Goal: Task Accomplishment & Management: Manage account settings

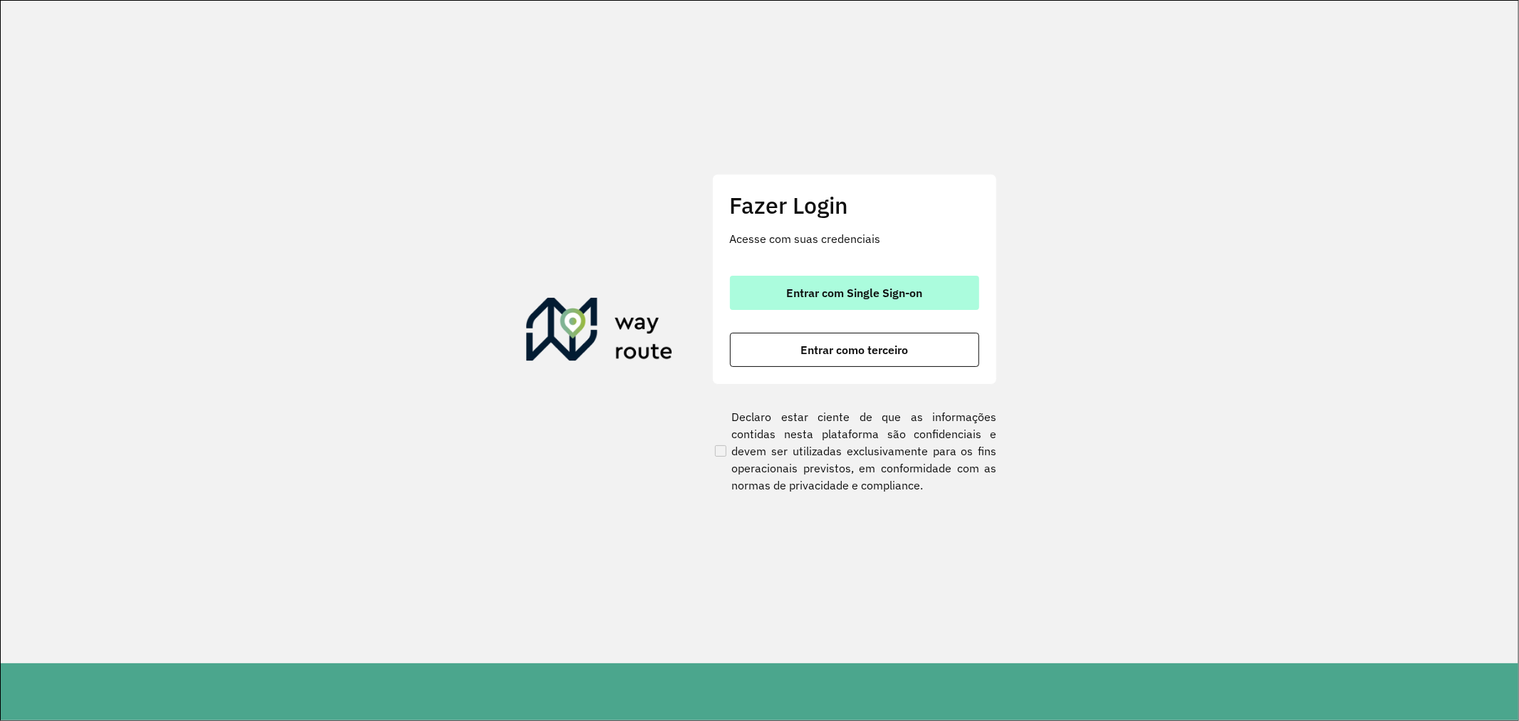
click at [901, 290] on span "Entrar com Single Sign-on" at bounding box center [854, 292] width 136 height 11
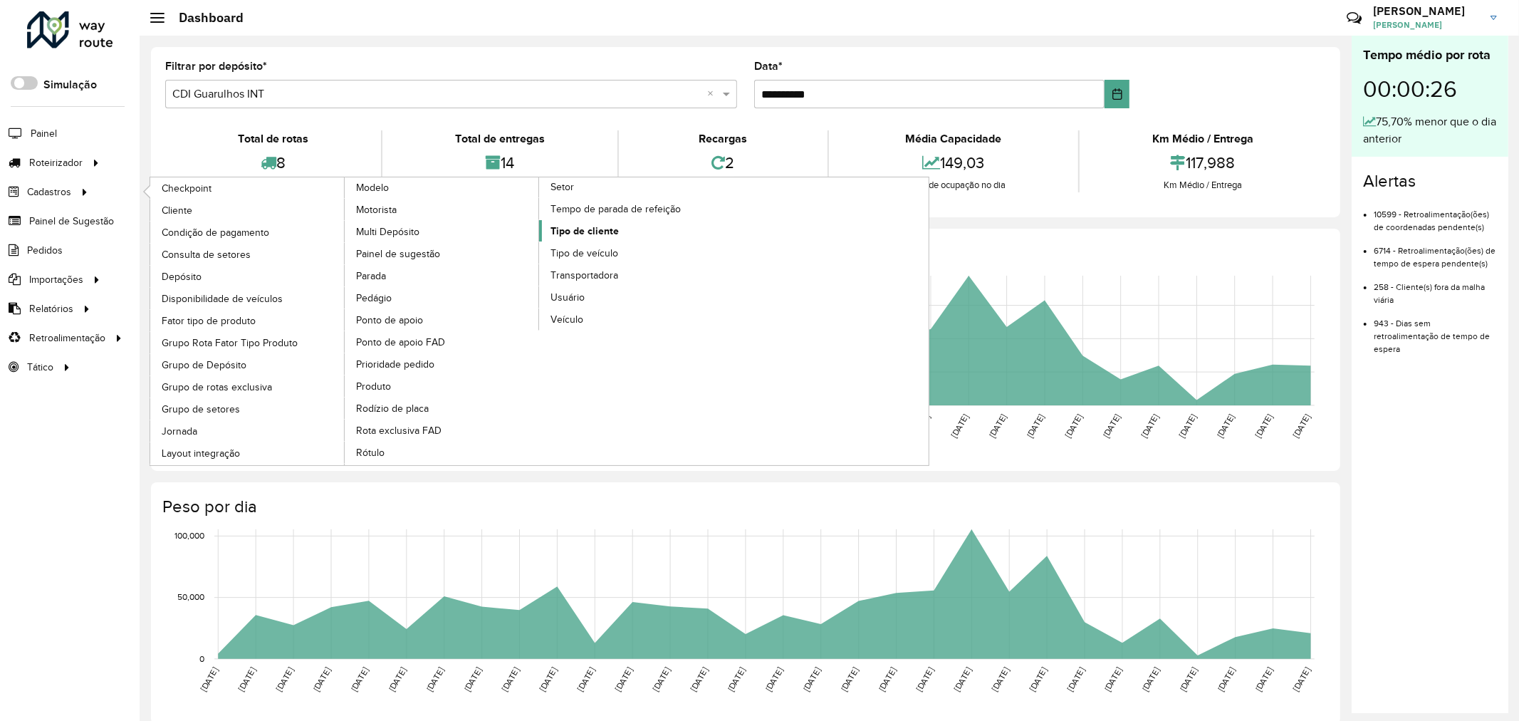
click at [582, 239] on span "Tipo de cliente" at bounding box center [584, 231] width 68 height 15
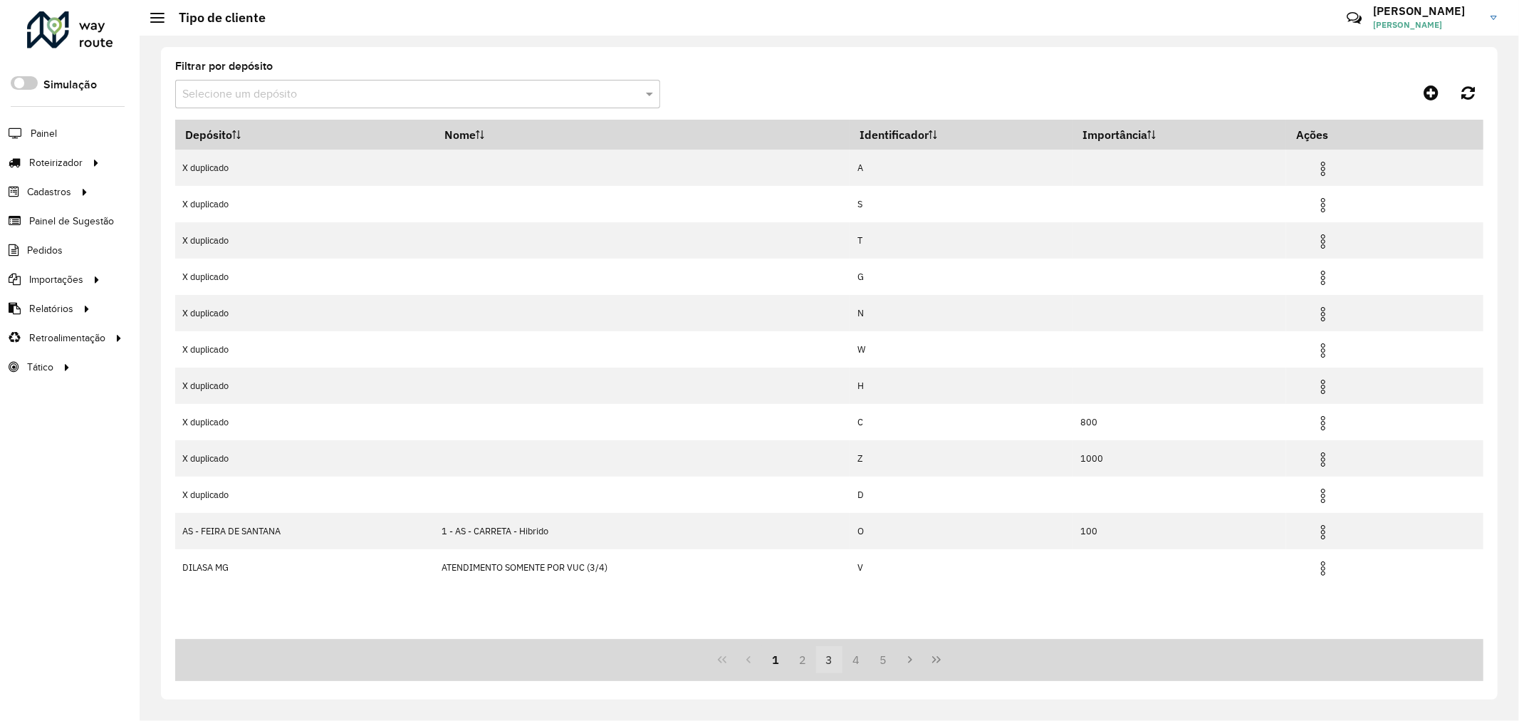
click at [840, 652] on button "3" at bounding box center [829, 659] width 27 height 27
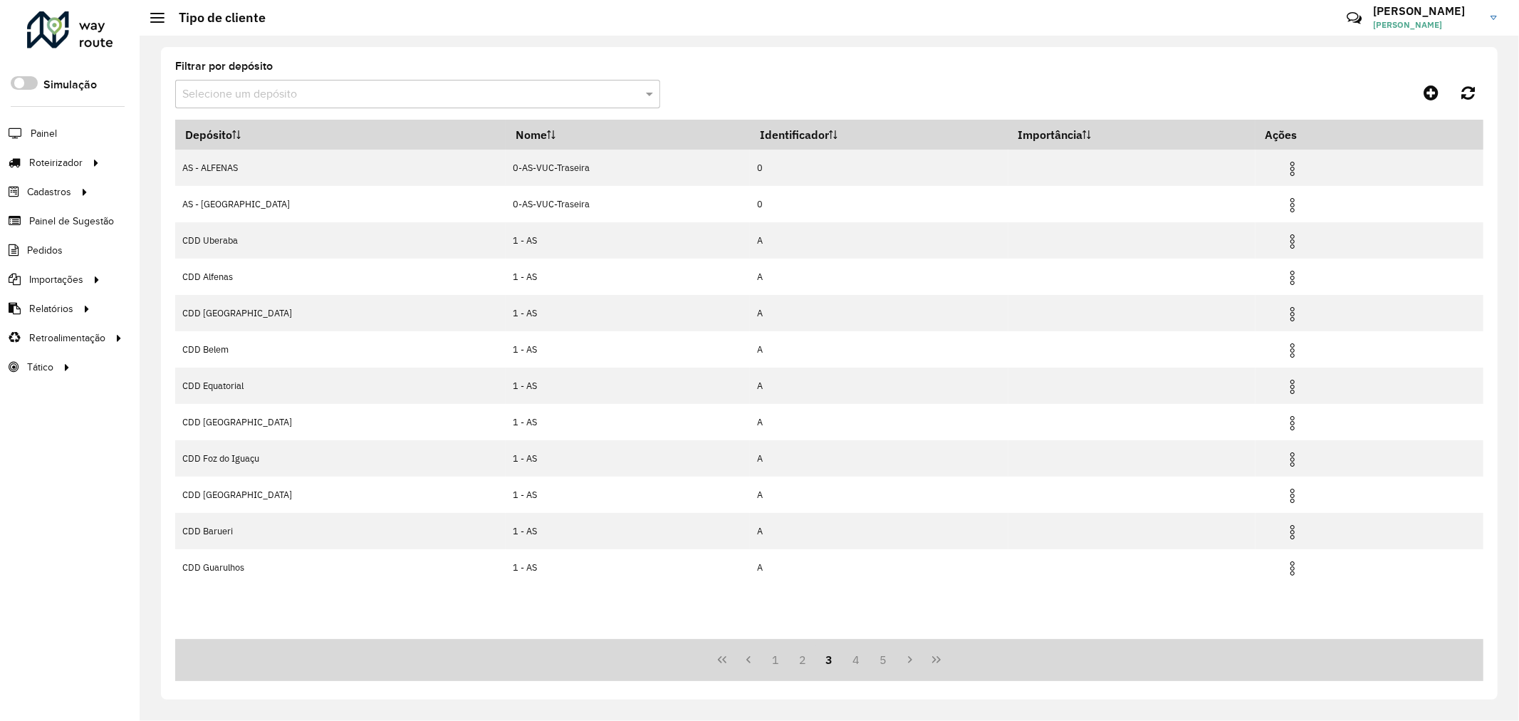
click at [837, 661] on button "3" at bounding box center [829, 659] width 27 height 27
click at [894, 658] on button "5" at bounding box center [882, 659] width 27 height 27
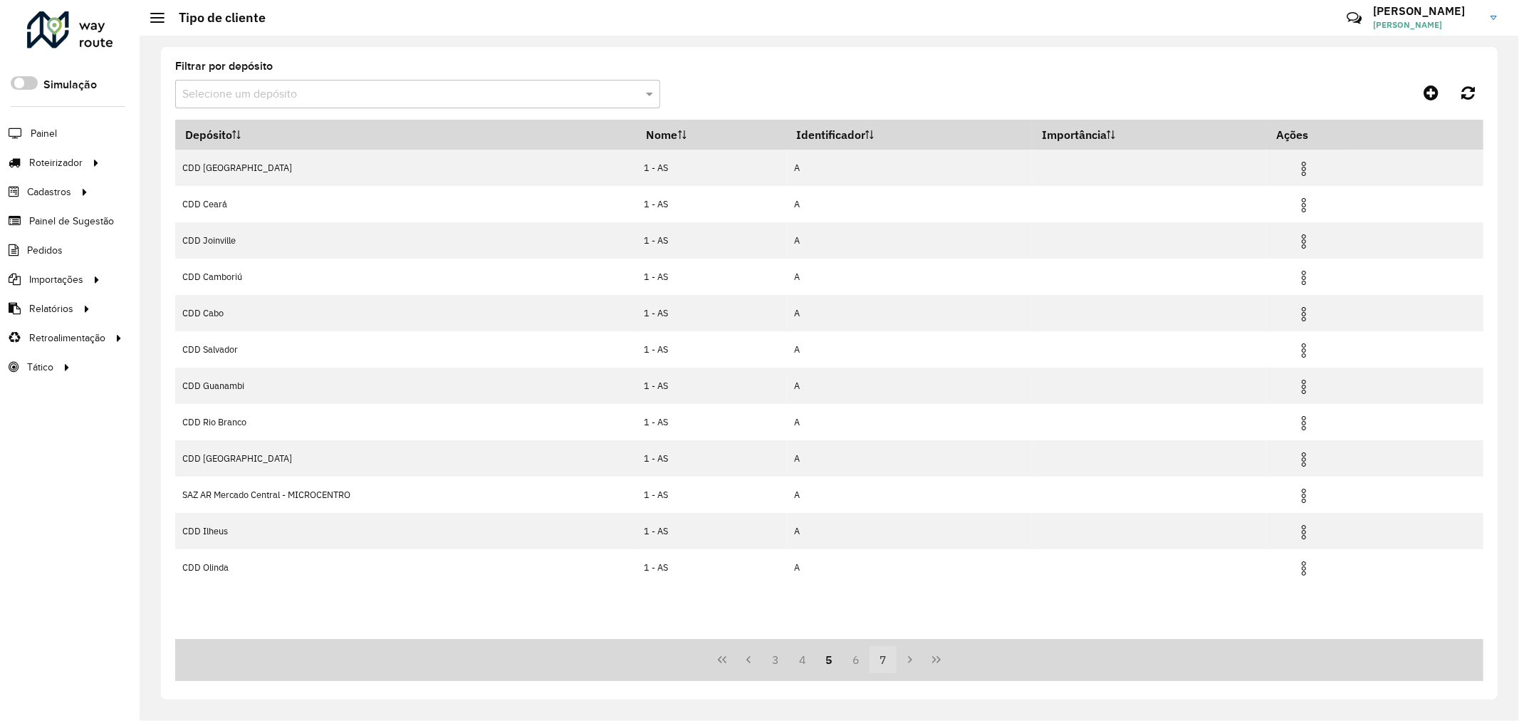
click at [886, 662] on button "7" at bounding box center [882, 659] width 27 height 27
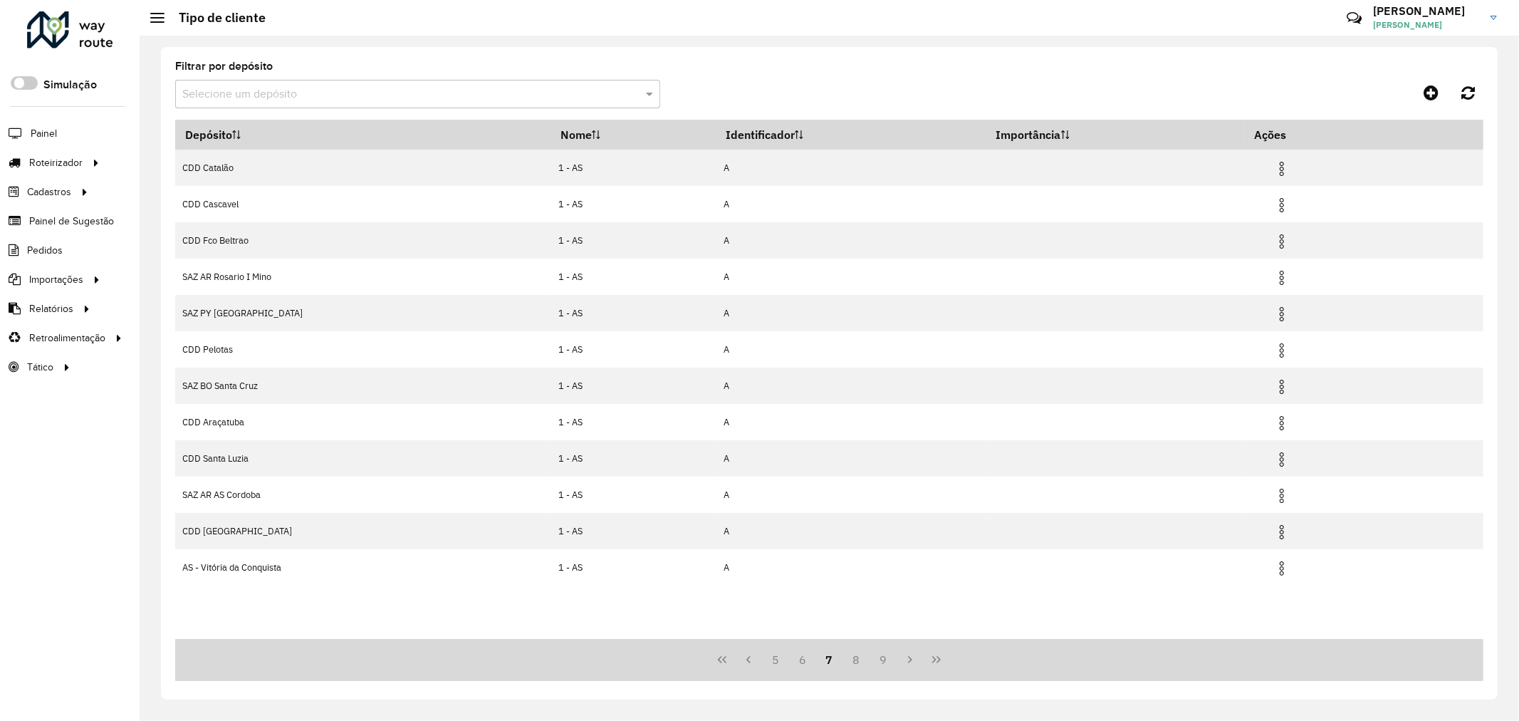
click at [886, 662] on button "9" at bounding box center [882, 659] width 27 height 27
click at [886, 662] on button "11" at bounding box center [882, 659] width 27 height 27
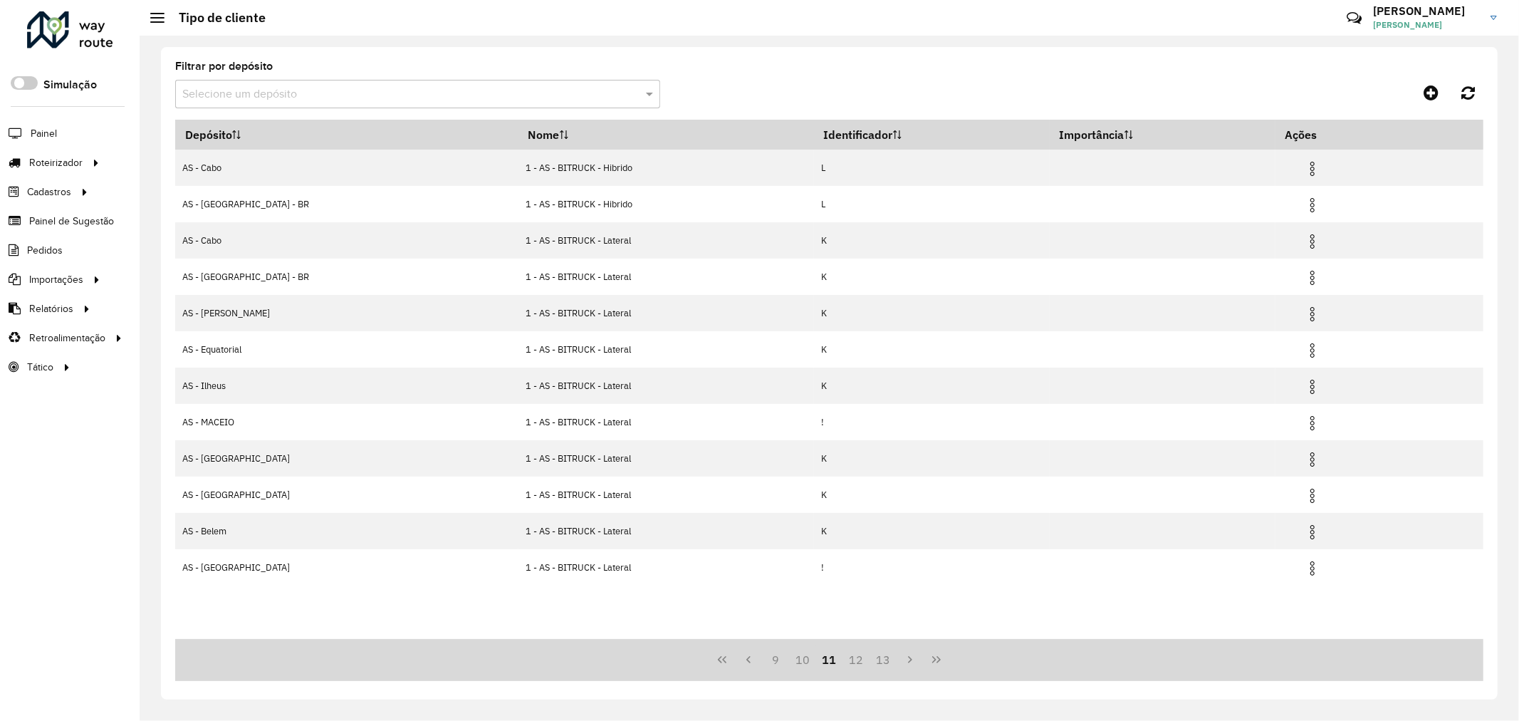
click at [886, 662] on button "13" at bounding box center [882, 659] width 27 height 27
click at [886, 662] on button "17" at bounding box center [882, 659] width 27 height 27
click at [886, 662] on button "19" at bounding box center [882, 659] width 27 height 27
click at [886, 662] on button "23" at bounding box center [882, 659] width 27 height 27
click at [886, 662] on button "27" at bounding box center [882, 659] width 27 height 27
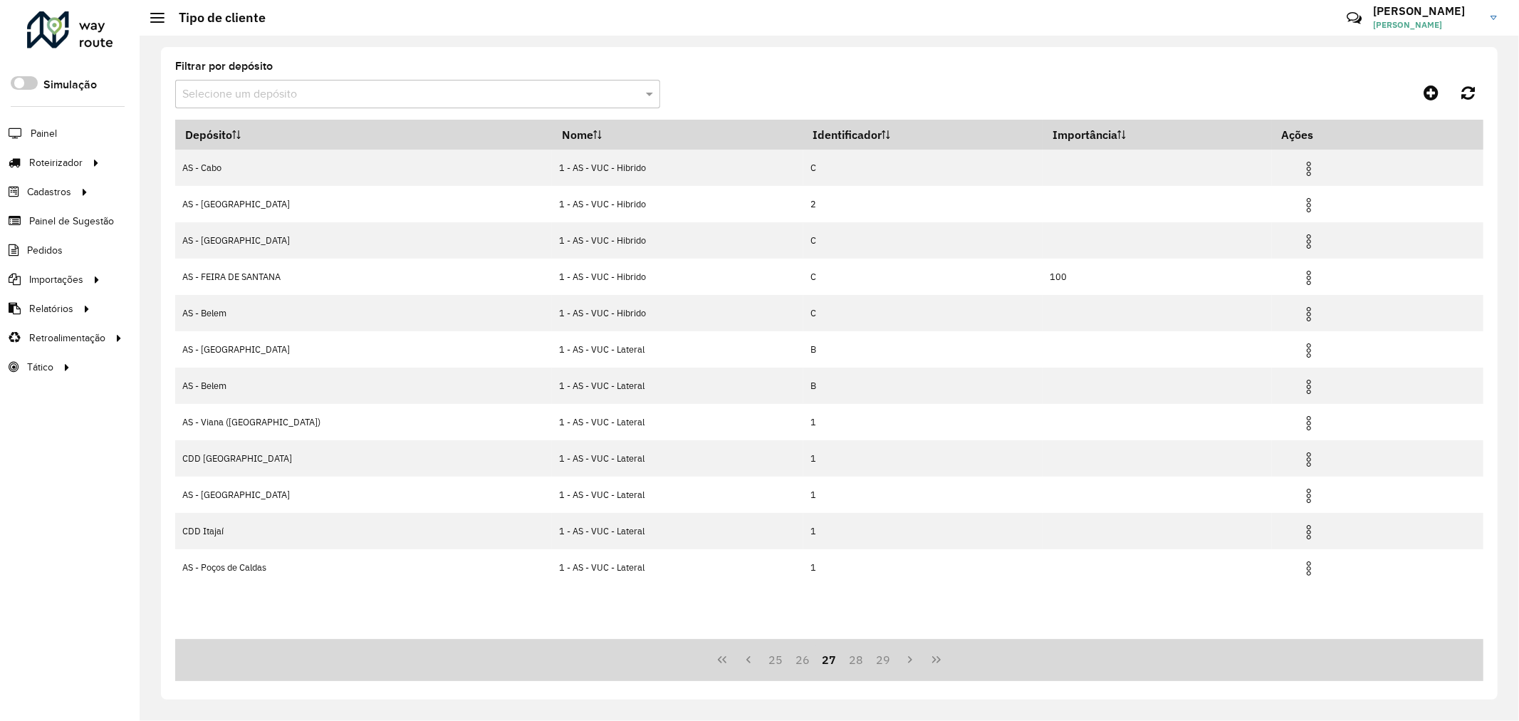
click at [886, 662] on button "29" at bounding box center [882, 659] width 27 height 27
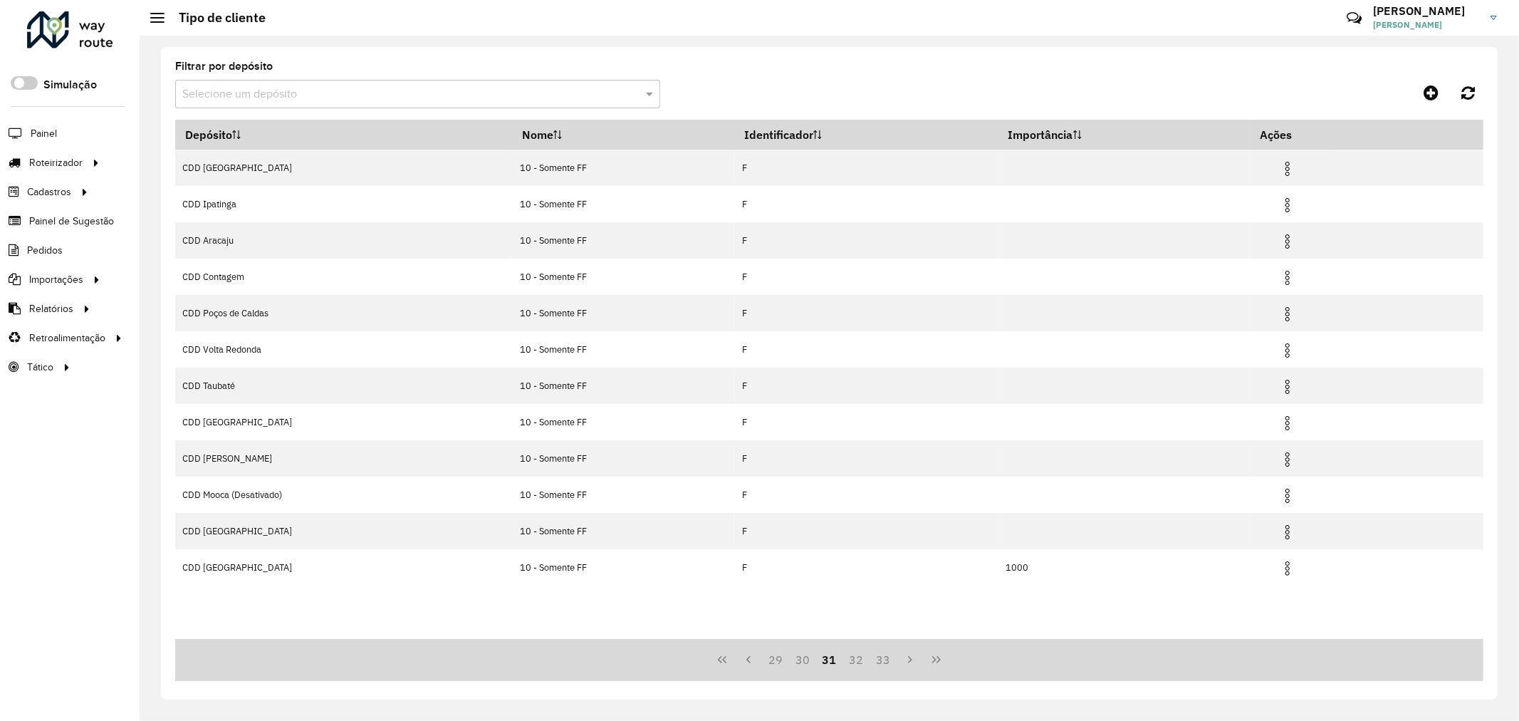
click at [886, 662] on button "33" at bounding box center [882, 659] width 27 height 27
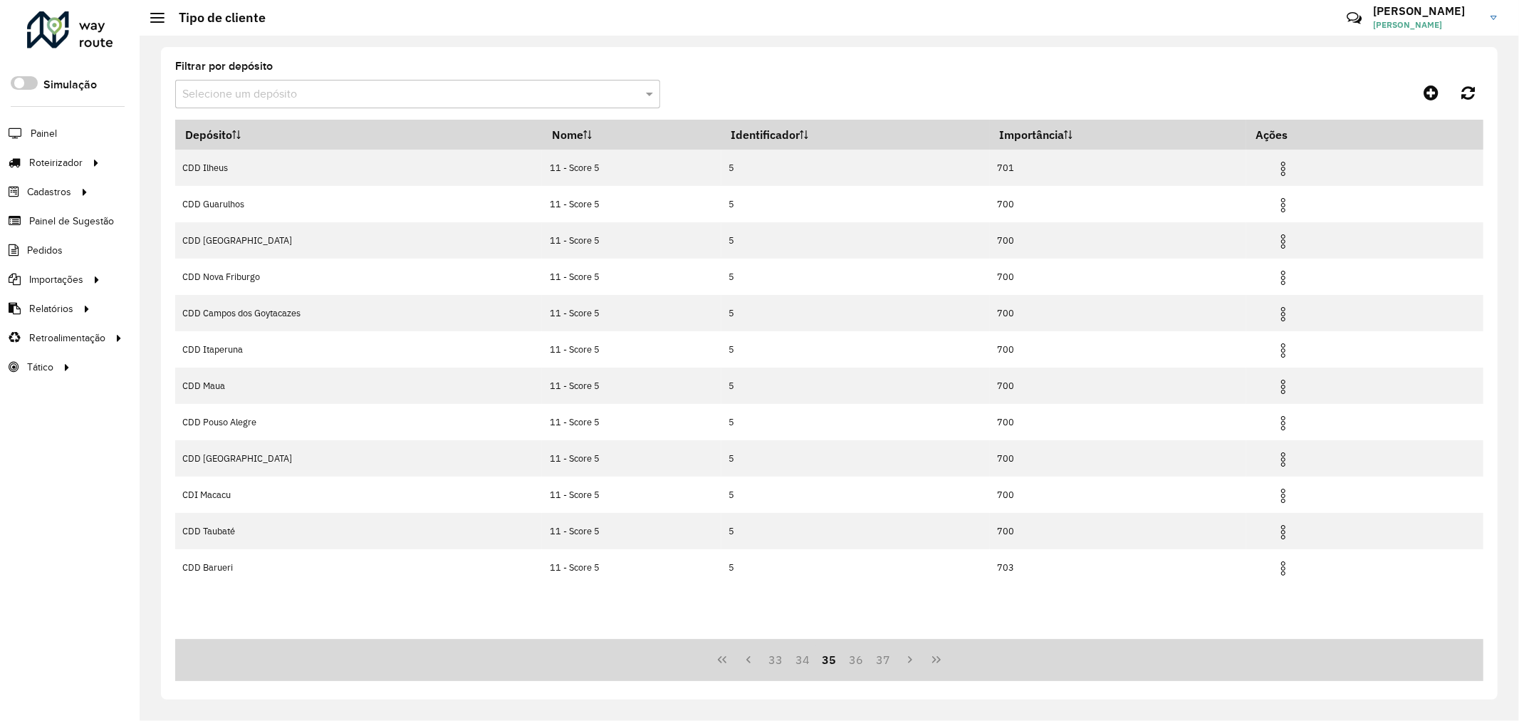
click at [886, 662] on button "37" at bounding box center [882, 659] width 27 height 27
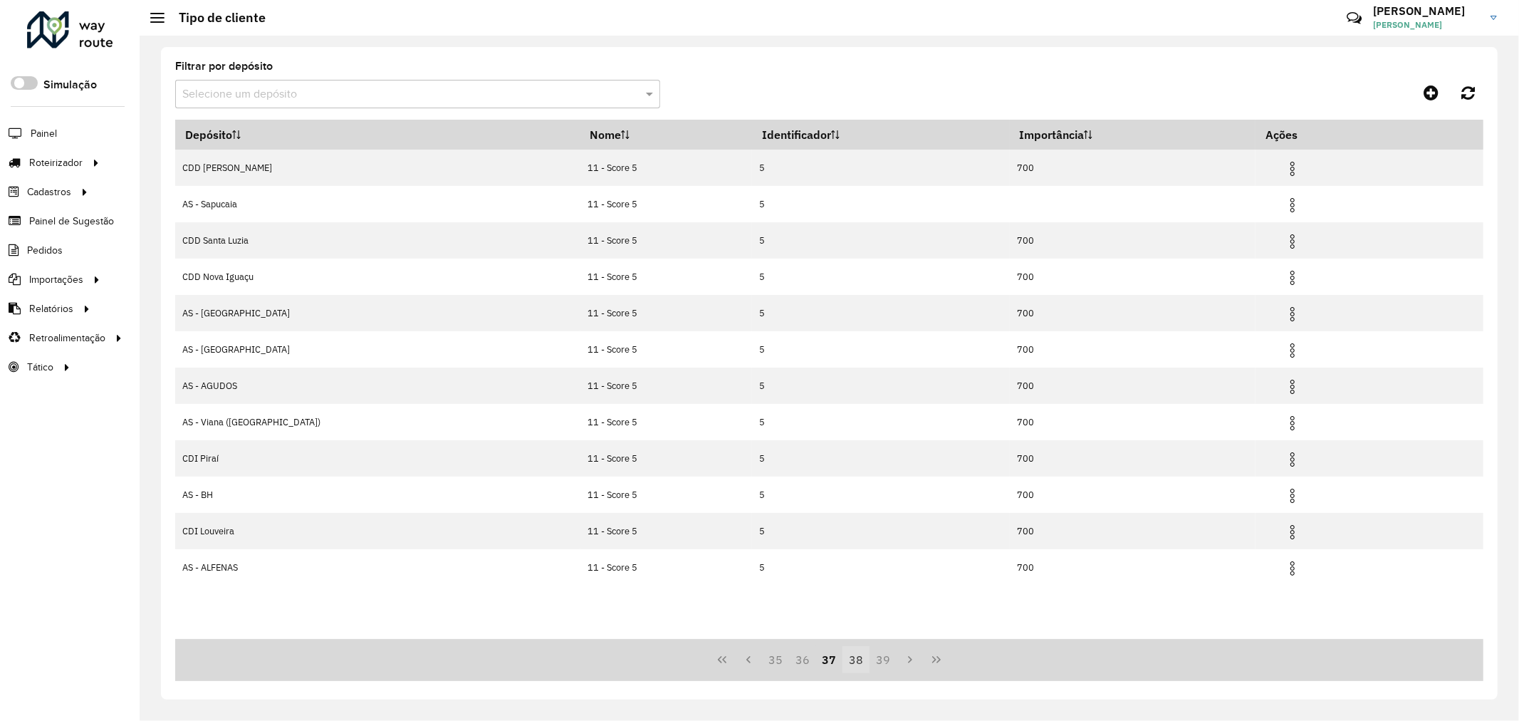
click at [849, 666] on button "38" at bounding box center [855, 659] width 27 height 27
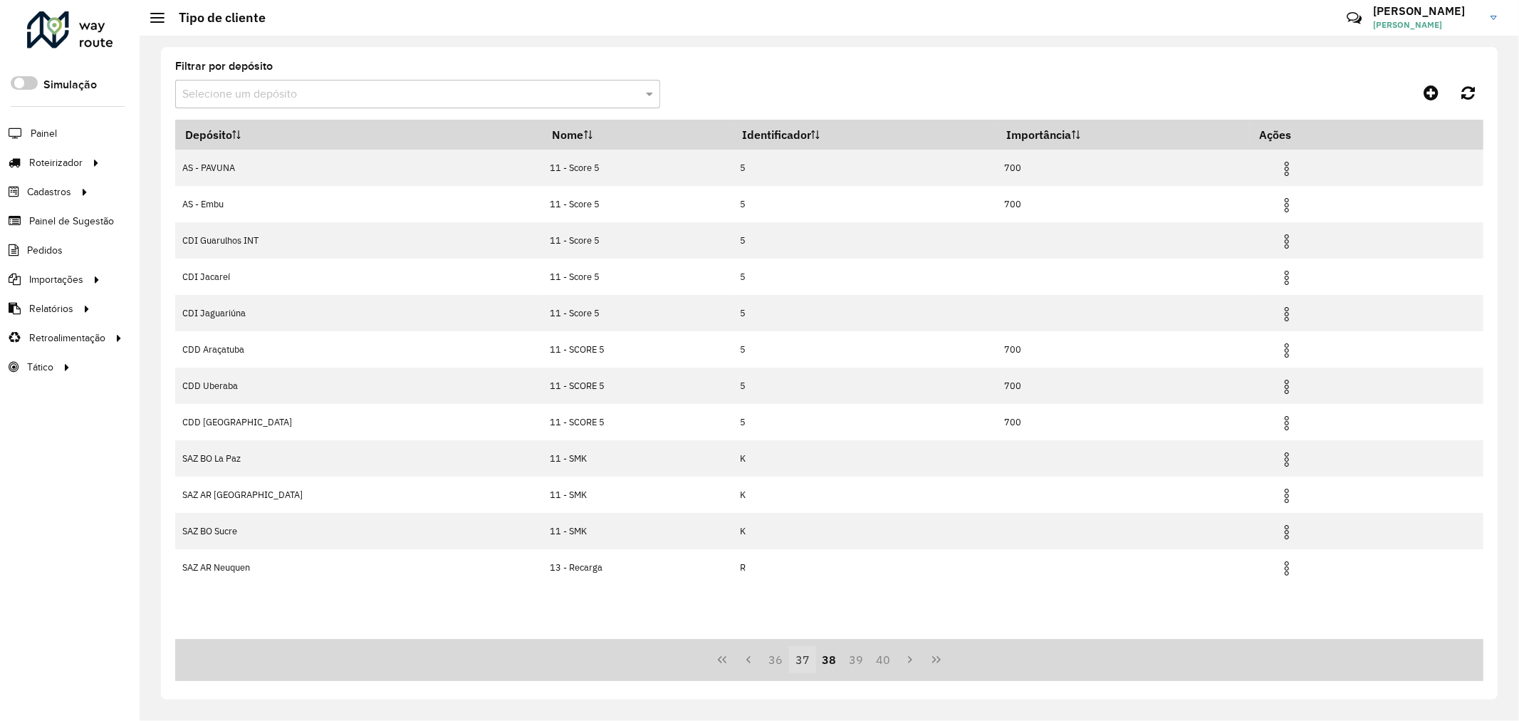
click at [797, 662] on button "37" at bounding box center [802, 659] width 27 height 27
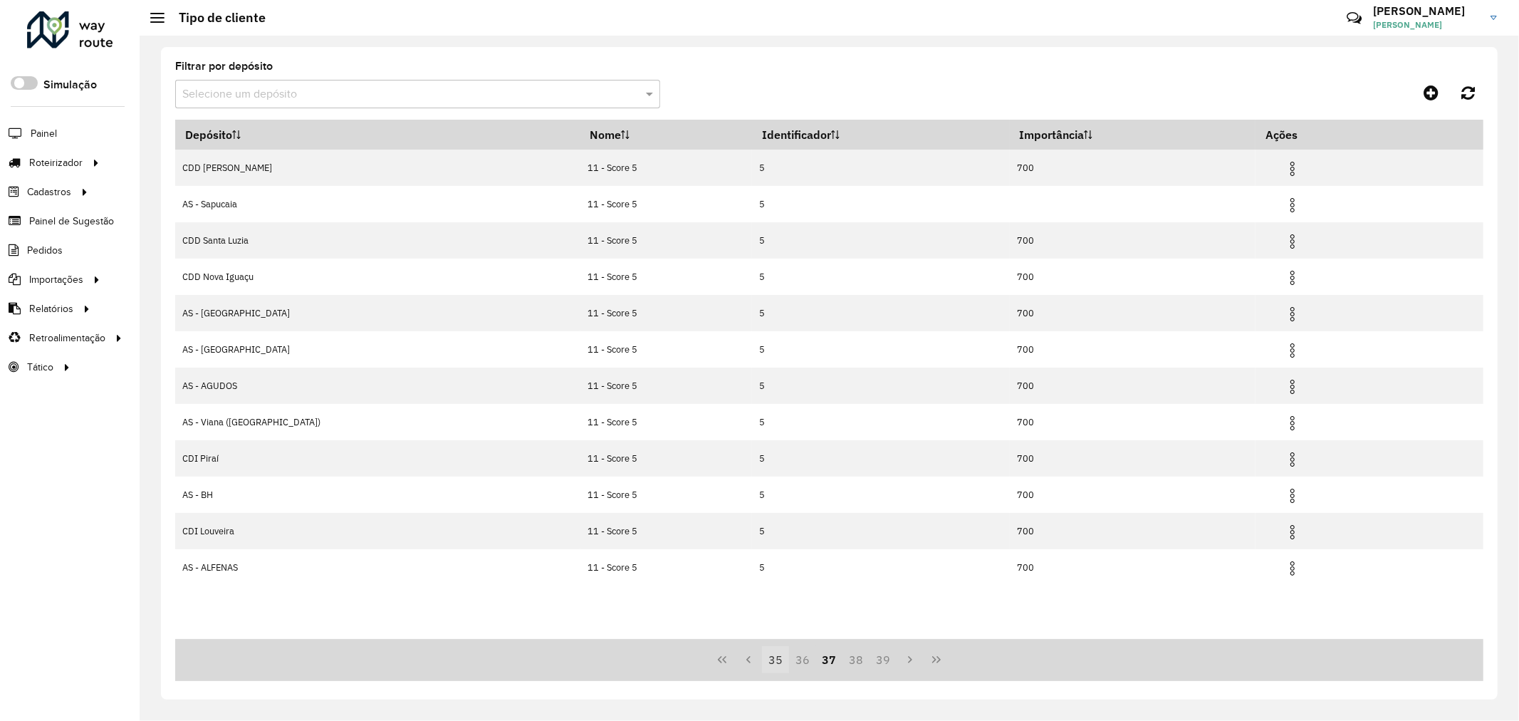
click at [788, 665] on button "35" at bounding box center [775, 659] width 27 height 27
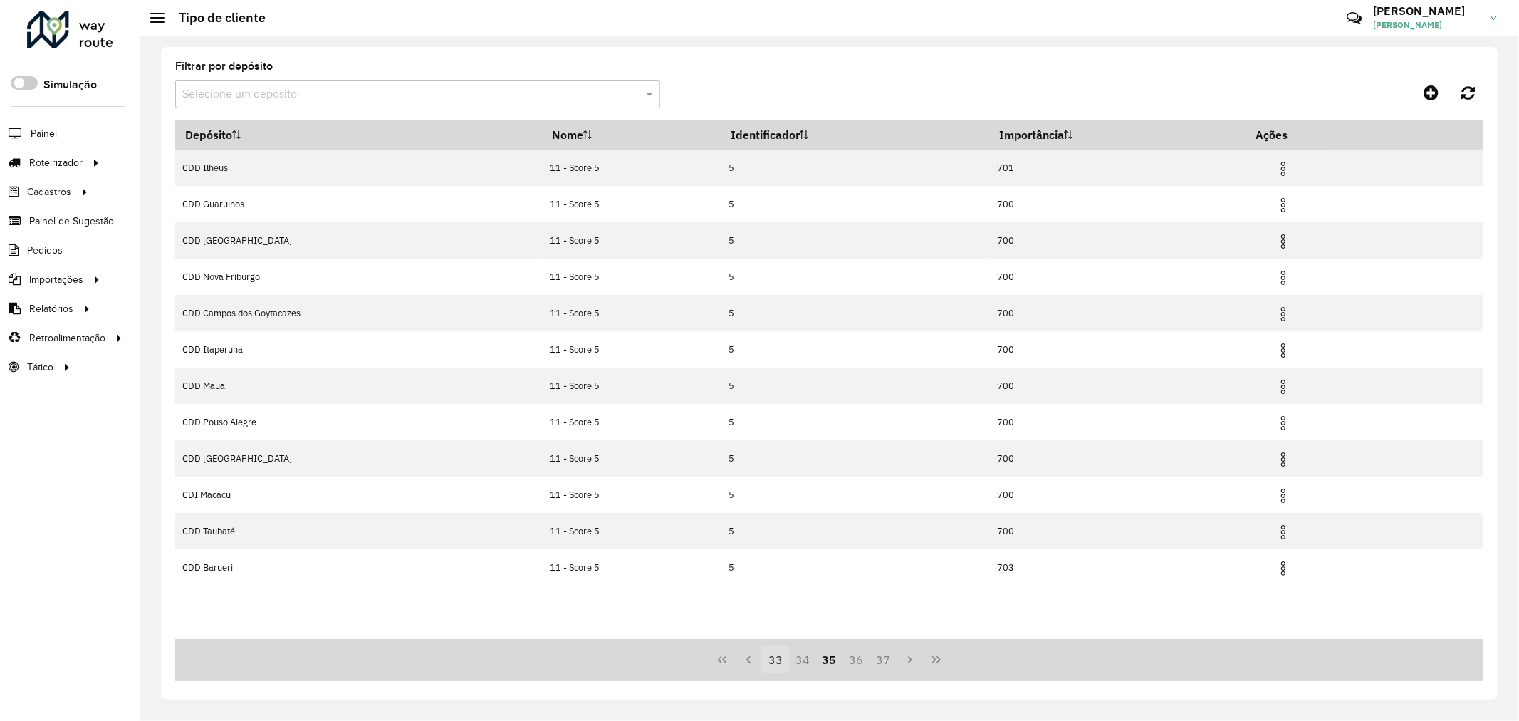
click at [772, 671] on button "33" at bounding box center [775, 659] width 27 height 27
click at [780, 666] on button "31" at bounding box center [775, 659] width 27 height 27
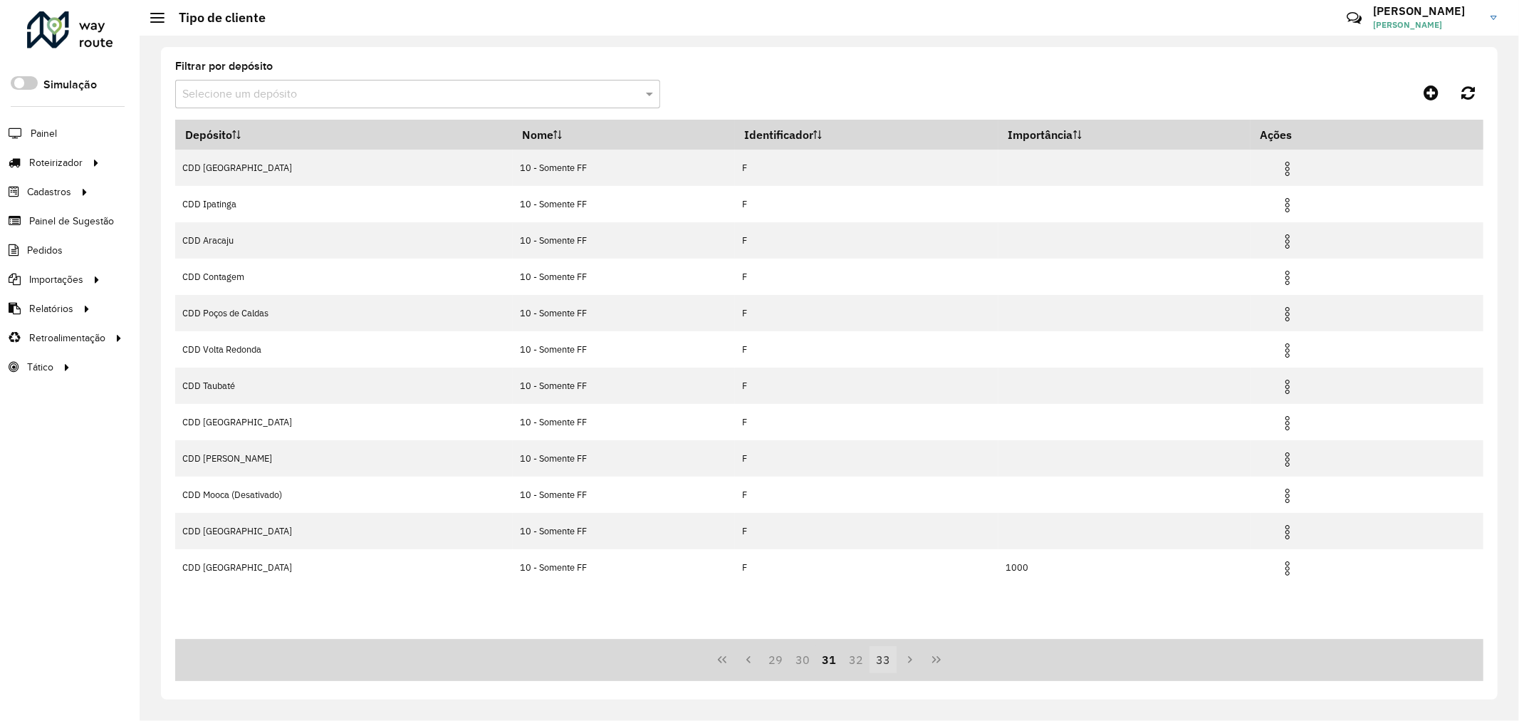
click at [851, 658] on button "32" at bounding box center [855, 659] width 27 height 27
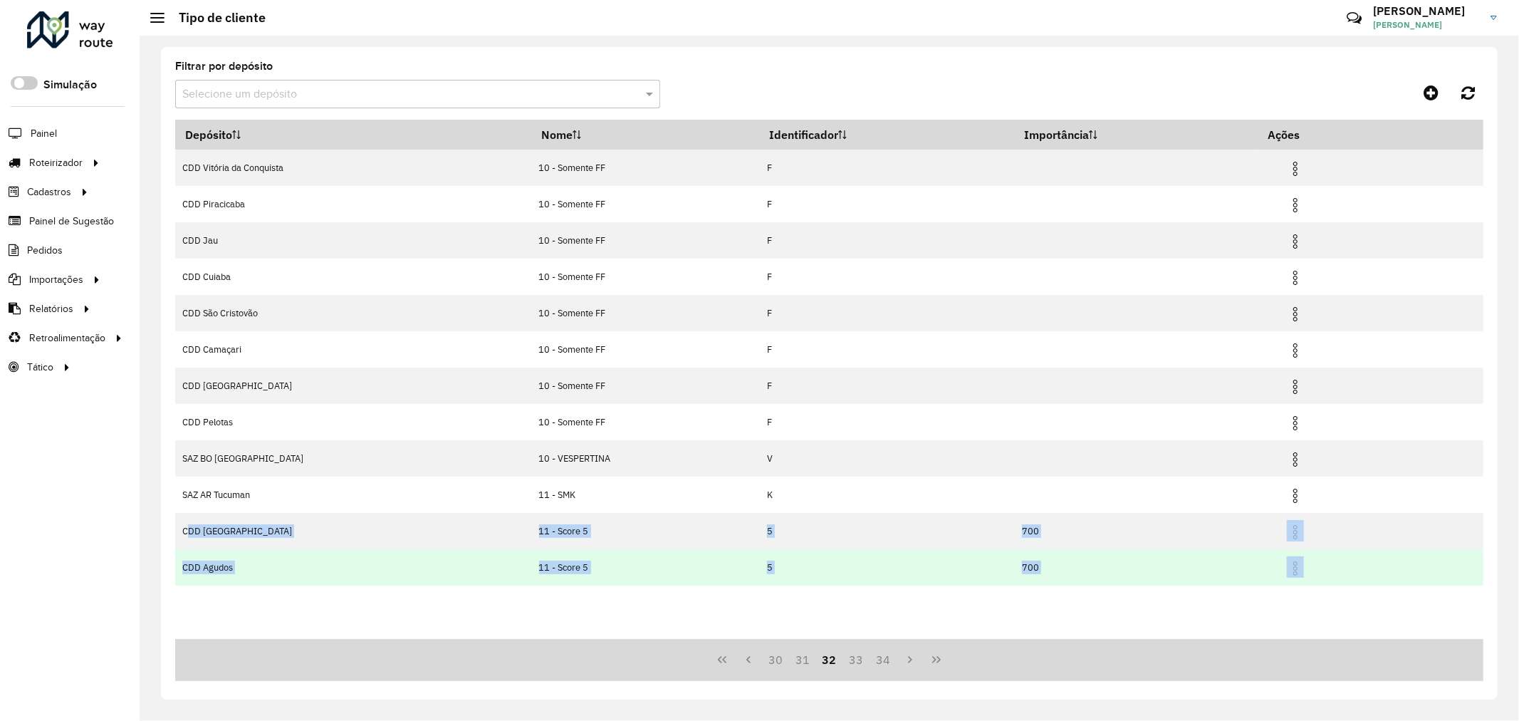
drag, startPoint x: 182, startPoint y: 525, endPoint x: 1323, endPoint y: 574, distance: 1142.4
click at [1323, 574] on tbody "CDD Vitória da Conquista 10 - Somente FF F CDD Piracicaba 10 - Somente FF F CDD…" at bounding box center [829, 368] width 1308 height 436
copy tbody "CDD São Paulo 11 - Score 5 5 700 CDD Agudos 11 - Score 5 5 700"
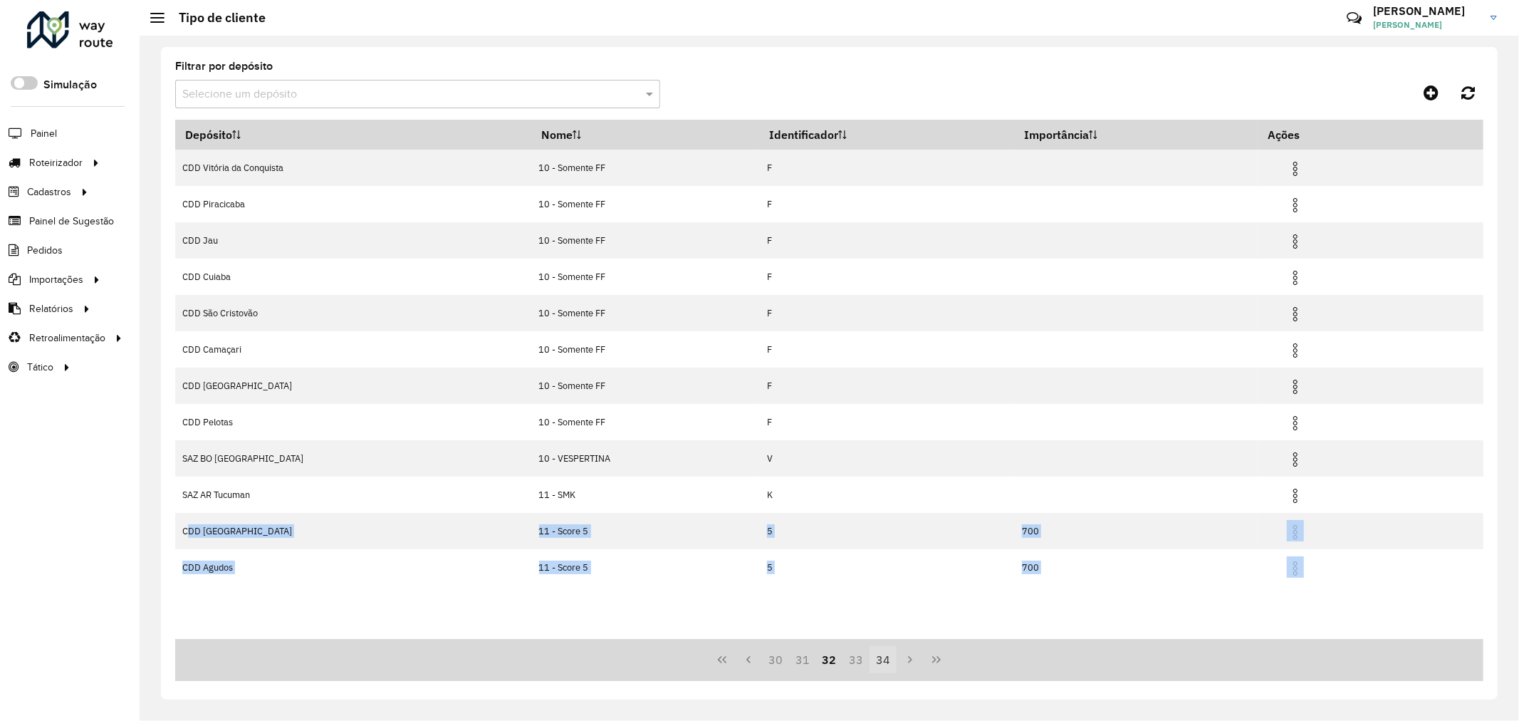
click at [858, 664] on button "33" at bounding box center [855, 659] width 27 height 27
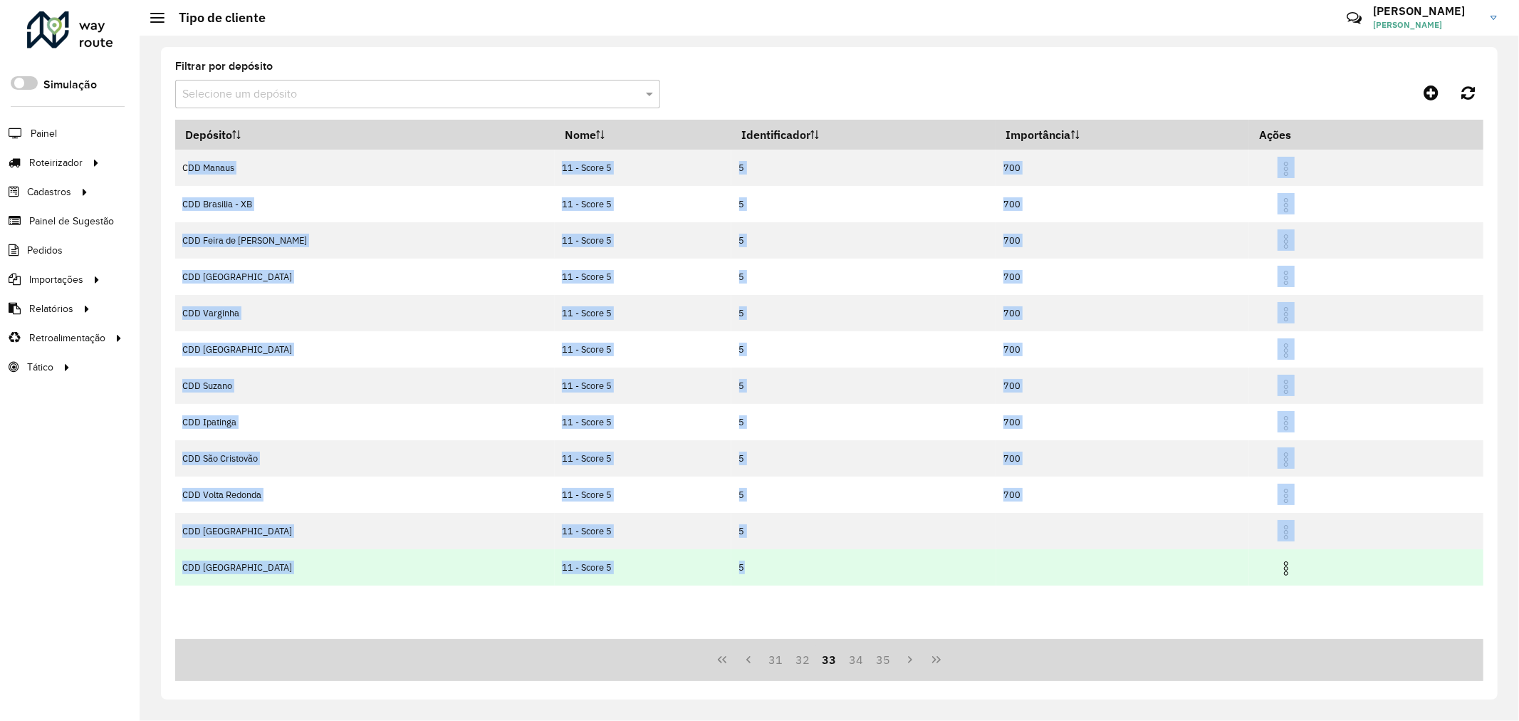
drag, startPoint x: 180, startPoint y: 167, endPoint x: 1307, endPoint y: 582, distance: 1201.2
click at [1307, 582] on tbody "CDD Manaus 11 - Score 5 5 700 CDD Brasilia - XB 11 - Score 5 5 700 CDD Feira de…" at bounding box center [829, 368] width 1308 height 436
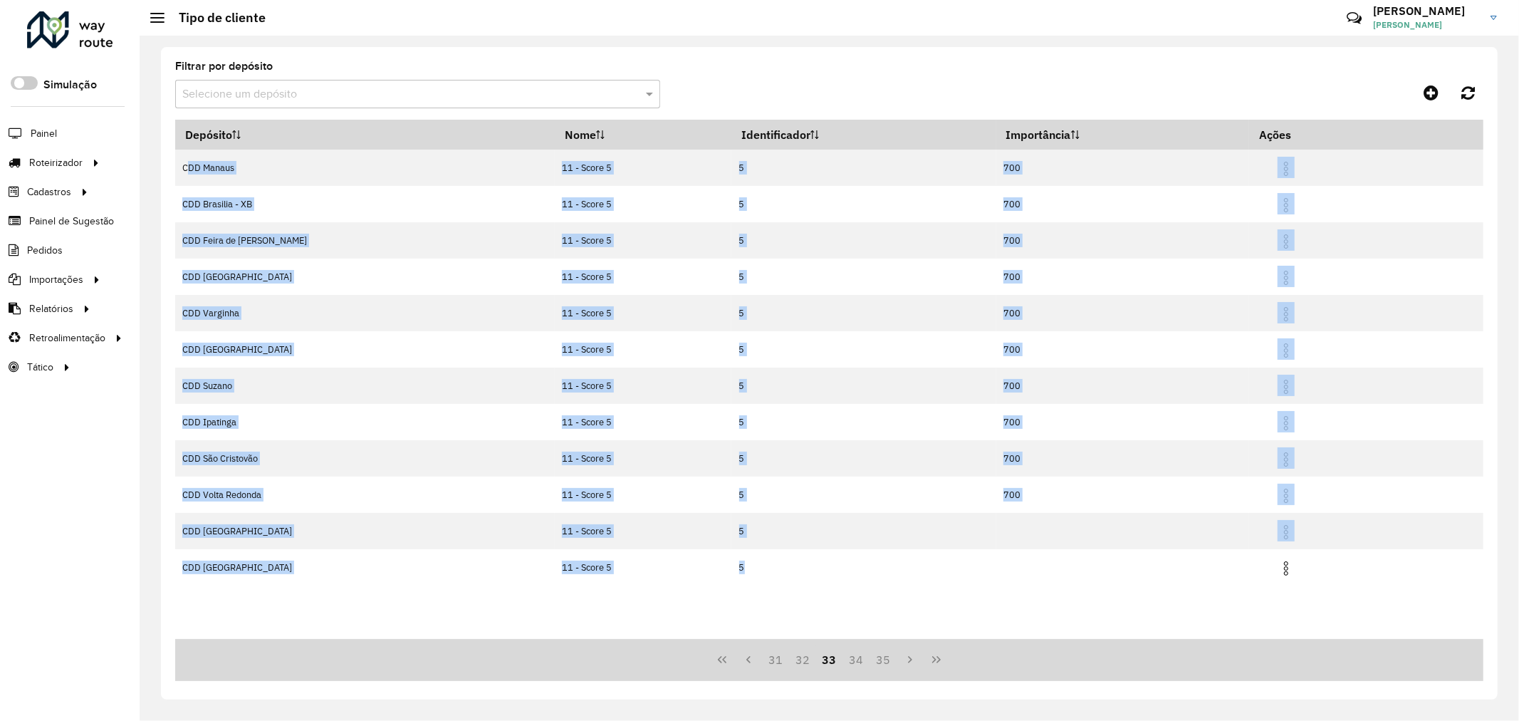
copy tbody "CDD Manaus 11 - Score 5 5 700 CDD Brasilia - XB 11 - Score 5 5 700 CDD Feira de…"
click at [854, 661] on button "34" at bounding box center [855, 659] width 27 height 27
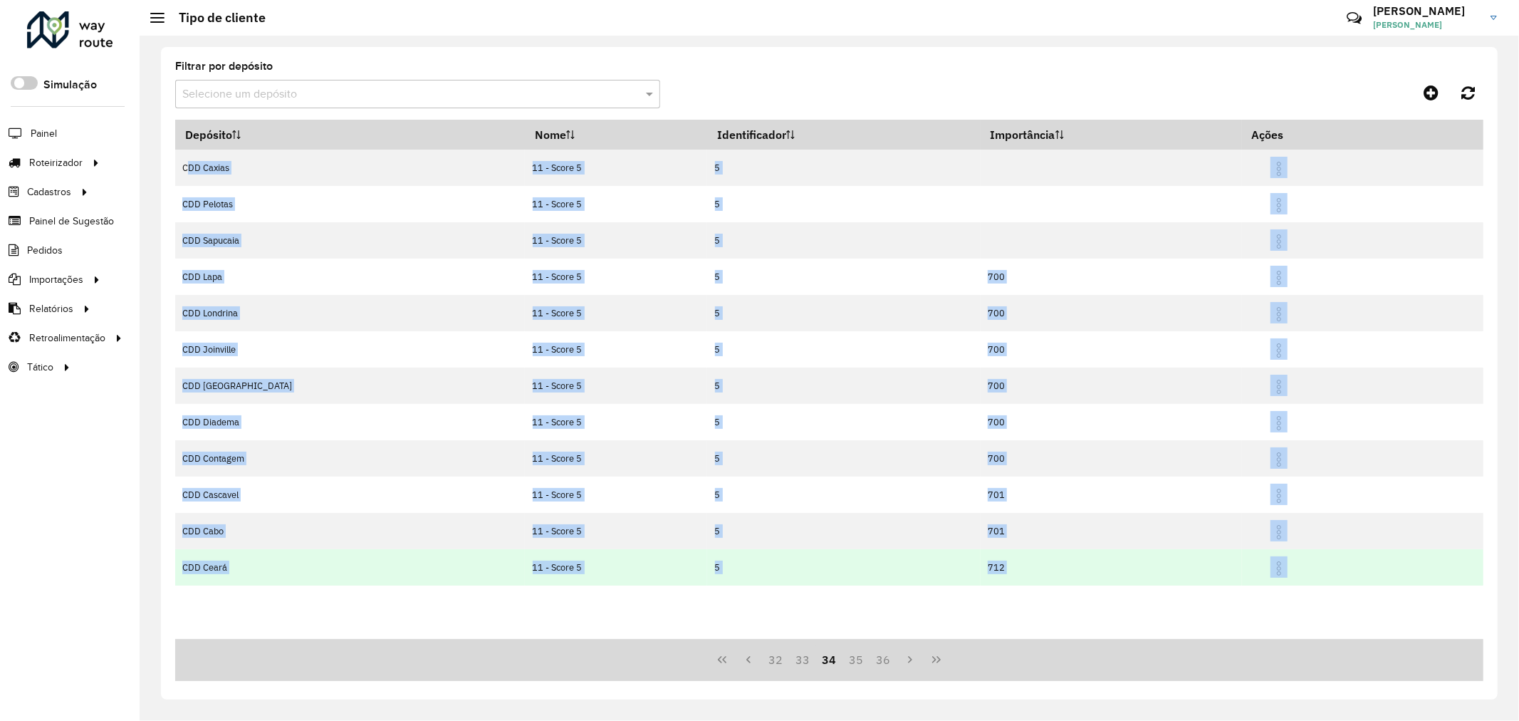
copy tbody "CDD Caxias 11 - Score 5 5 CDD Pelotas 11 - Score 5 5 CDD Sapucaia 11 - Score 5 …"
drag, startPoint x: 219, startPoint y: 173, endPoint x: 1290, endPoint y: 565, distance: 1139.6
click at [1290, 565] on tbody "CDD Caxias 11 - Score 5 5 CDD Pelotas 11 - Score 5 5 CDD Sapucaia 11 - Score 5 …" at bounding box center [829, 368] width 1308 height 436
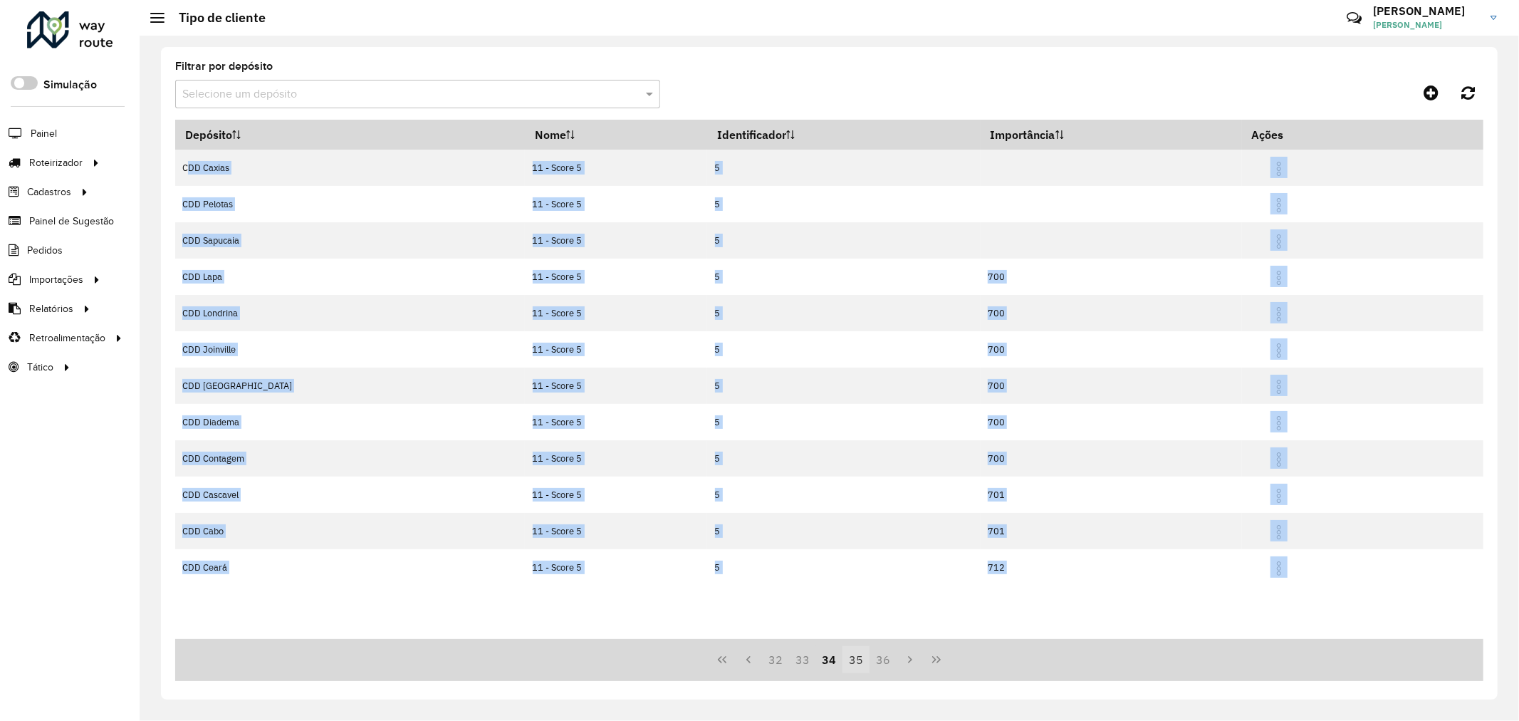
click at [857, 652] on button "35" at bounding box center [855, 659] width 27 height 27
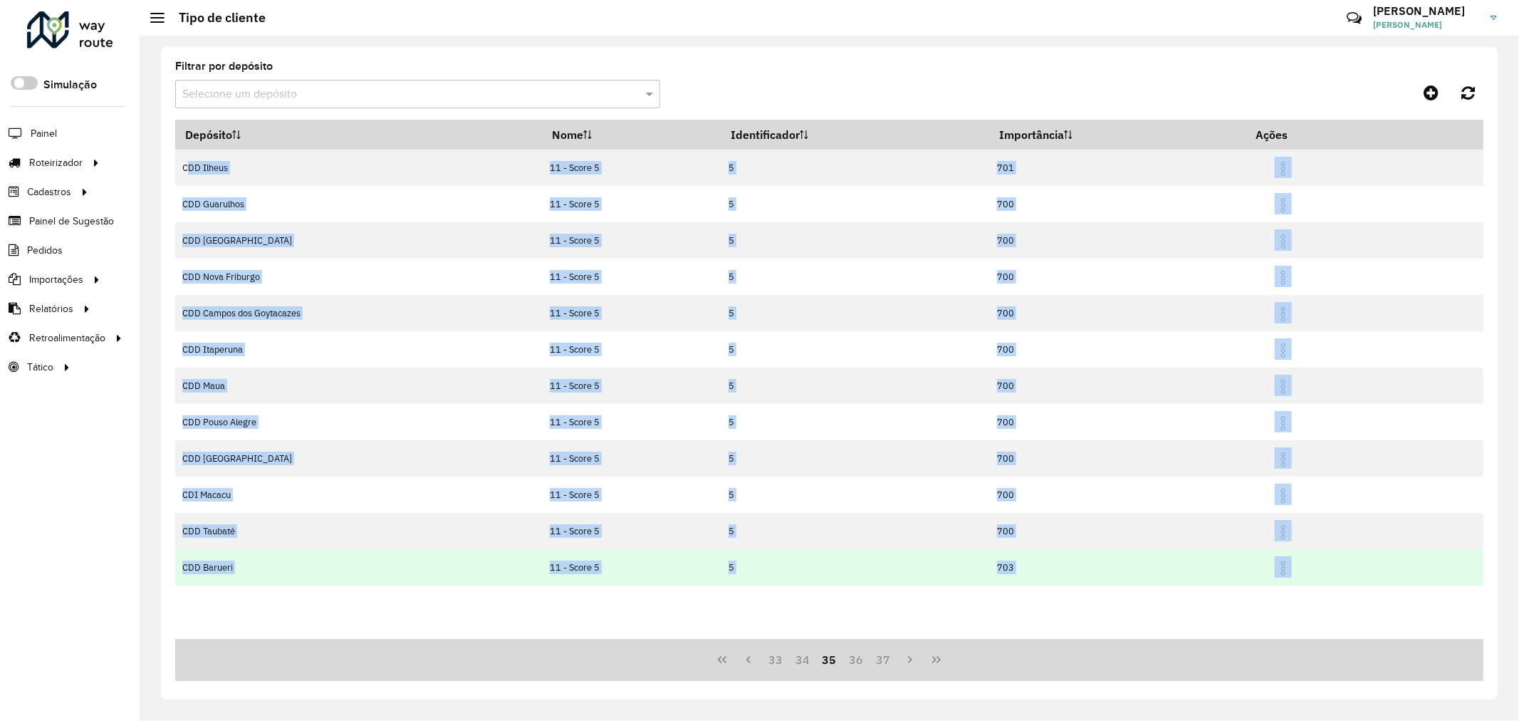
copy tbody "CDD Ilheus 11 - Score 5 5 701 CDD Guarulhos 11 - Score 5 5 700 CDD Praia Grande…"
drag, startPoint x: 176, startPoint y: 162, endPoint x: 1315, endPoint y: 570, distance: 1210.4
click at [1315, 570] on tbody "CDD Ilheus 11 - Score 5 5 701 CDD Guarulhos 11 - Score 5 5 700 CDD Praia Grande…" at bounding box center [829, 368] width 1308 height 436
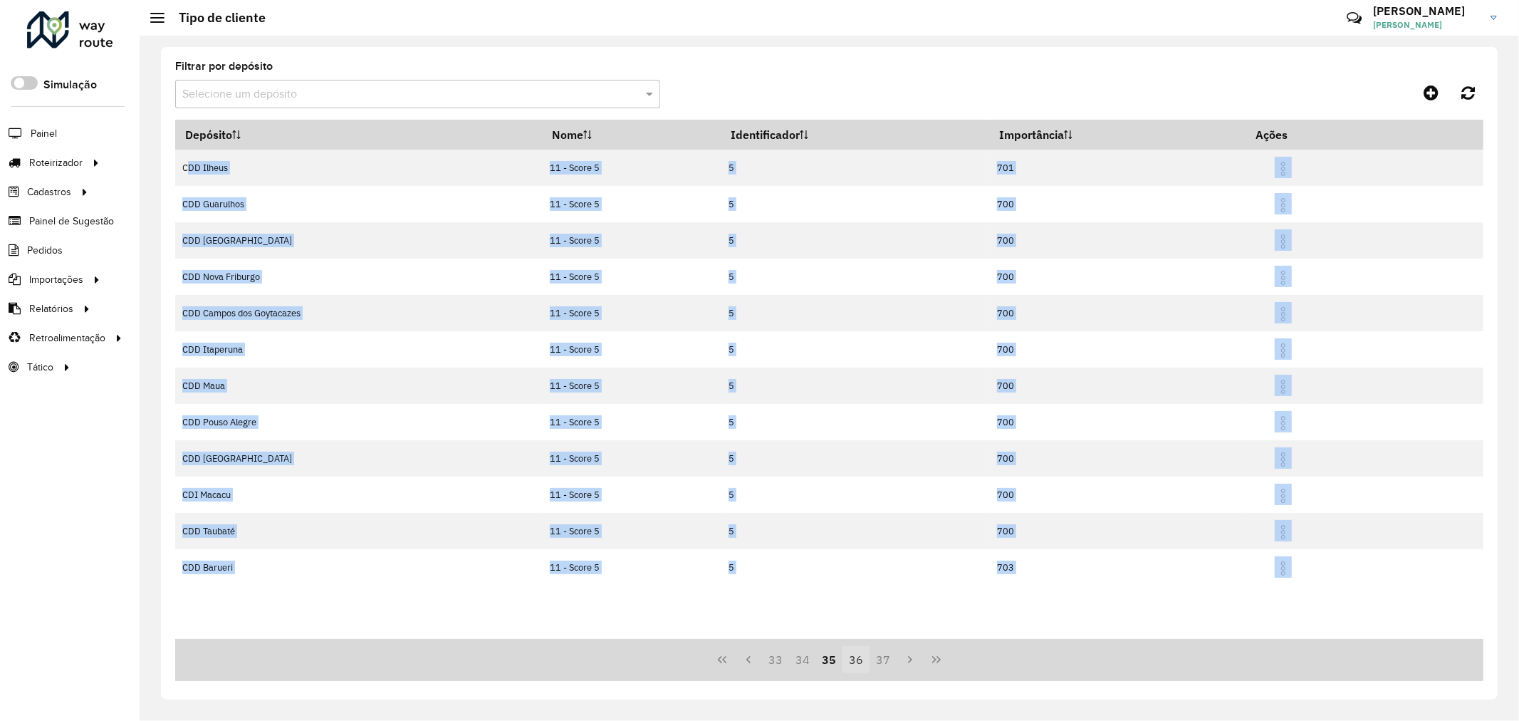
click at [865, 657] on button "36" at bounding box center [855, 659] width 27 height 27
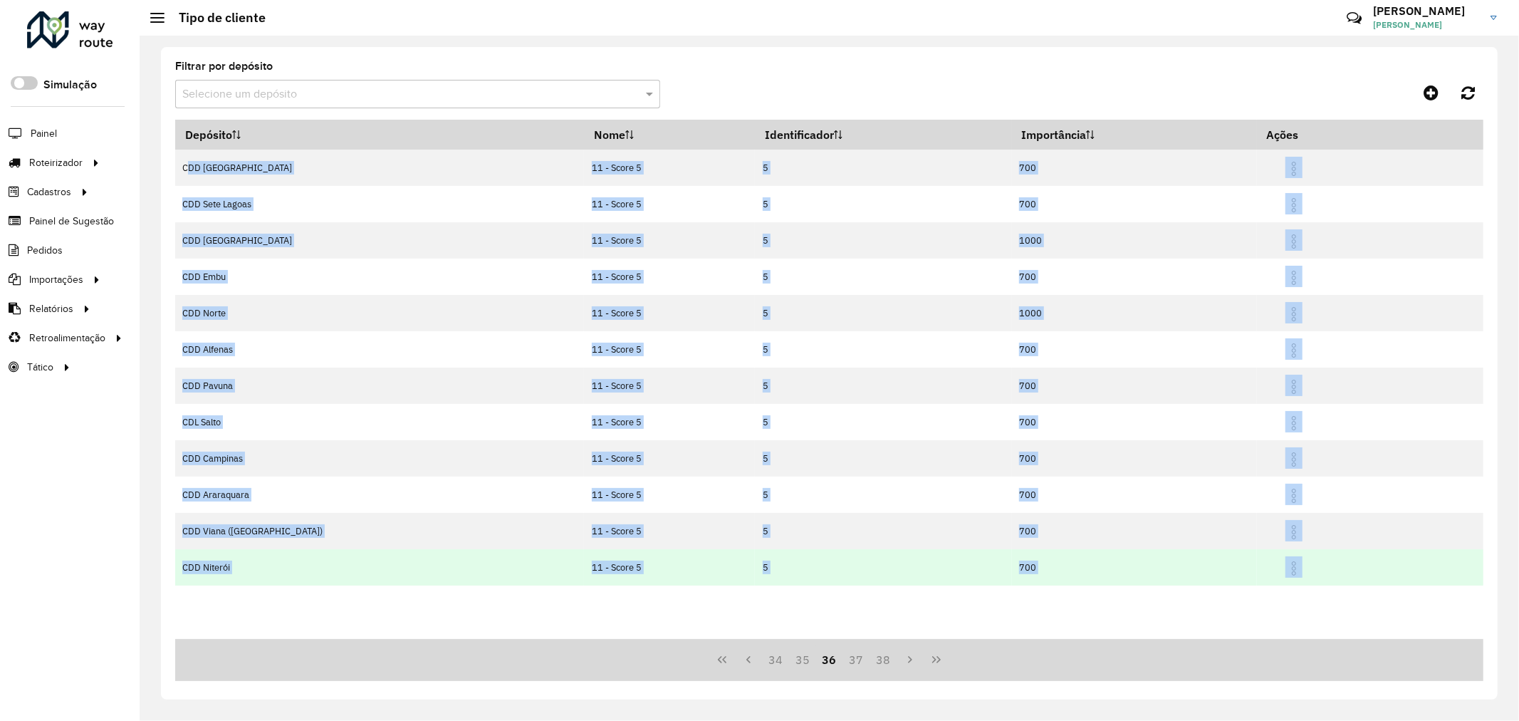
drag, startPoint x: 176, startPoint y: 169, endPoint x: 1294, endPoint y: 570, distance: 1188.5
click at [1294, 570] on tbody "CDD São José dos Campos 11 - Score 5 5 700 CDD Sete Lagoas 11 - Score 5 5 700 C…" at bounding box center [829, 368] width 1308 height 436
copy tbody "CDD São José dos Campos 11 - Score 5 5 700 CDD Sete Lagoas 11 - Score 5 5 700 C…"
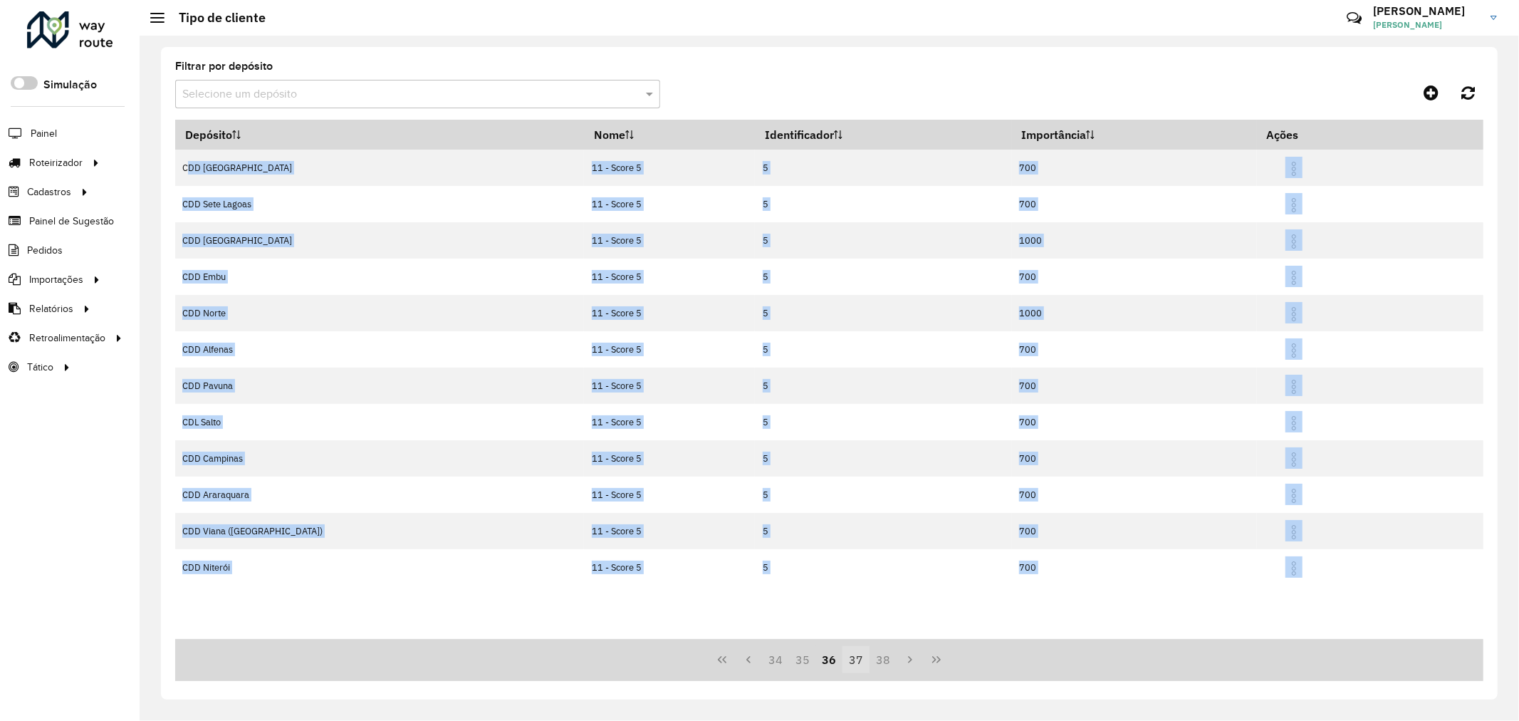
click at [862, 659] on button "37" at bounding box center [855, 659] width 27 height 27
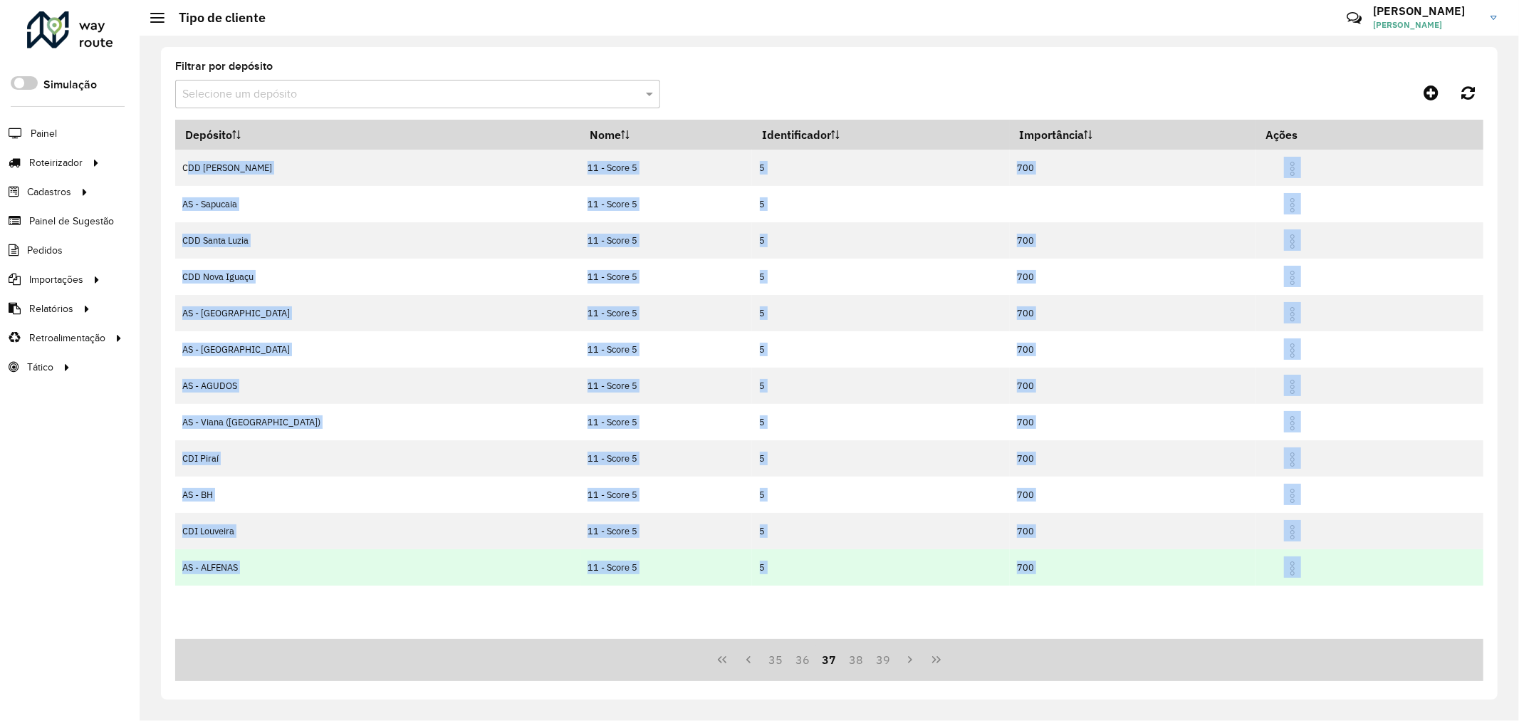
copy tbody "CDD Mogi Mirim 11 - Score 5 5 700 AS - Sapucaia 11 - Score 5 5 CDD Santa Luzia …"
drag, startPoint x: 177, startPoint y: 169, endPoint x: 1287, endPoint y: 575, distance: 1181.9
click at [1287, 575] on tbody "CDD Mogi Mirim 11 - Score 5 5 700 AS - Sapucaia 11 - Score 5 5 CDD Santa Luzia …" at bounding box center [829, 368] width 1308 height 436
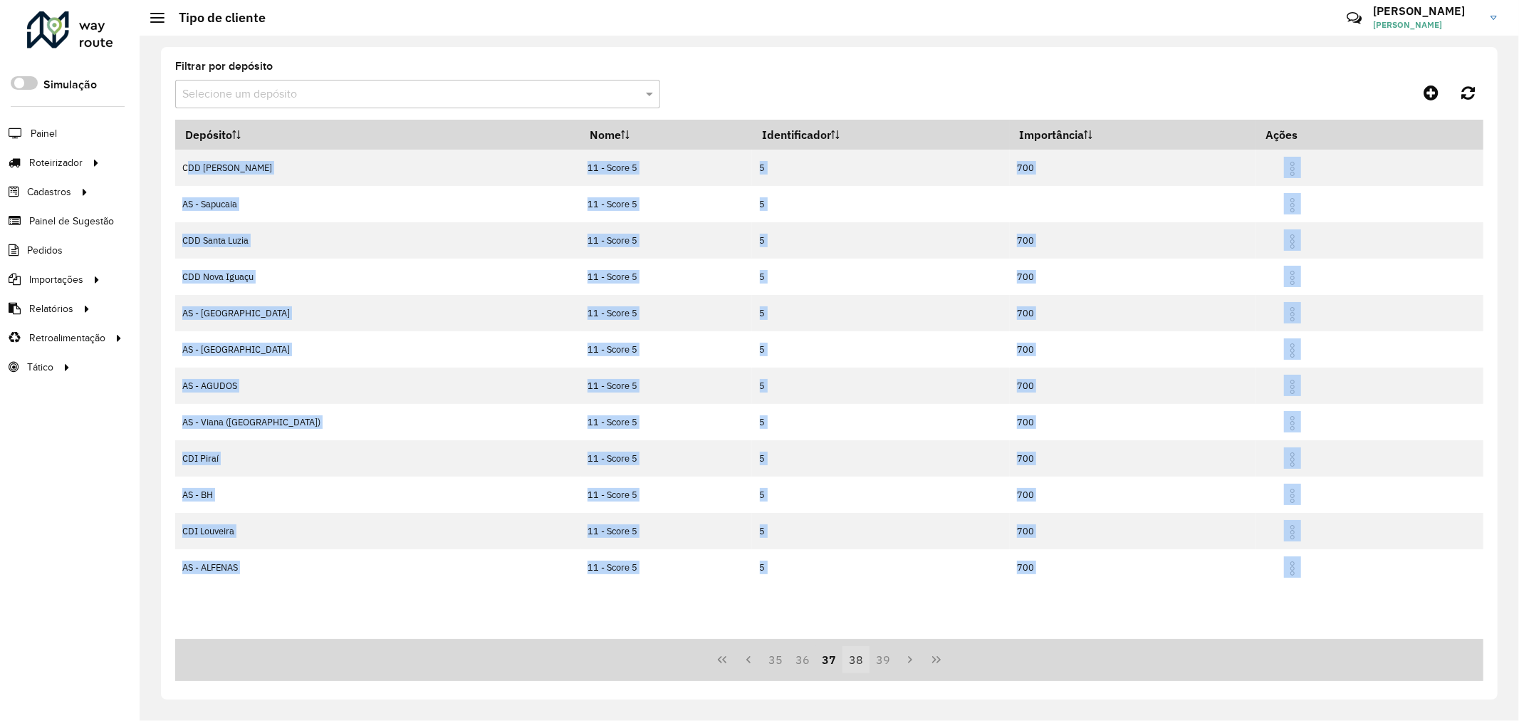
click at [853, 668] on button "38" at bounding box center [855, 659] width 27 height 27
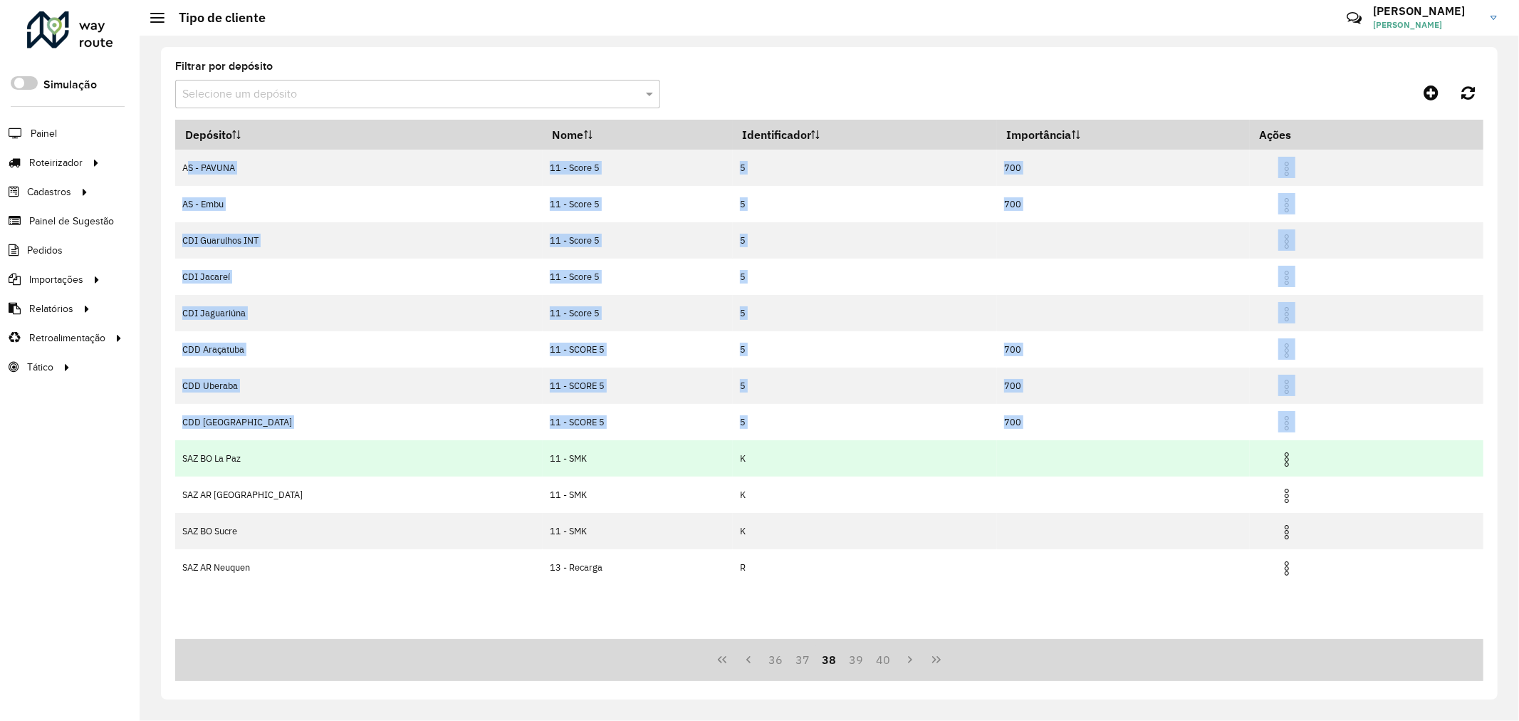
copy tbody "AS - PAVUNA 11 - Score 5 5 700 AS - Embu 11 - Score 5 5 700 CDI Guarulhos INT 1…"
drag, startPoint x: 176, startPoint y: 164, endPoint x: 1332, endPoint y: 461, distance: 1193.7
click at [1332, 461] on tbody "AS - PAVUNA 11 - Score 5 5 700 AS - Embu 11 - Score 5 5 700 CDI Guarulhos INT 1…" at bounding box center [829, 368] width 1308 height 436
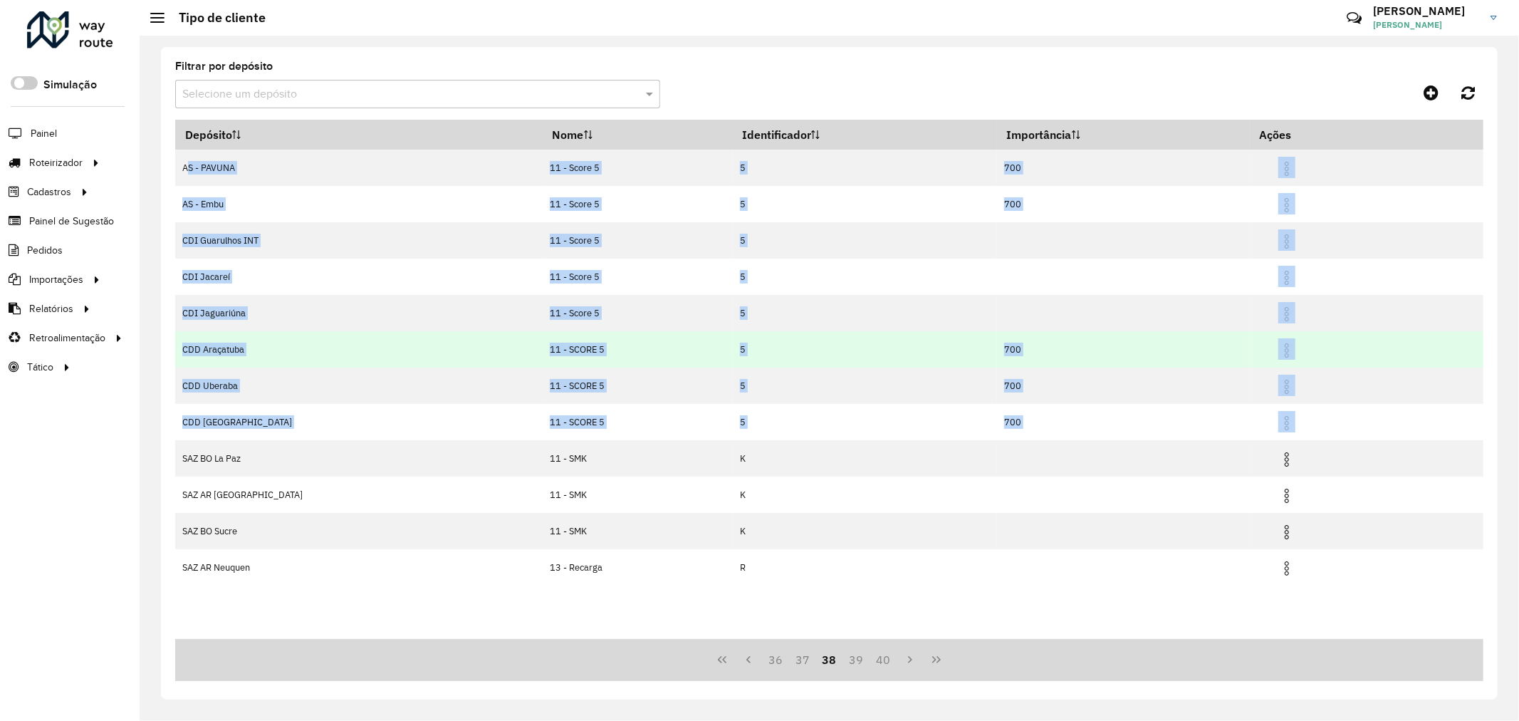
click at [543, 365] on td "11 - SCORE 5" at bounding box center [638, 349] width 190 height 36
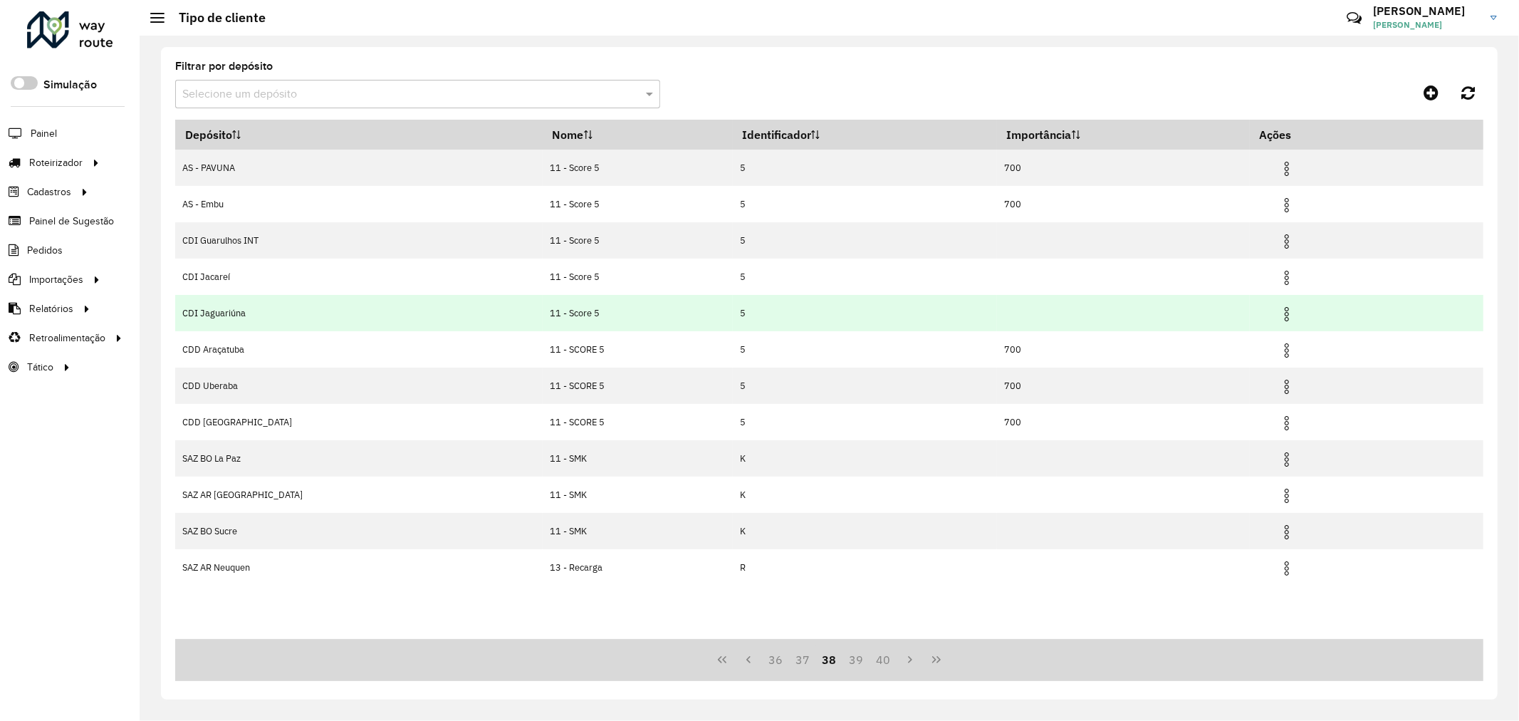
click at [543, 313] on td "11 - Score 5" at bounding box center [638, 313] width 190 height 36
click at [543, 309] on td "11 - Score 5" at bounding box center [638, 313] width 190 height 36
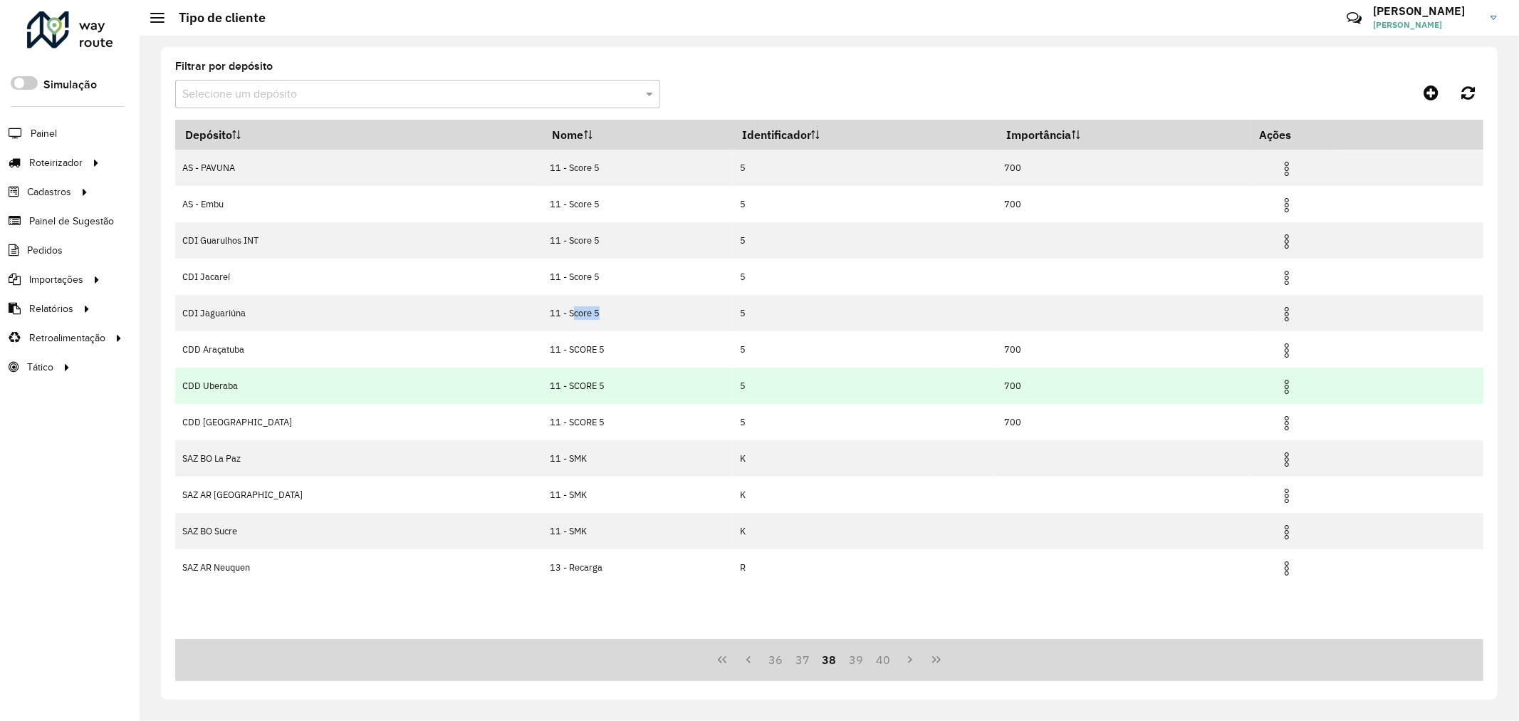
copy td "Score 5"
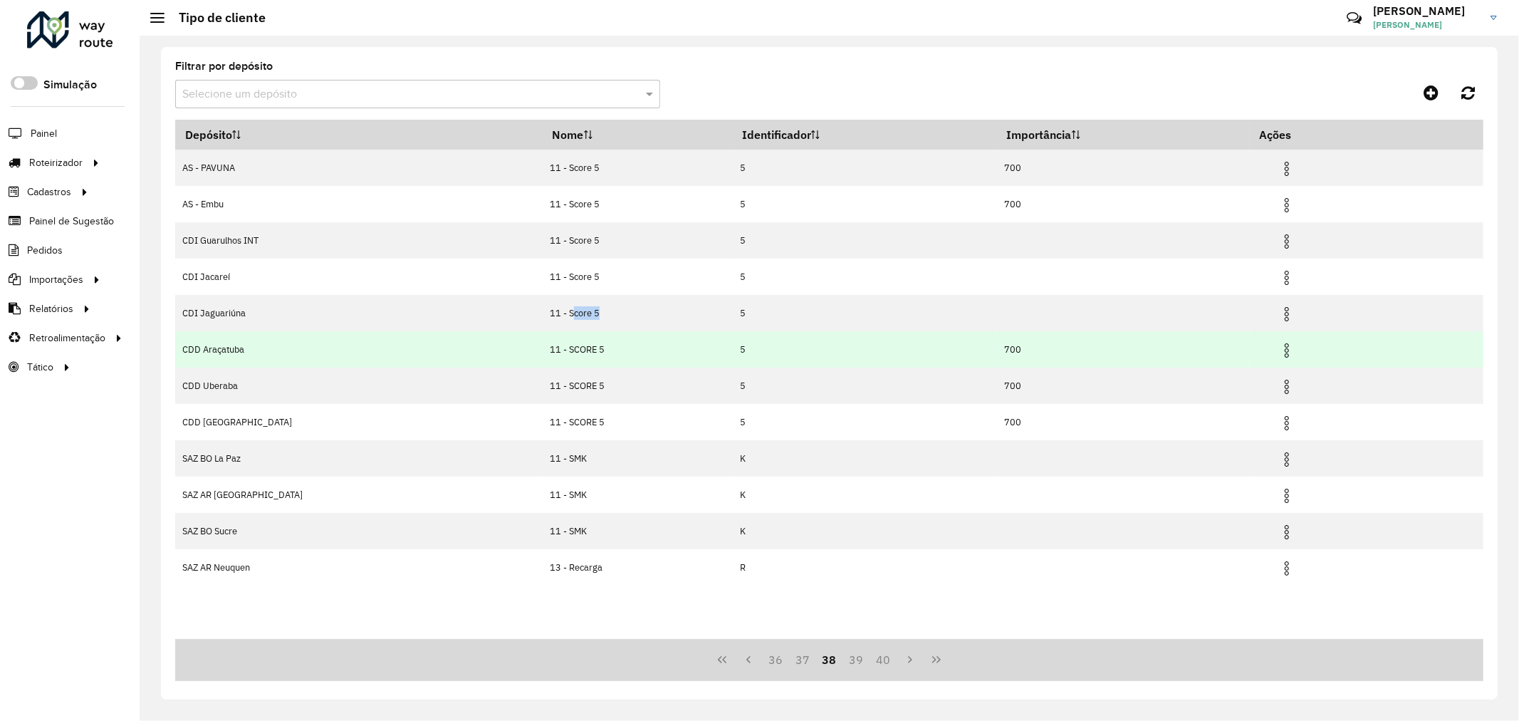
click at [1278, 347] on img at bounding box center [1286, 350] width 17 height 17
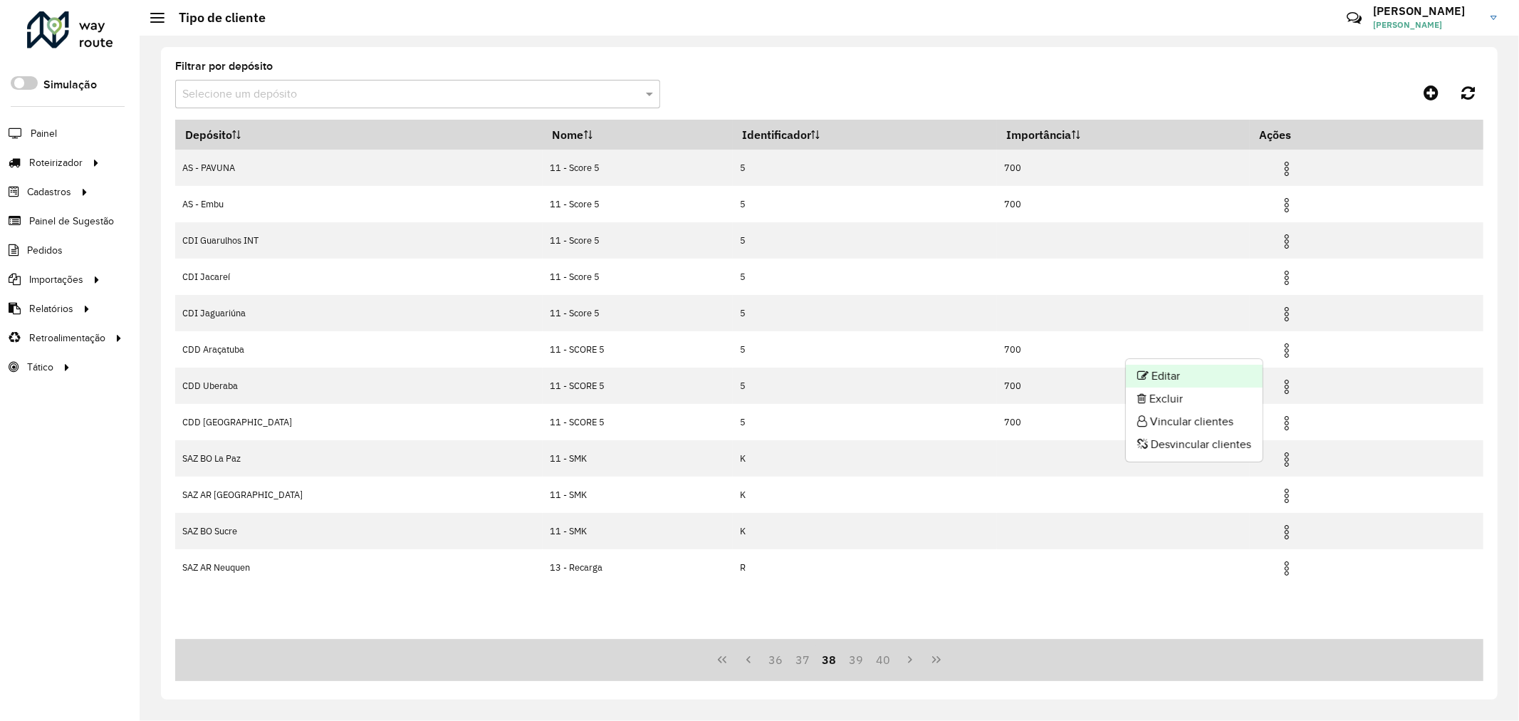
click at [1202, 370] on li "Editar" at bounding box center [1194, 376] width 137 height 23
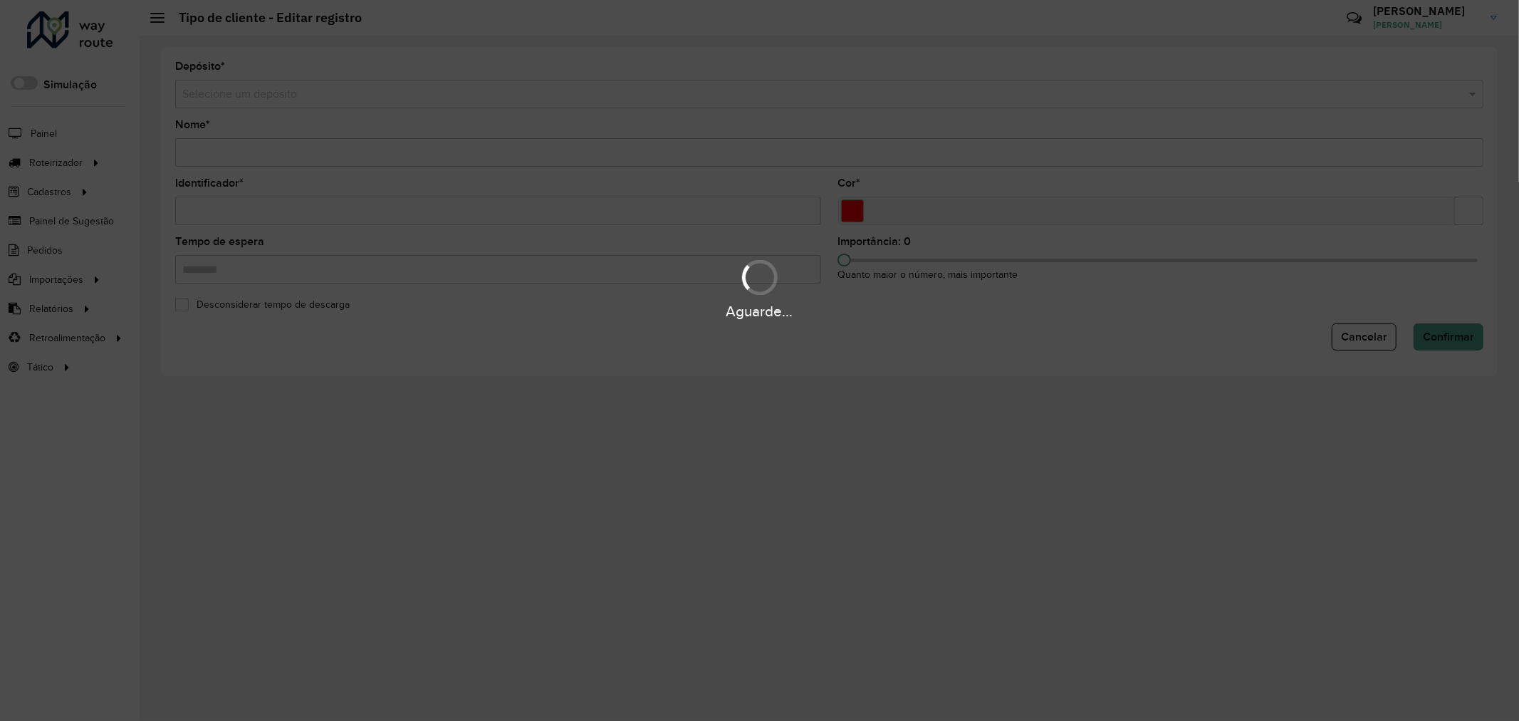
type input "**********"
type input "*"
type input "*******"
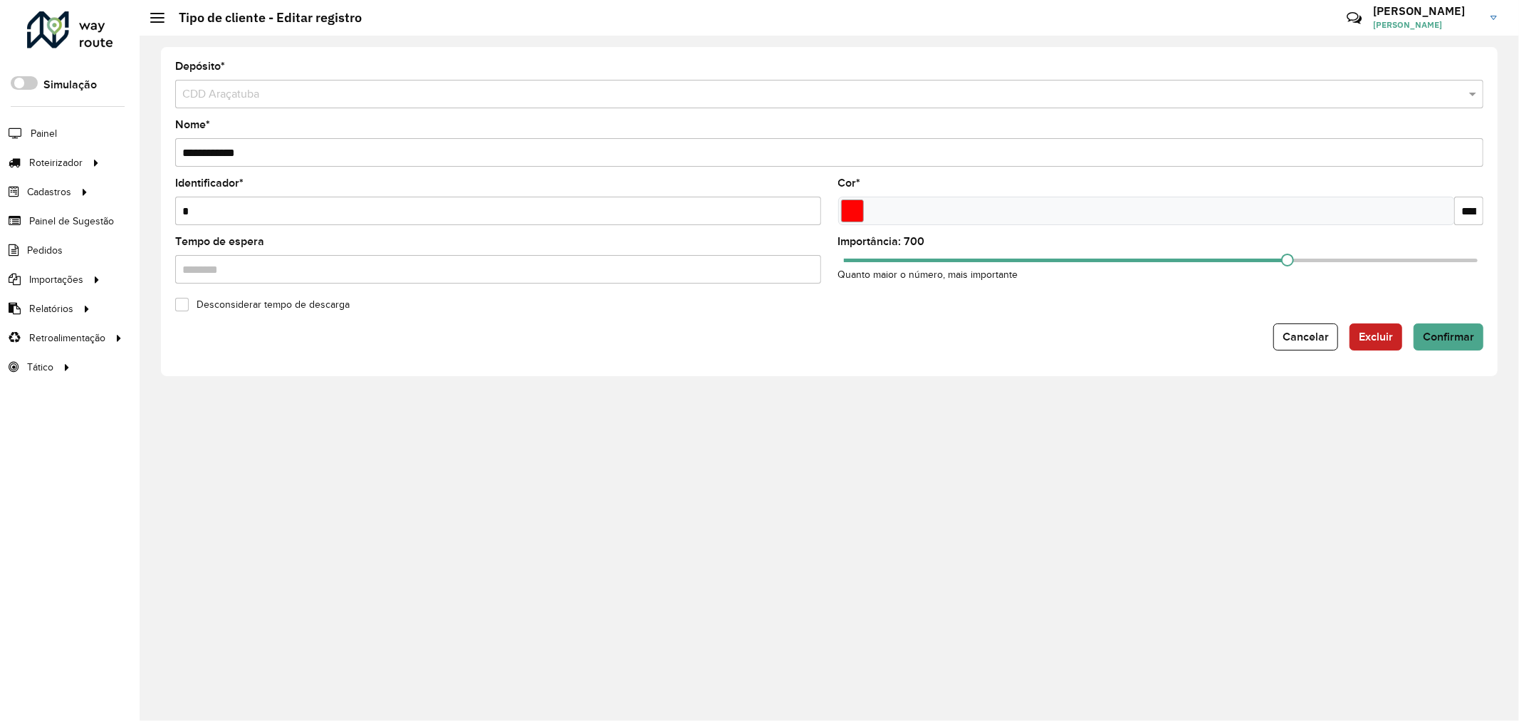
drag, startPoint x: 202, startPoint y: 150, endPoint x: 361, endPoint y: 145, distance: 159.6
click at [361, 145] on input "**********" at bounding box center [829, 152] width 1308 height 28
paste input "text"
type input "**********"
click at [1465, 346] on button "Confirmar" at bounding box center [1448, 336] width 70 height 27
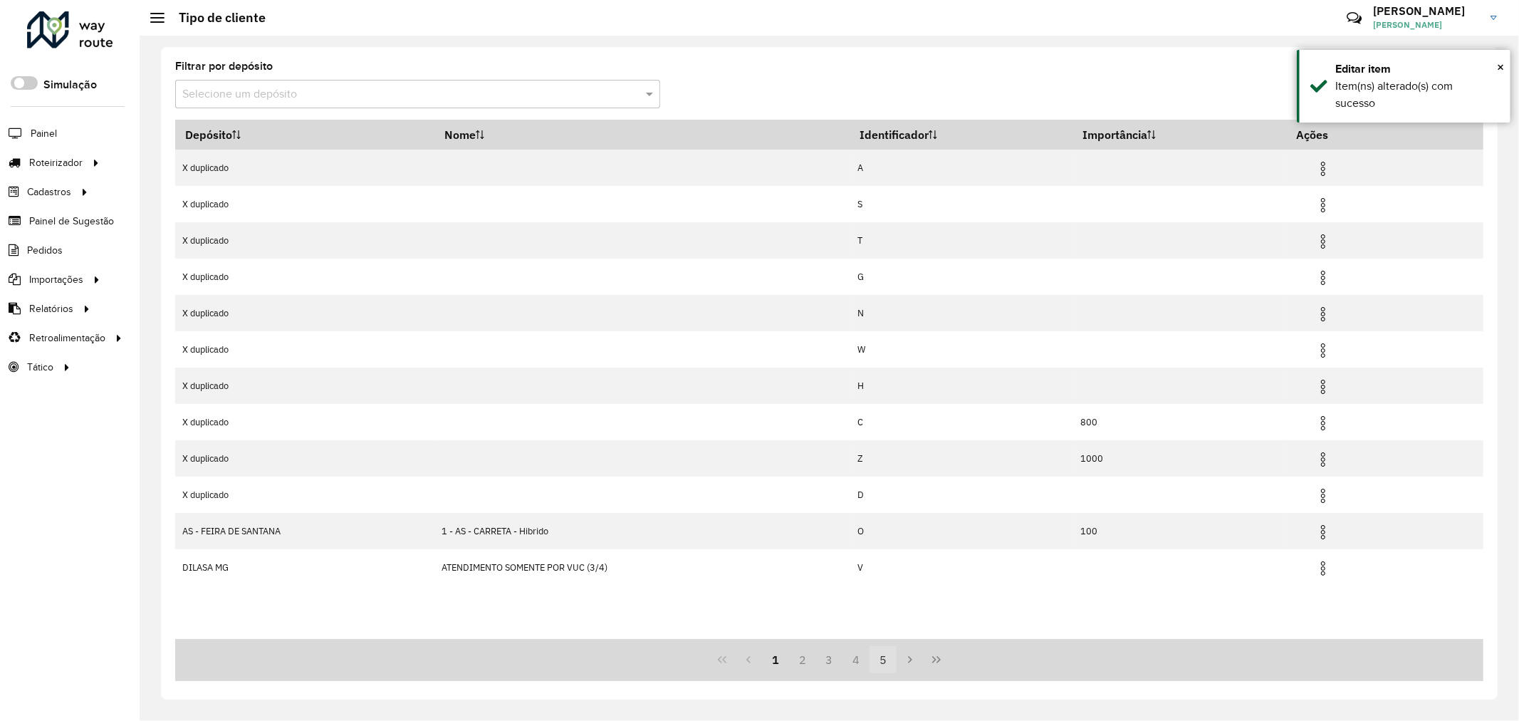
click at [886, 660] on button "5" at bounding box center [882, 659] width 27 height 27
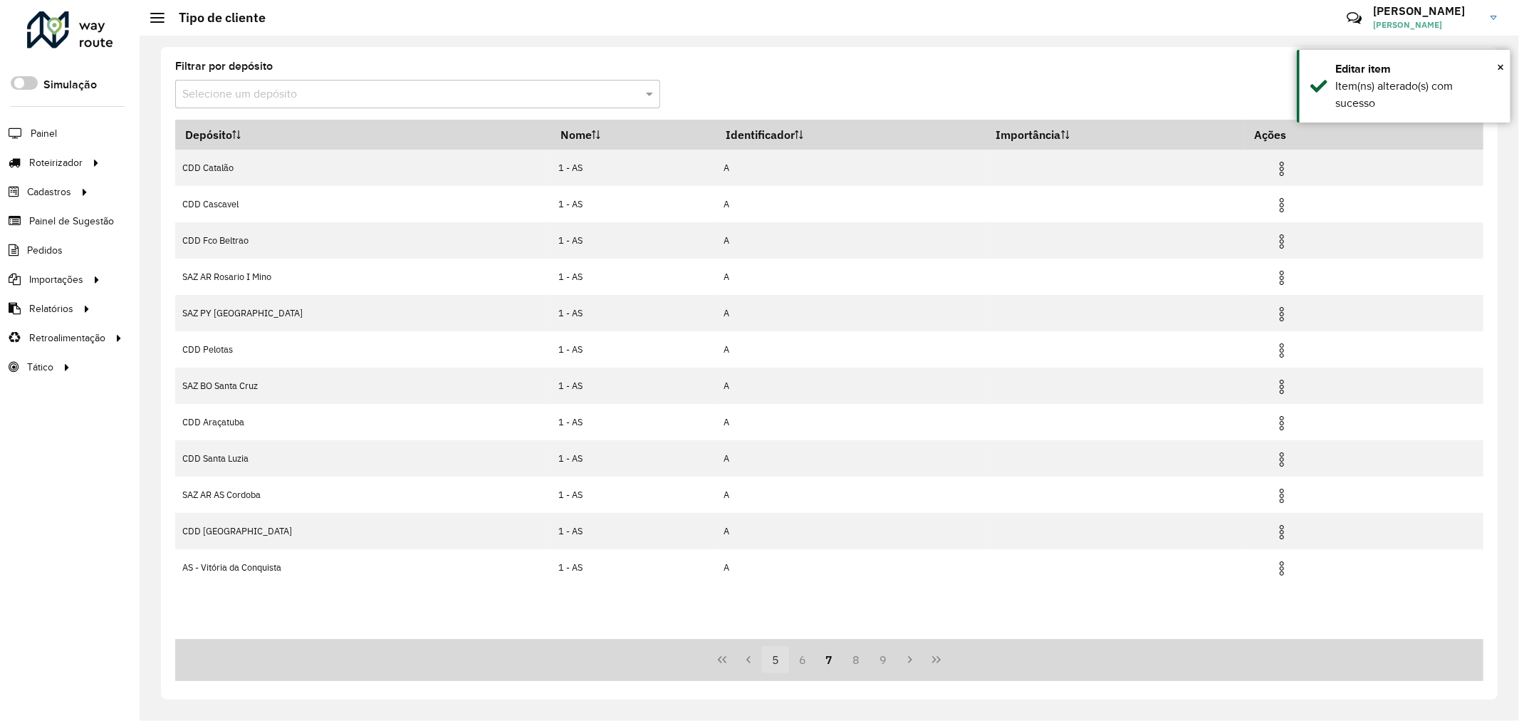
click at [886, 660] on button "9" at bounding box center [882, 659] width 27 height 27
click at [886, 660] on button "11" at bounding box center [882, 659] width 27 height 27
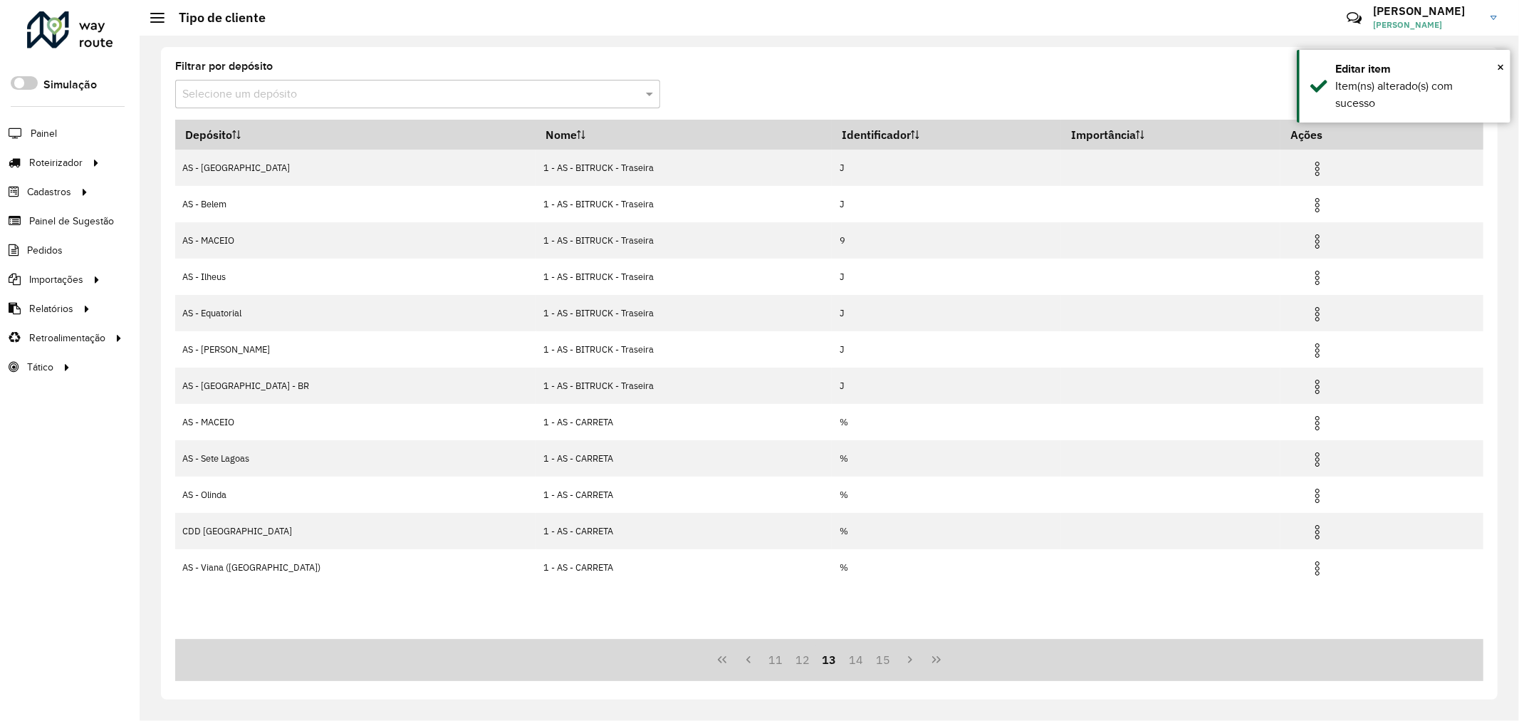
click at [886, 660] on button "15" at bounding box center [882, 659] width 27 height 27
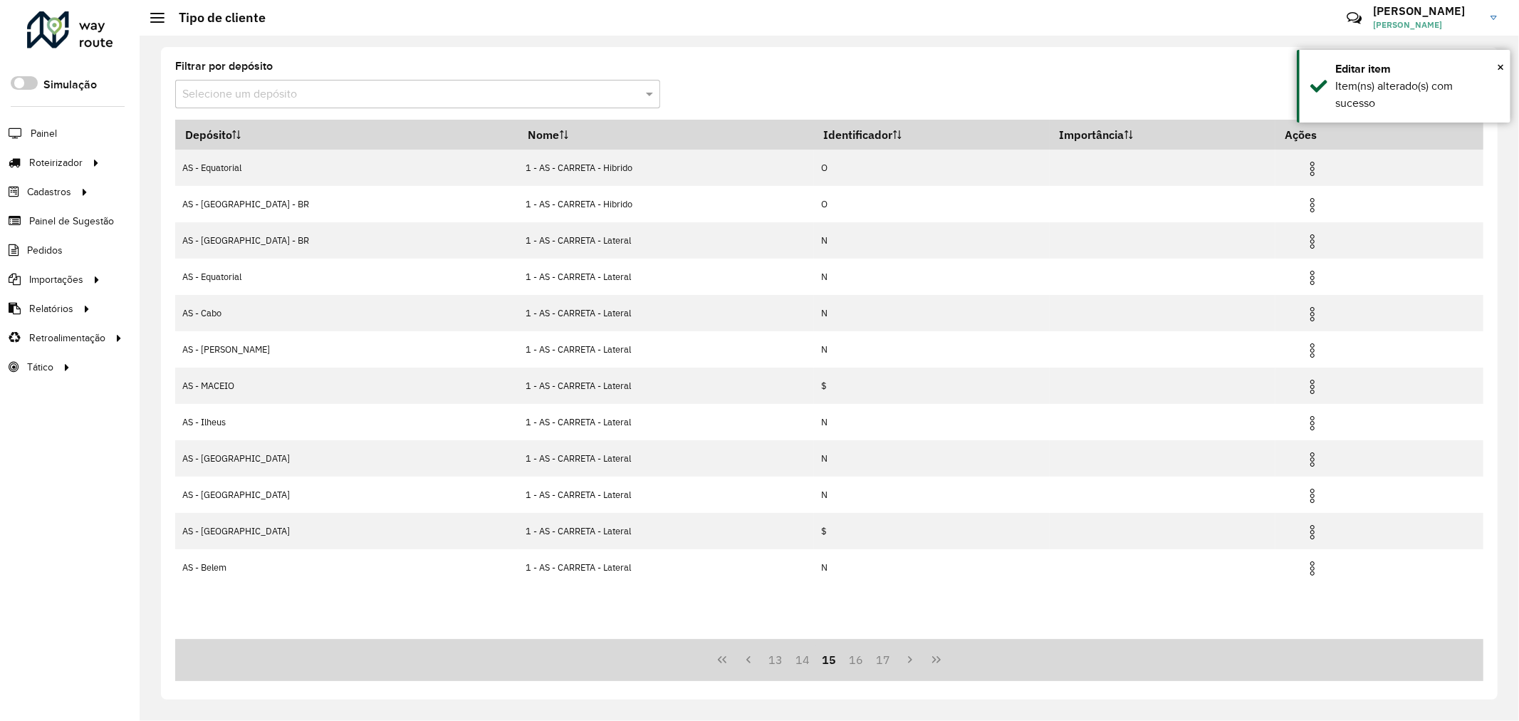
click at [886, 660] on button "17" at bounding box center [882, 659] width 27 height 27
click at [886, 660] on button "21" at bounding box center [882, 659] width 27 height 27
click at [886, 660] on button "23" at bounding box center [882, 659] width 27 height 27
click at [886, 660] on button "27" at bounding box center [882, 659] width 27 height 27
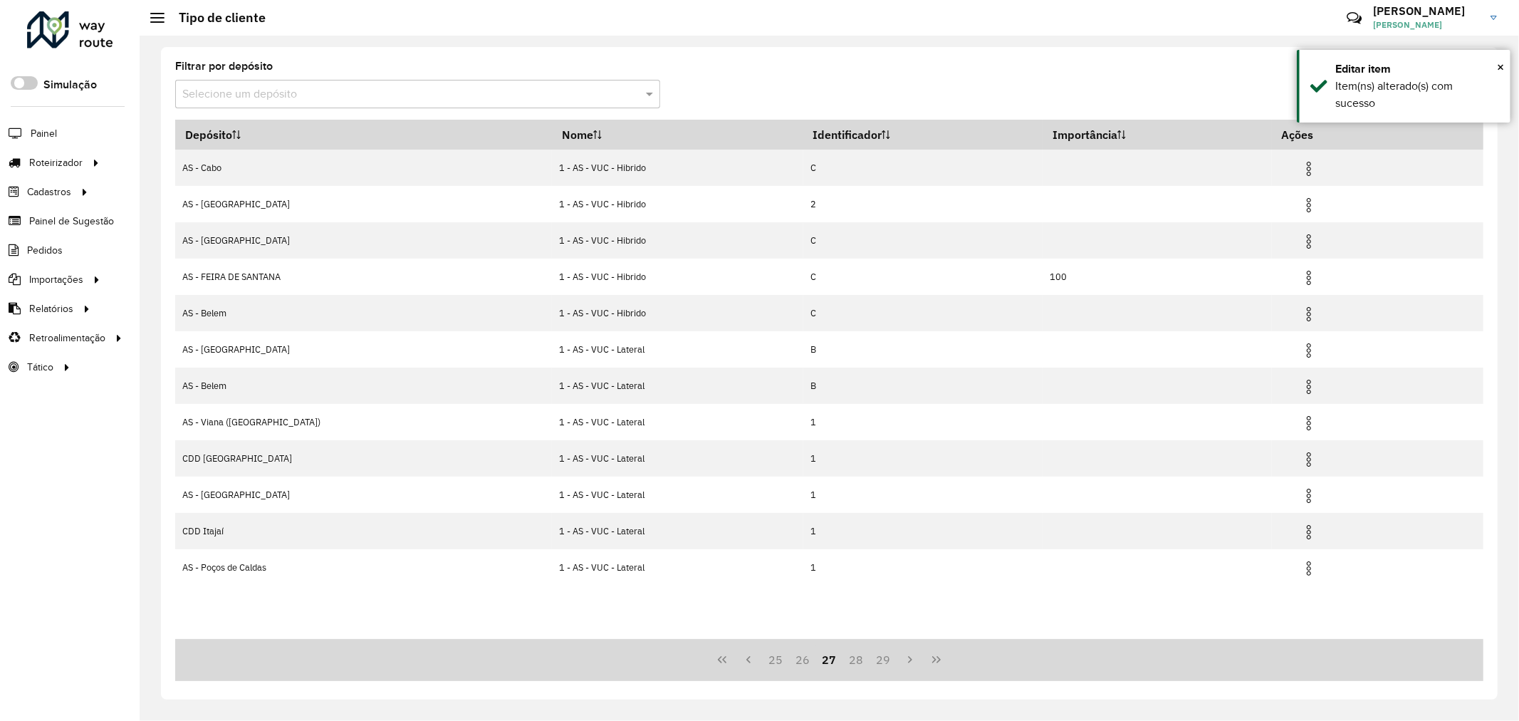
click at [886, 660] on button "29" at bounding box center [882, 659] width 27 height 27
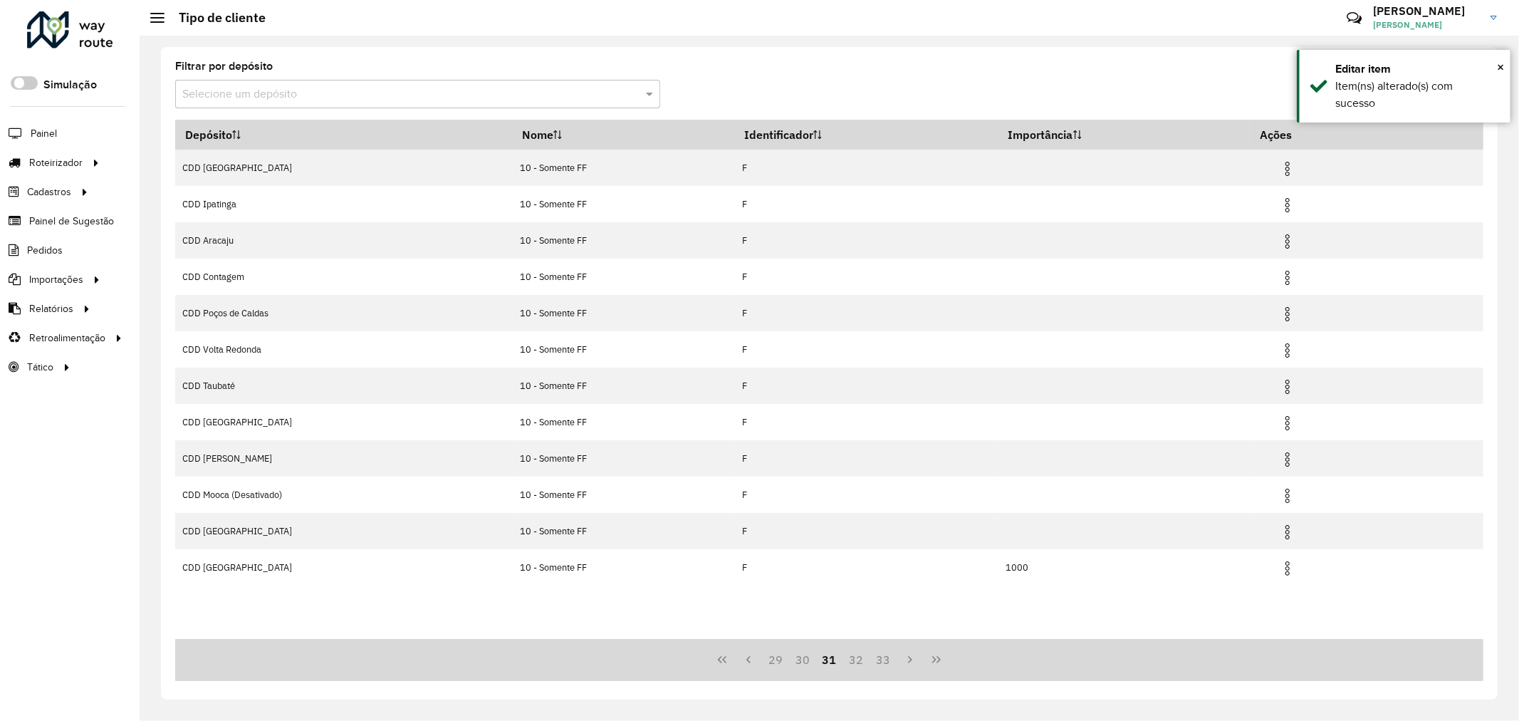
click at [886, 660] on button "33" at bounding box center [882, 659] width 27 height 27
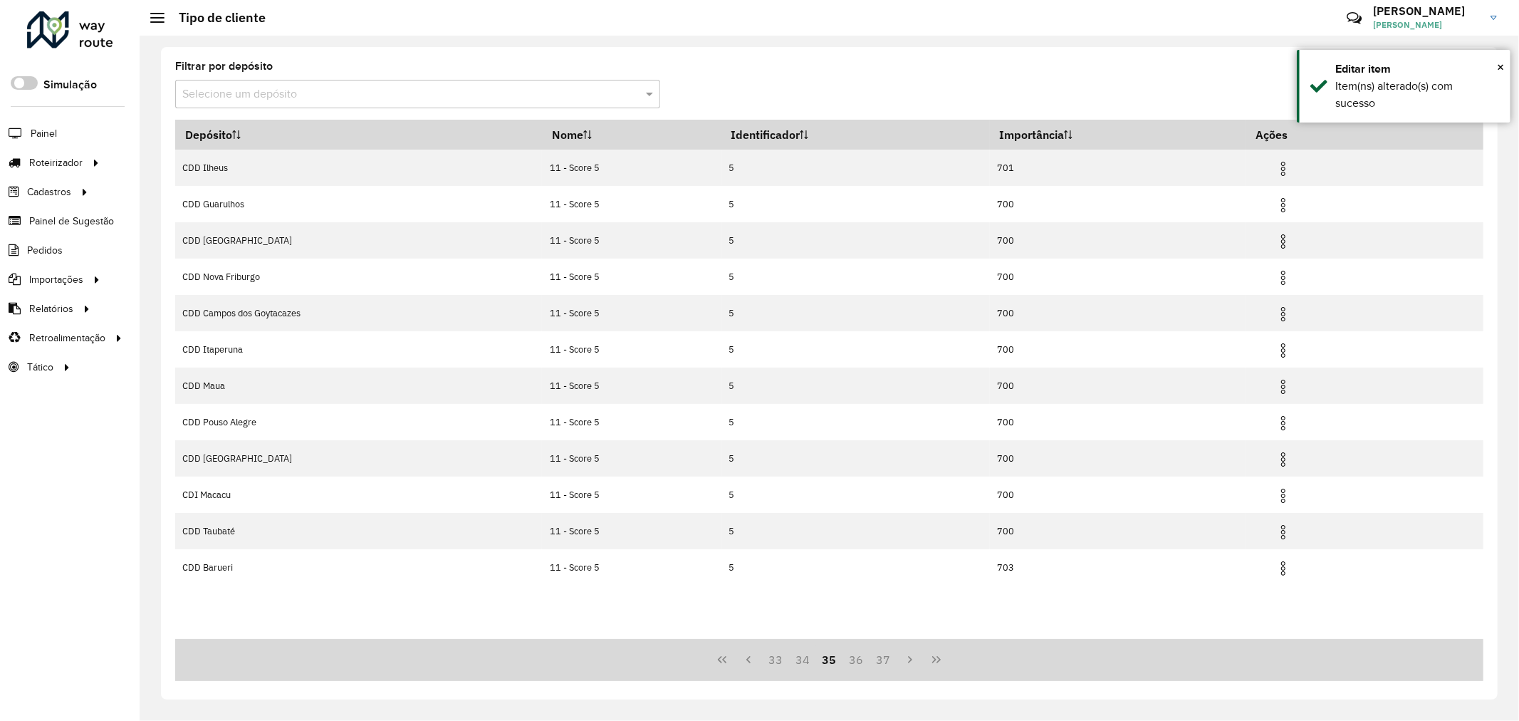
click at [886, 660] on button "37" at bounding box center [882, 659] width 27 height 27
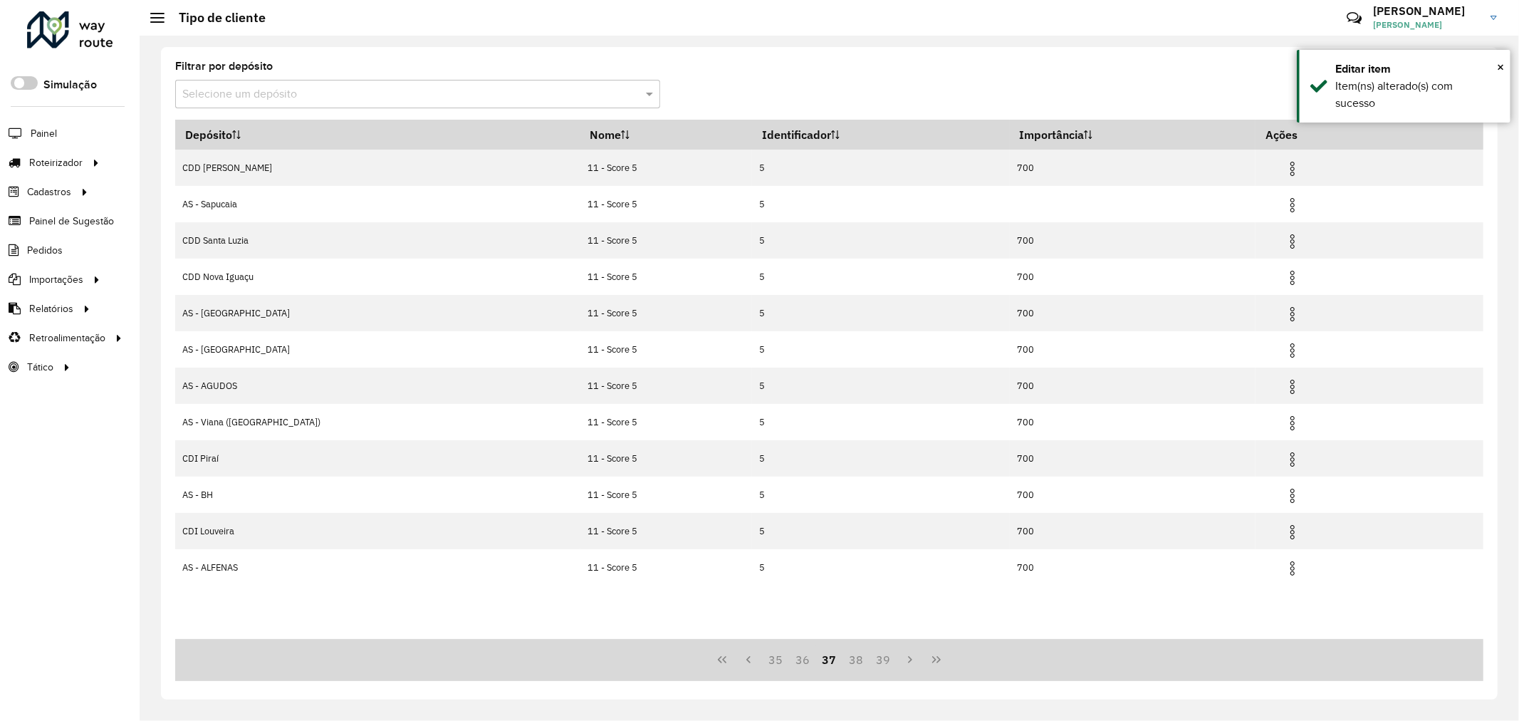
click at [886, 660] on button "39" at bounding box center [882, 659] width 27 height 27
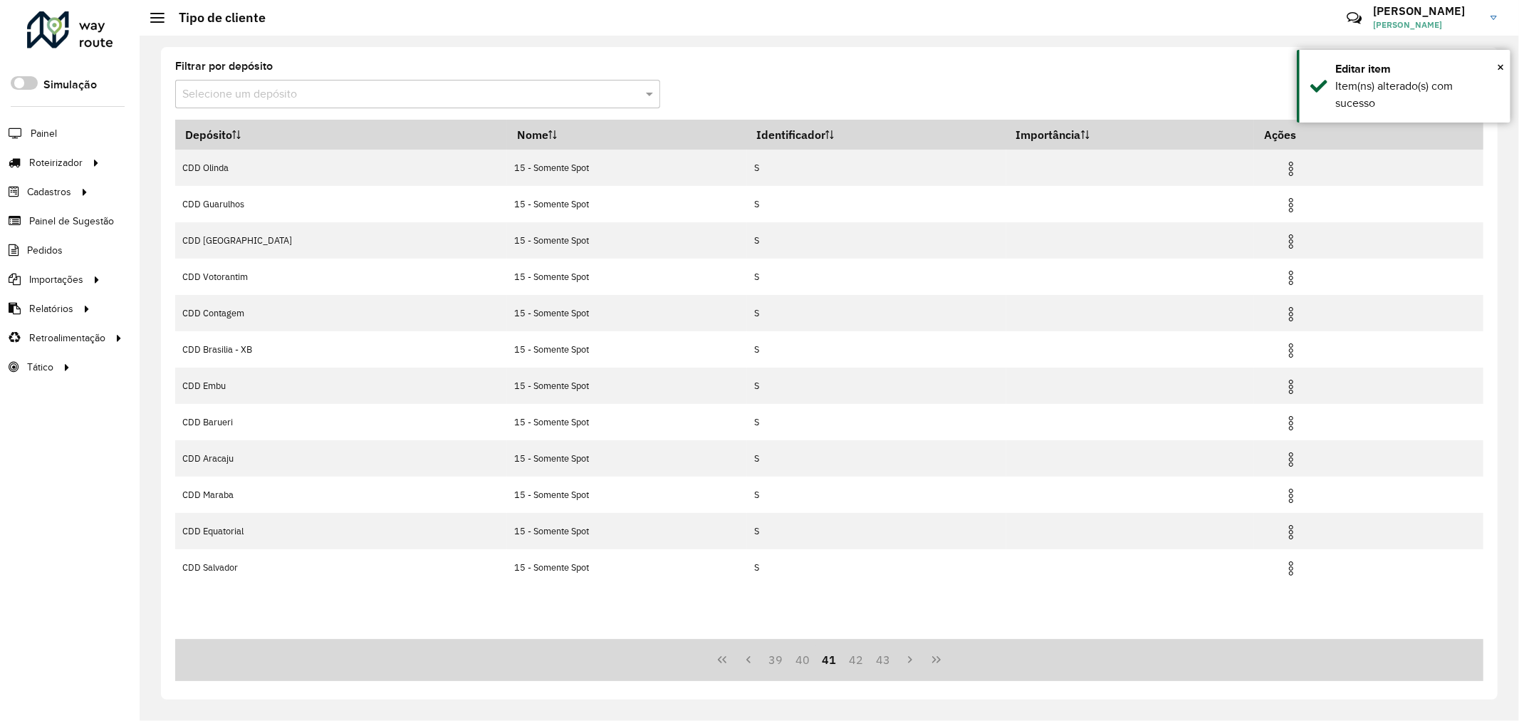
click at [886, 660] on button "43" at bounding box center [882, 659] width 27 height 27
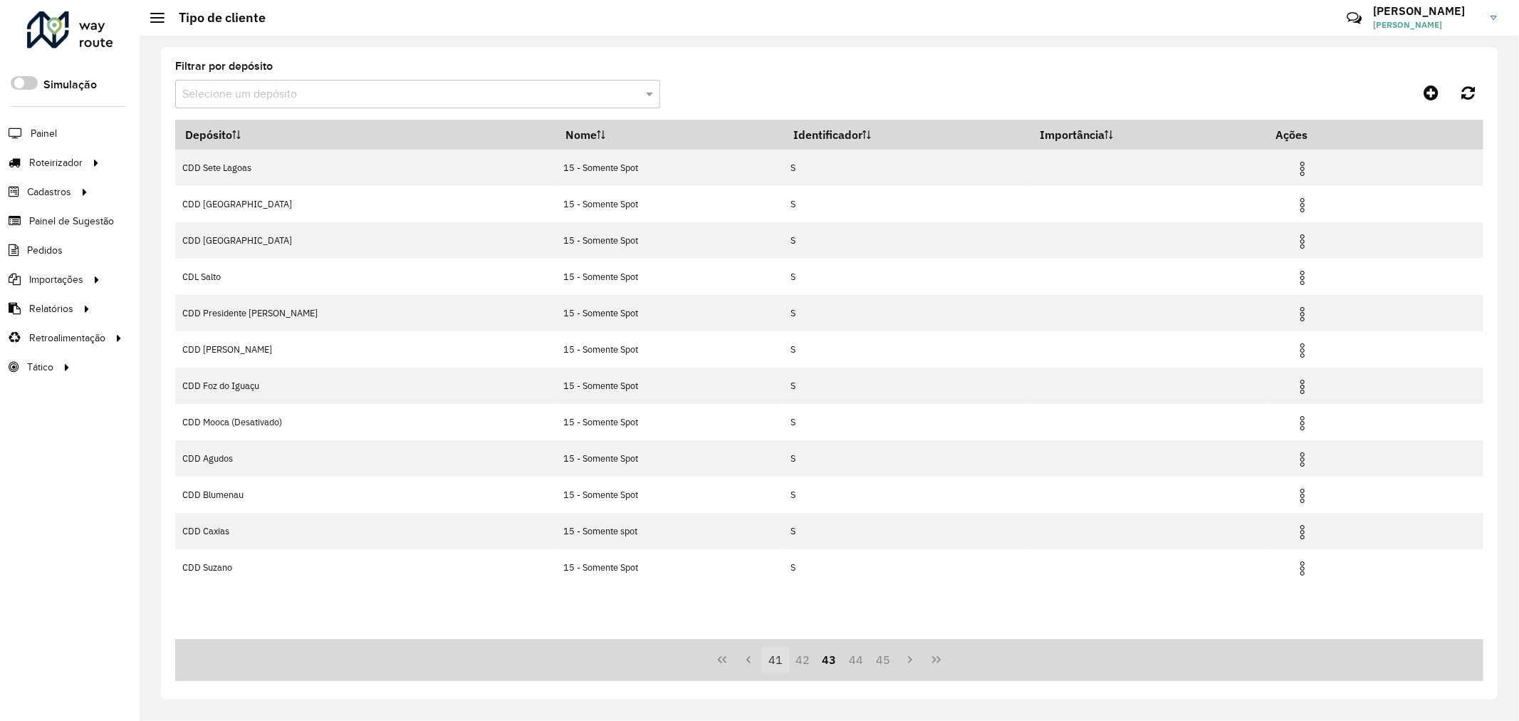
drag, startPoint x: 813, startPoint y: 666, endPoint x: 789, endPoint y: 659, distance: 25.0
click at [809, 666] on button "42" at bounding box center [802, 659] width 27 height 27
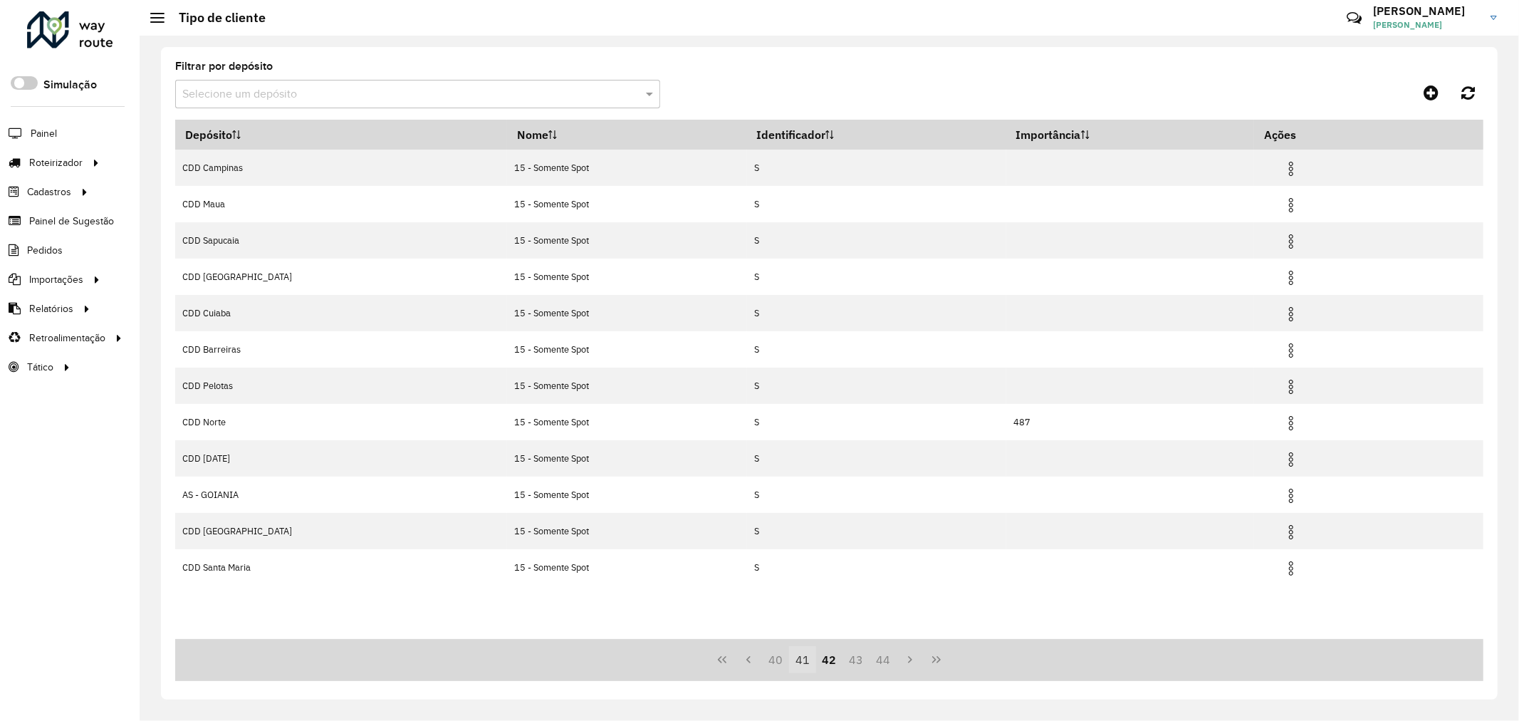
click at [789, 659] on button "41" at bounding box center [802, 659] width 27 height 27
click at [781, 662] on button "39" at bounding box center [775, 659] width 27 height 27
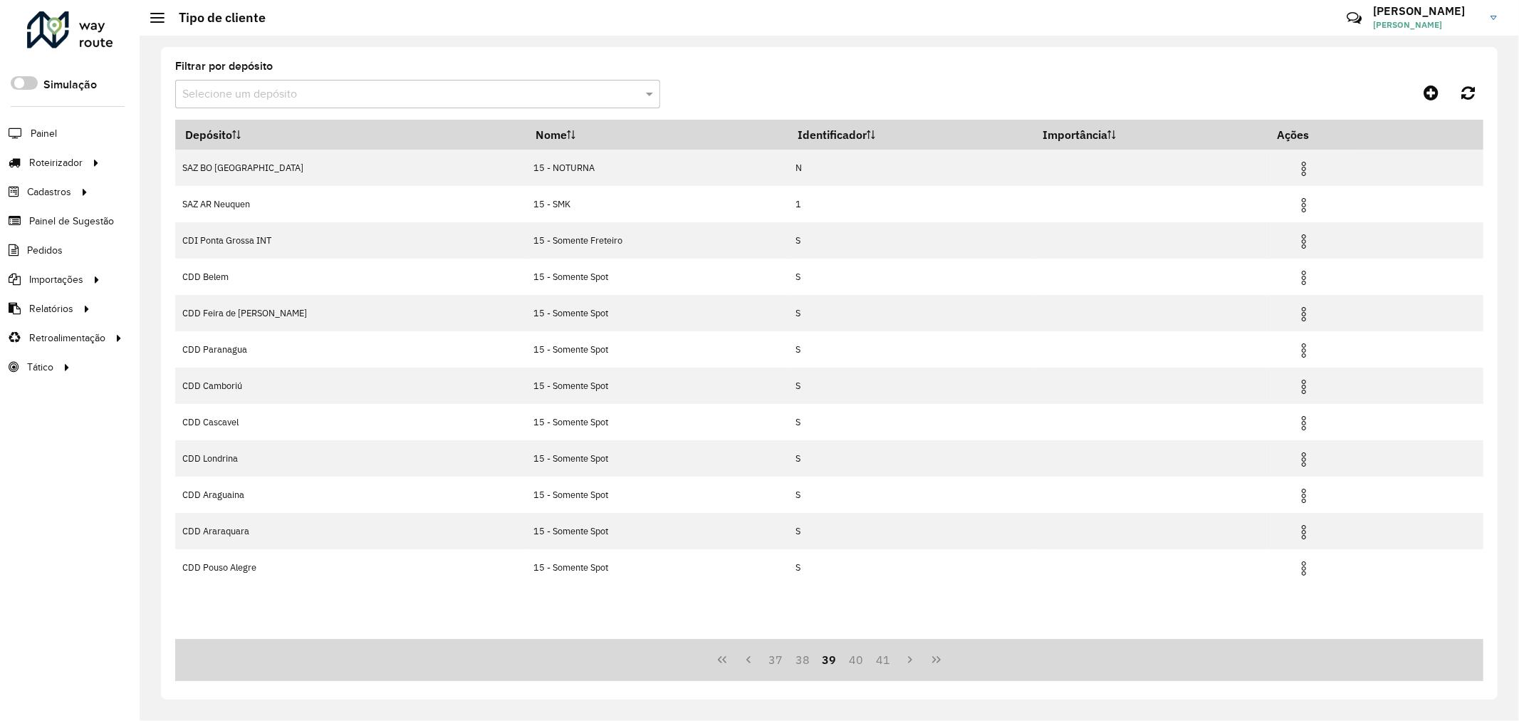
click at [785, 660] on button "37" at bounding box center [775, 659] width 27 height 27
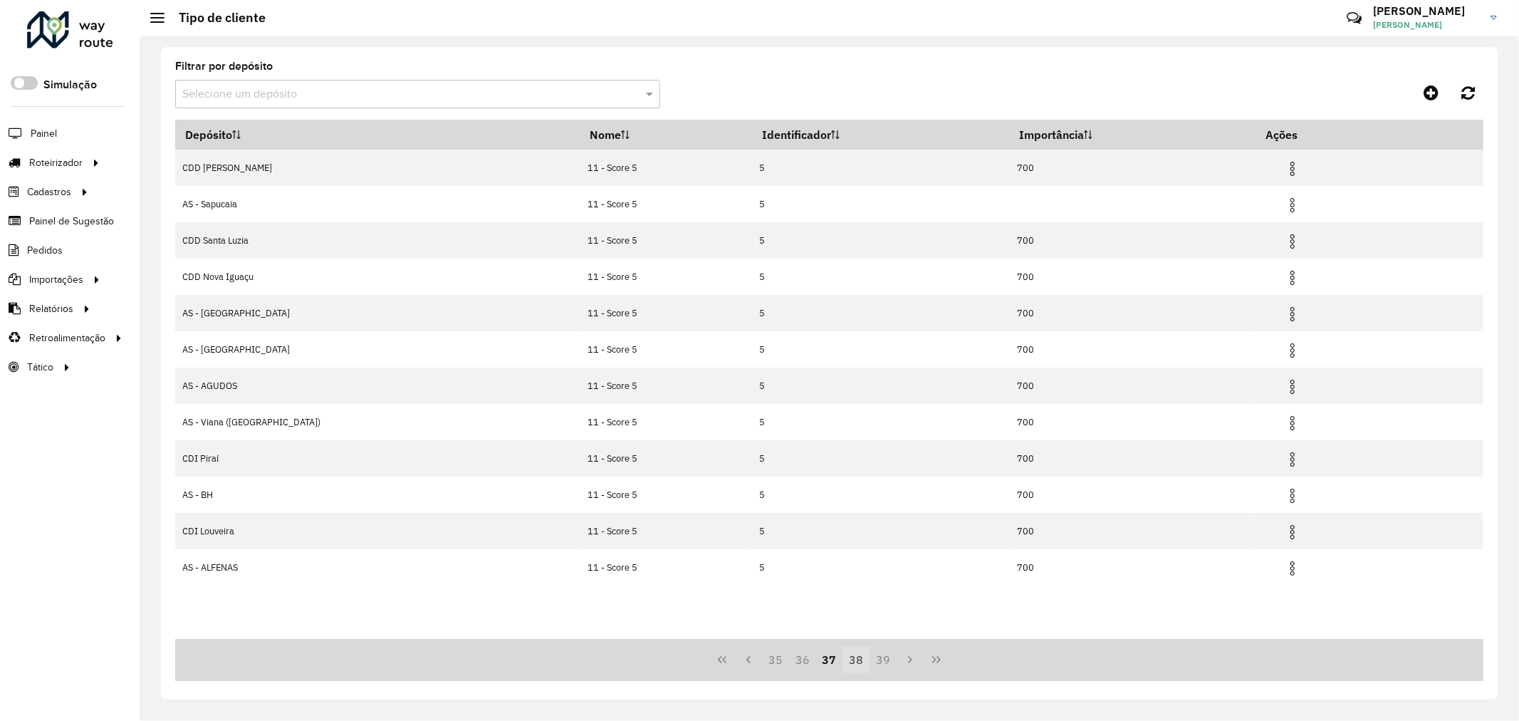
click at [857, 656] on button "38" at bounding box center [855, 659] width 27 height 27
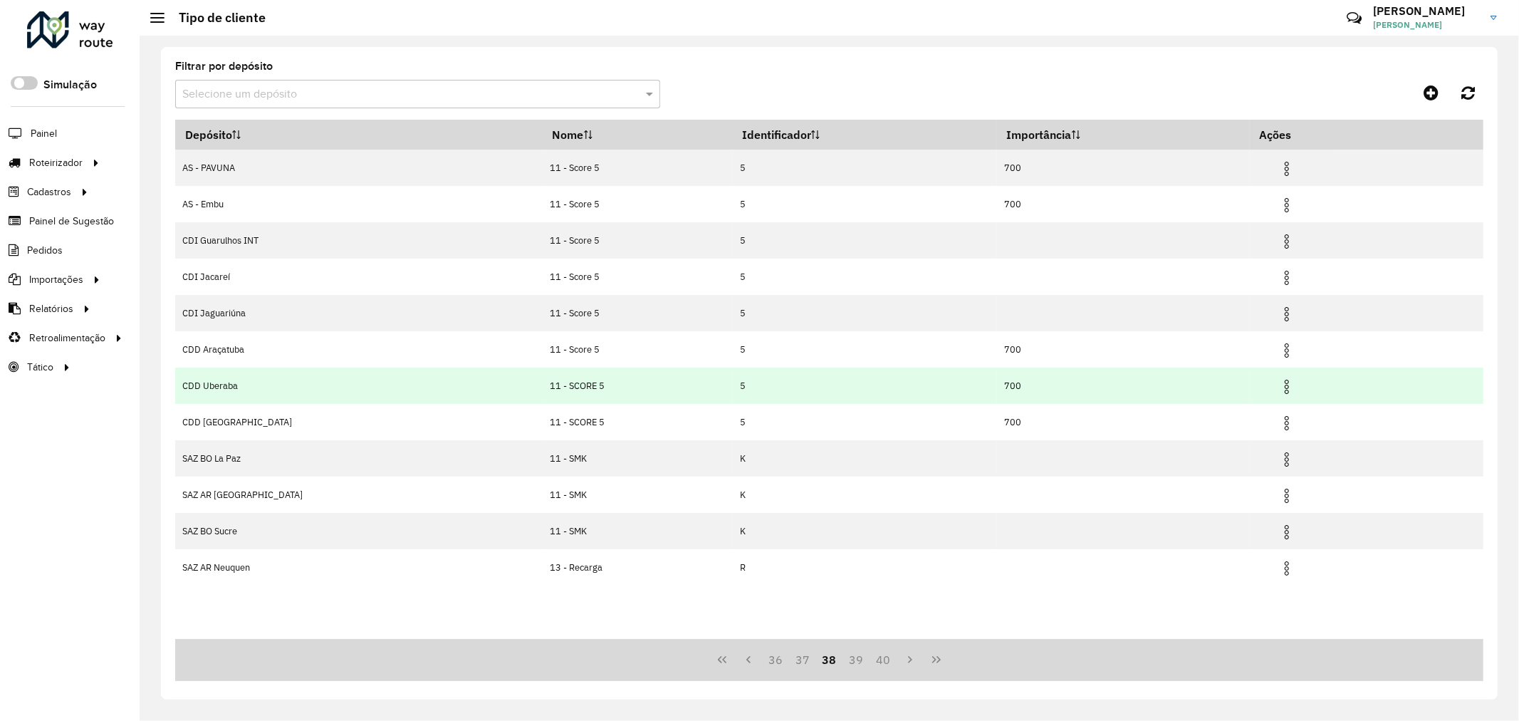
click at [1278, 390] on img at bounding box center [1286, 386] width 17 height 17
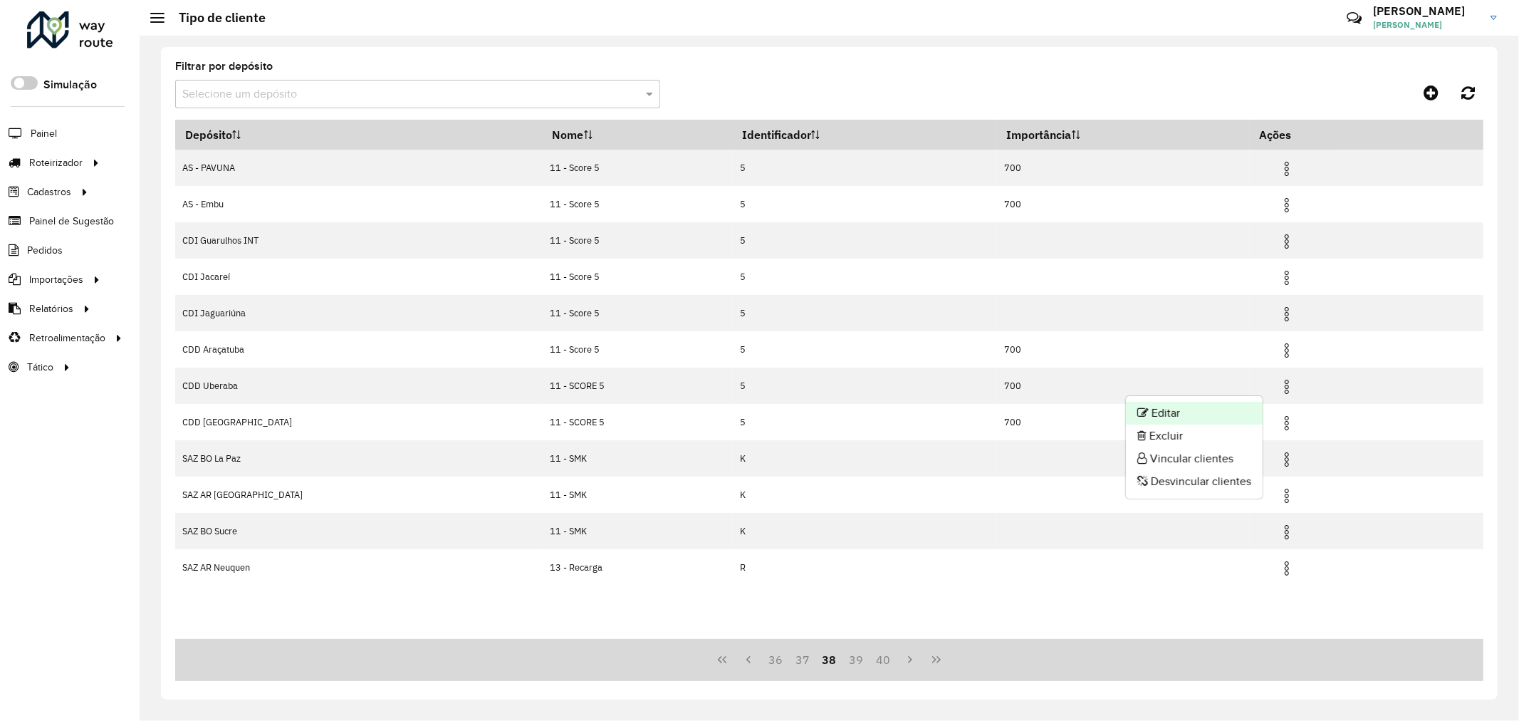
click at [1193, 407] on li "Editar" at bounding box center [1194, 413] width 137 height 23
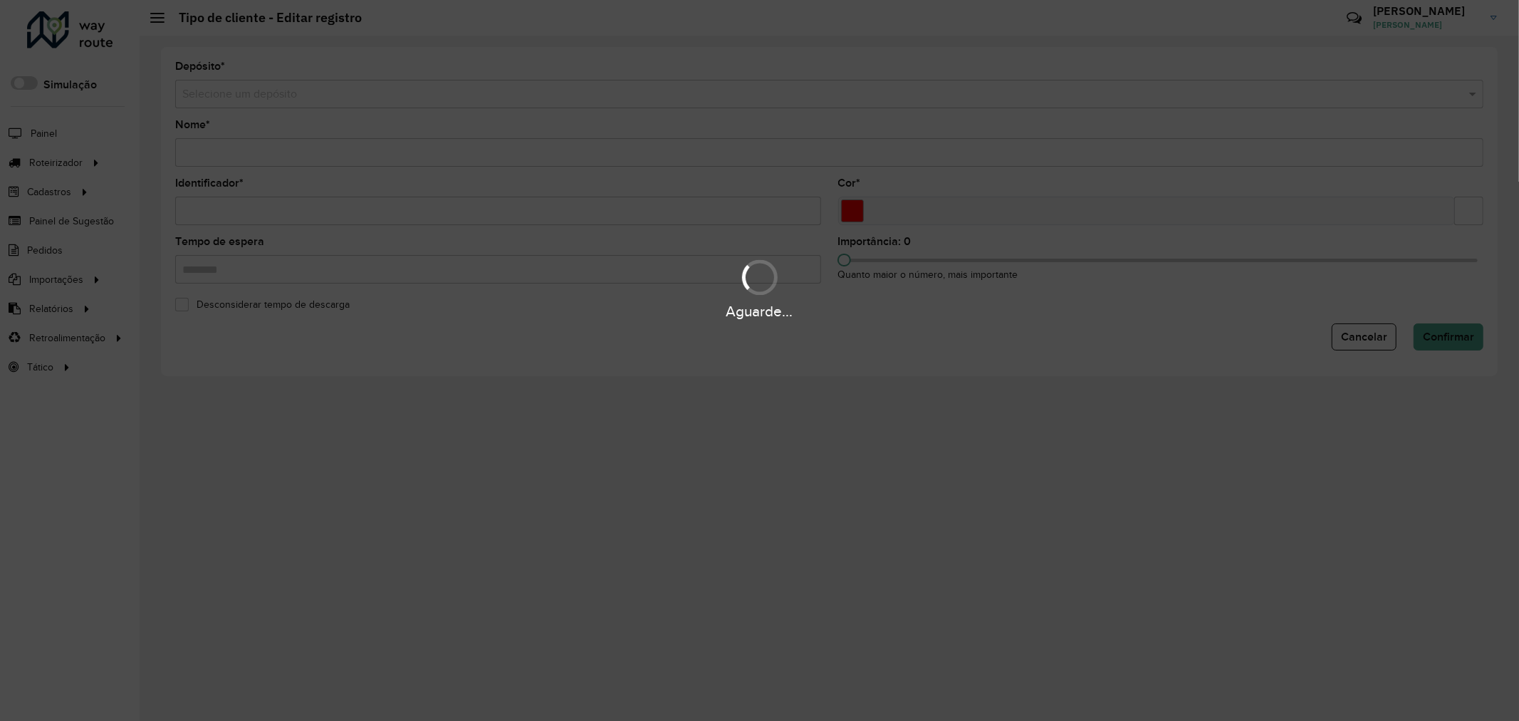
type input "**********"
type input "*"
type input "*******"
click at [201, 154] on hb-app "Aguarde... Pop-up bloqueado! Seu navegador bloqueou automáticamente a abertura …" at bounding box center [759, 360] width 1519 height 721
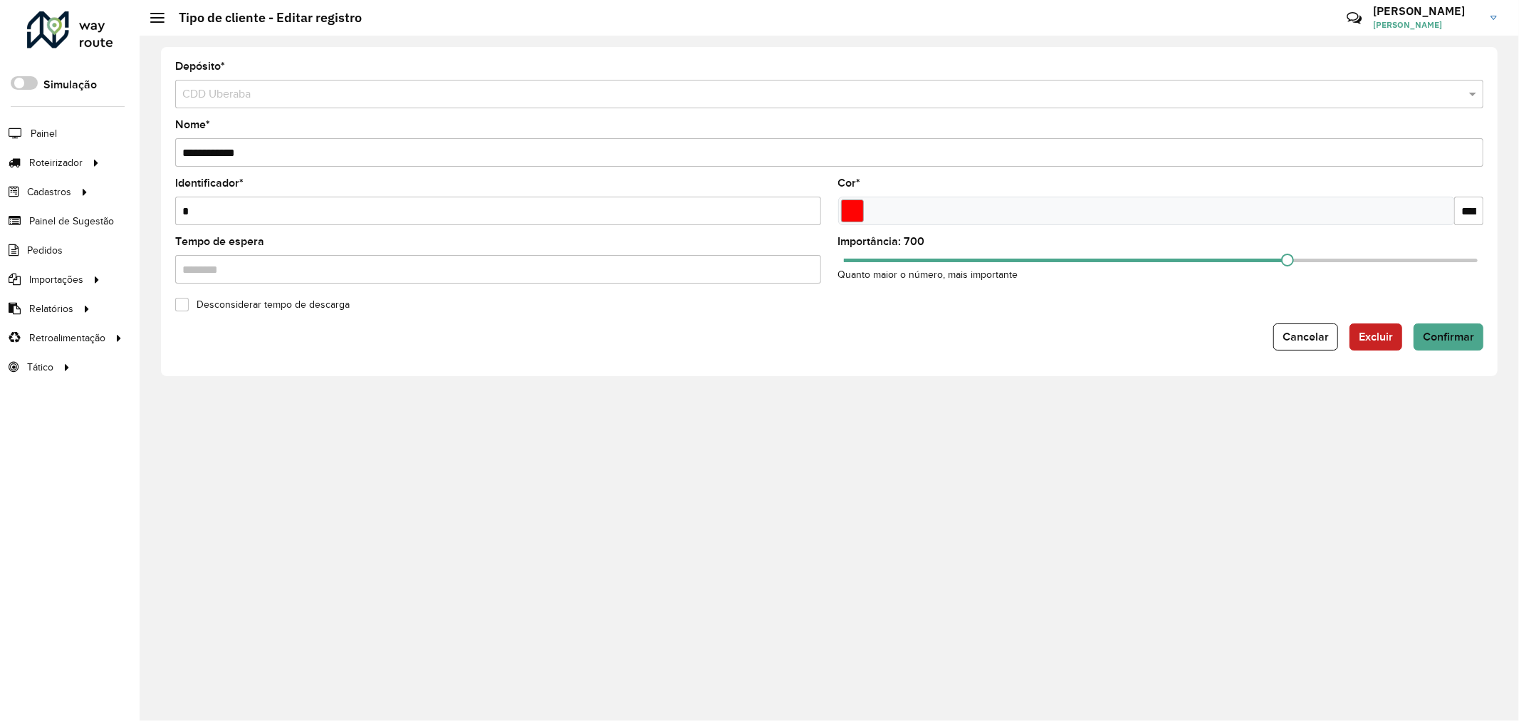
drag, startPoint x: 200, startPoint y: 158, endPoint x: 549, endPoint y: 187, distance: 350.1
click at [543, 186] on formly-group "**********" at bounding box center [829, 178] width 1308 height 234
paste input "text"
type input "**********"
click at [1435, 338] on span "Confirmar" at bounding box center [1448, 336] width 51 height 12
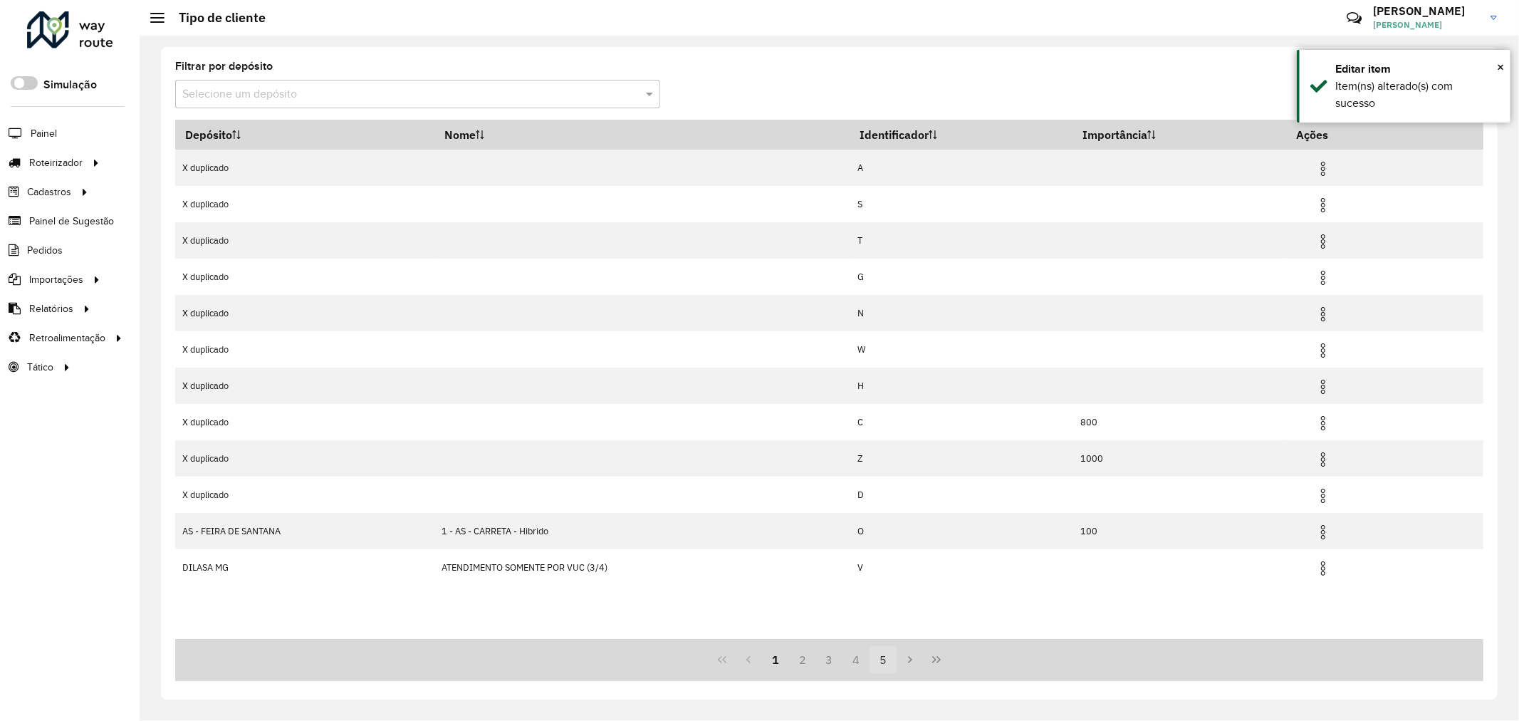
click at [885, 662] on button "5" at bounding box center [882, 659] width 27 height 27
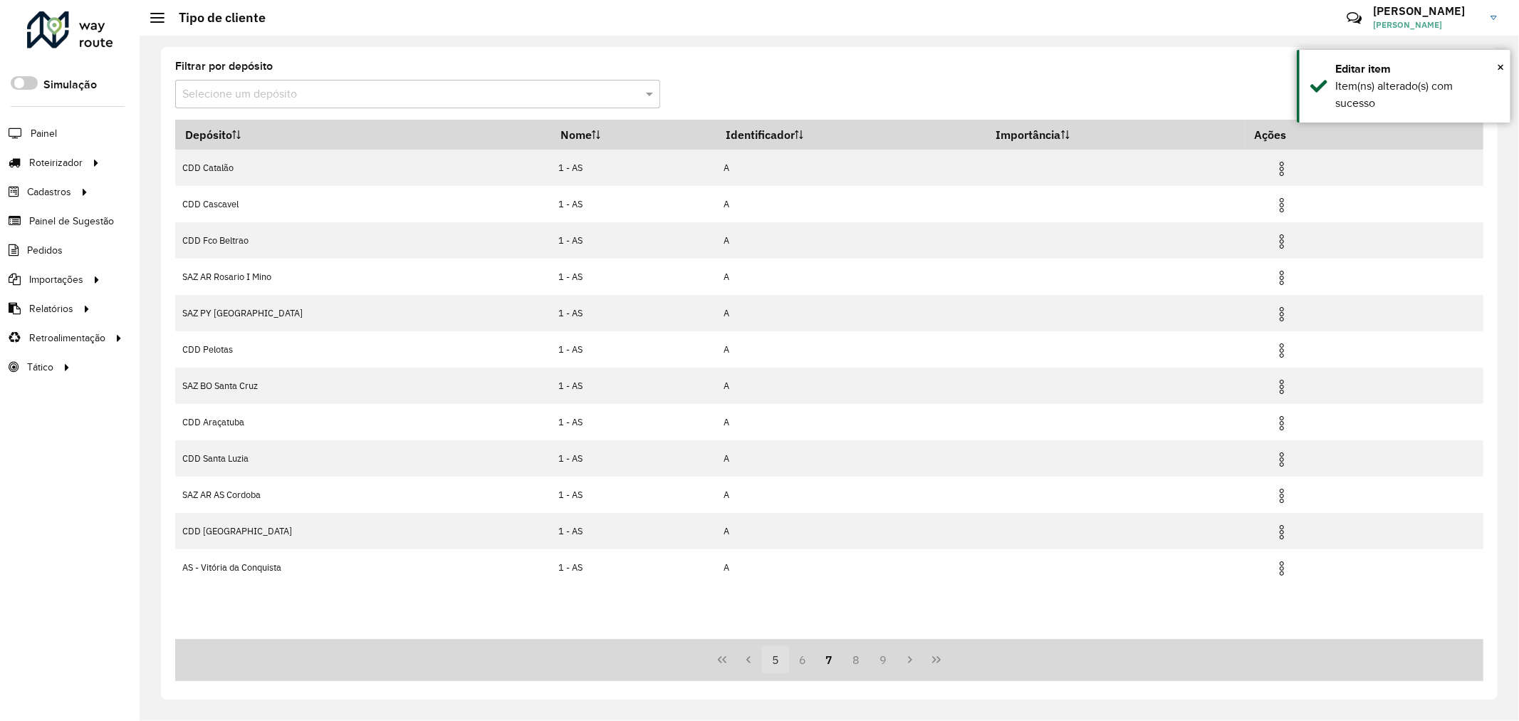
click at [885, 662] on button "9" at bounding box center [882, 659] width 27 height 27
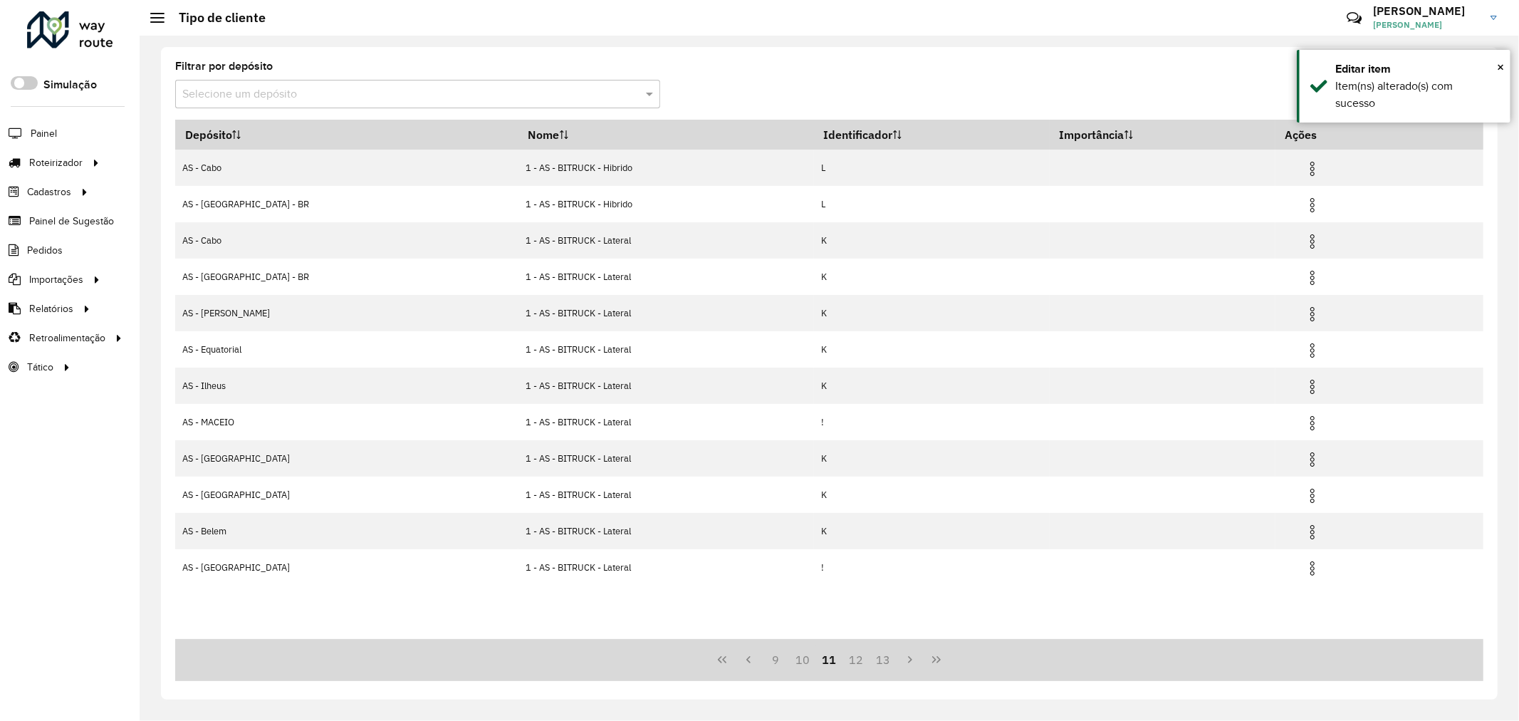
click at [885, 662] on button "13" at bounding box center [882, 659] width 27 height 27
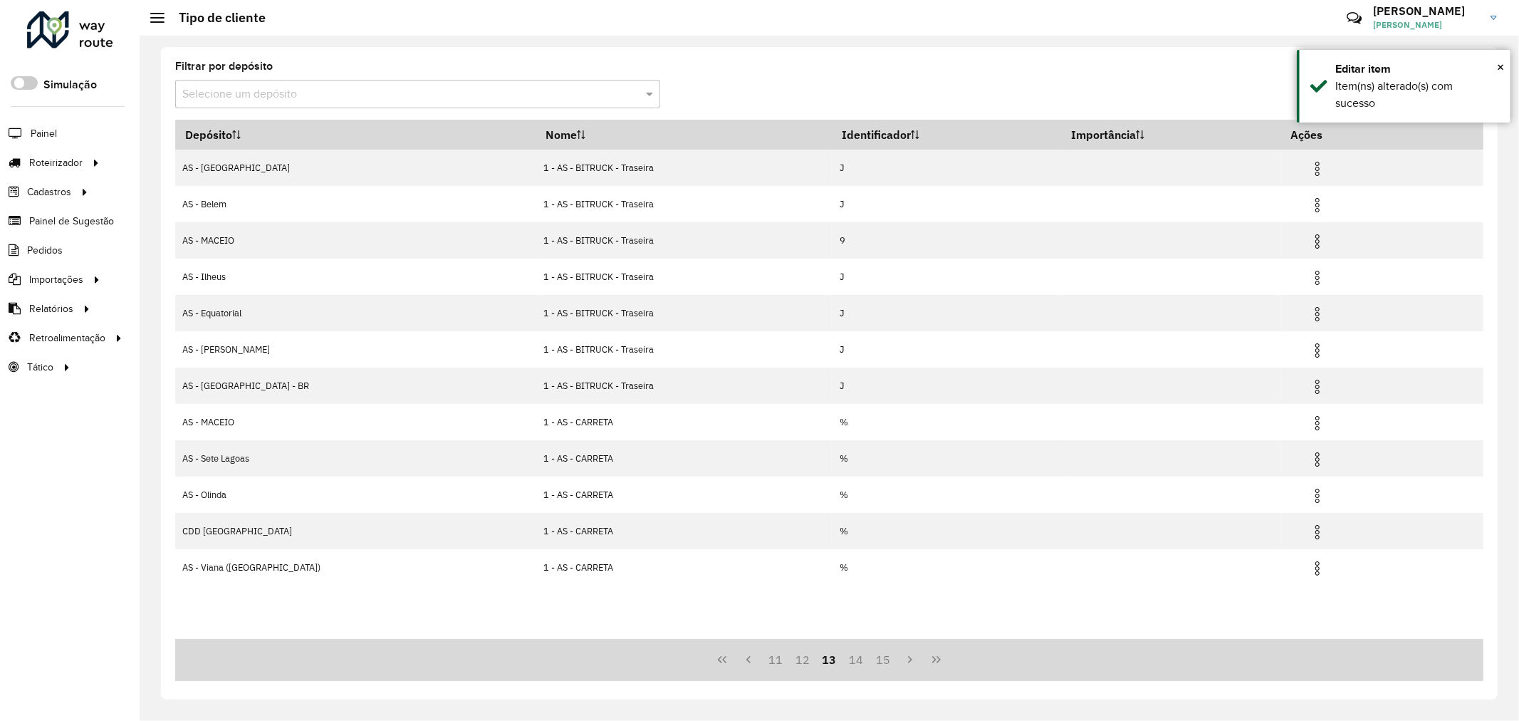
click at [885, 662] on button "15" at bounding box center [882, 659] width 27 height 27
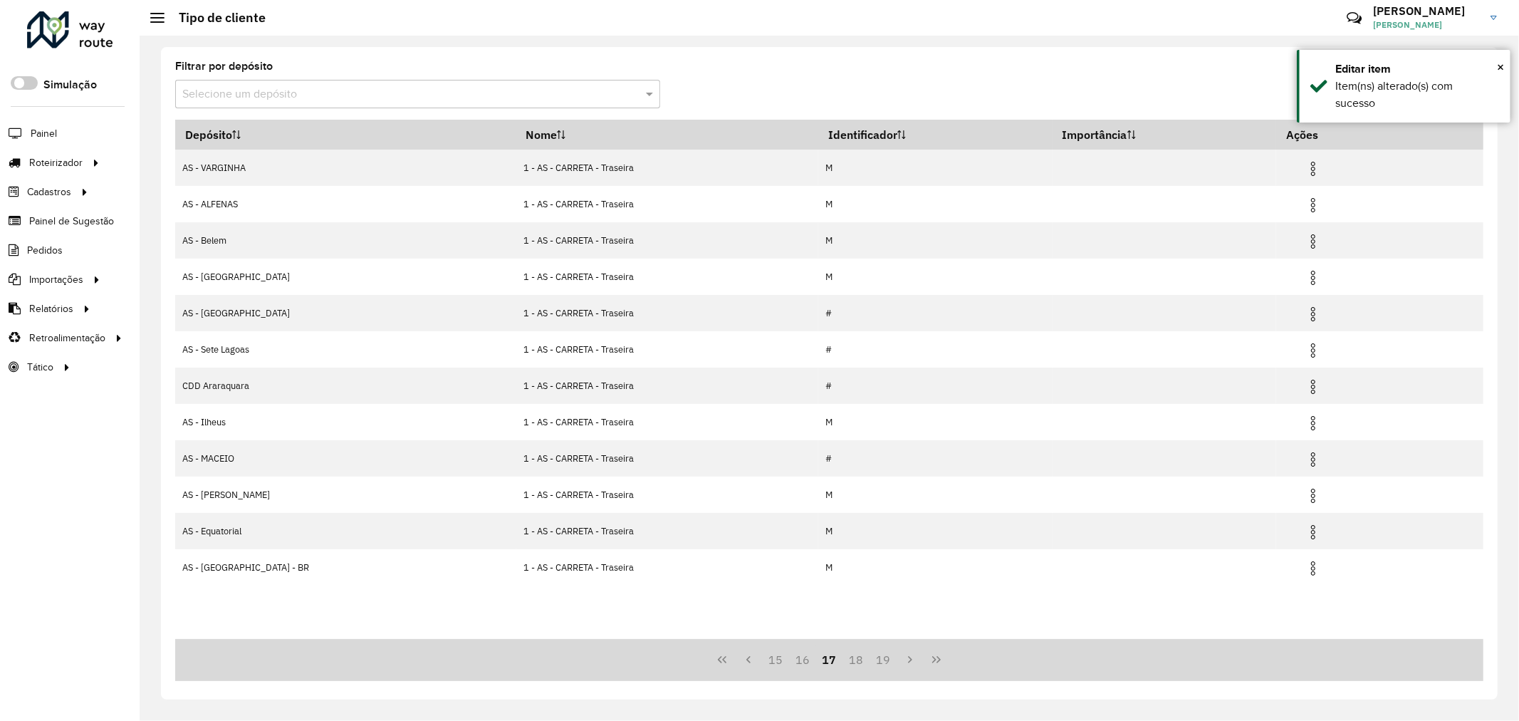
click at [885, 662] on button "19" at bounding box center [882, 659] width 27 height 27
click at [885, 662] on button "23" at bounding box center [882, 659] width 27 height 27
click at [885, 662] on button "25" at bounding box center [882, 659] width 27 height 27
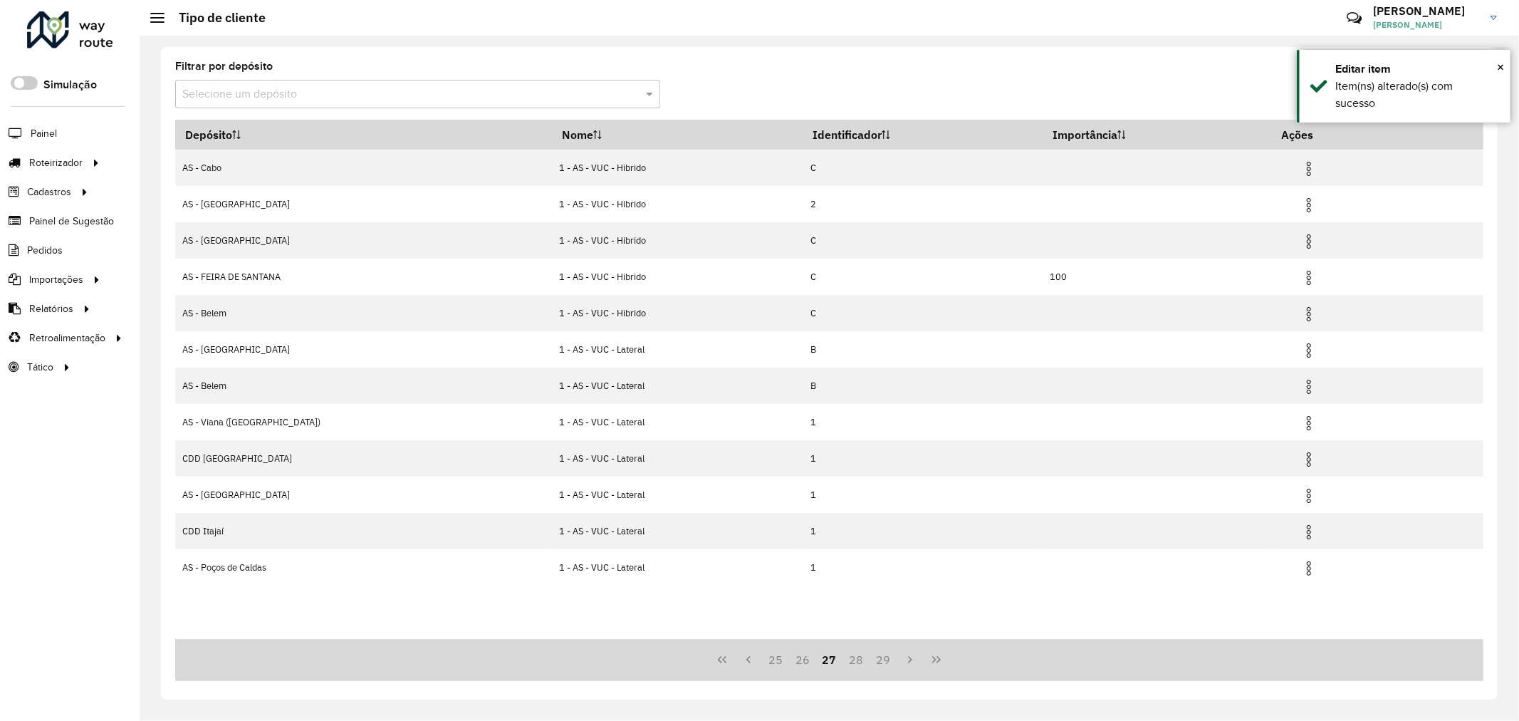
click at [885, 662] on button "29" at bounding box center [882, 659] width 27 height 27
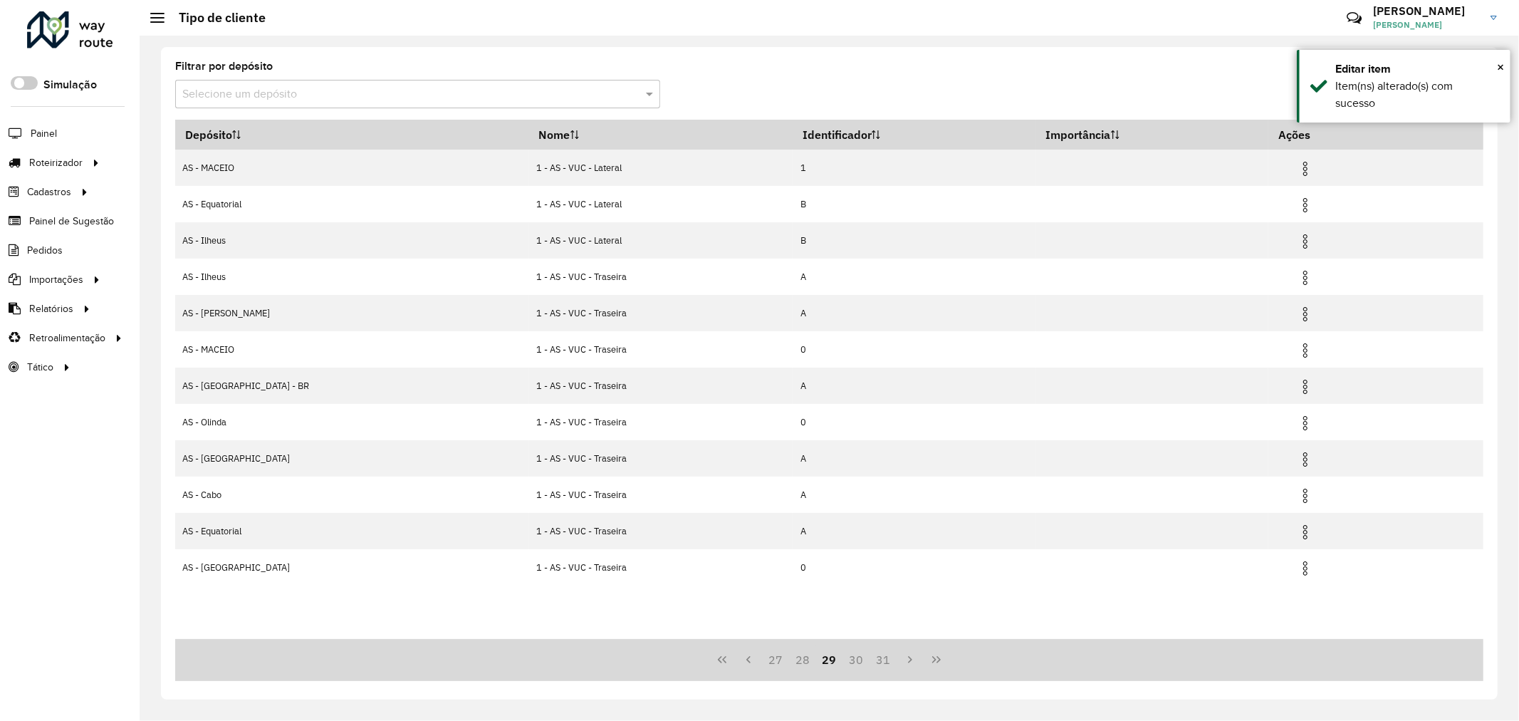
click at [885, 662] on button "31" at bounding box center [882, 659] width 27 height 27
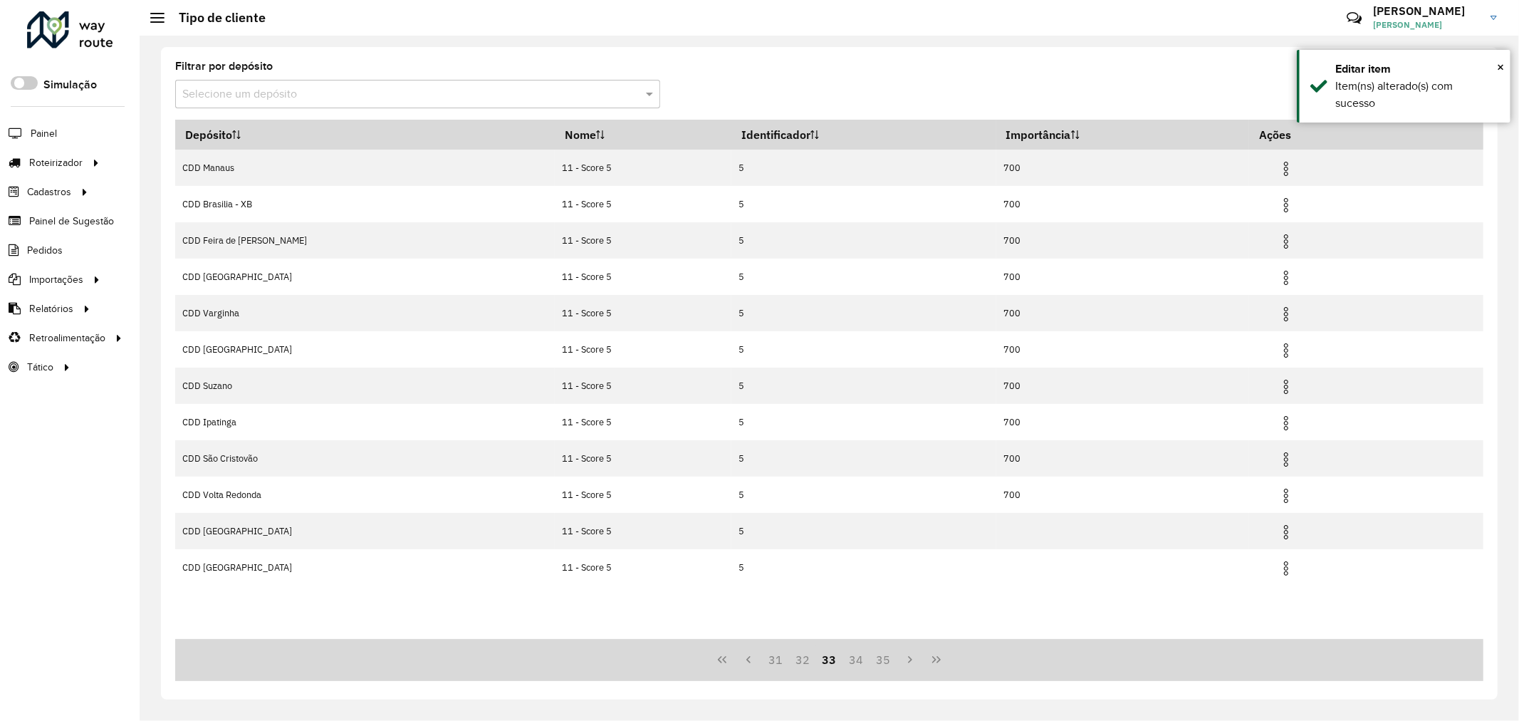
click at [885, 662] on button "35" at bounding box center [882, 659] width 27 height 27
click at [885, 662] on button "37" at bounding box center [882, 659] width 27 height 27
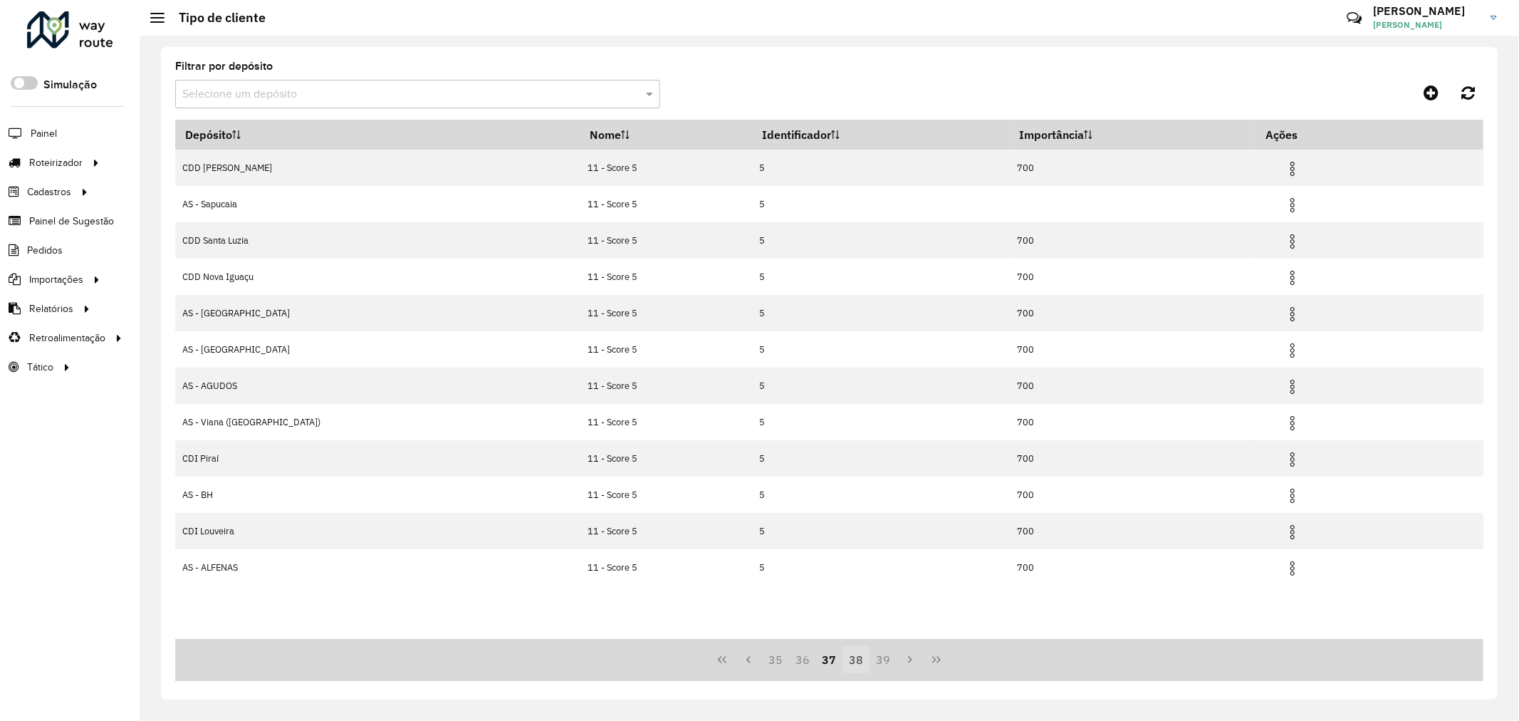
click at [853, 657] on button "38" at bounding box center [855, 659] width 27 height 27
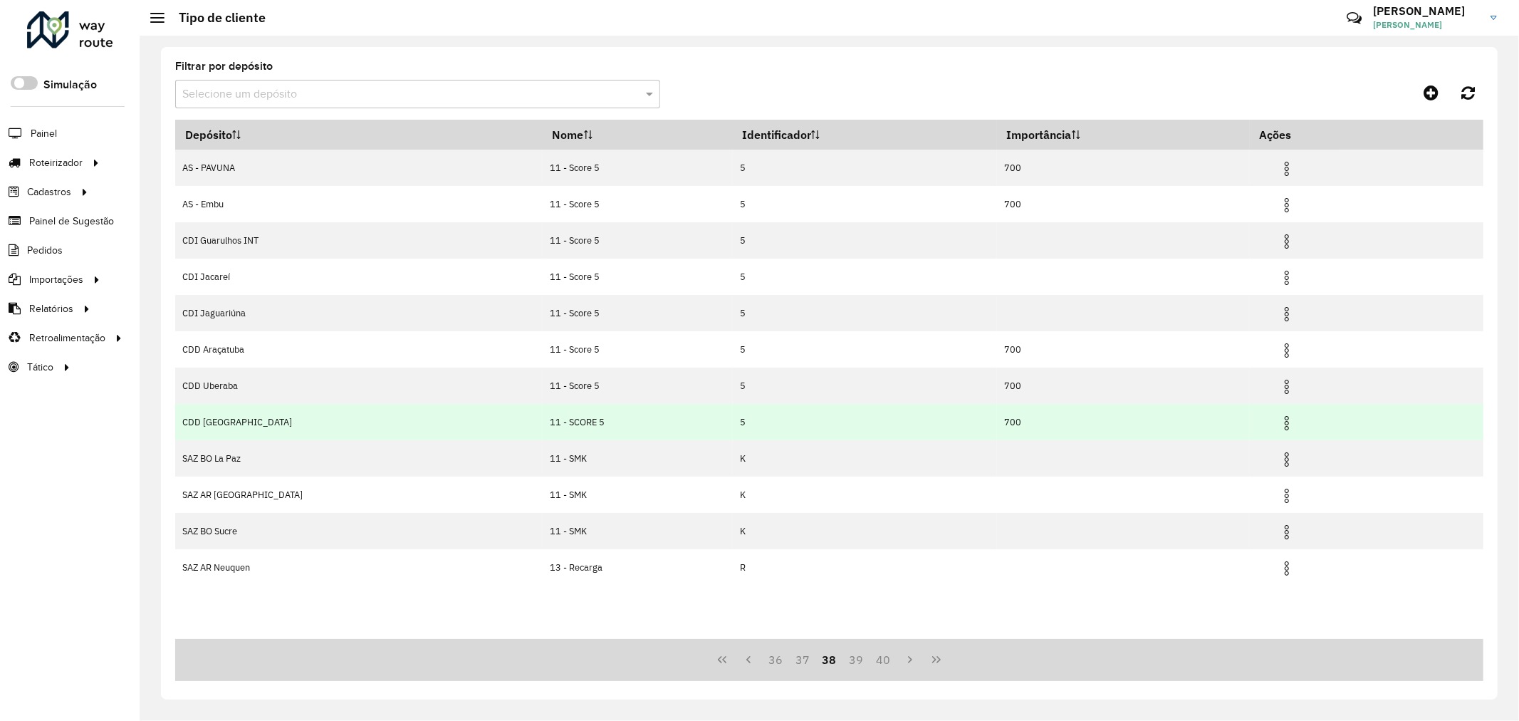
click at [1278, 422] on img at bounding box center [1286, 422] width 17 height 17
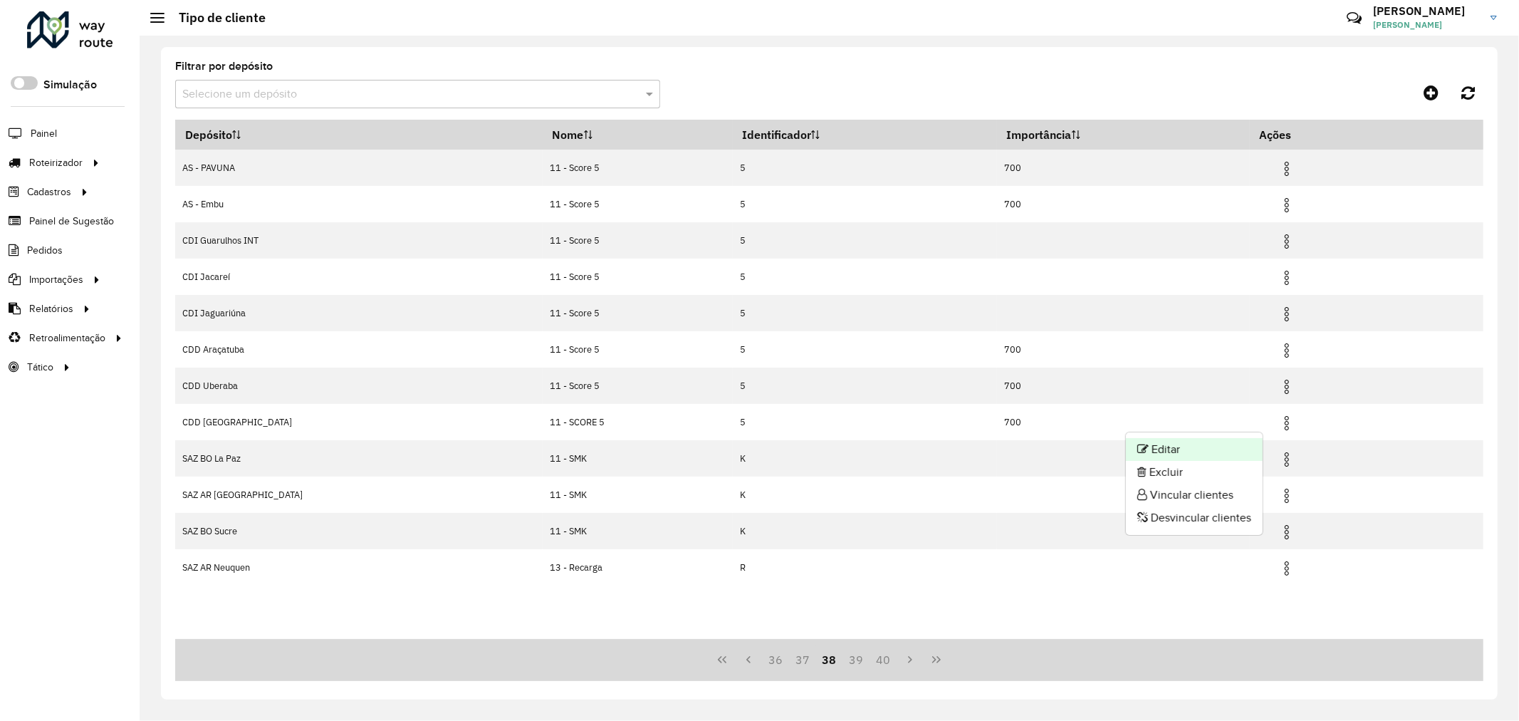
click at [1161, 454] on li "Editar" at bounding box center [1194, 449] width 137 height 23
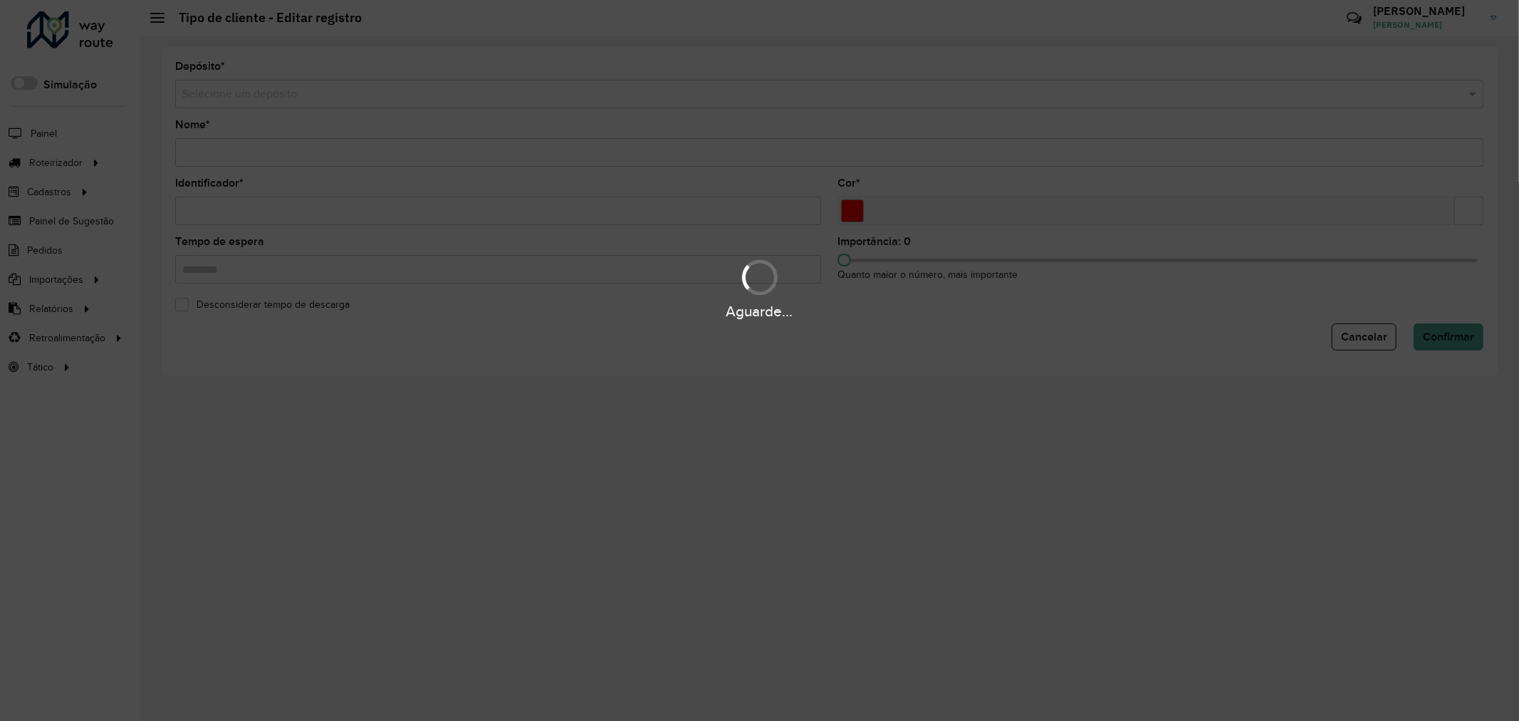
type input "**********"
type input "*"
type input "*******"
drag, startPoint x: 166, startPoint y: 214, endPoint x: 203, endPoint y: 196, distance: 41.1
click at [169, 211] on div "Aguarde..." at bounding box center [759, 360] width 1519 height 721
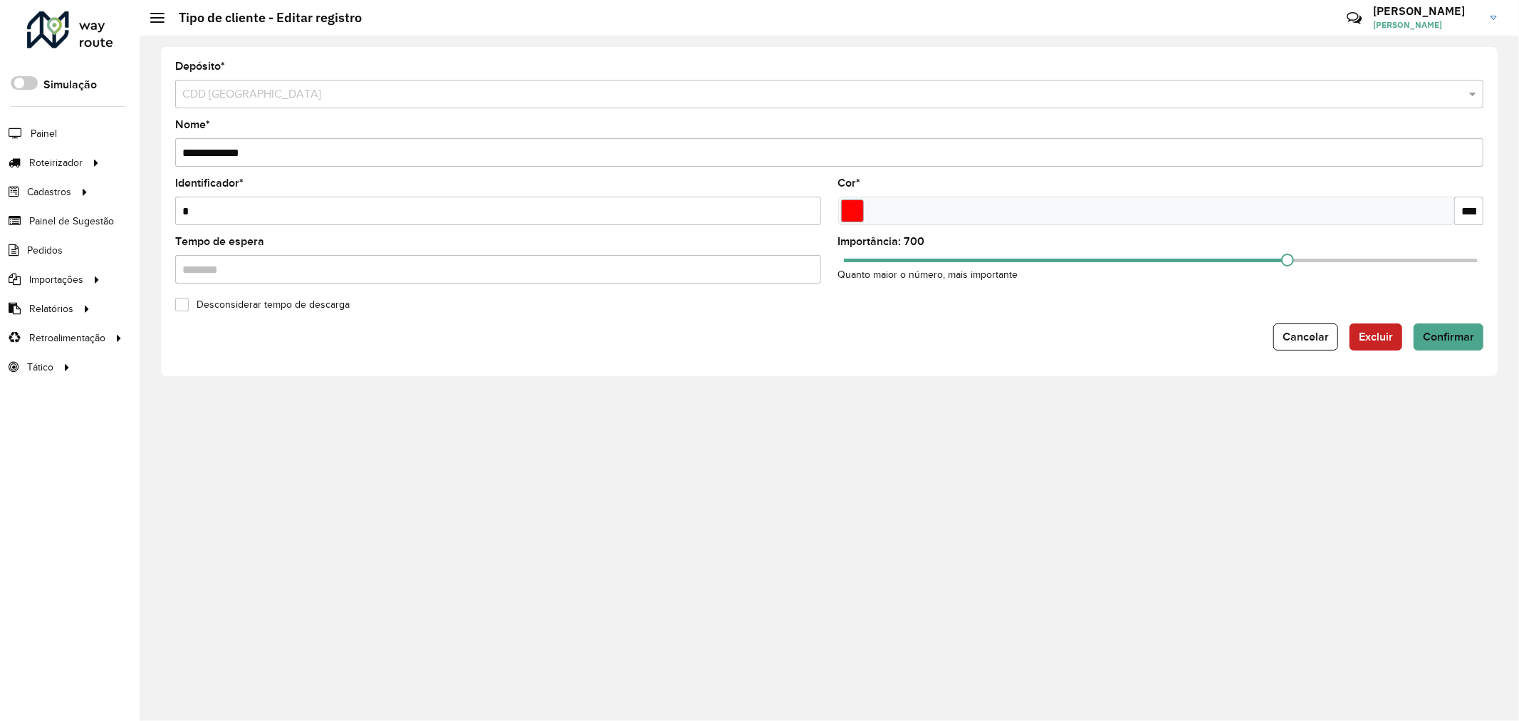
drag, startPoint x: 198, startPoint y: 151, endPoint x: 995, endPoint y: 192, distance: 798.6
click at [947, 182] on formly-group "**********" at bounding box center [829, 178] width 1308 height 234
paste input "text"
type input "**********"
click at [1445, 336] on span "Confirmar" at bounding box center [1448, 336] width 51 height 12
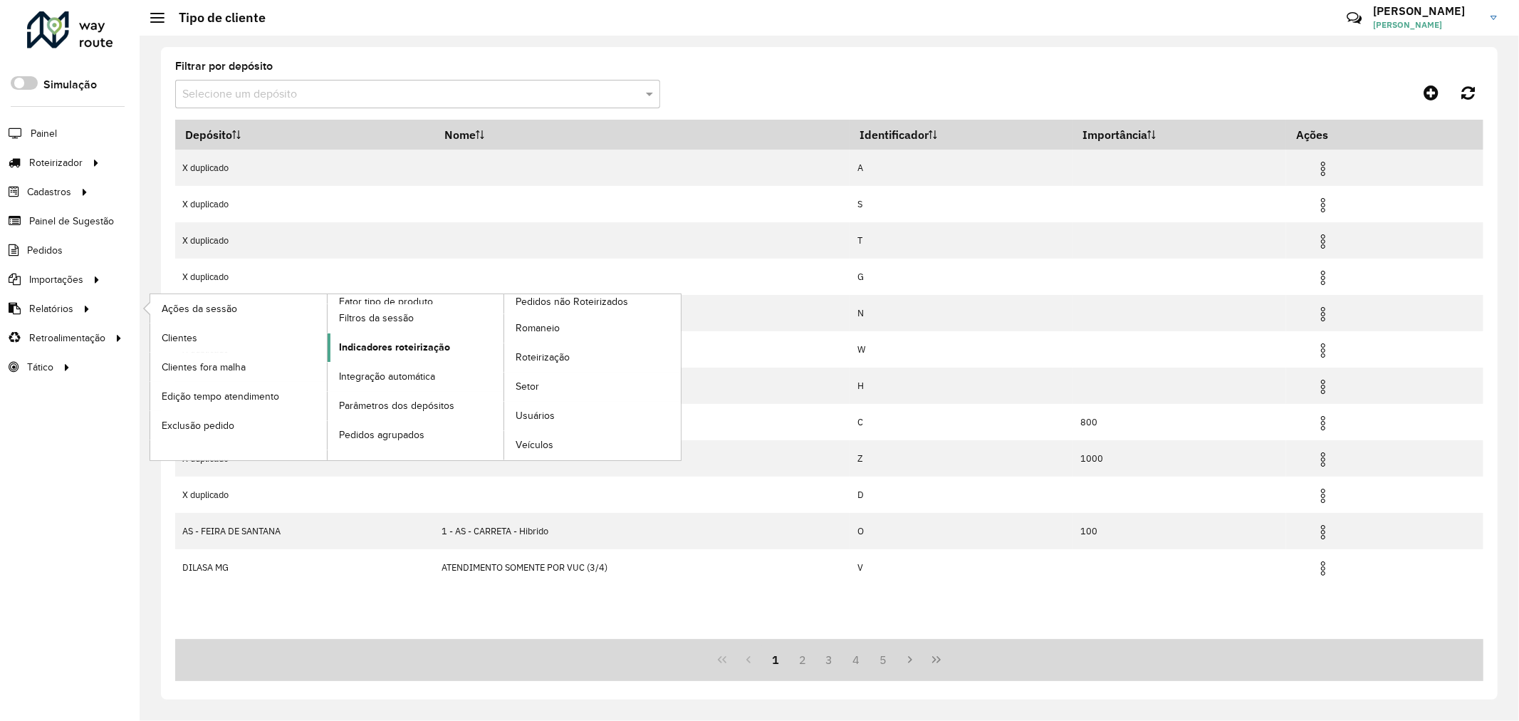
click at [394, 344] on span "Indicadores roteirização" at bounding box center [394, 347] width 111 height 15
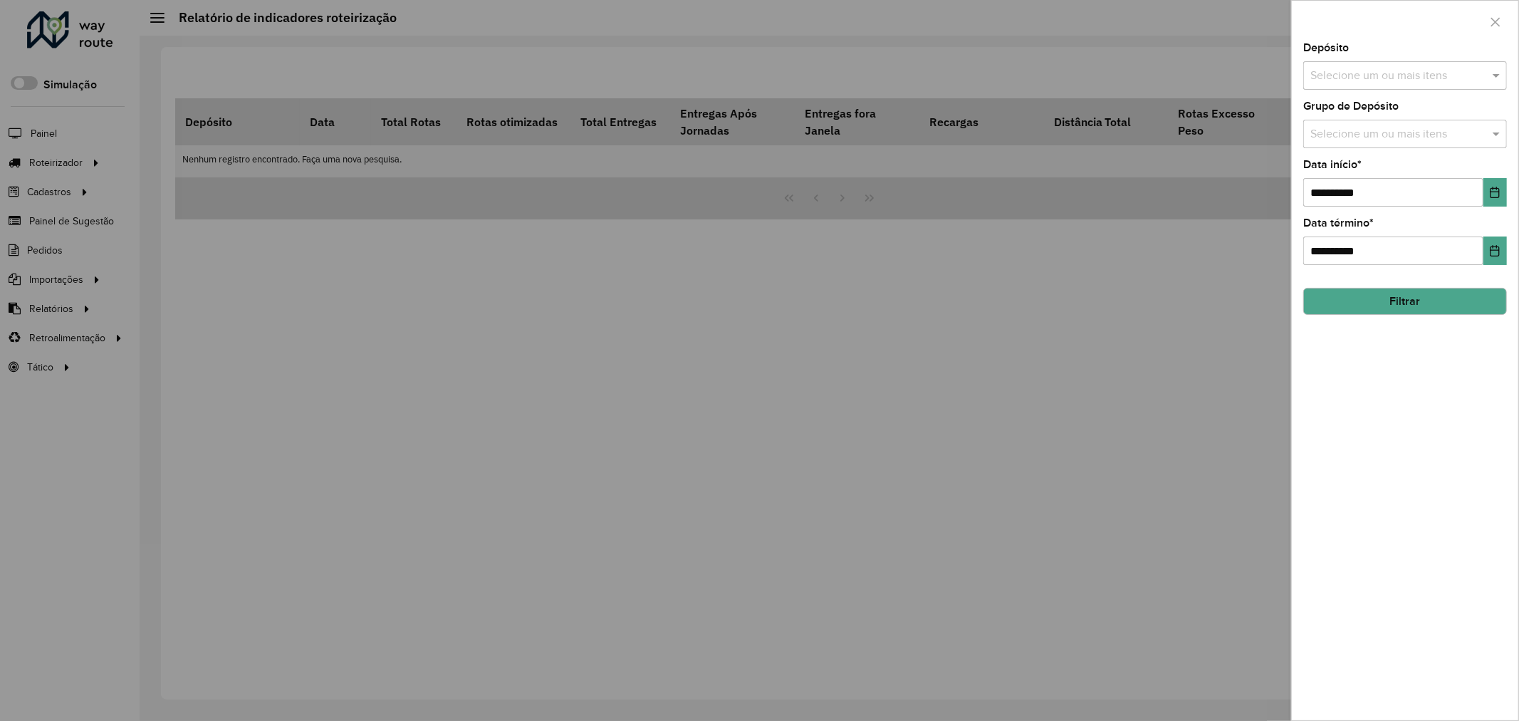
click at [1341, 129] on input "text" at bounding box center [1398, 134] width 182 height 17
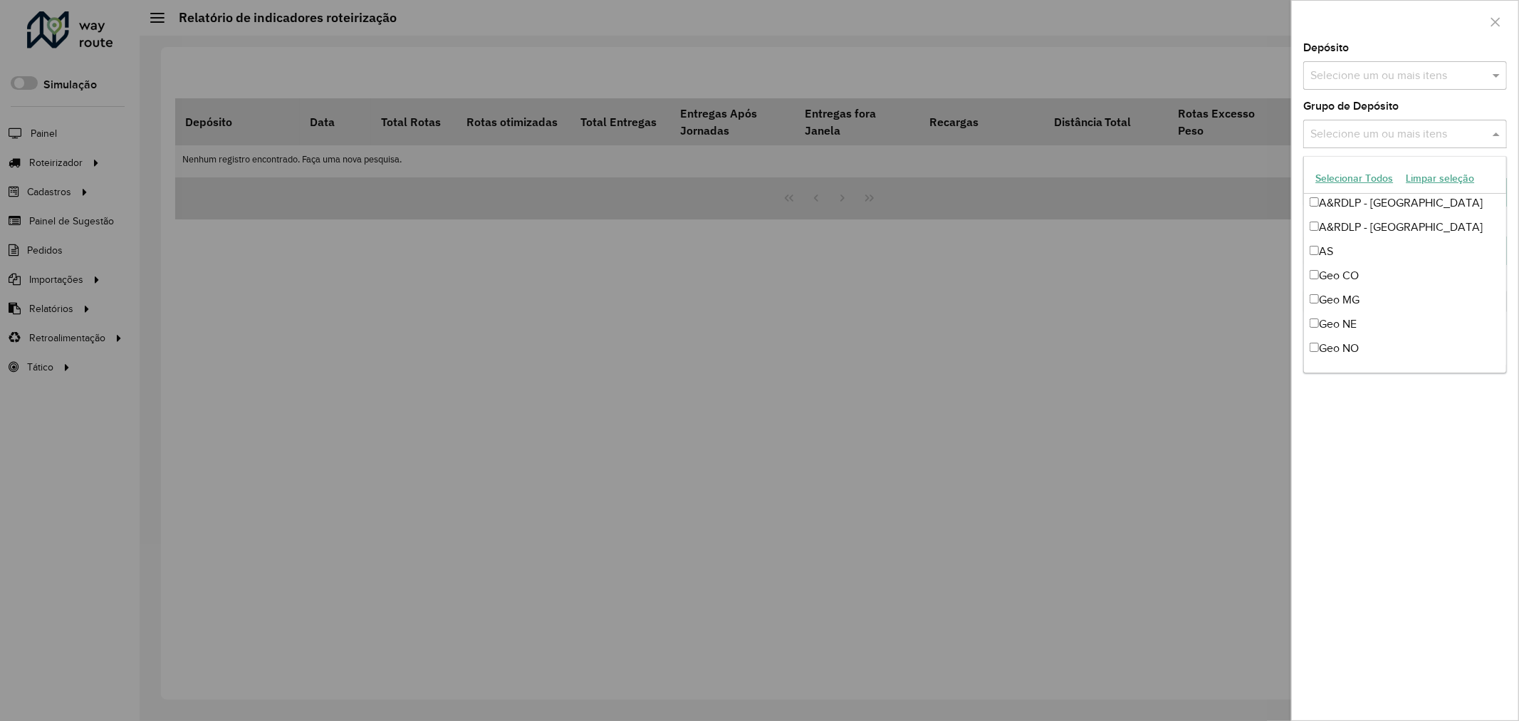
scroll to position [158, 0]
click at [1369, 216] on div "Geo MG" at bounding box center [1405, 217] width 202 height 24
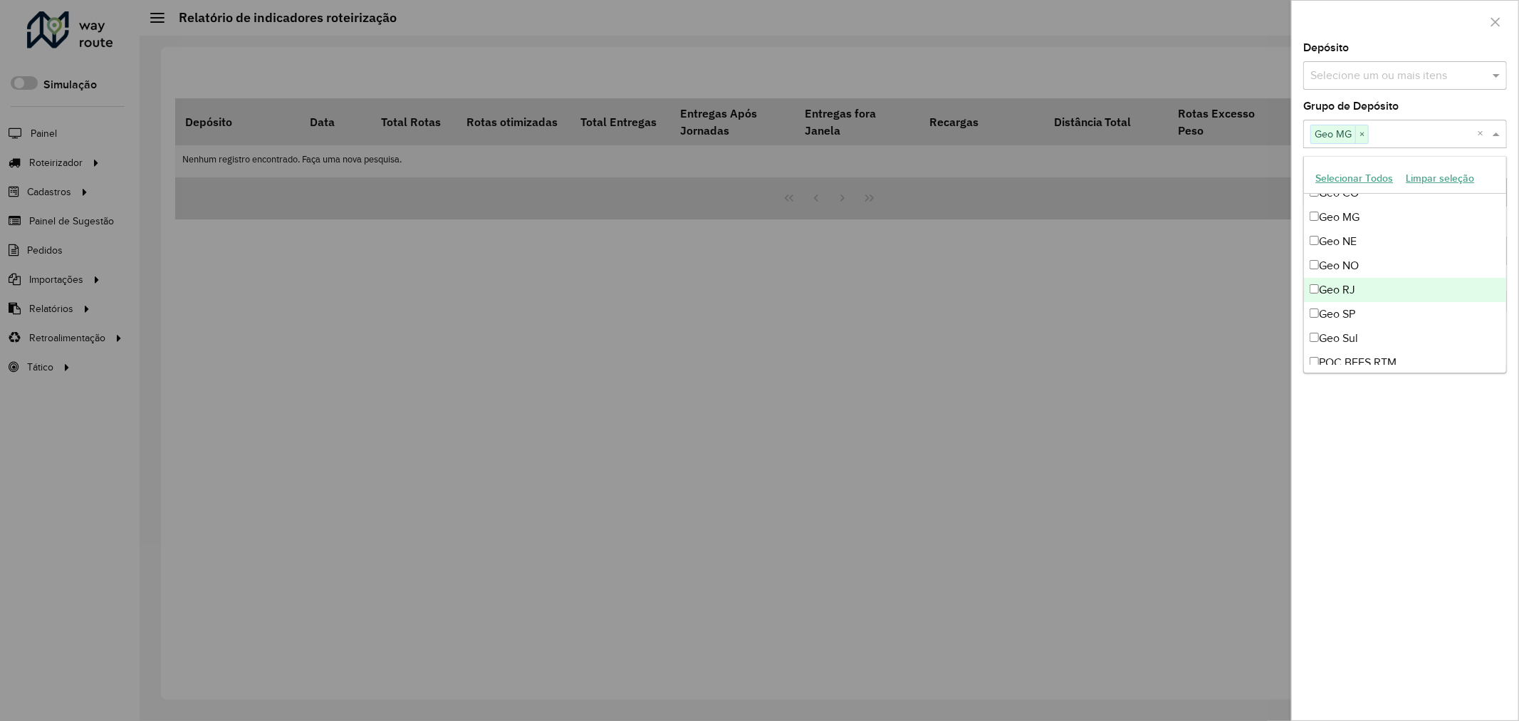
drag, startPoint x: 1367, startPoint y: 288, endPoint x: 1367, endPoint y: 300, distance: 12.8
click at [1368, 287] on div "Geo RJ" at bounding box center [1405, 290] width 202 height 24
click at [1369, 310] on div "Geo SP" at bounding box center [1405, 314] width 202 height 24
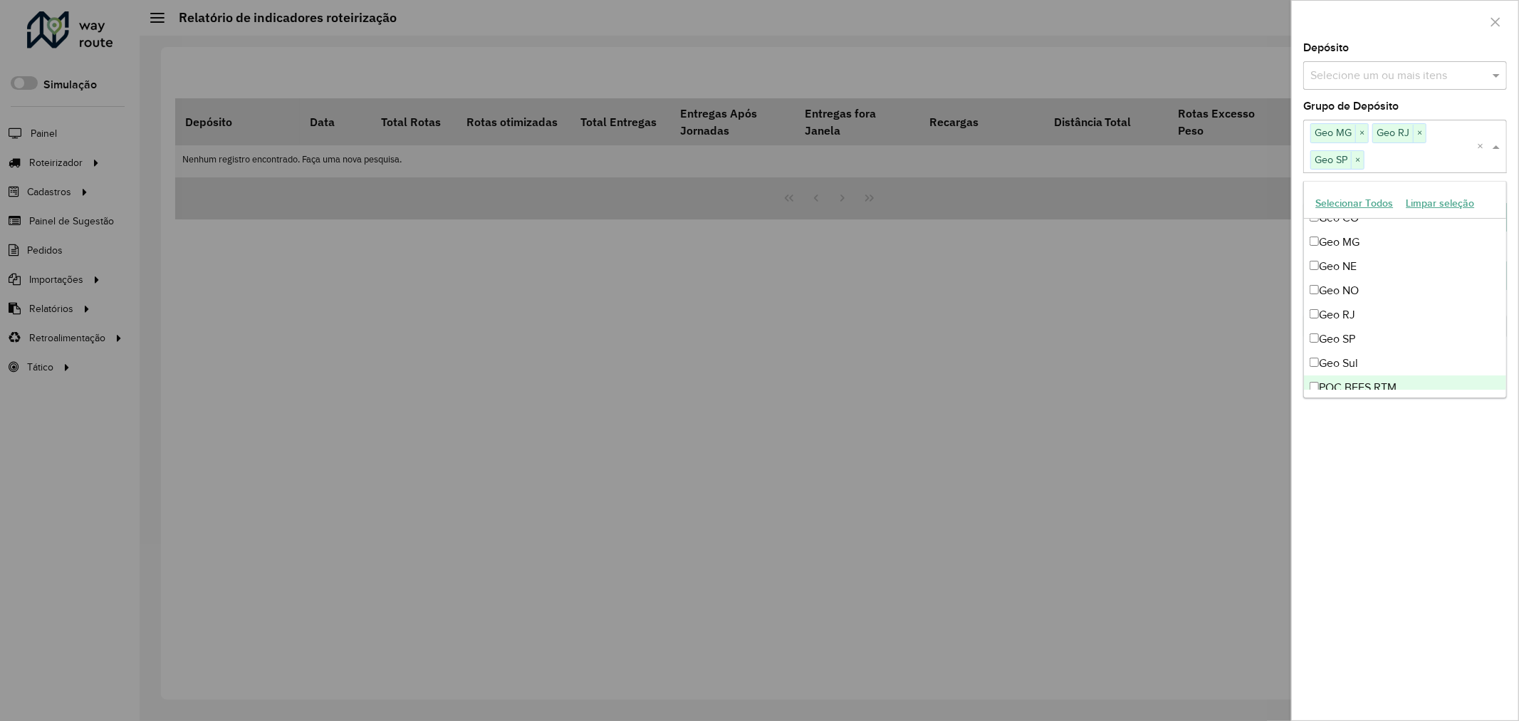
drag, startPoint x: 1404, startPoint y: 475, endPoint x: 1393, endPoint y: 363, distance: 112.4
click at [1404, 474] on div "**********" at bounding box center [1405, 381] width 226 height 677
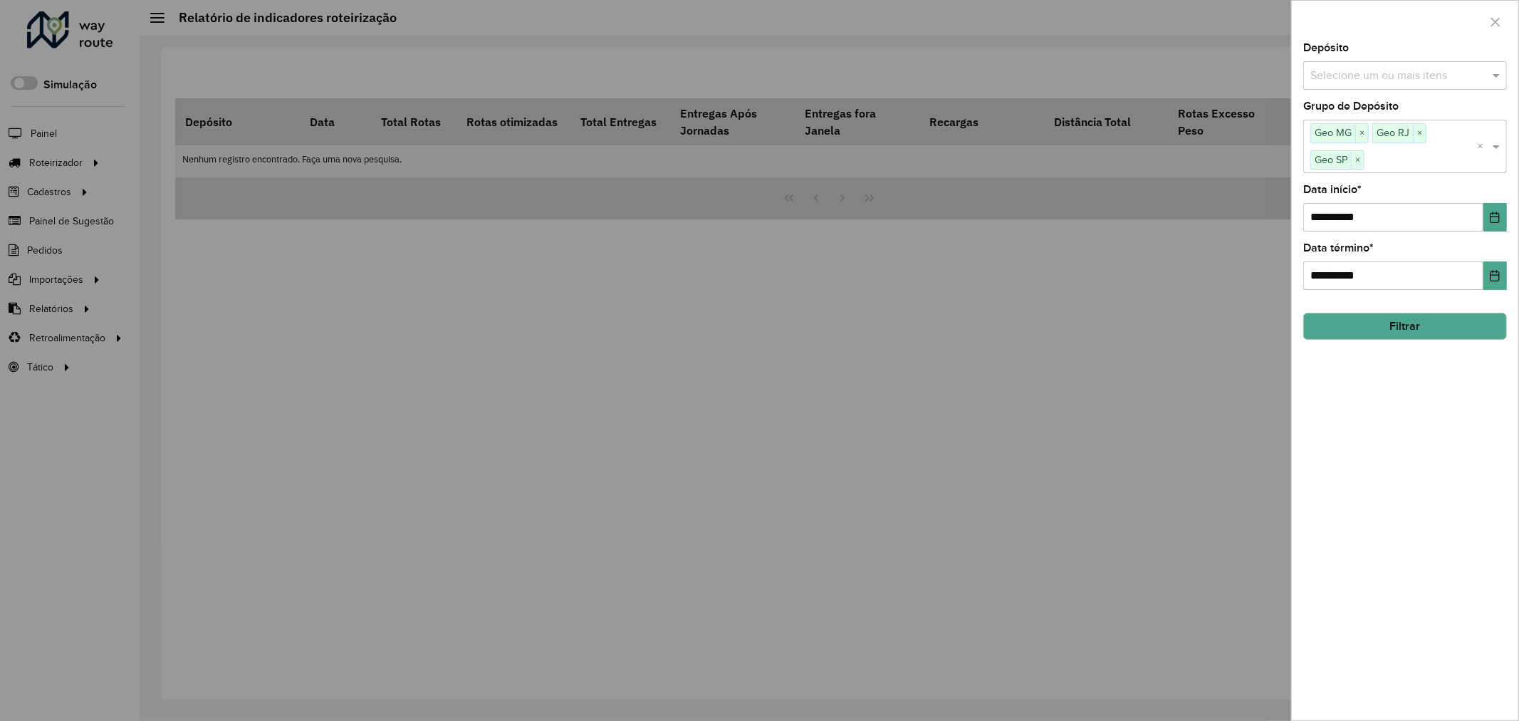
drag, startPoint x: 1406, startPoint y: 330, endPoint x: 1475, endPoint y: 236, distance: 116.6
click at [1453, 255] on formly-group "**********" at bounding box center [1405, 191] width 204 height 296
click at [1495, 226] on button "Choose Date" at bounding box center [1494, 217] width 23 height 28
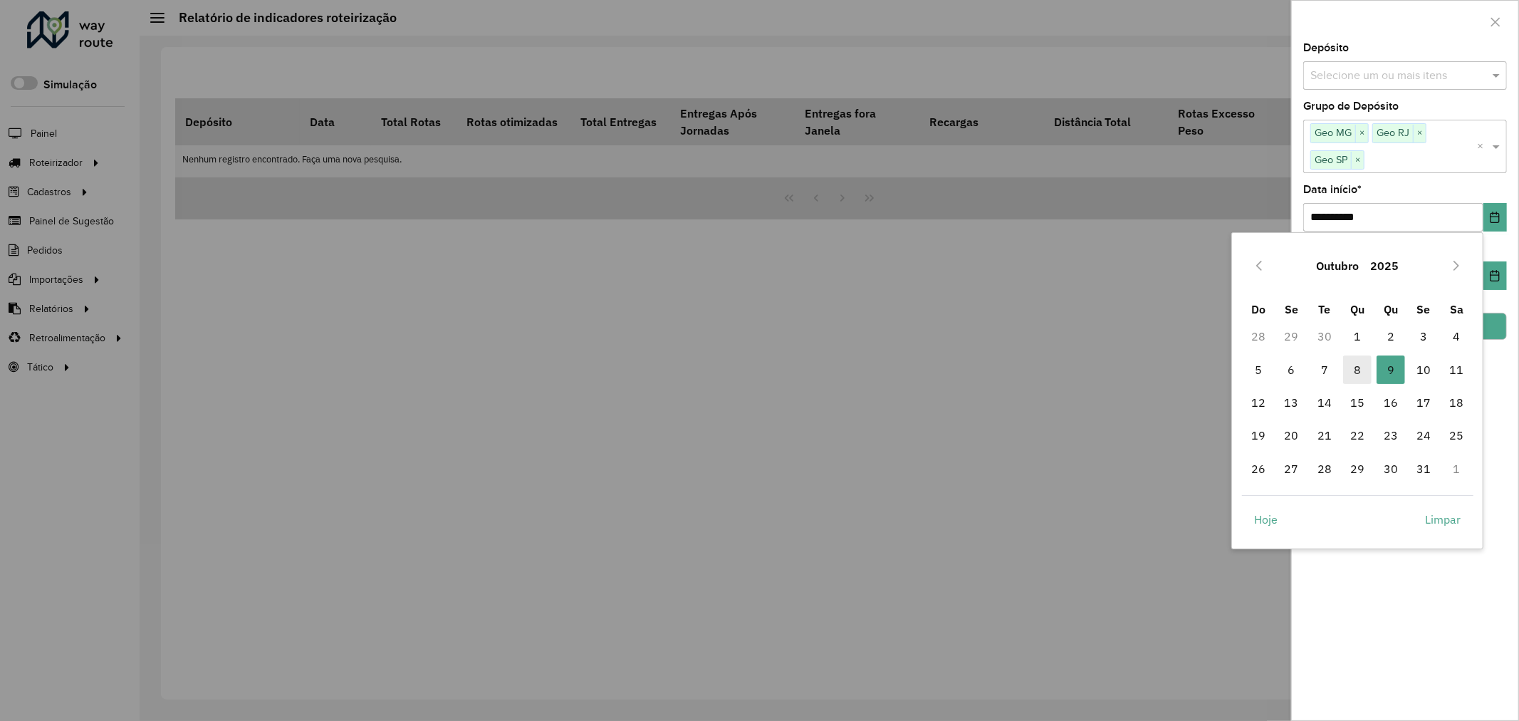
click at [1355, 366] on span "8" at bounding box center [1357, 369] width 28 height 28
type input "**********"
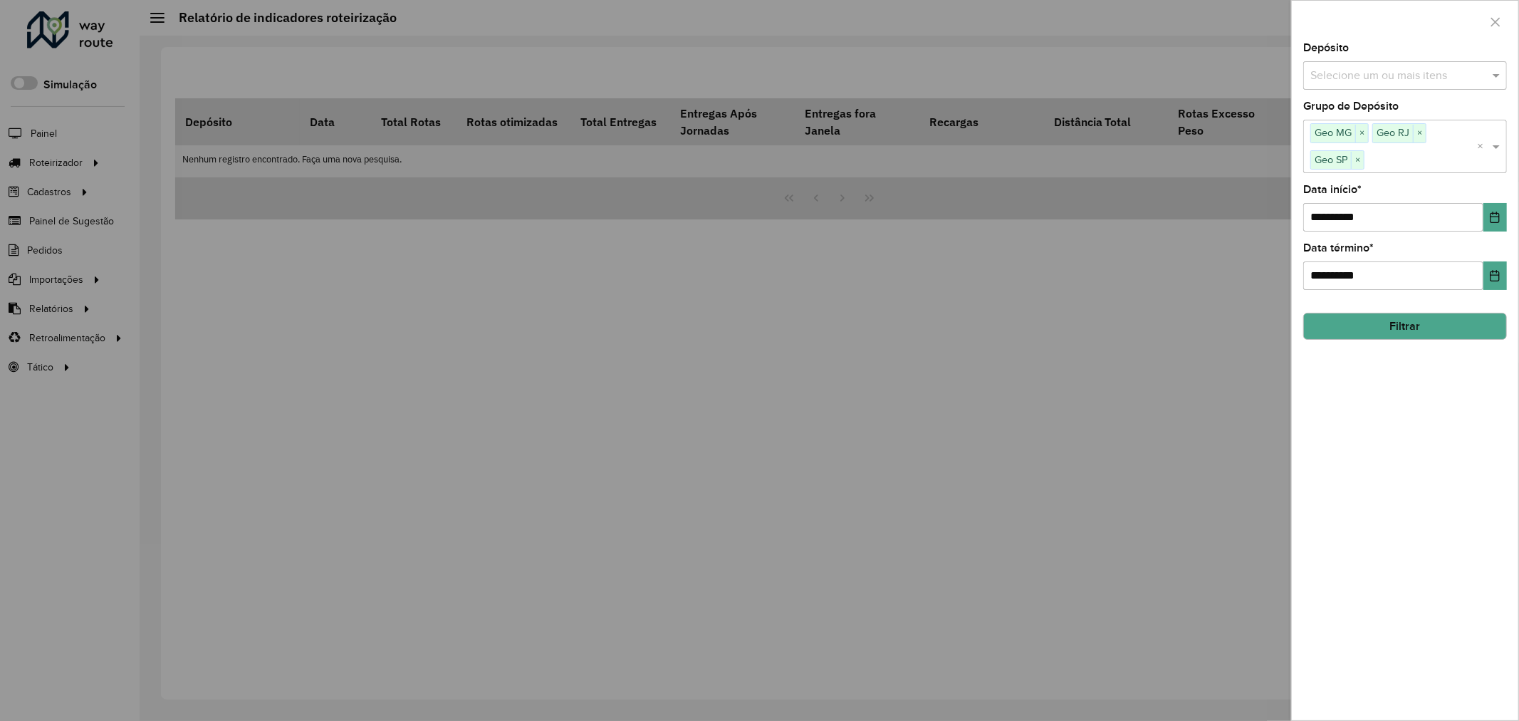
click at [1403, 314] on button "Filtrar" at bounding box center [1405, 326] width 204 height 27
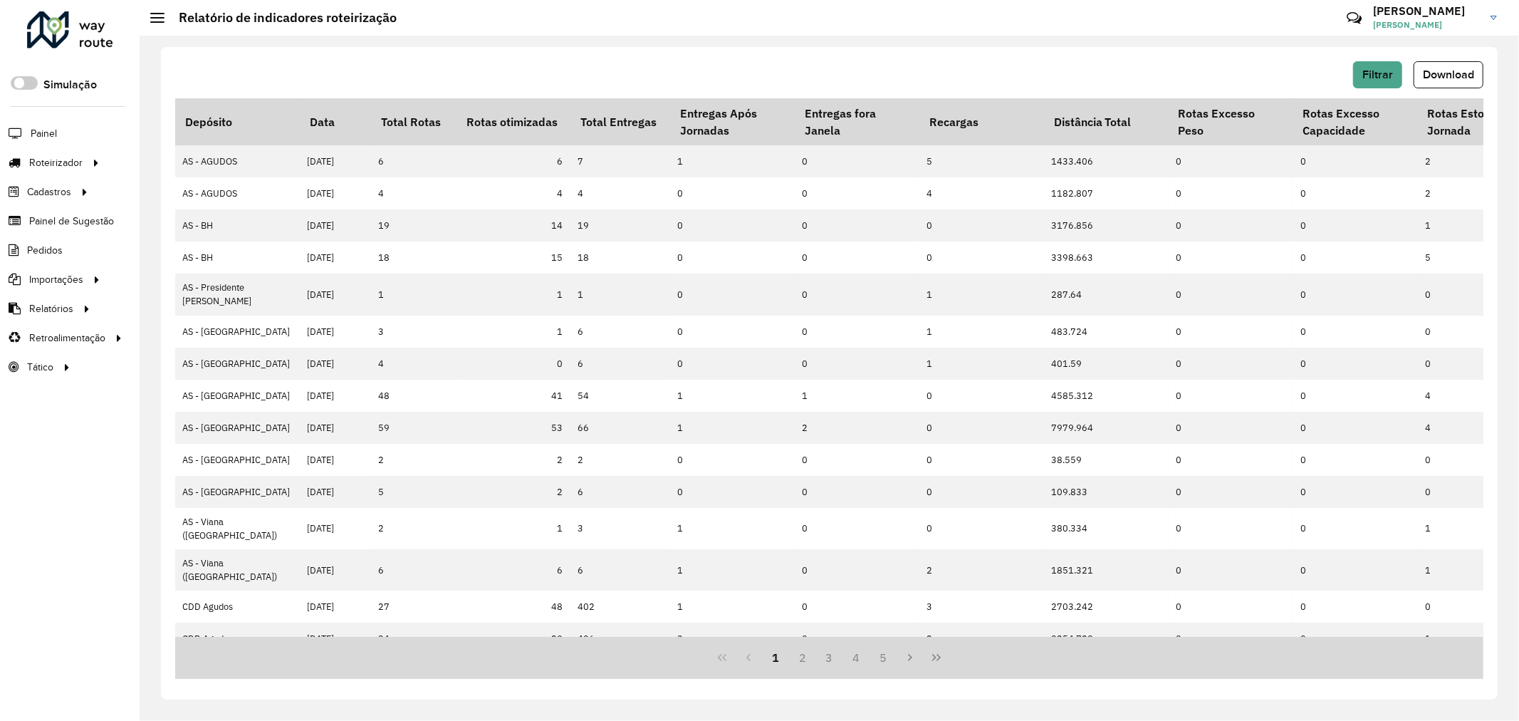
drag, startPoint x: 900, startPoint y: 47, endPoint x: 1365, endPoint y: 85, distance: 466.6
click at [929, 47] on div "Filtrar Download Depósito Data Total Rotas Rotas otimizadas Total Entregas Entr…" at bounding box center [829, 373] width 1337 height 652
click at [1487, 71] on div "Filtrar Download Depósito Data Total Rotas Rotas otimizadas Total Entregas Entr…" at bounding box center [829, 373] width 1337 height 652
click at [1475, 71] on button "Download" at bounding box center [1448, 74] width 70 height 27
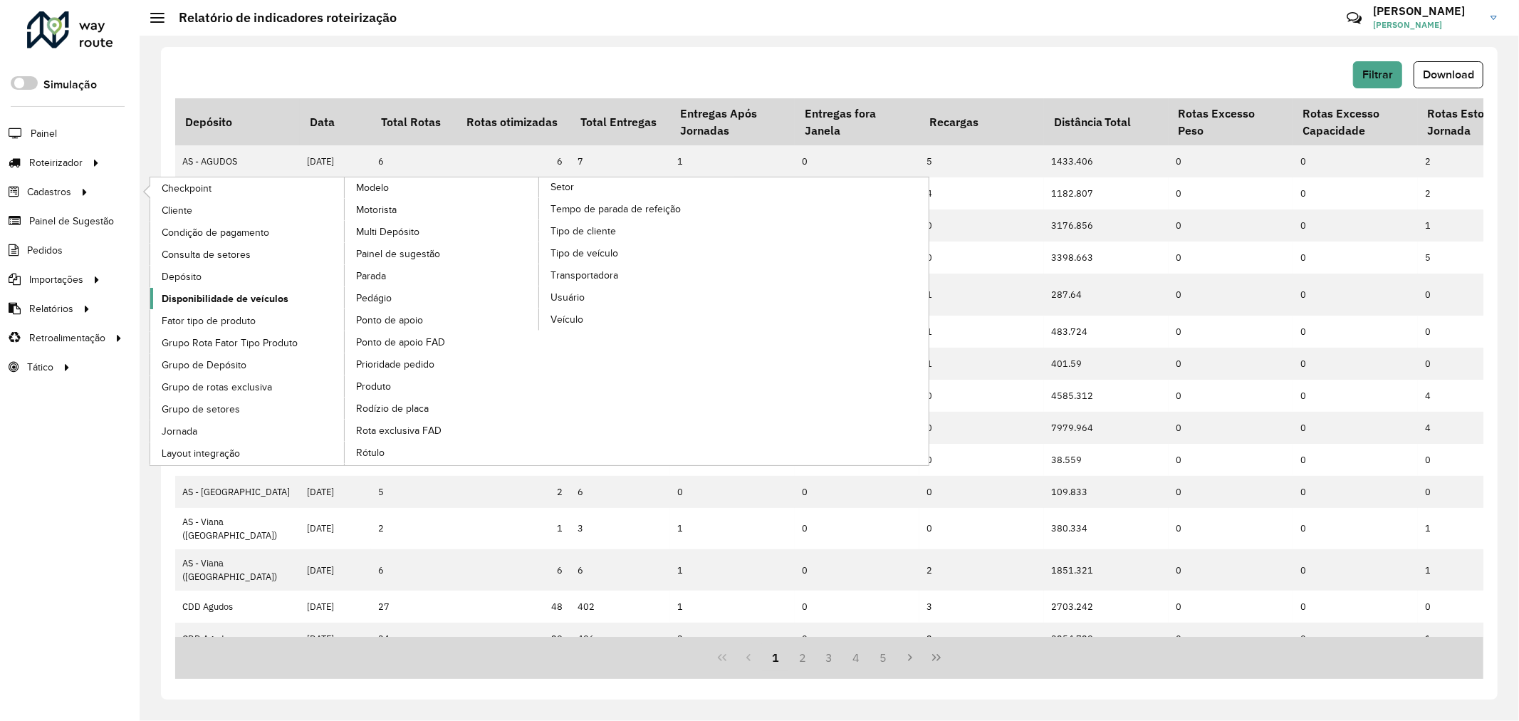
click at [235, 295] on span "Disponibilidade de veículos" at bounding box center [225, 298] width 127 height 15
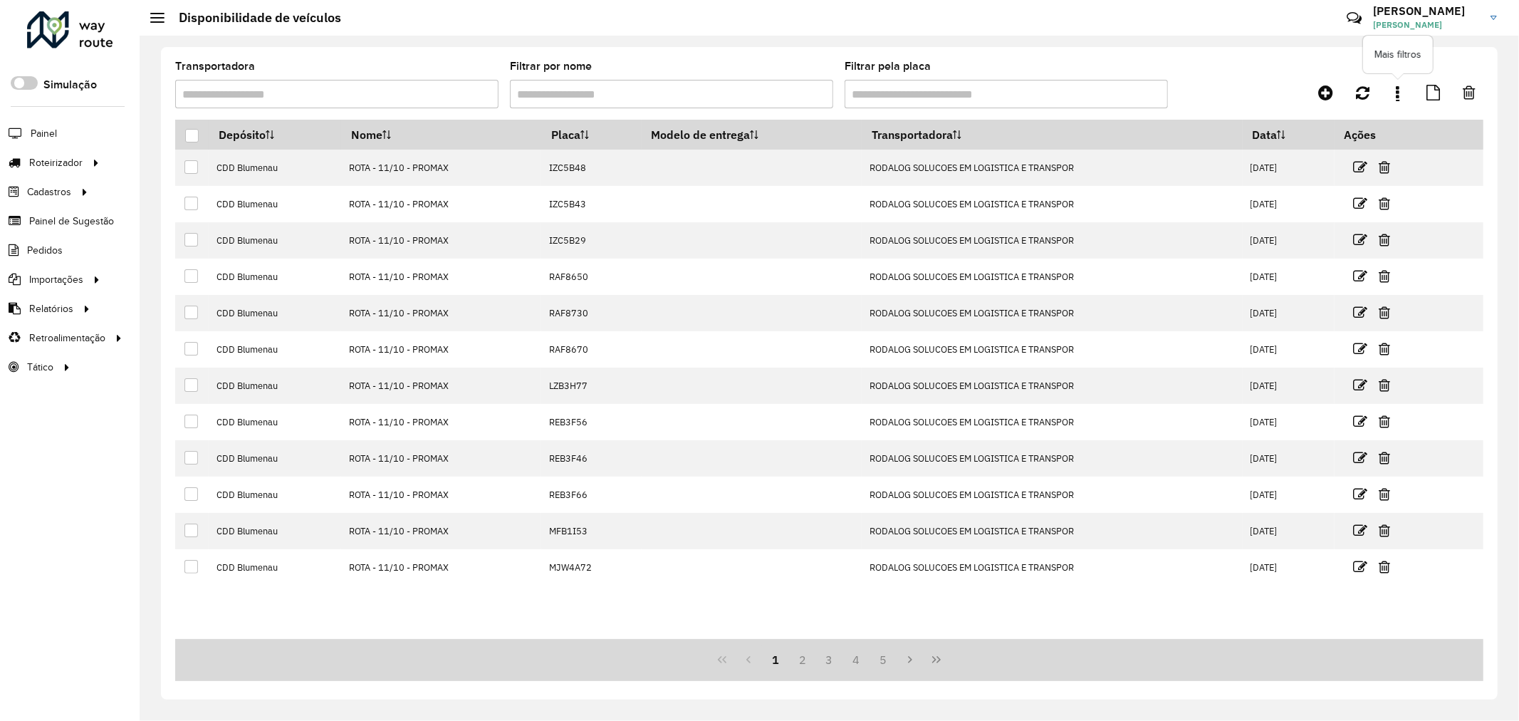
click at [1398, 96] on icon at bounding box center [1398, 93] width 4 height 16
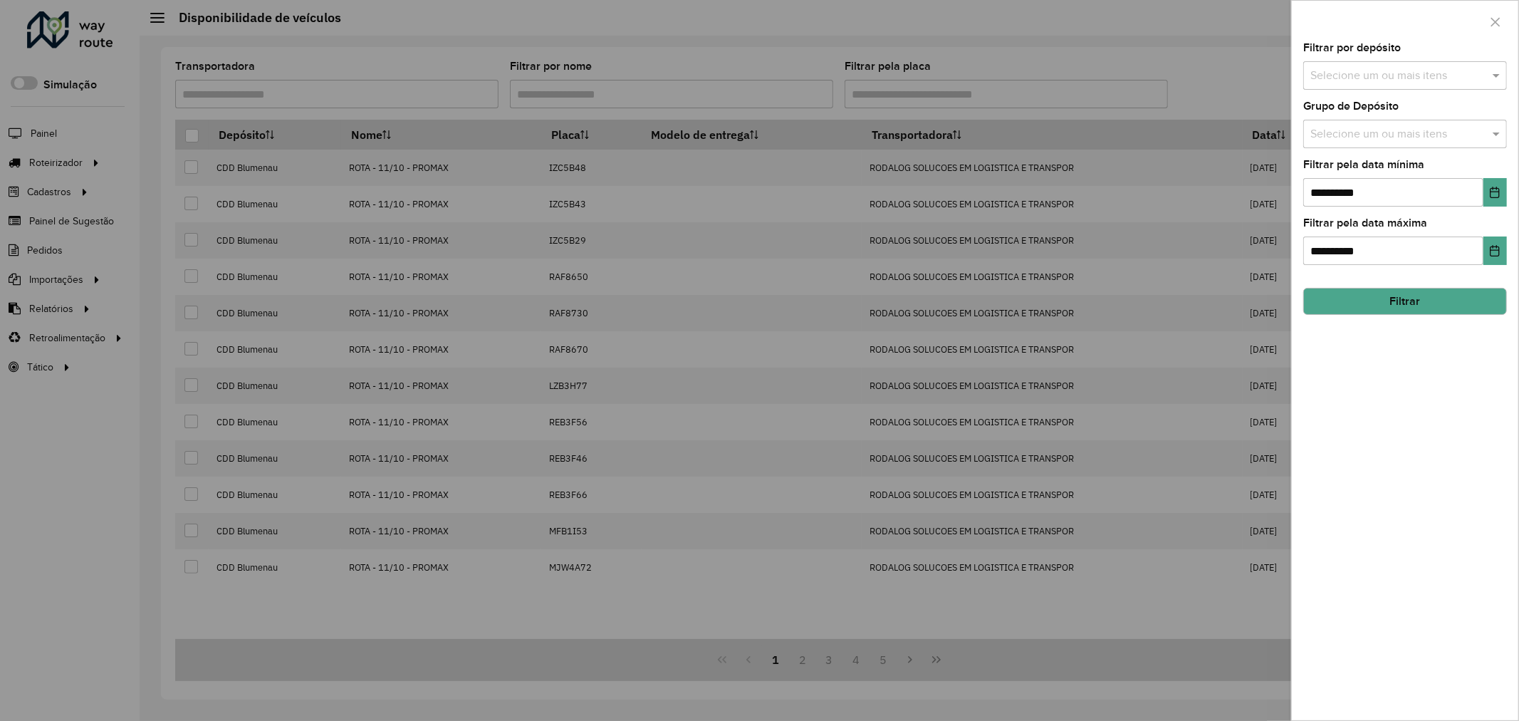
click at [1451, 139] on input "text" at bounding box center [1398, 134] width 182 height 17
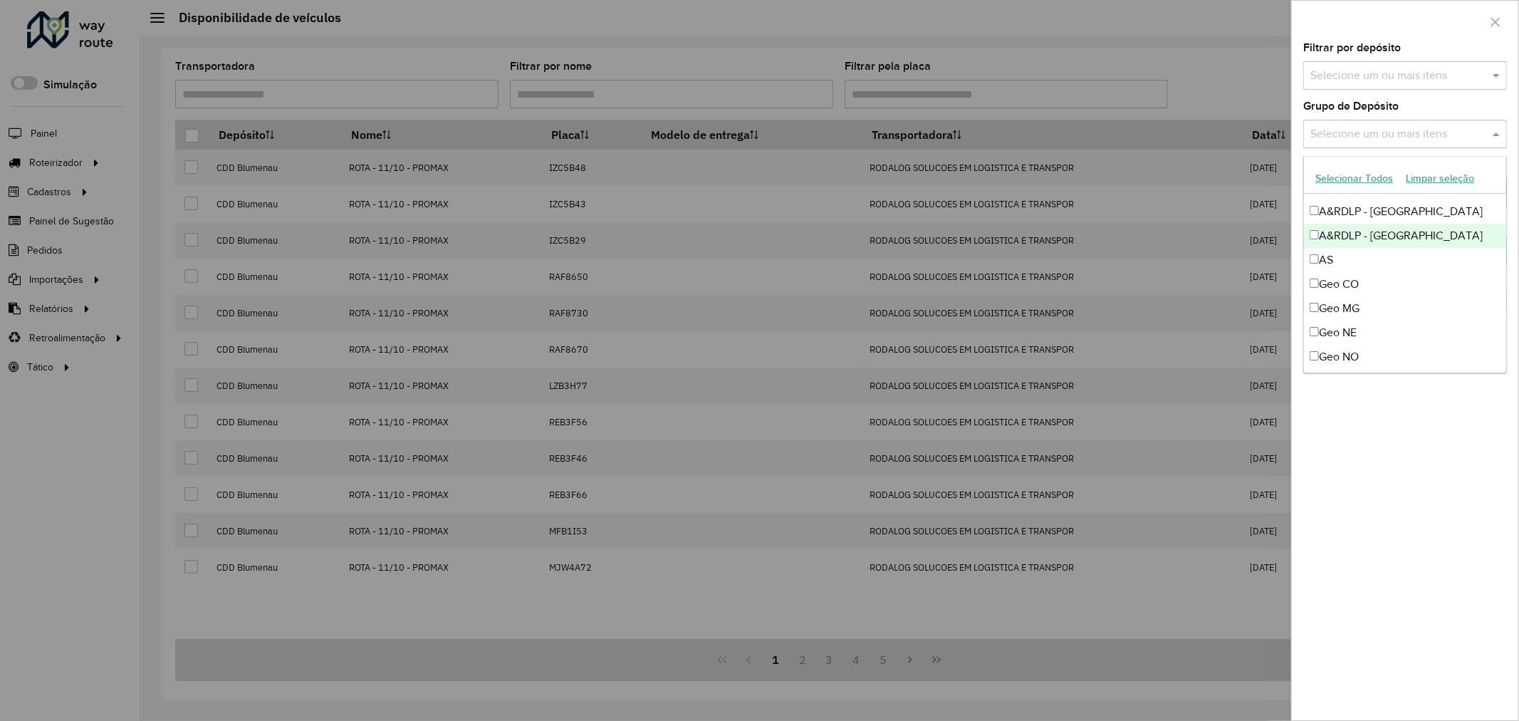
scroll to position [158, 0]
click at [1368, 221] on div "Geo MG" at bounding box center [1405, 217] width 202 height 24
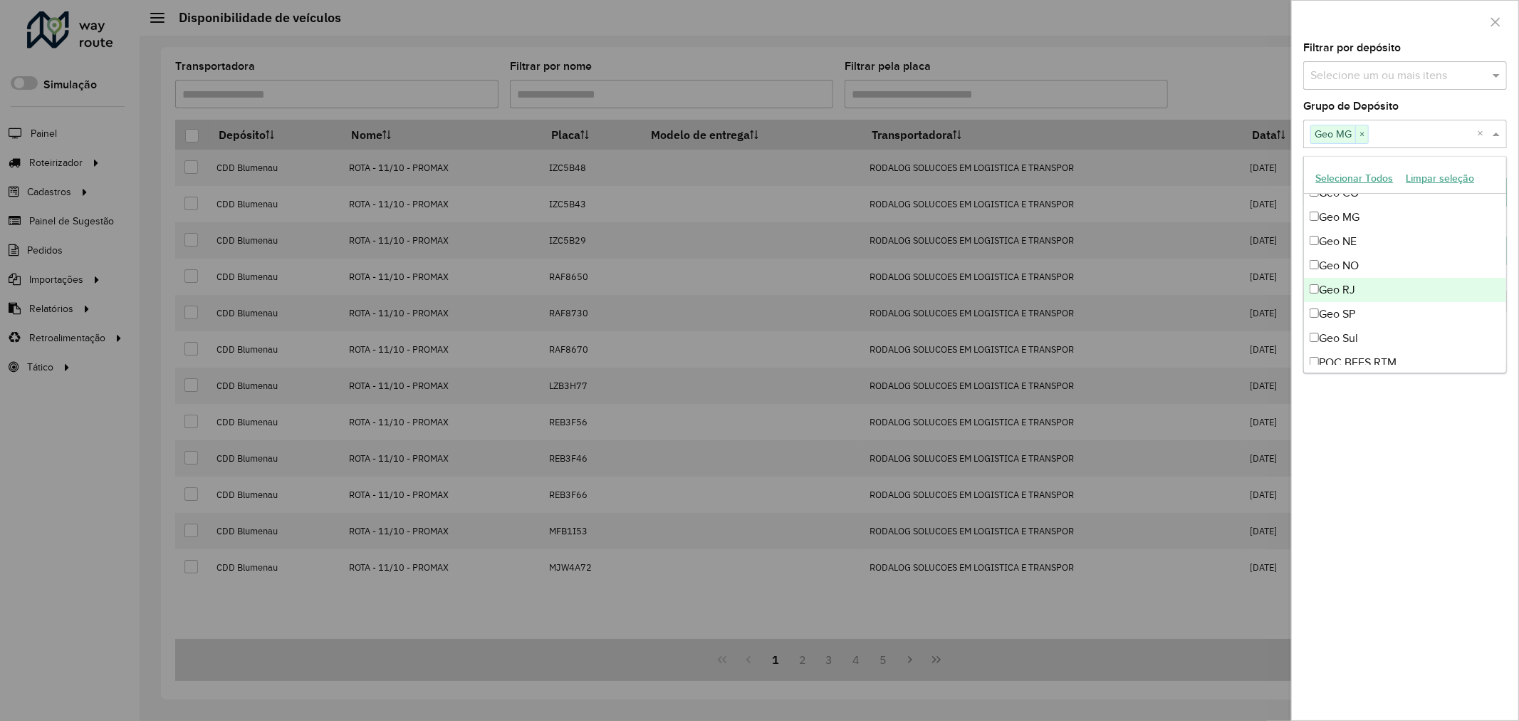
click at [1383, 283] on div "Geo RJ" at bounding box center [1405, 290] width 202 height 24
click at [1377, 314] on div "Geo SP" at bounding box center [1405, 314] width 202 height 24
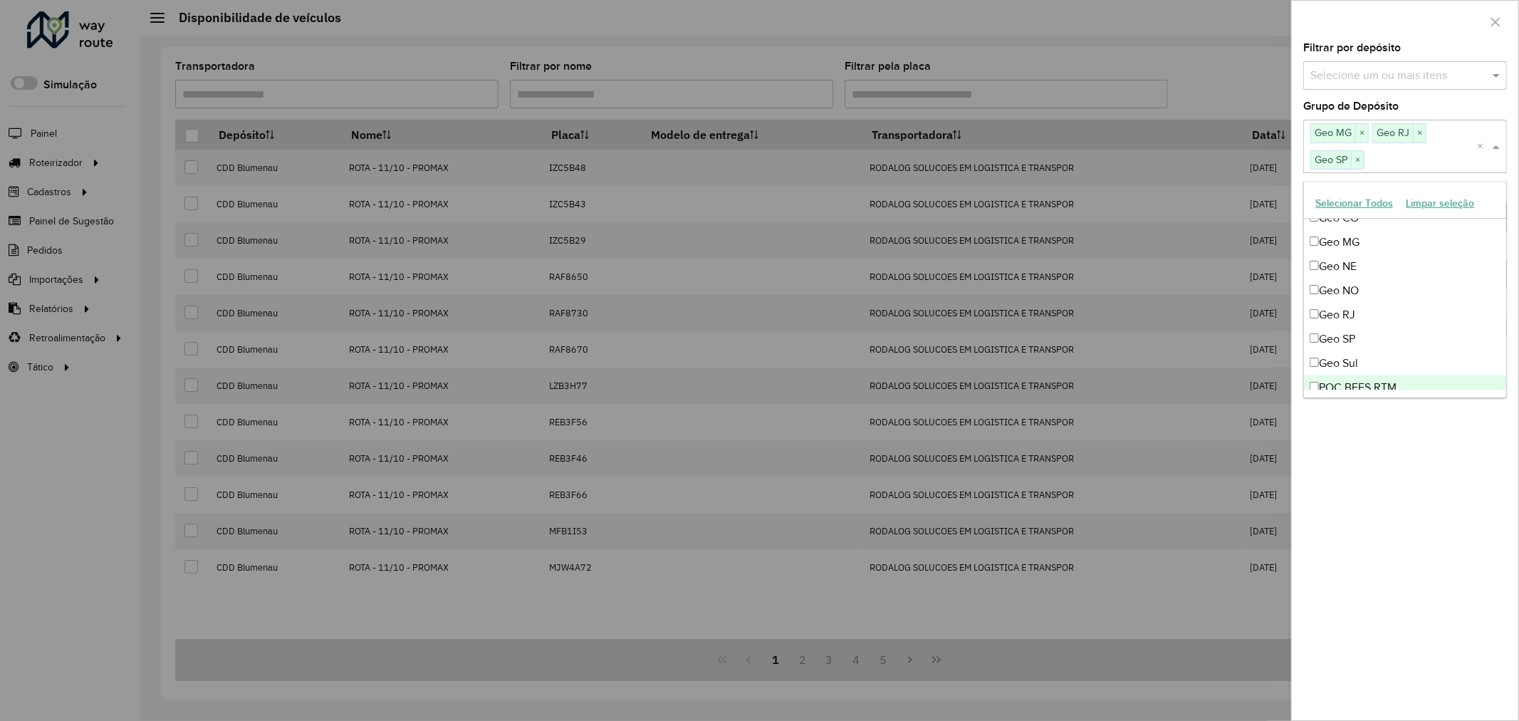
click at [1418, 466] on div "**********" at bounding box center [1405, 381] width 226 height 677
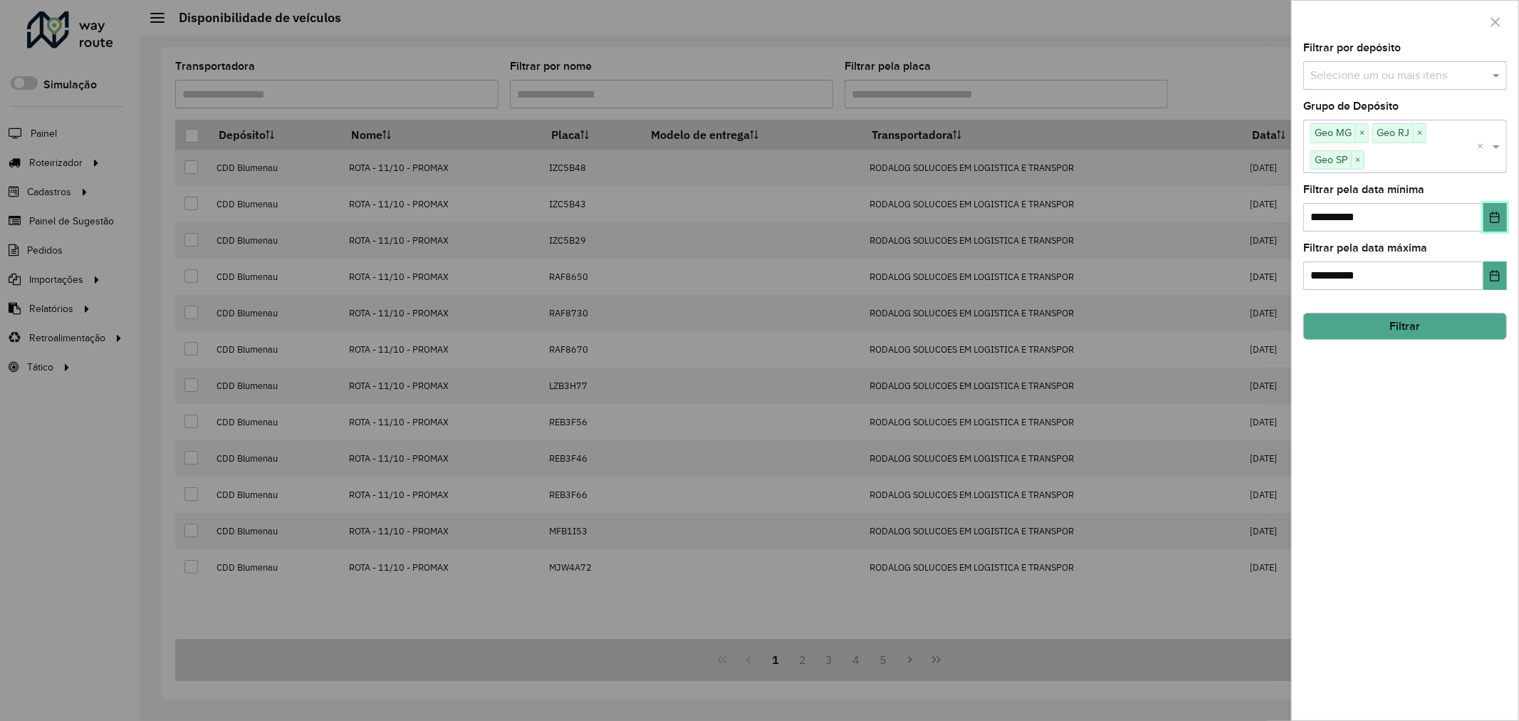
click at [1502, 221] on button "Choose Date" at bounding box center [1494, 217] width 23 height 28
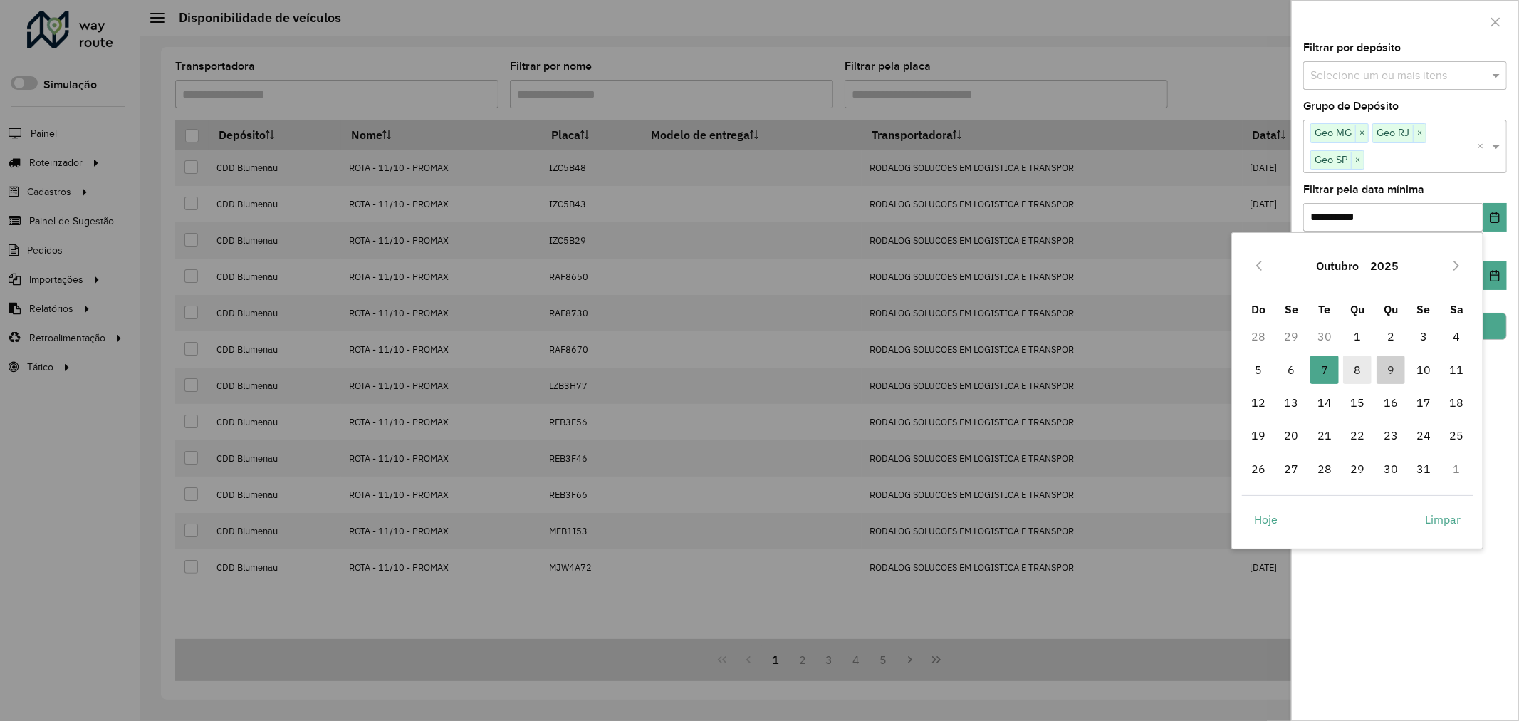
click at [1354, 373] on span "8" at bounding box center [1357, 369] width 28 height 28
type input "**********"
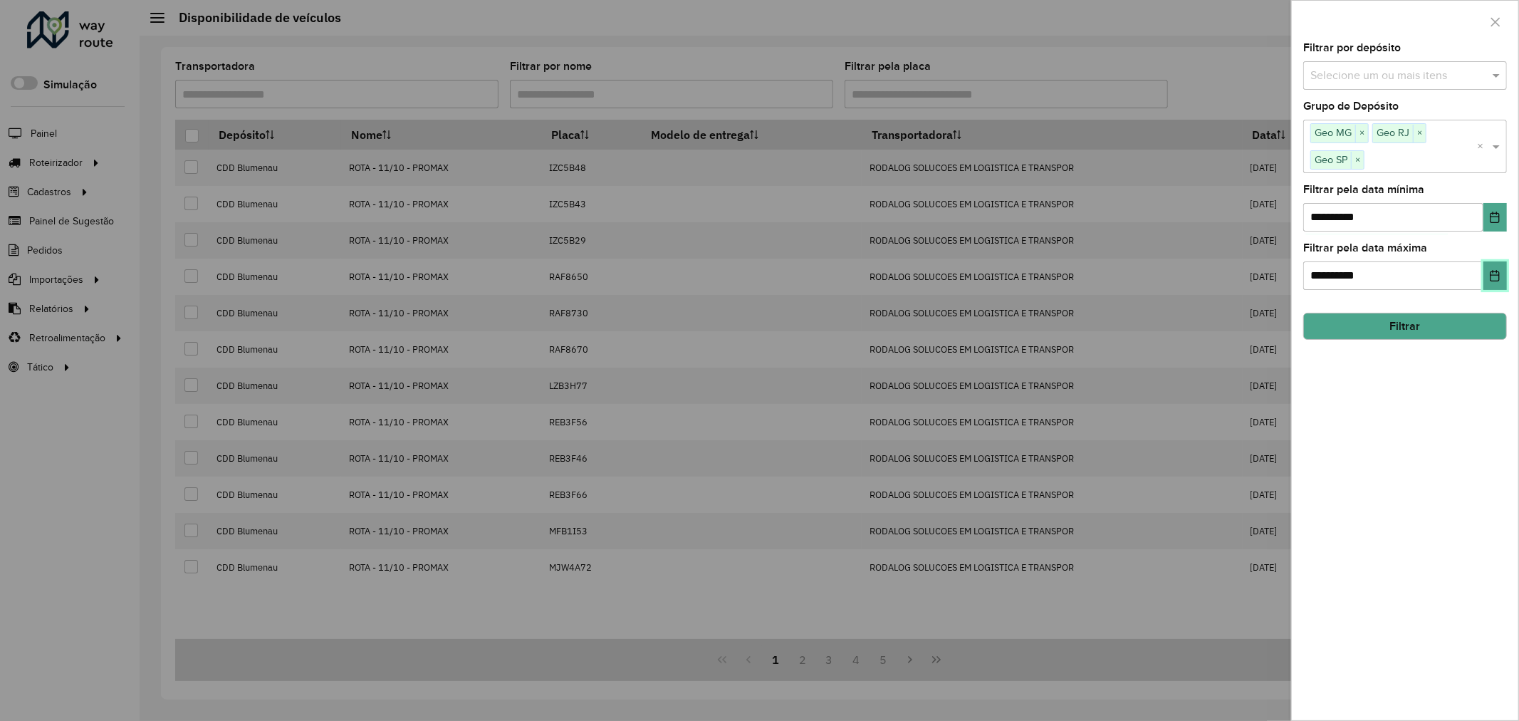
click at [1504, 272] on button "Choose Date" at bounding box center [1494, 275] width 23 height 28
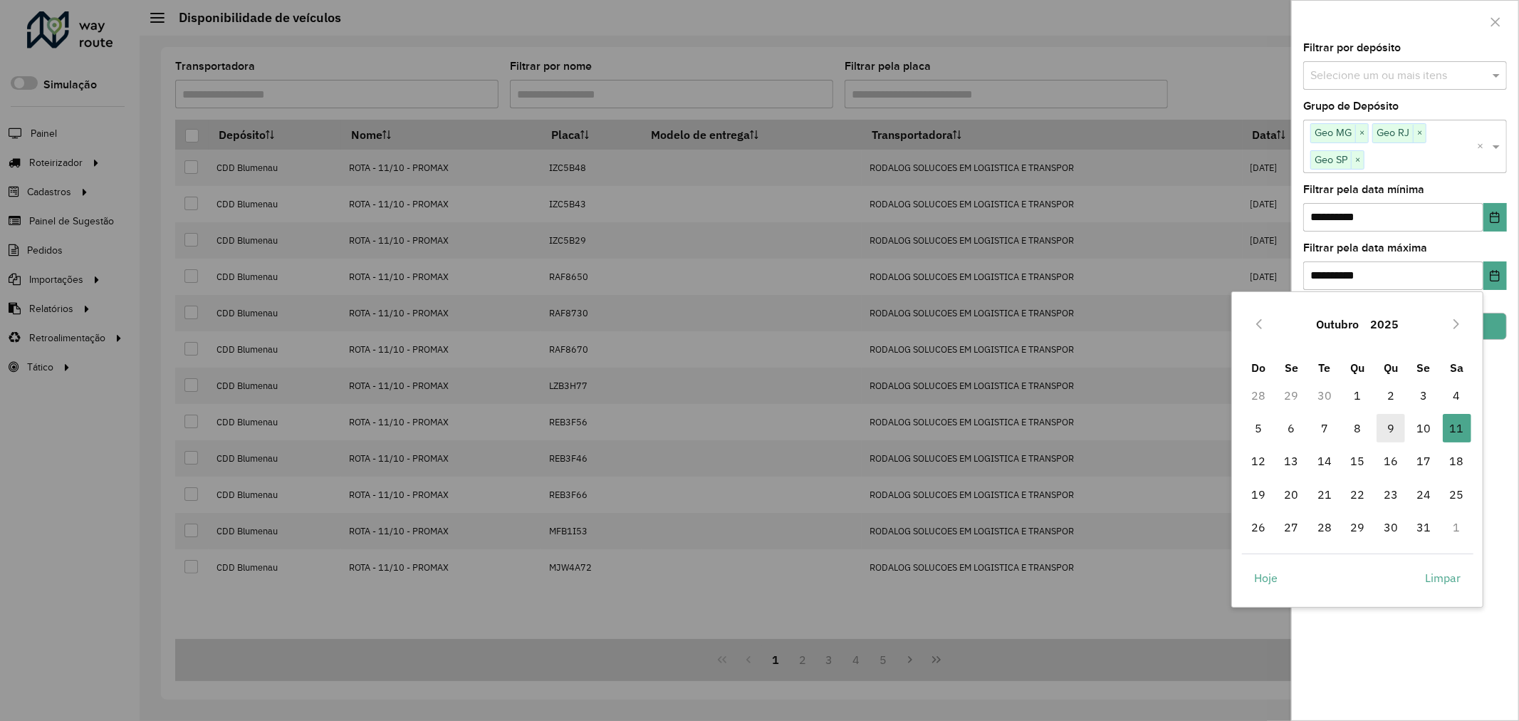
click at [1390, 429] on span "9" at bounding box center [1390, 428] width 28 height 28
type input "**********"
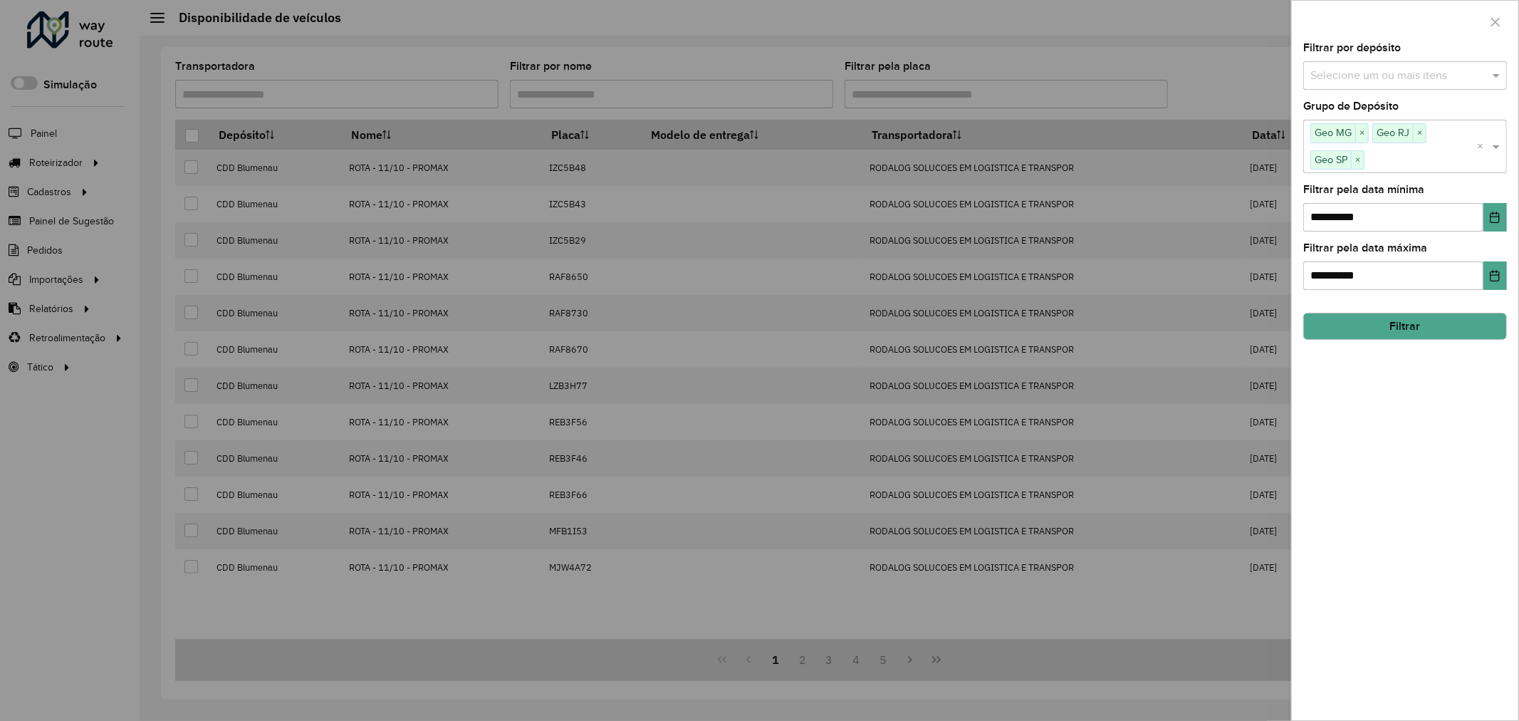
click at [1440, 328] on button "Filtrar" at bounding box center [1405, 326] width 204 height 27
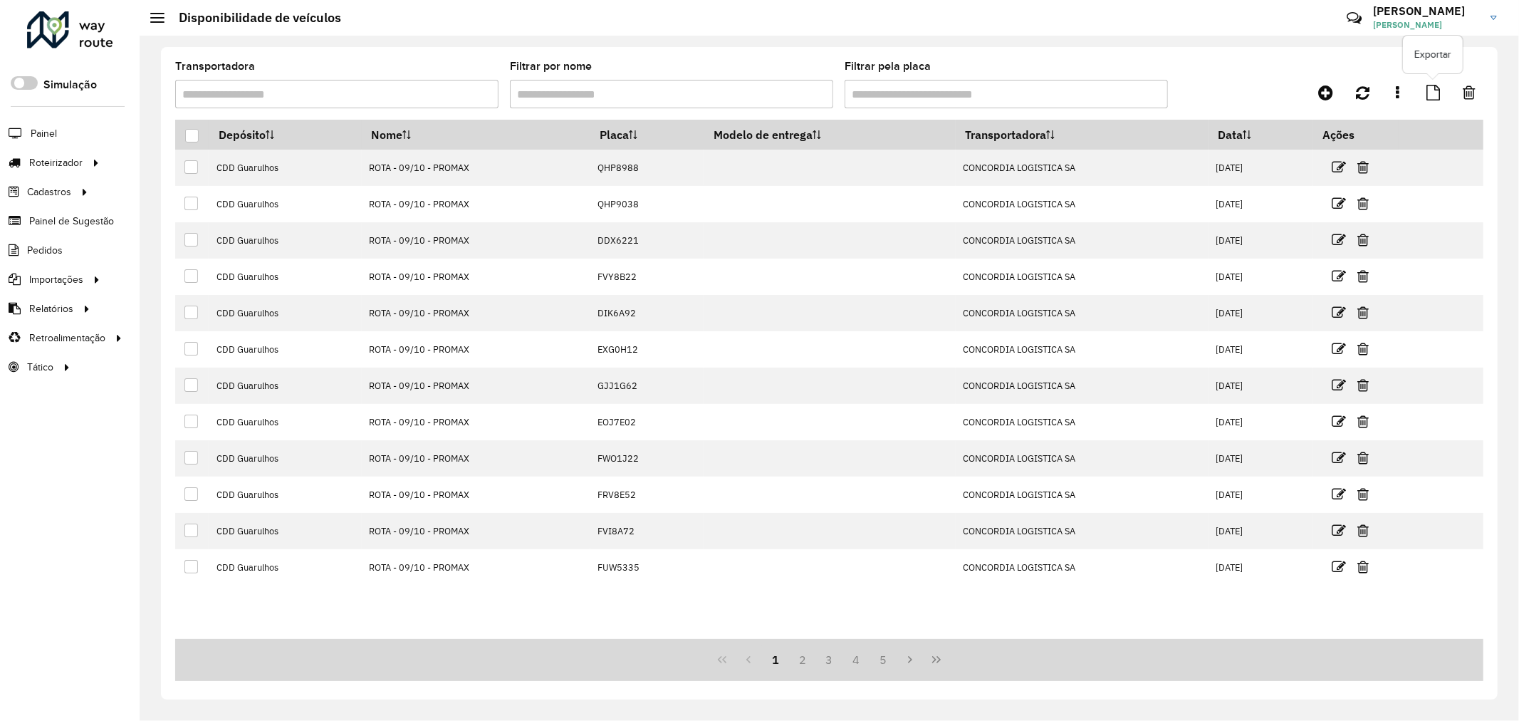
click at [1429, 93] on icon at bounding box center [1433, 93] width 14 height 16
click at [215, 164] on link "Entregas" at bounding box center [237, 162] width 174 height 28
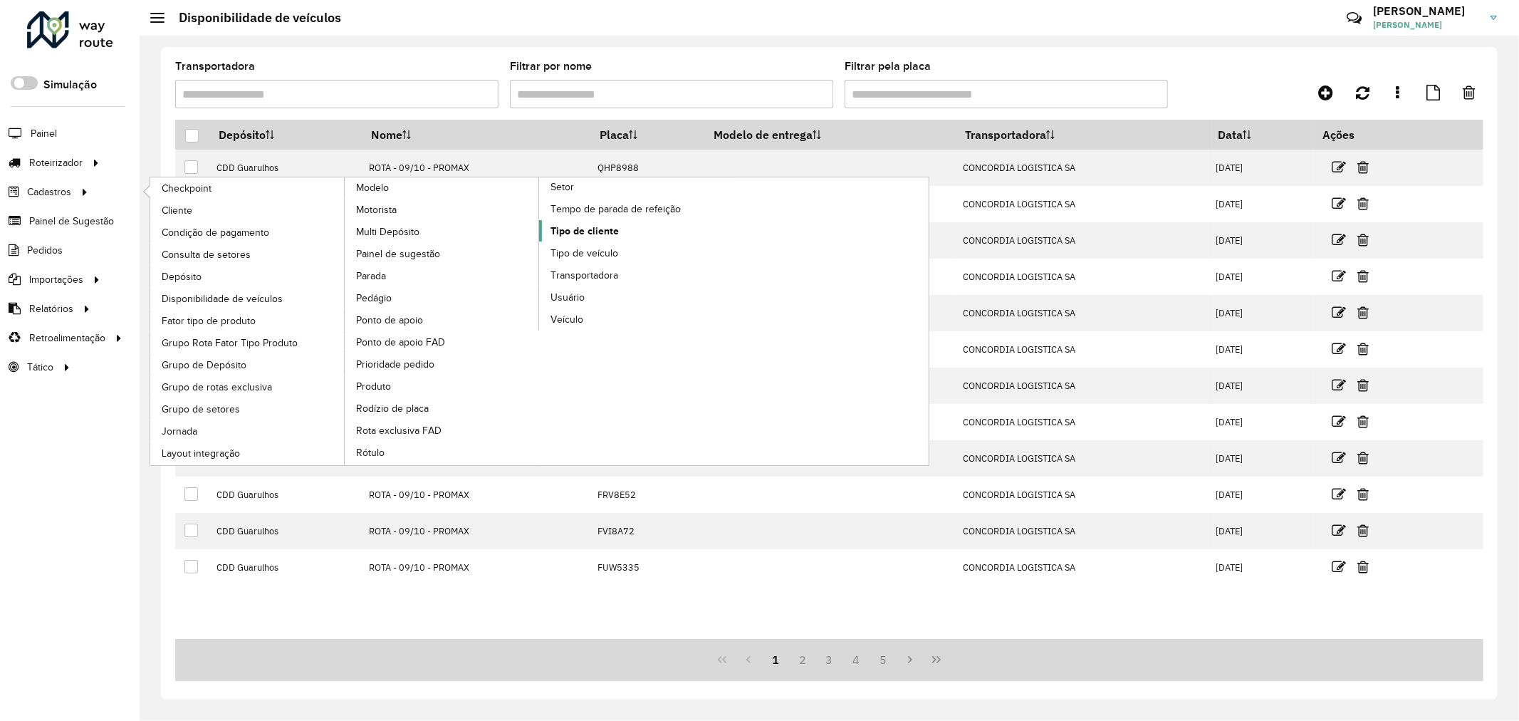
click at [582, 239] on span "Tipo de cliente" at bounding box center [584, 231] width 68 height 15
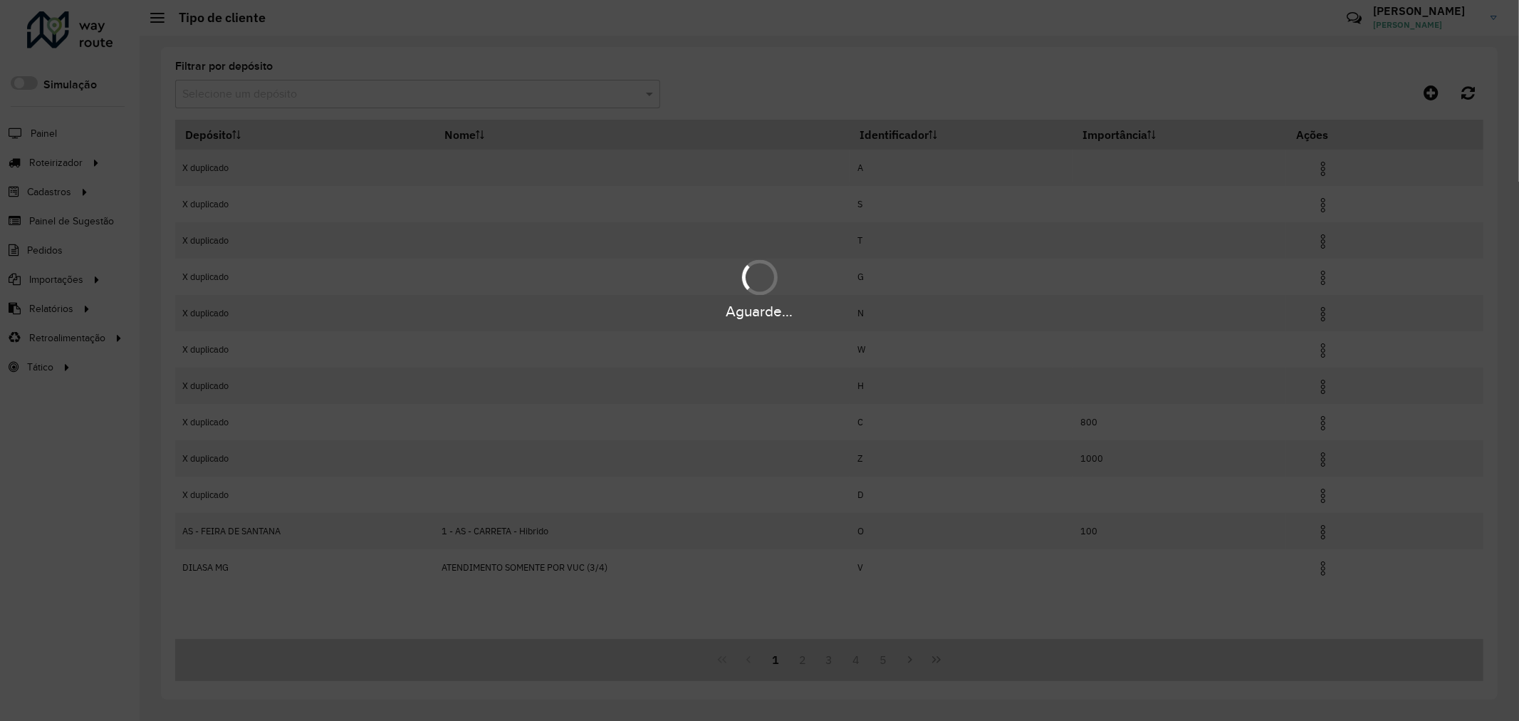
click at [365, 93] on div "Aguarde..." at bounding box center [759, 360] width 1519 height 721
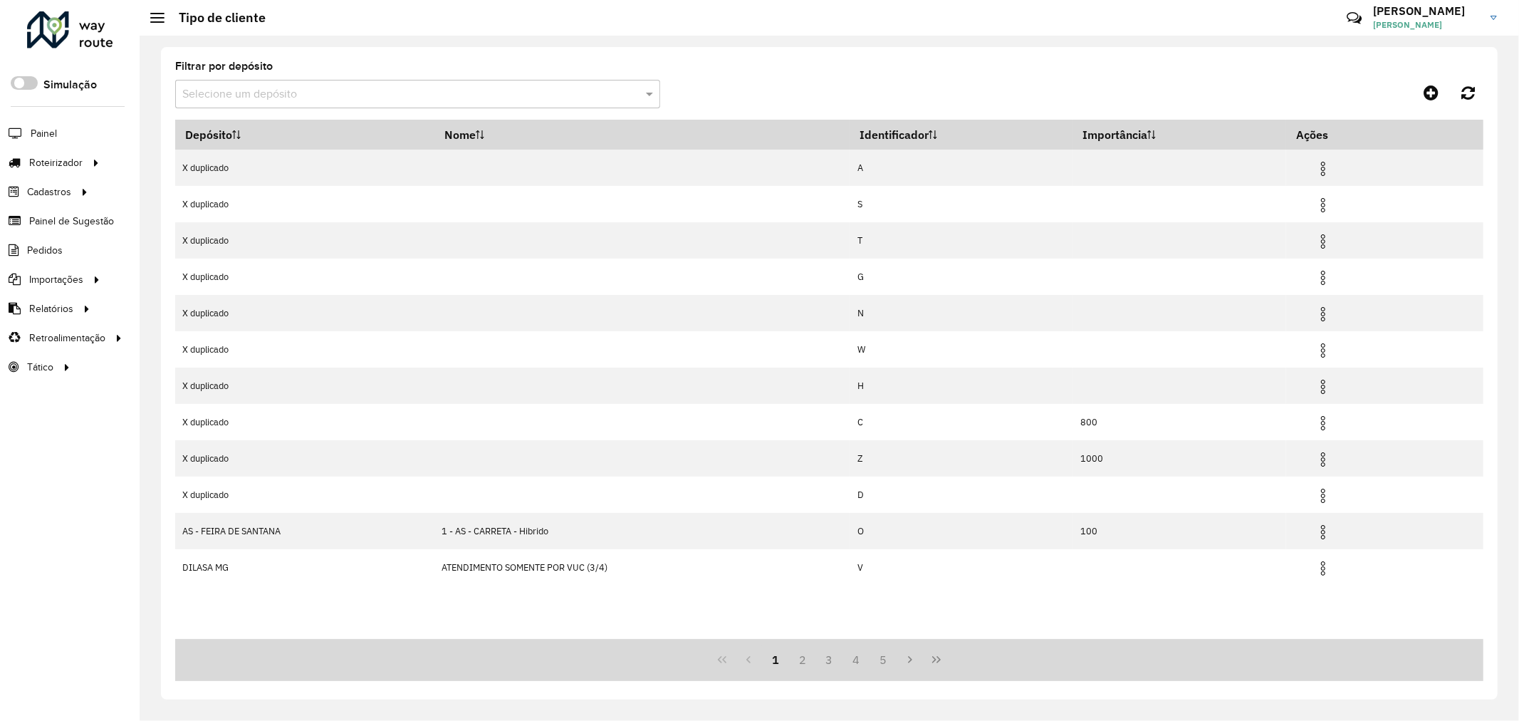
click at [261, 90] on input "text" at bounding box center [403, 94] width 442 height 17
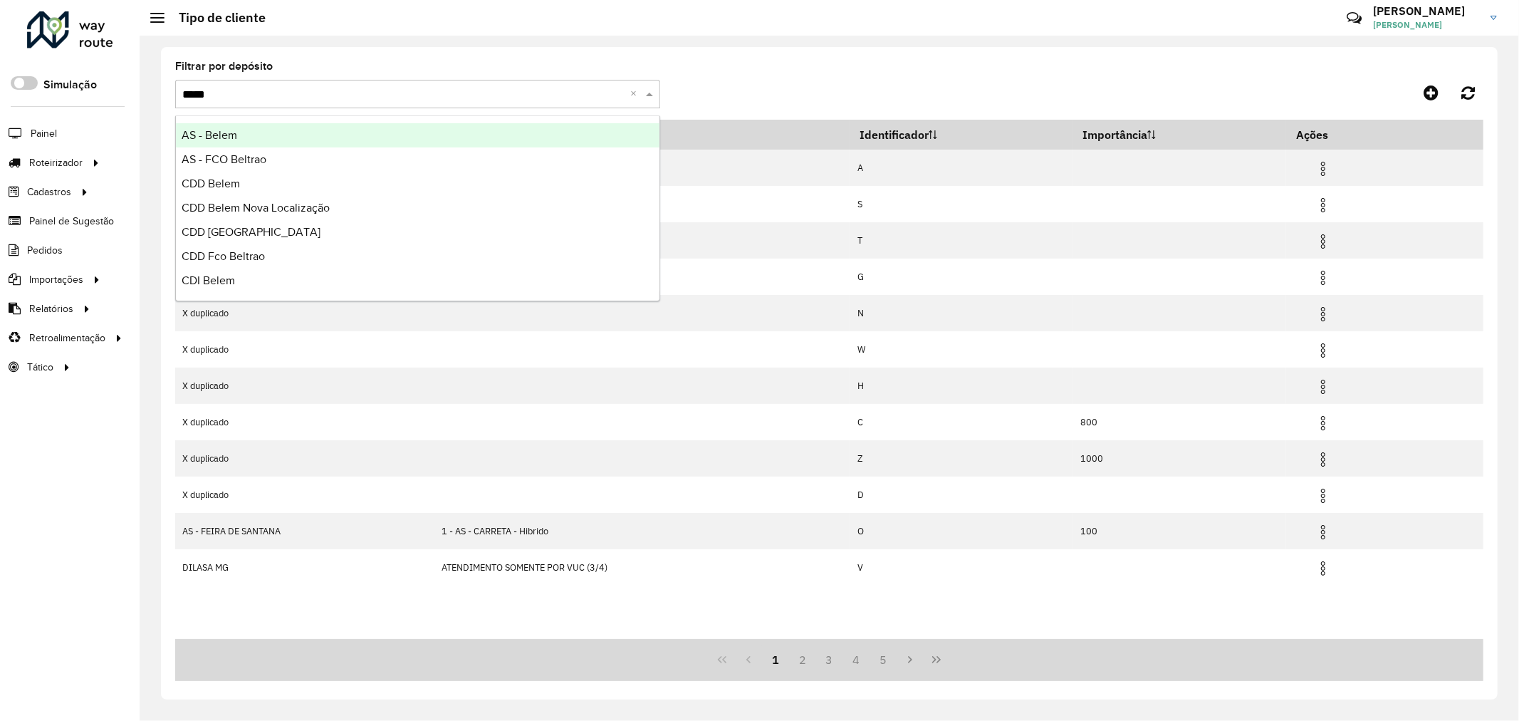
type input "******"
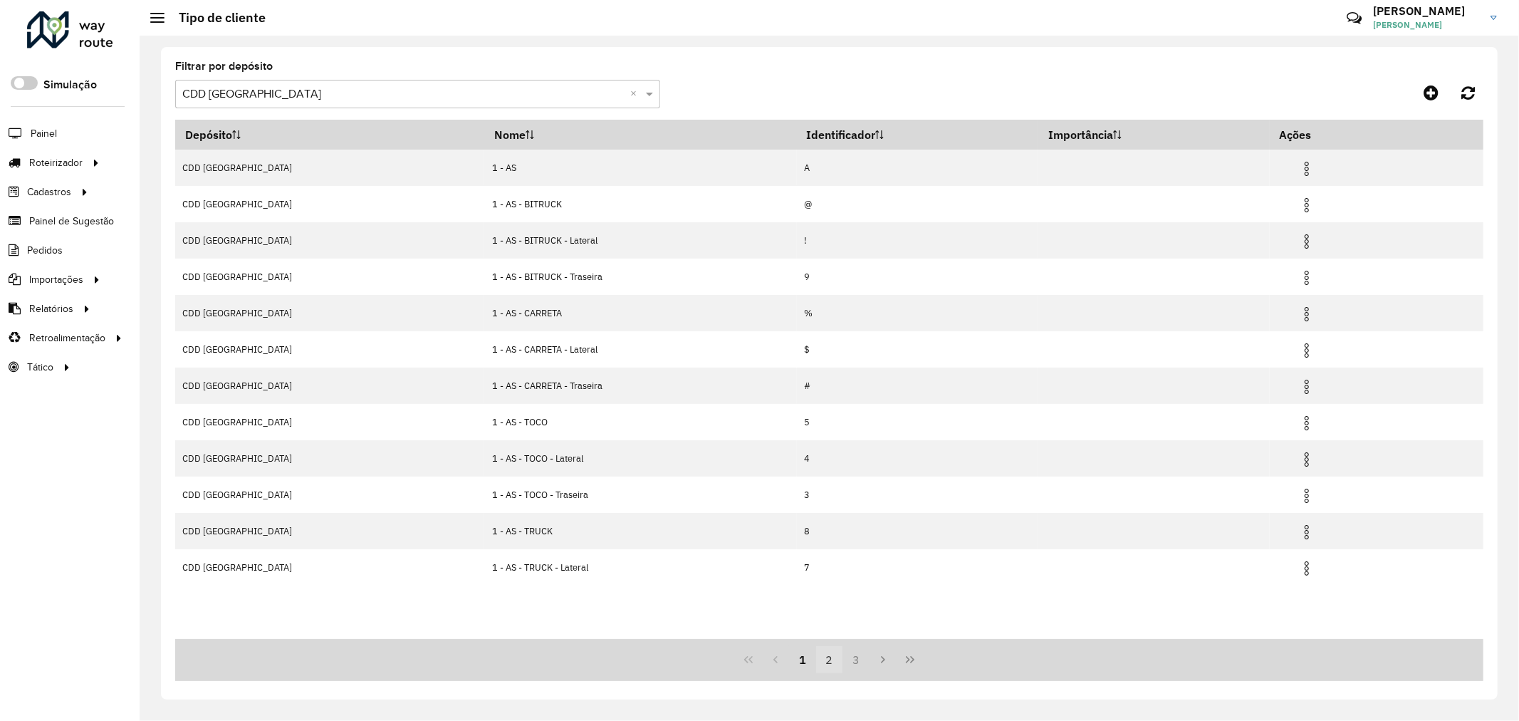
click at [830, 659] on button "2" at bounding box center [829, 659] width 27 height 27
click at [874, 650] on button "Next Page" at bounding box center [882, 659] width 27 height 27
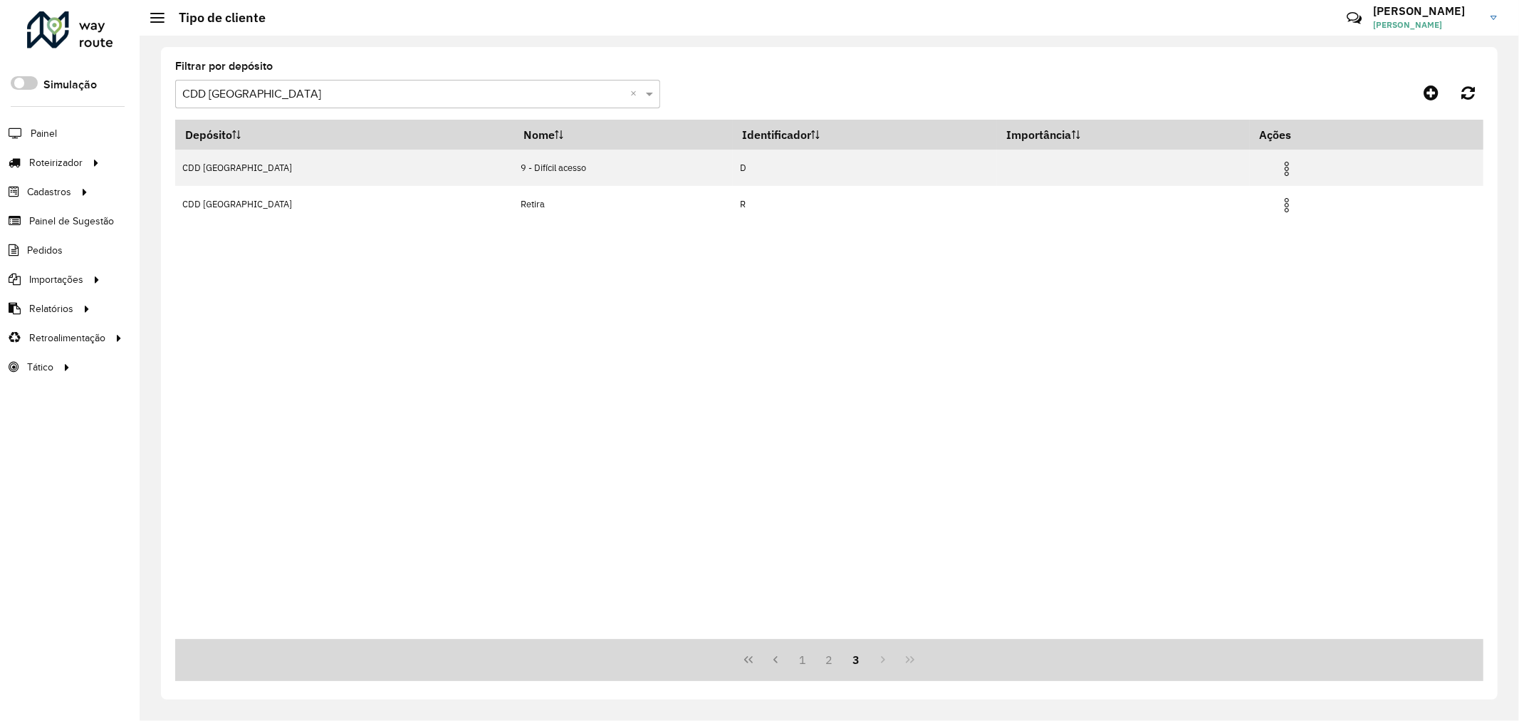
click at [849, 653] on button "3" at bounding box center [855, 659] width 27 height 27
click at [830, 654] on button "2" at bounding box center [829, 659] width 27 height 27
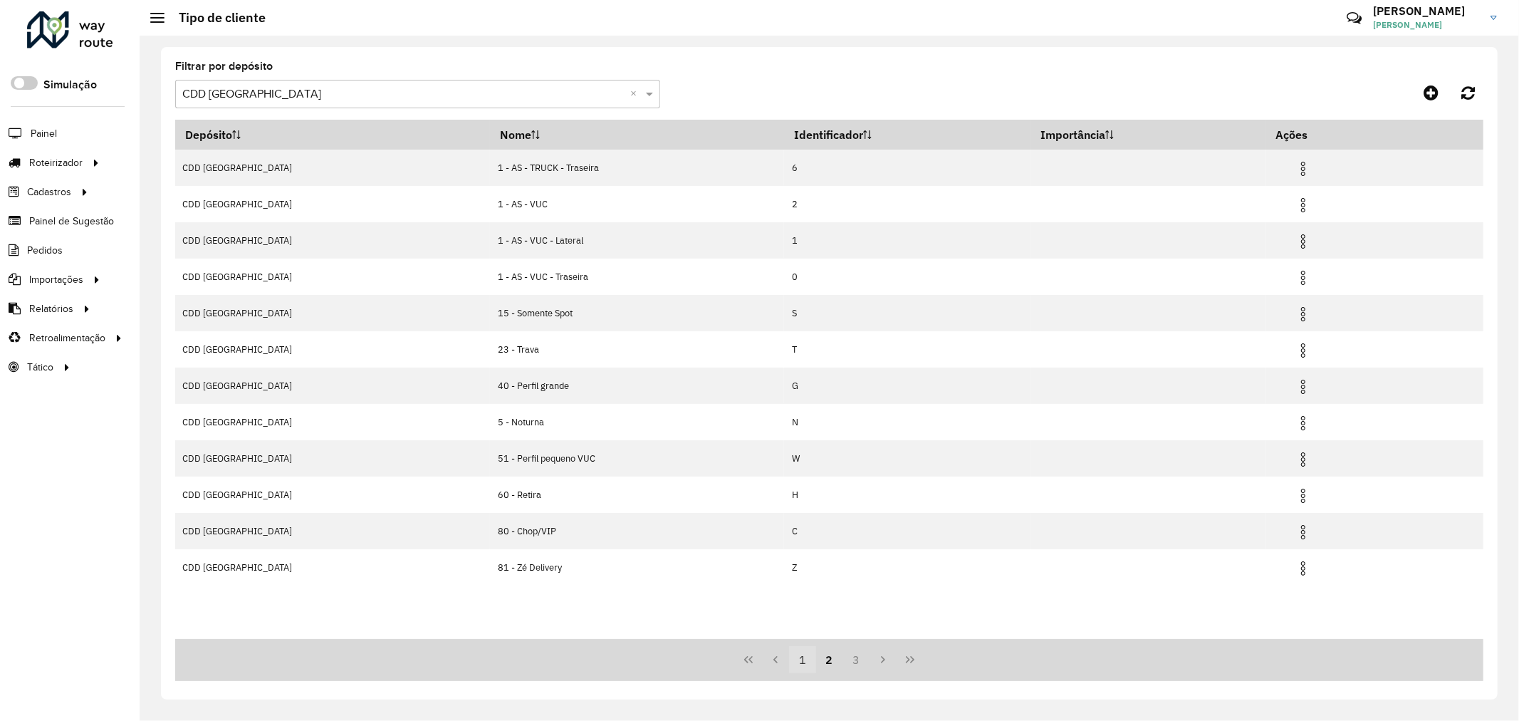
click at [815, 657] on button "1" at bounding box center [802, 659] width 27 height 27
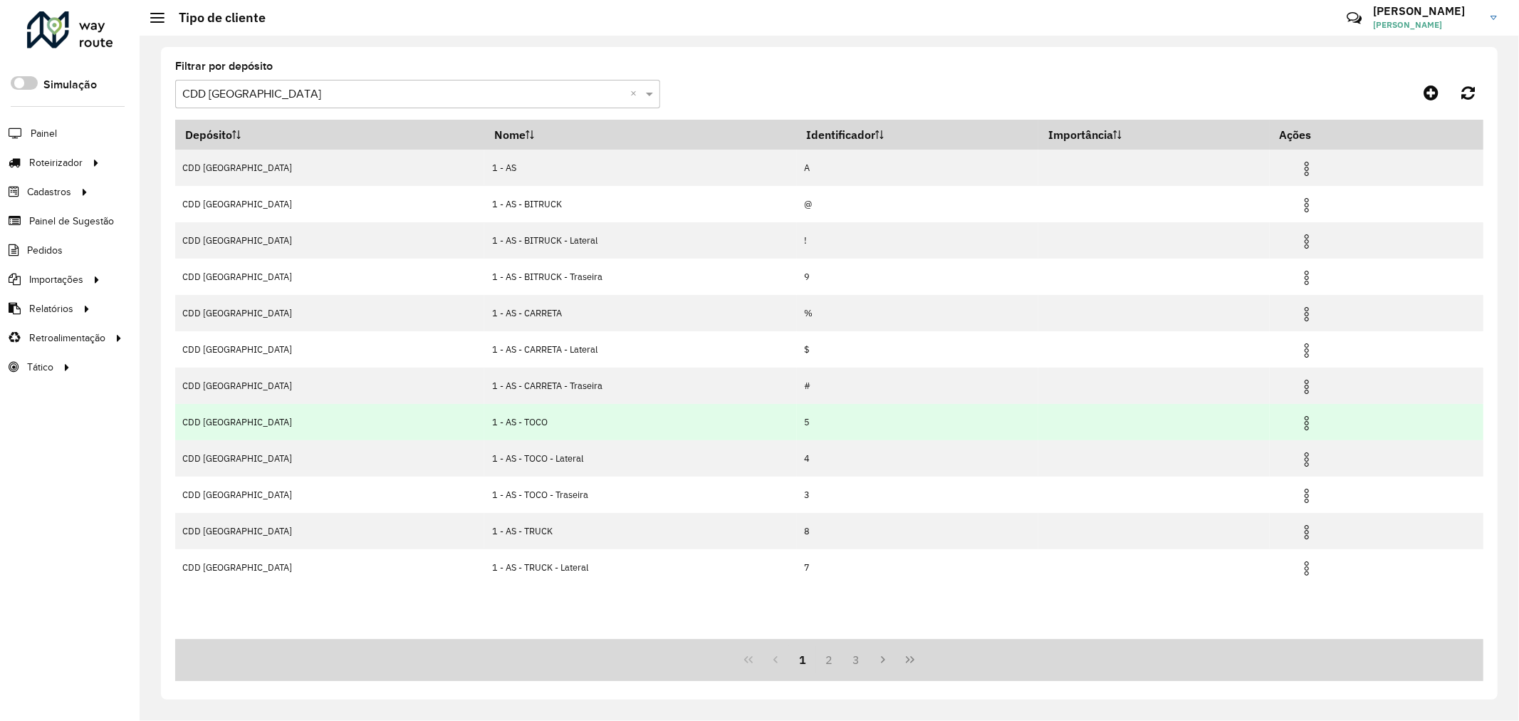
drag, startPoint x: 838, startPoint y: 659, endPoint x: 678, endPoint y: 417, distance: 290.9
click at [687, 418] on div "Depósito Nome Identificador Importância Ações CDD Belo Horizonte 1 - AS A CDD B…" at bounding box center [829, 400] width 1308 height 561
click at [797, 424] on td "5" at bounding box center [918, 422] width 242 height 36
click at [797, 422] on td "5" at bounding box center [918, 422] width 242 height 36
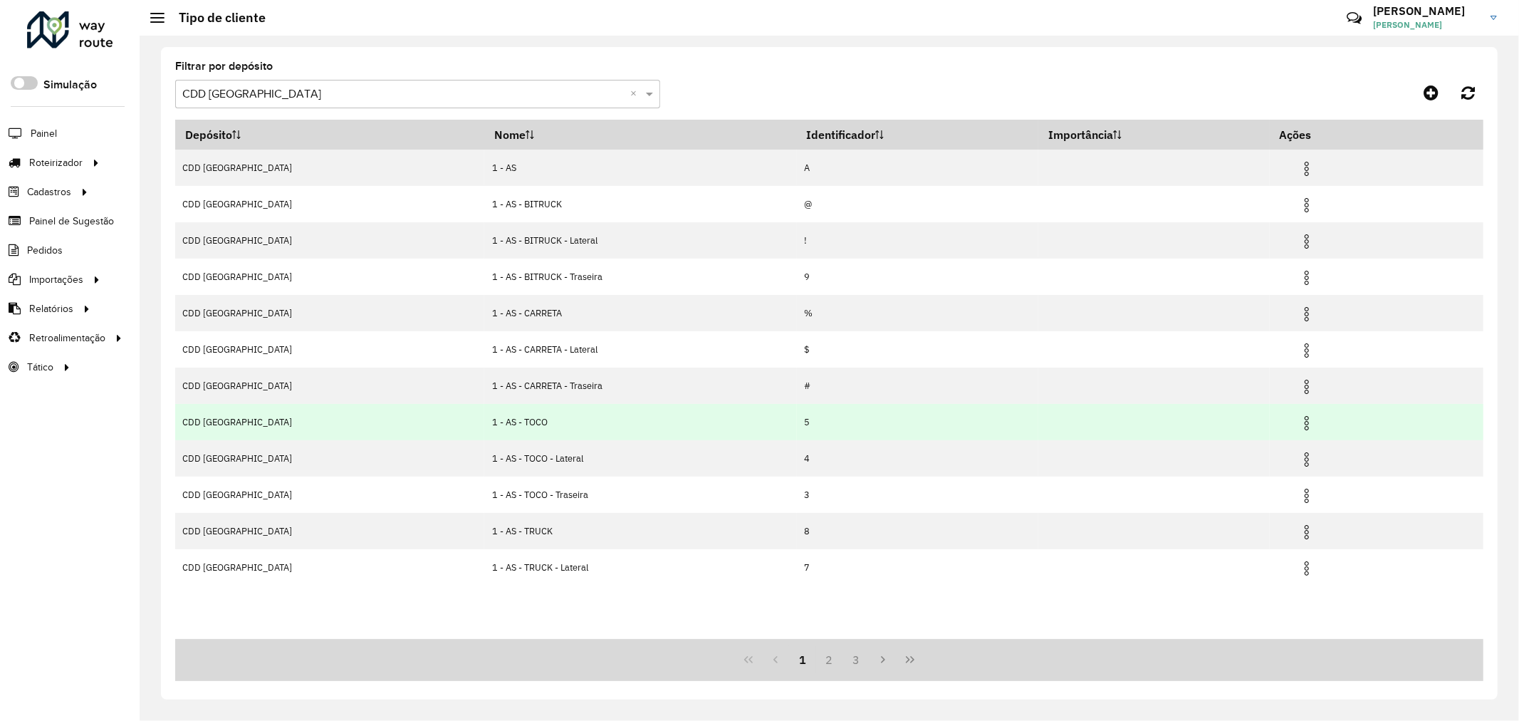
click at [797, 422] on td "5" at bounding box center [918, 422] width 242 height 36
click at [1287, 422] on td at bounding box center [1312, 422] width 85 height 36
click at [1298, 424] on img at bounding box center [1306, 422] width 17 height 17
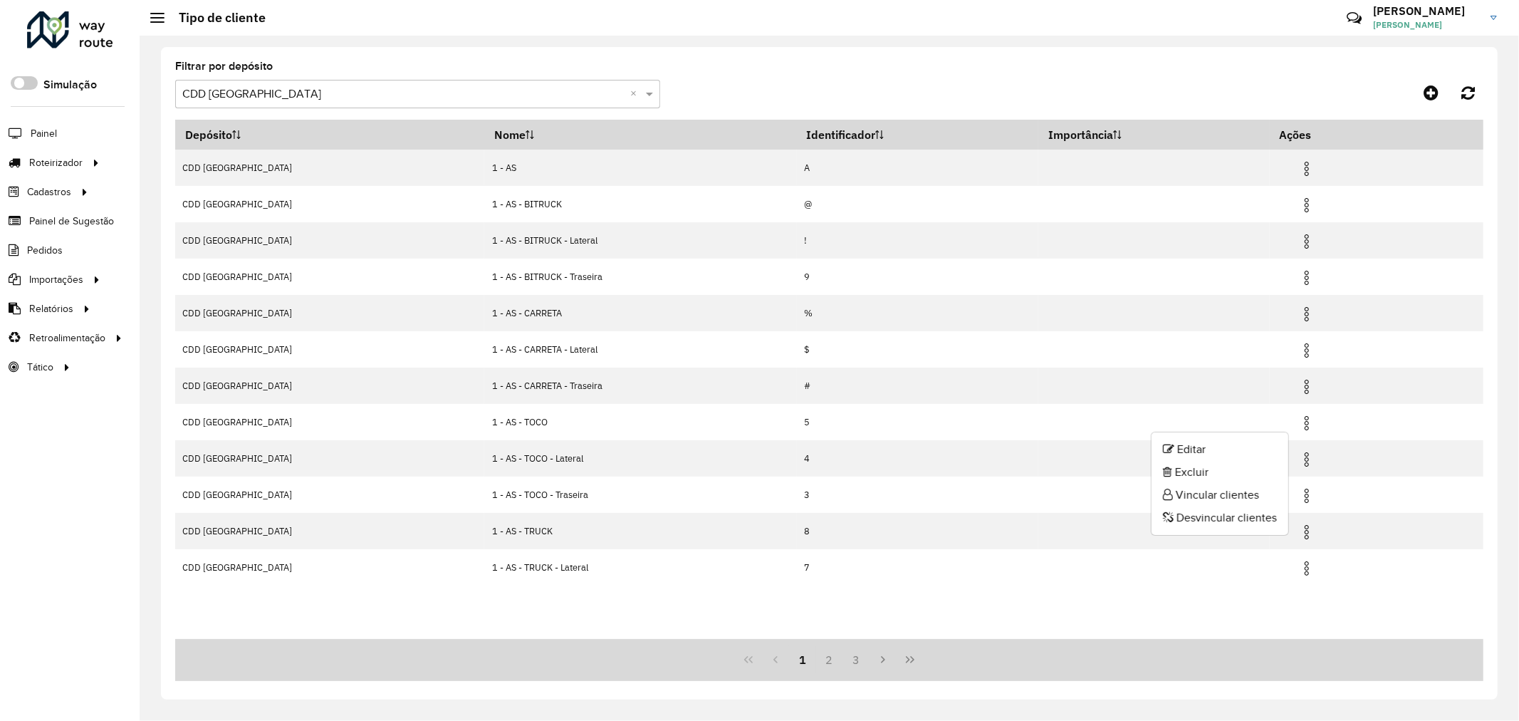
drag, startPoint x: 1225, startPoint y: 445, endPoint x: 1218, endPoint y: 439, distance: 9.1
click at [1225, 445] on li "Editar" at bounding box center [1219, 449] width 137 height 23
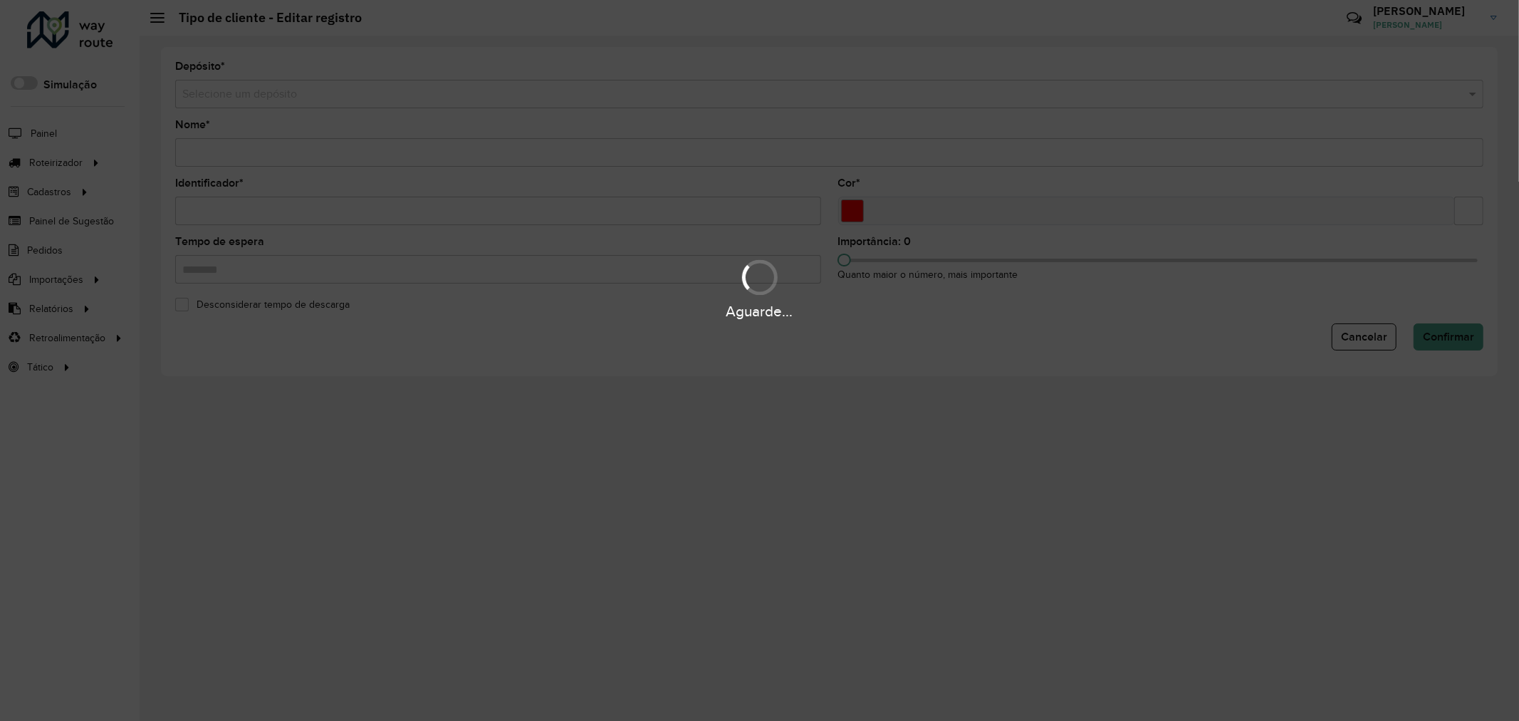
type input "**********"
type input "*"
type input "*******"
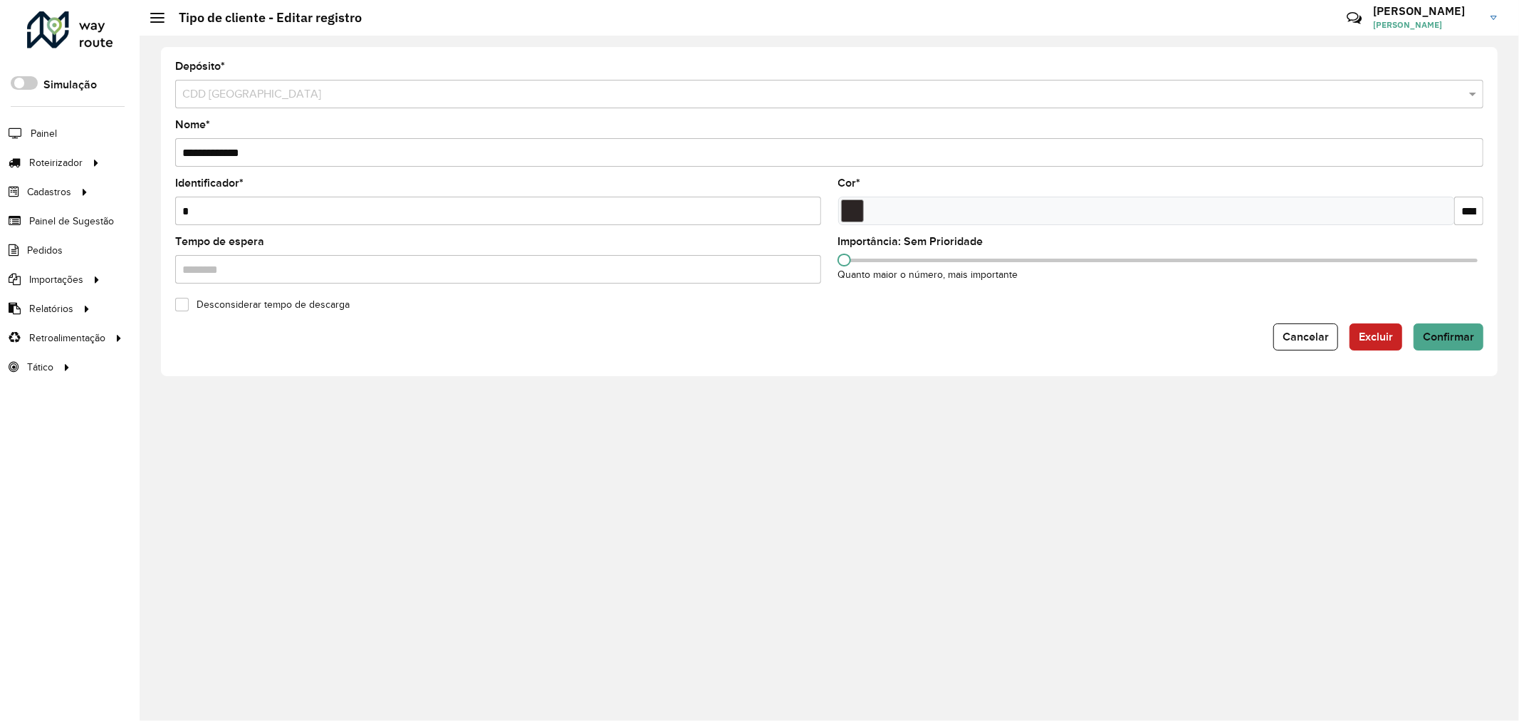
drag, startPoint x: 317, startPoint y: 216, endPoint x: 194, endPoint y: 226, distance: 122.9
click at [82, 228] on div "Roteirizador AmbevTech Simulação Painel Roteirizador Entregas Cadastros Checkpo…" at bounding box center [759, 360] width 1519 height 721
click at [1435, 338] on span "Confirmar" at bounding box center [1448, 336] width 51 height 12
click at [528, 188] on div "Identificador * *" at bounding box center [498, 201] width 646 height 47
click at [530, 206] on input "*" at bounding box center [498, 211] width 646 height 28
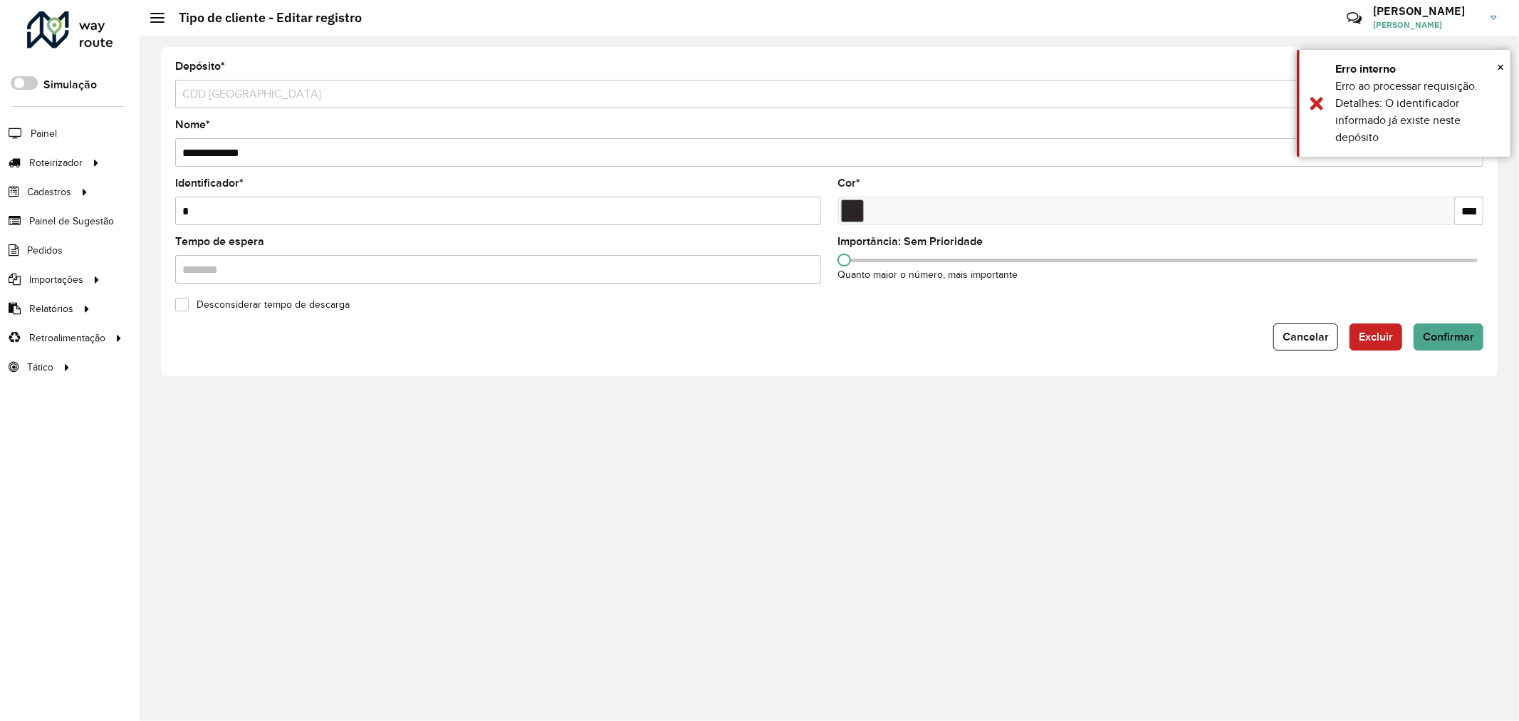
click at [530, 206] on input "*" at bounding box center [498, 211] width 646 height 28
click at [1432, 338] on span "Confirmar" at bounding box center [1448, 336] width 51 height 12
drag, startPoint x: 229, startPoint y: 207, endPoint x: -83, endPoint y: 204, distance: 311.9
click at [0, 204] on html "Aguarde... Pop-up bloqueado! Seu navegador bloqueou automáticamente a abertura …" at bounding box center [759, 360] width 1519 height 721
click at [1457, 332] on span "Confirmar" at bounding box center [1448, 336] width 51 height 12
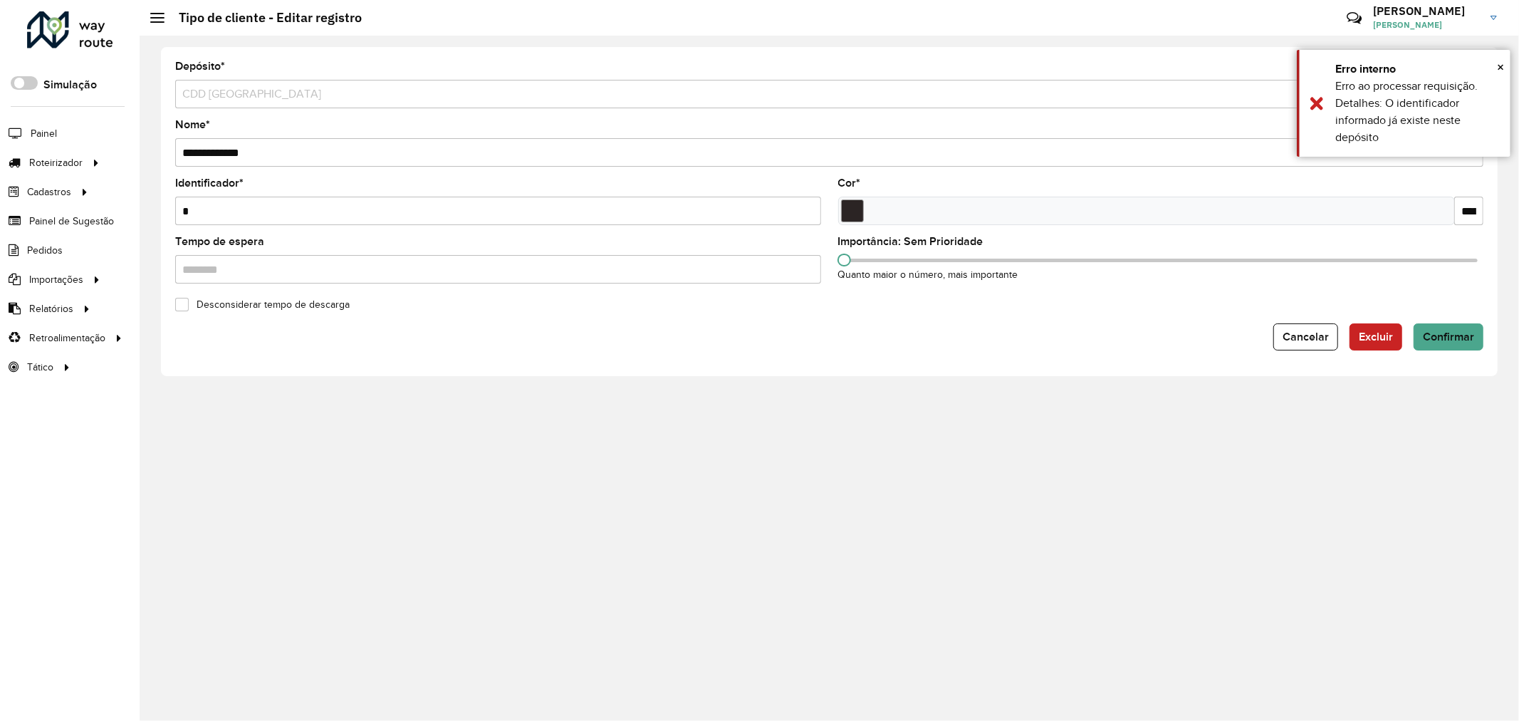
click at [575, 211] on input "*" at bounding box center [498, 211] width 646 height 28
type input "*"
click at [1371, 339] on span "Excluir" at bounding box center [1376, 336] width 34 height 12
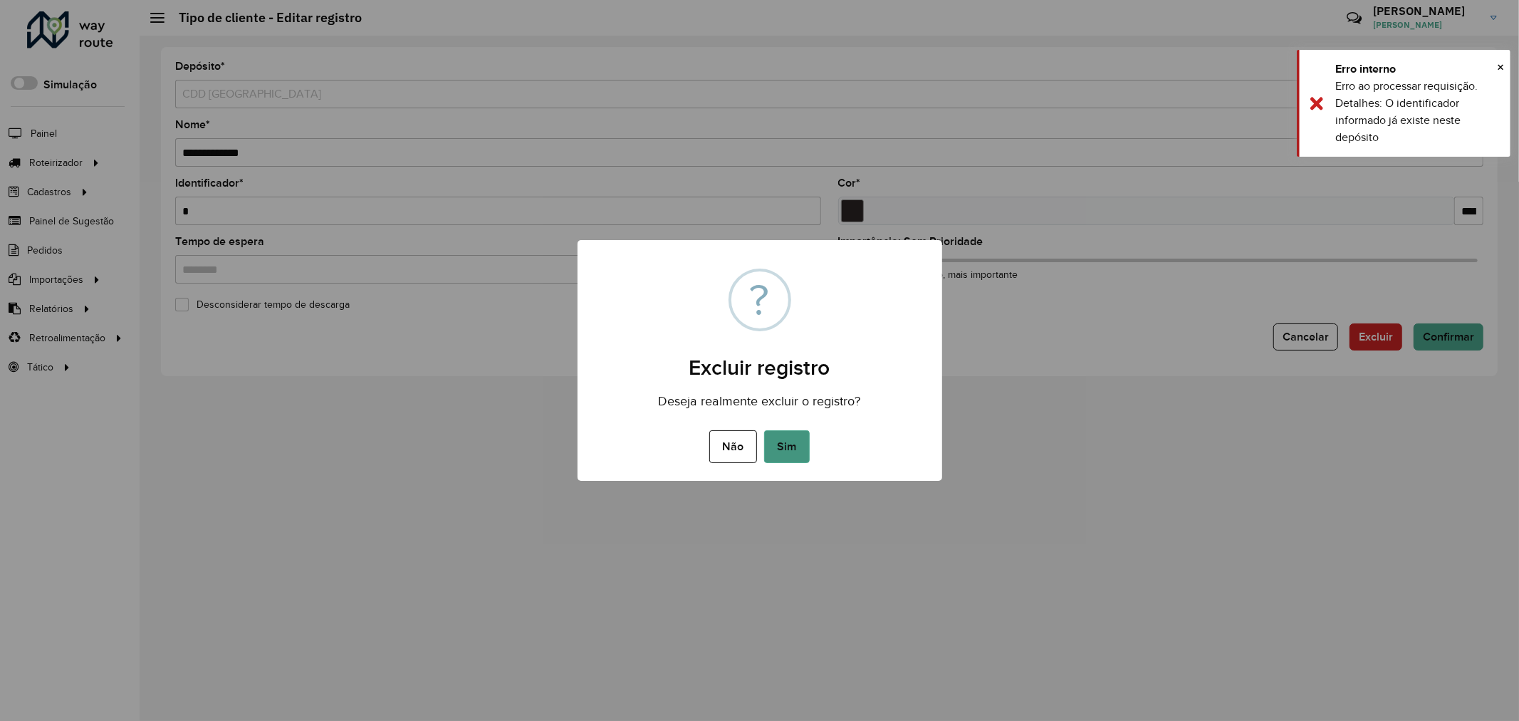
click at [789, 436] on button "Sim" at bounding box center [787, 446] width 46 height 33
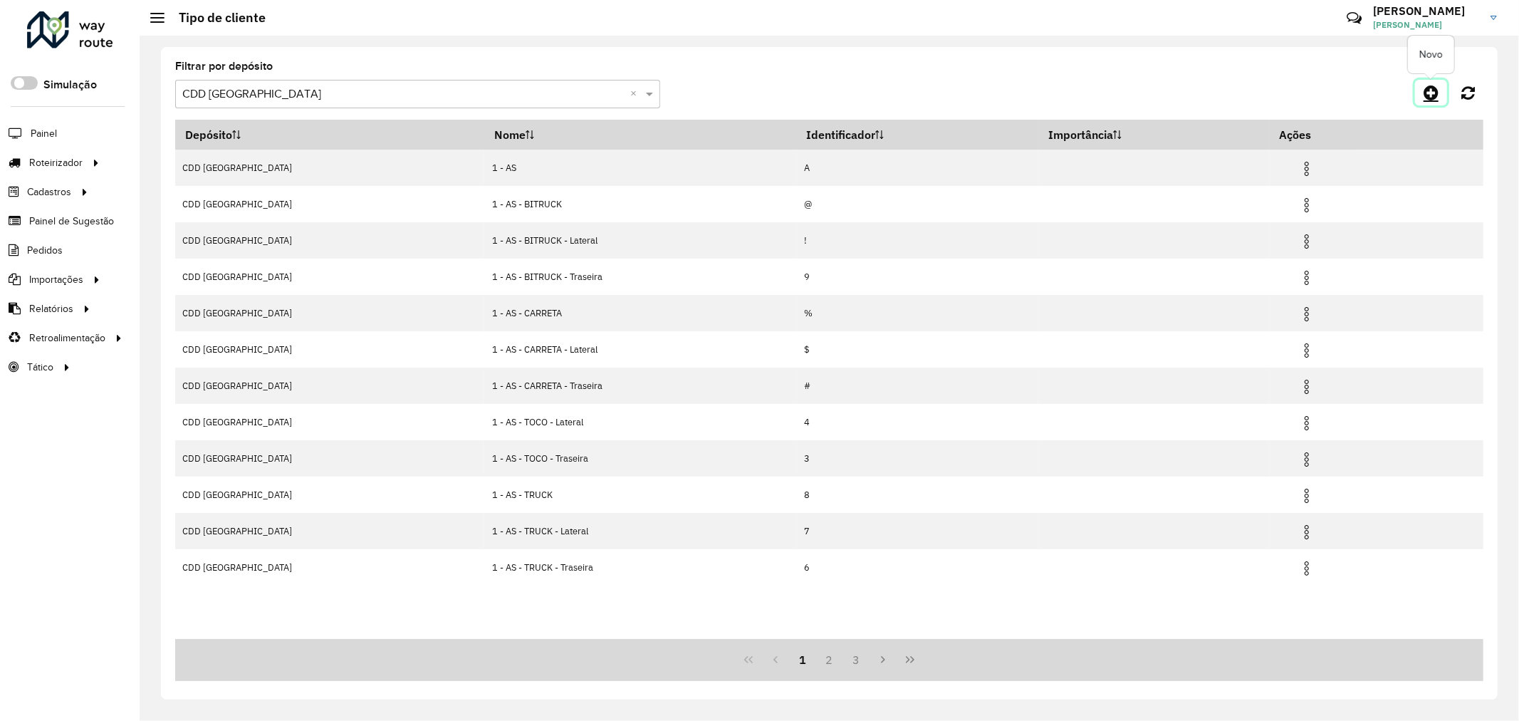
click at [1437, 84] on icon at bounding box center [1430, 92] width 15 height 17
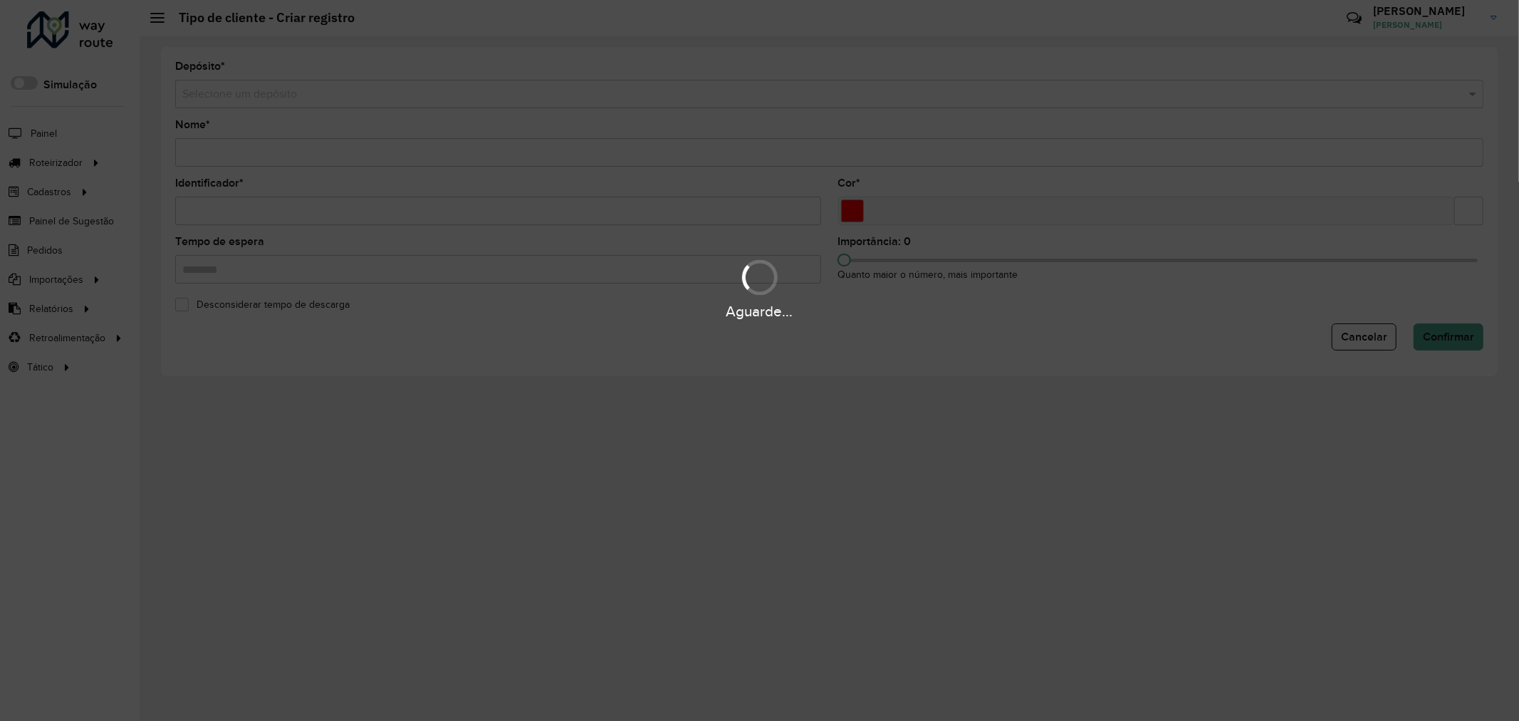
drag, startPoint x: 307, startPoint y: 103, endPoint x: 304, endPoint y: 90, distance: 12.4
click at [305, 100] on div "Aguarde..." at bounding box center [759, 360] width 1519 height 721
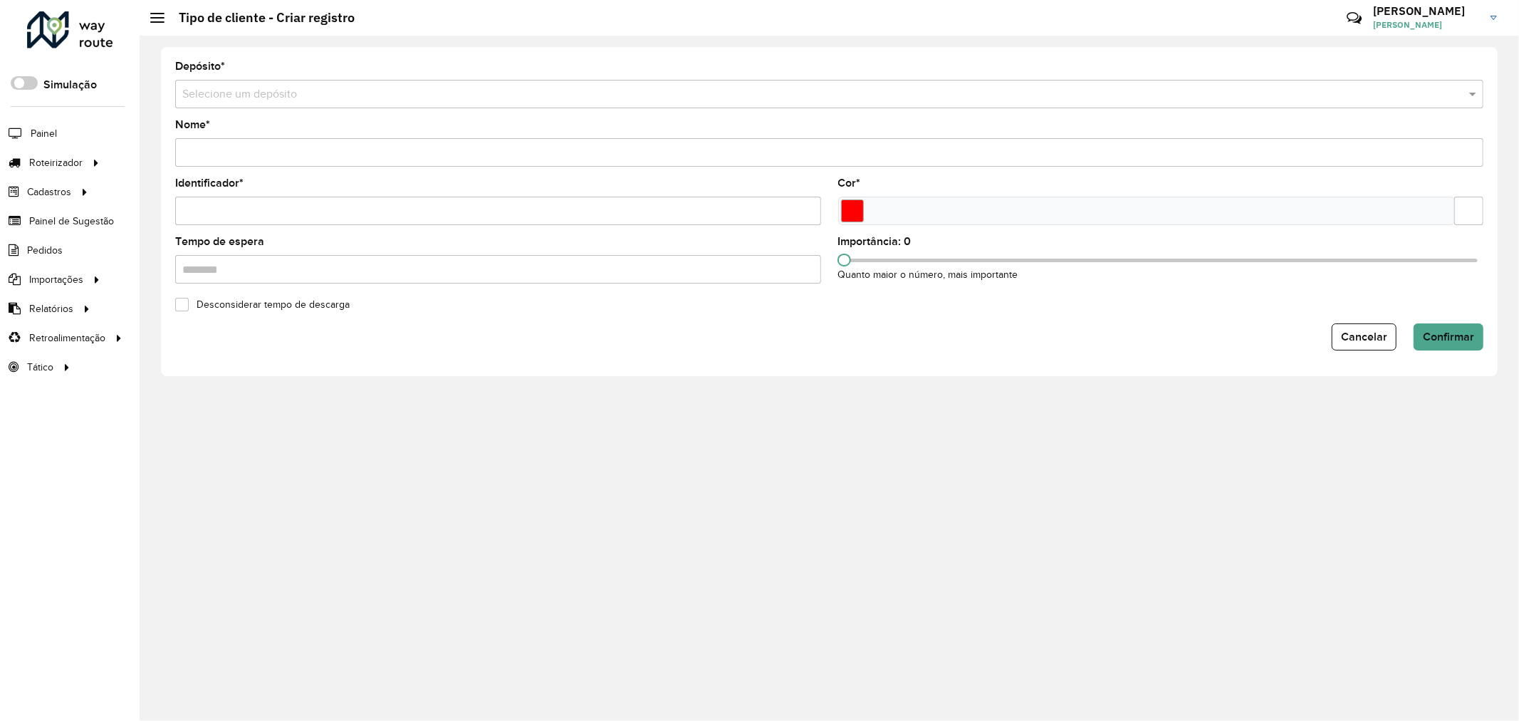
click at [308, 90] on input "text" at bounding box center [814, 94] width 1265 height 17
type input "*****"
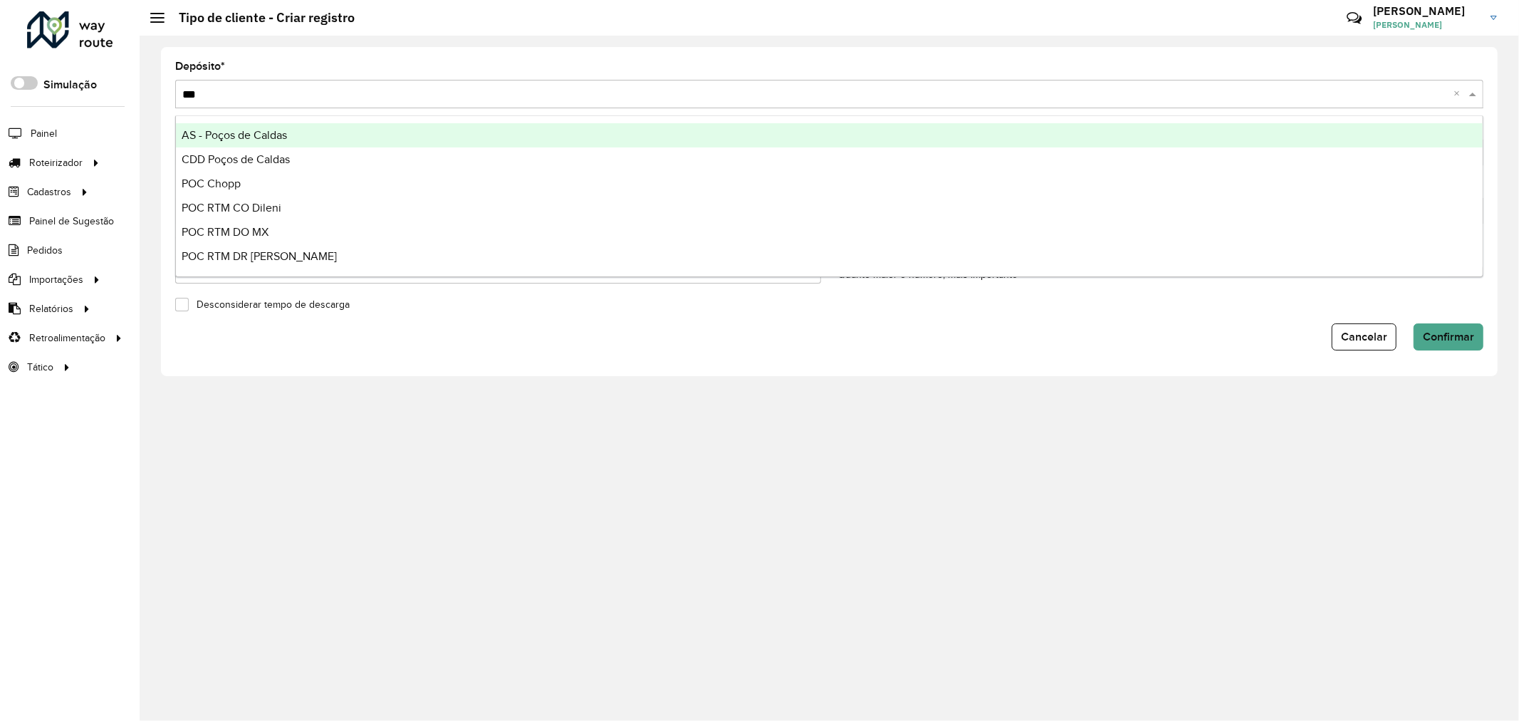
type input "****"
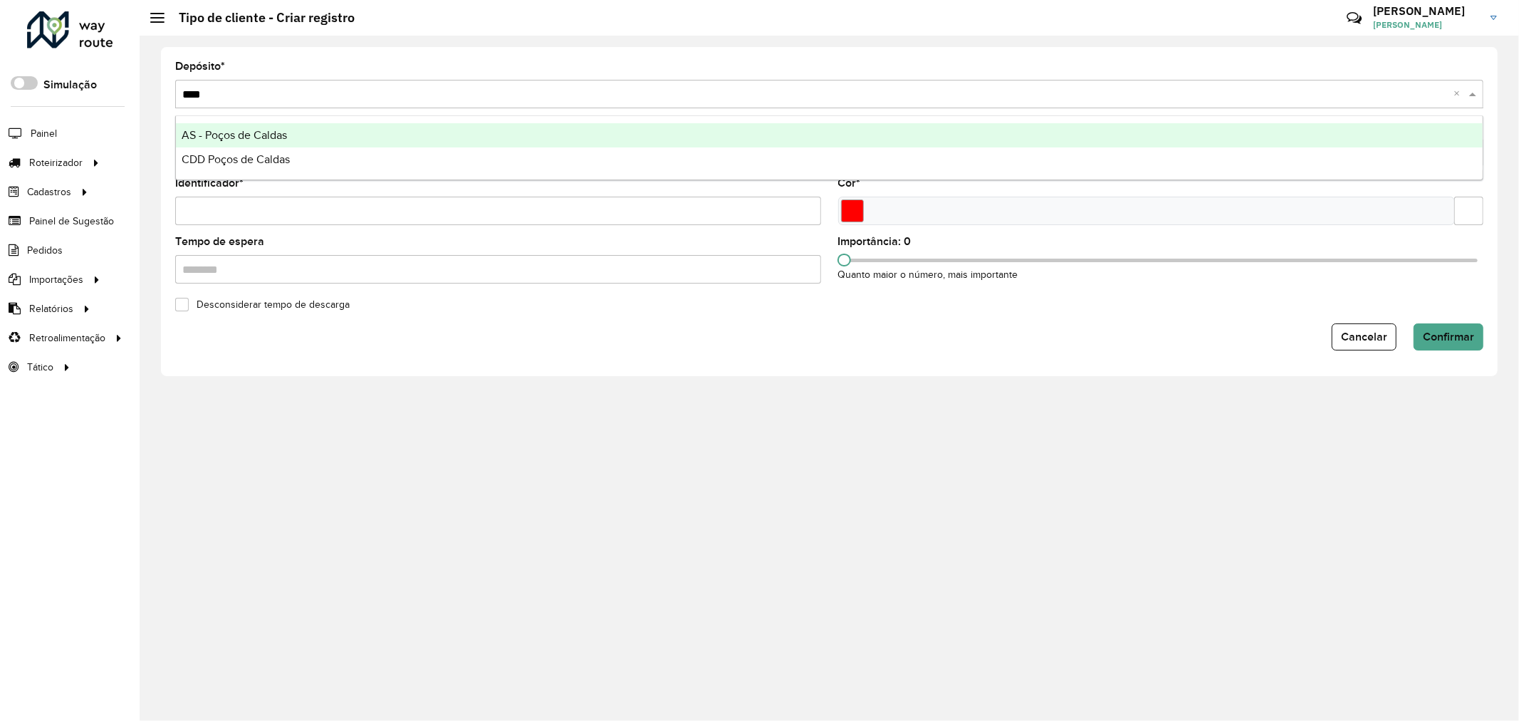
click at [349, 139] on div "AS - Poços de Caldas" at bounding box center [829, 135] width 1307 height 24
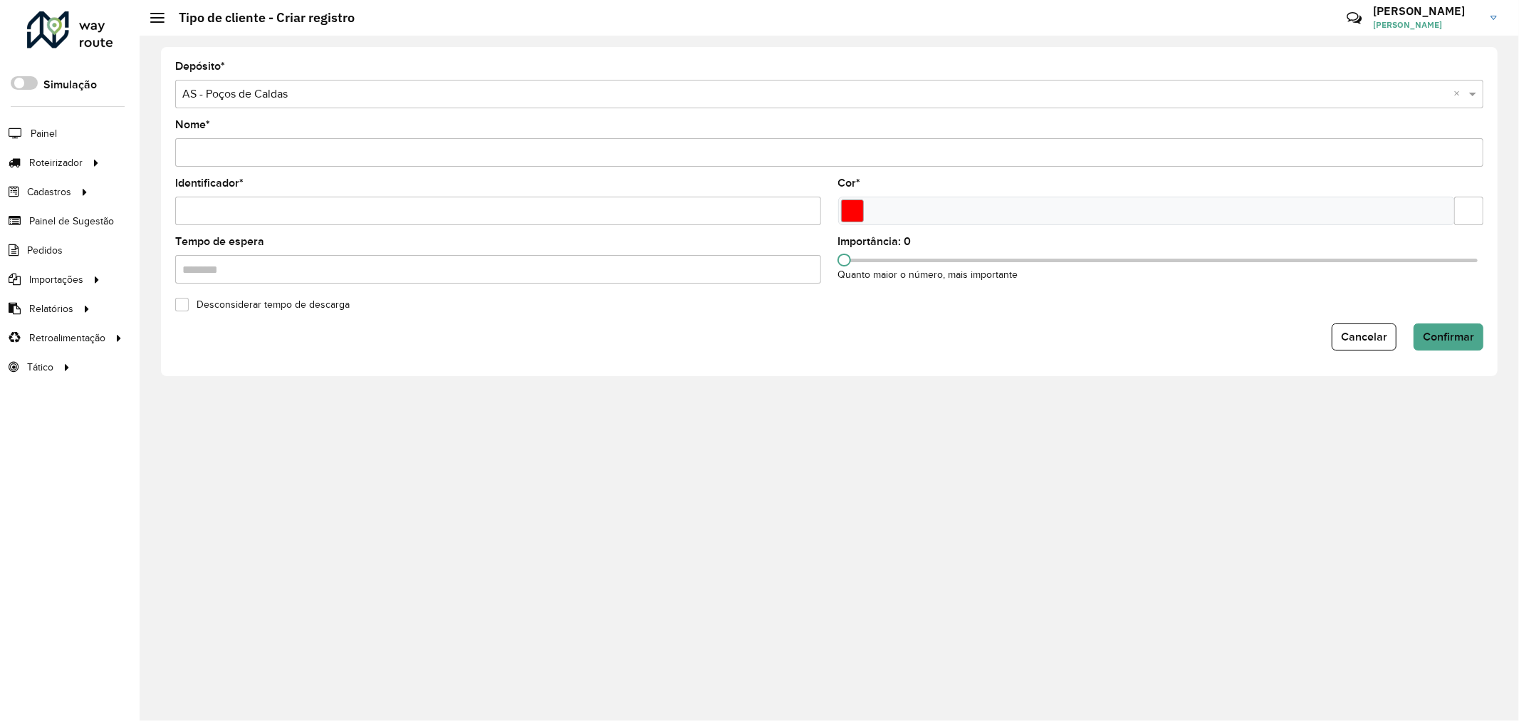
click at [245, 132] on div "Nome *" at bounding box center [829, 143] width 1308 height 47
click at [242, 142] on input "Nome *" at bounding box center [829, 152] width 1308 height 28
type input "**********"
click at [251, 205] on input "Identificador *" at bounding box center [498, 211] width 646 height 28
type input "*"
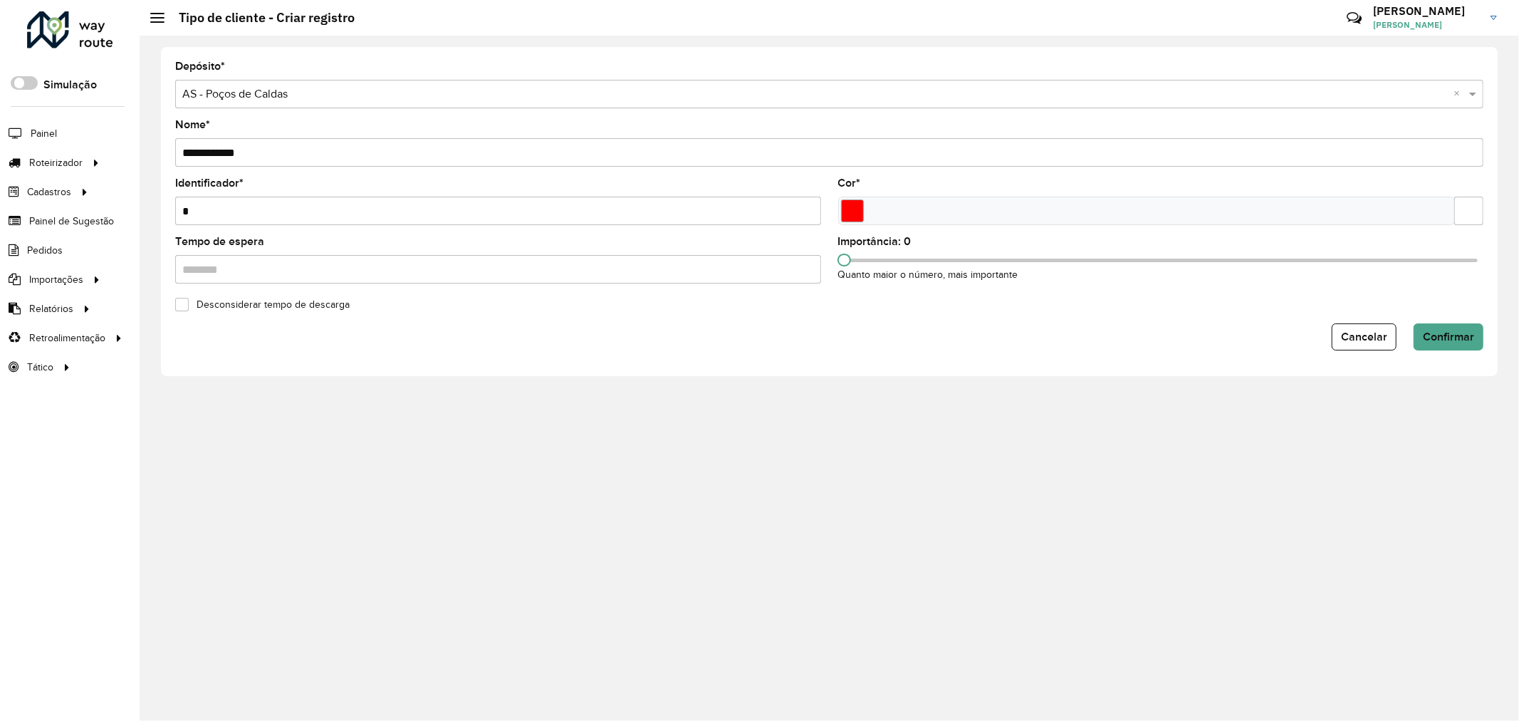
click at [547, 271] on input "Tempo de espera" at bounding box center [498, 269] width 646 height 28
click at [540, 151] on input "**********" at bounding box center [829, 152] width 1308 height 28
click at [1471, 330] on button "Confirmar" at bounding box center [1448, 336] width 70 height 27
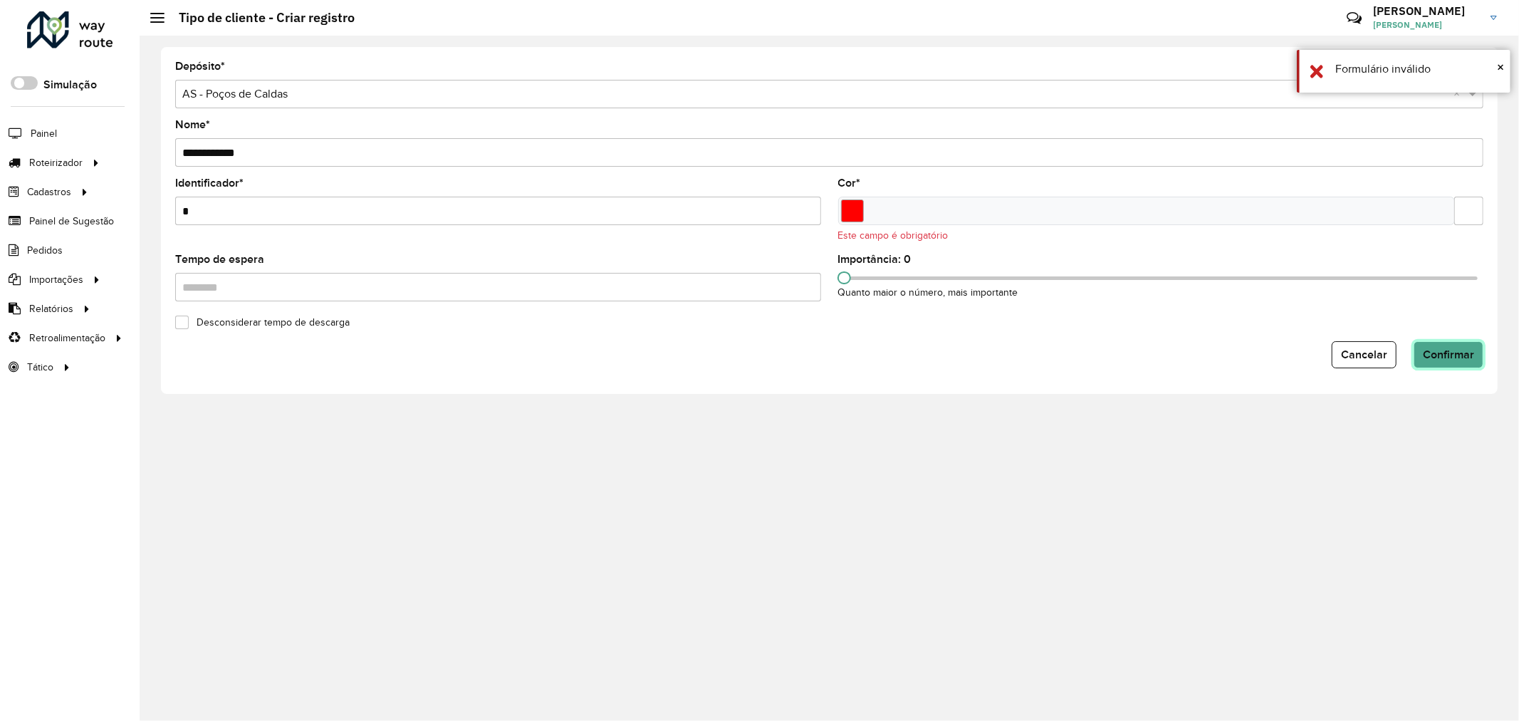
click at [1473, 366] on button "Confirmar" at bounding box center [1448, 354] width 70 height 27
click at [857, 214] on input "Select a color" at bounding box center [852, 210] width 23 height 23
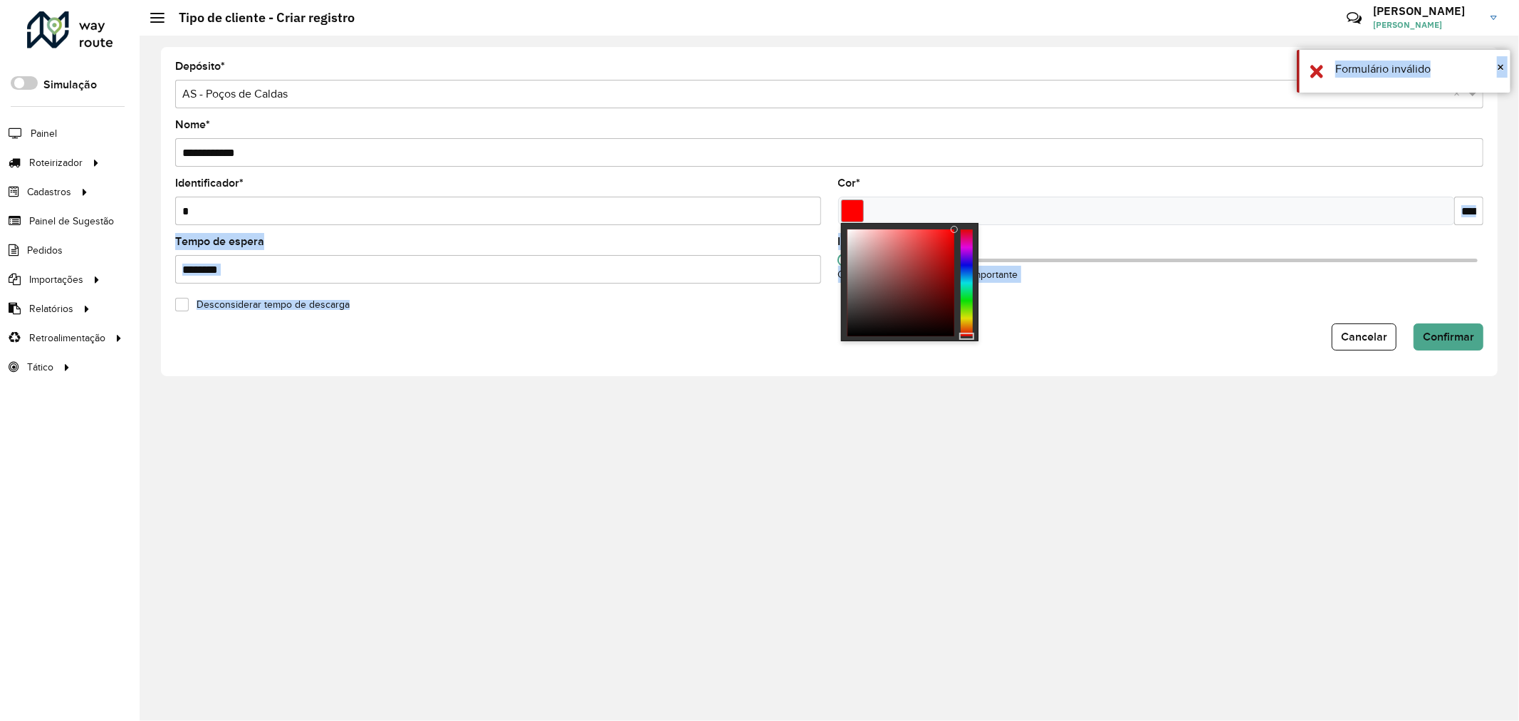
drag, startPoint x: 952, startPoint y: 229, endPoint x: 1264, endPoint y: 244, distance: 312.2
click at [1240, 233] on body "Aguarde... Pop-up bloqueado! Seu navegador bloqueou automáticamente a abertura …" at bounding box center [759, 360] width 1519 height 721
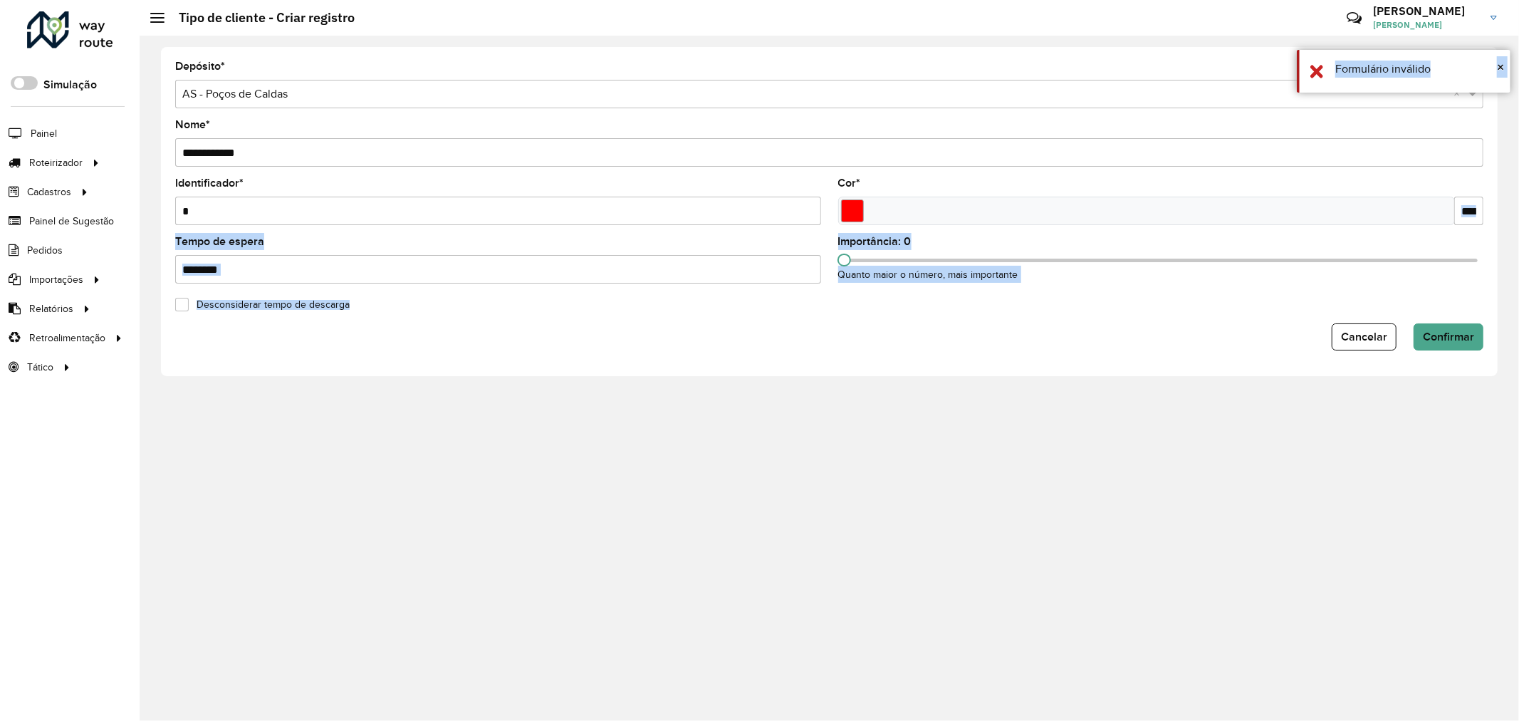
type input "*******"
click at [1428, 344] on button "Confirmar" at bounding box center [1448, 336] width 70 height 27
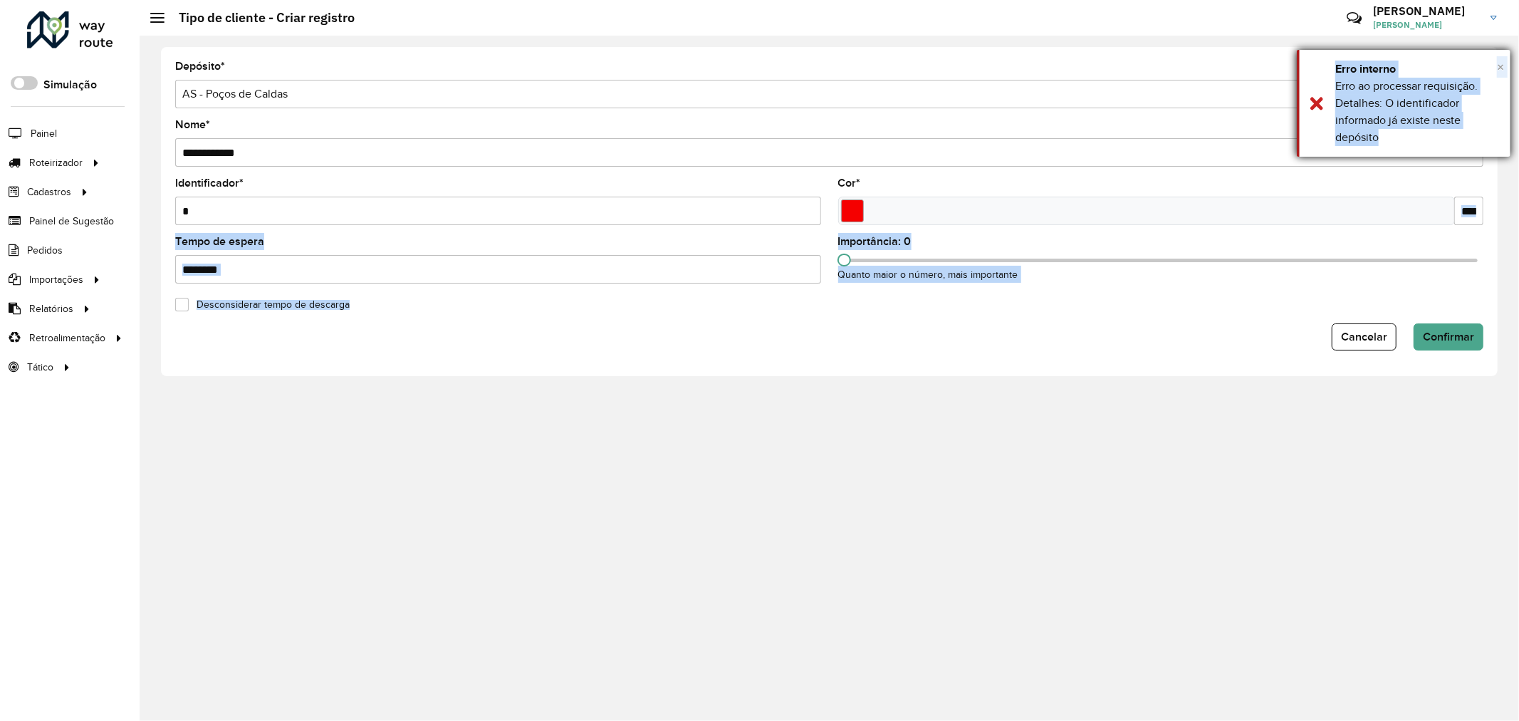
click at [1503, 66] on span "×" at bounding box center [1500, 67] width 7 height 16
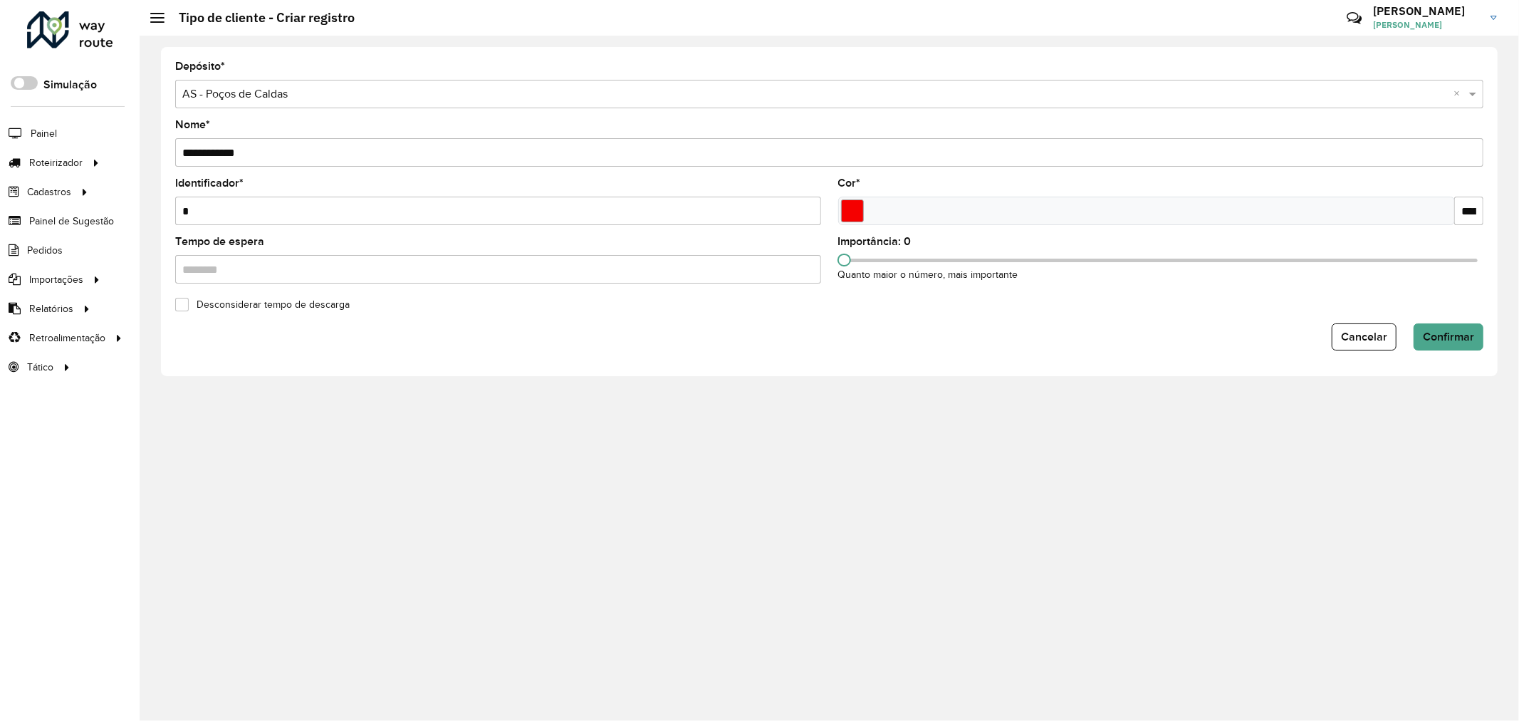
click at [268, 207] on input "*" at bounding box center [498, 211] width 646 height 28
type input "*"
click at [1449, 345] on button "Confirmar" at bounding box center [1448, 336] width 70 height 27
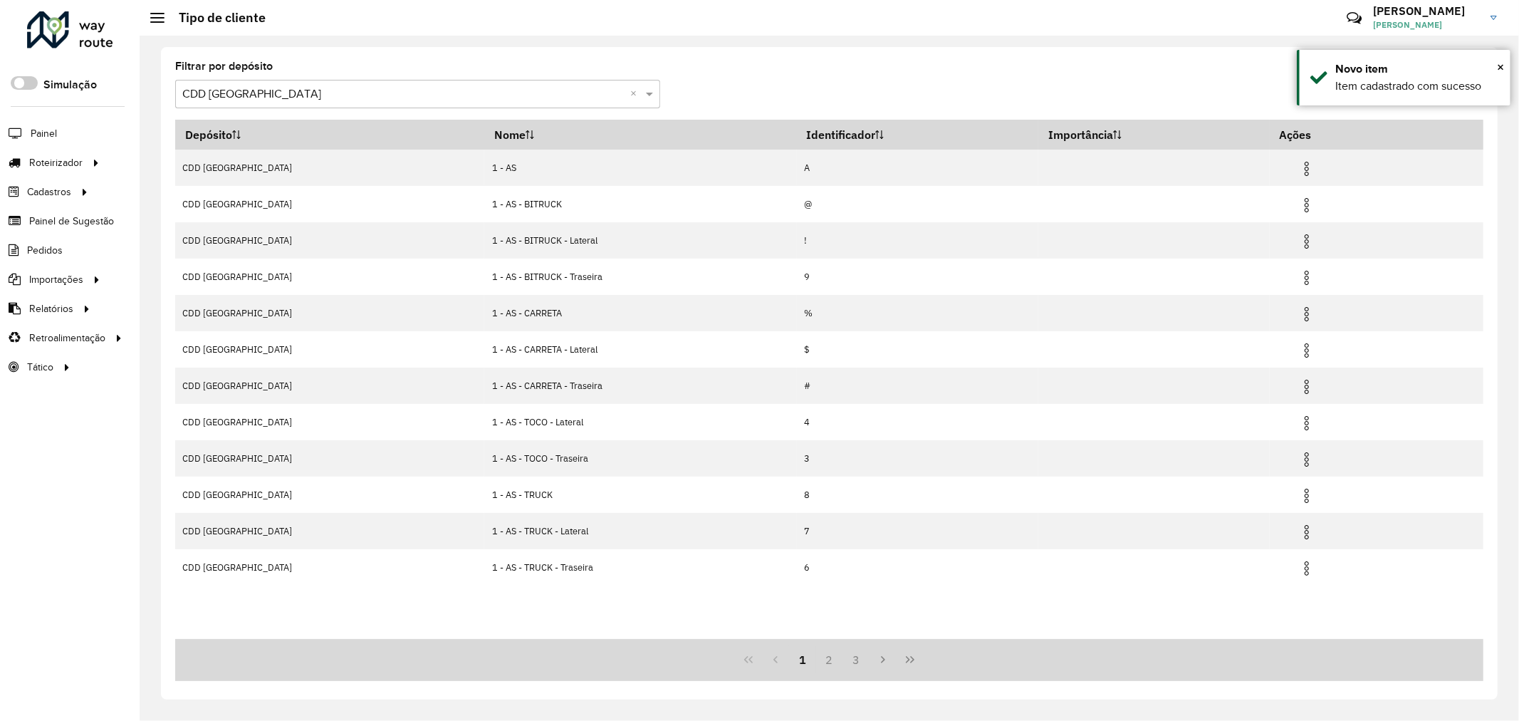
click at [304, 91] on input "text" at bounding box center [403, 94] width 442 height 17
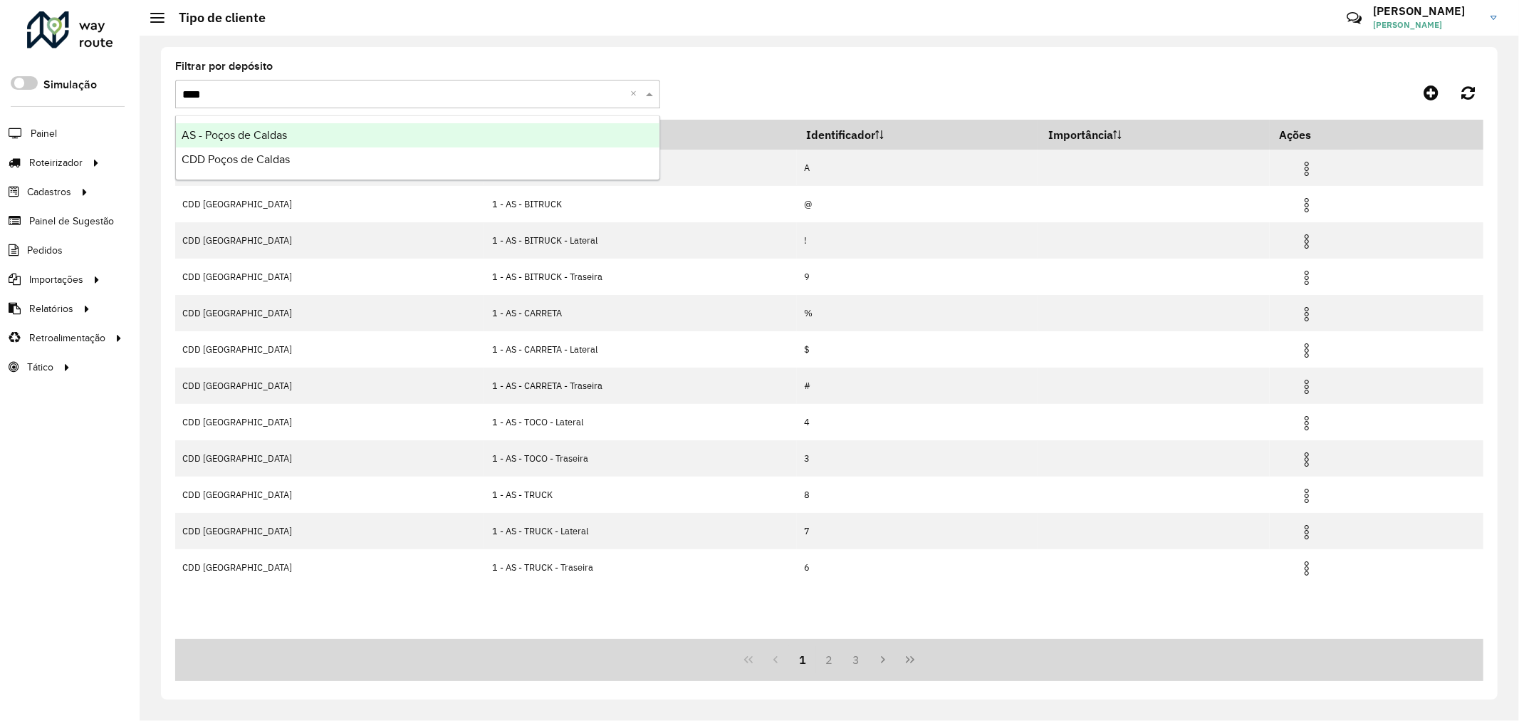
type input "*****"
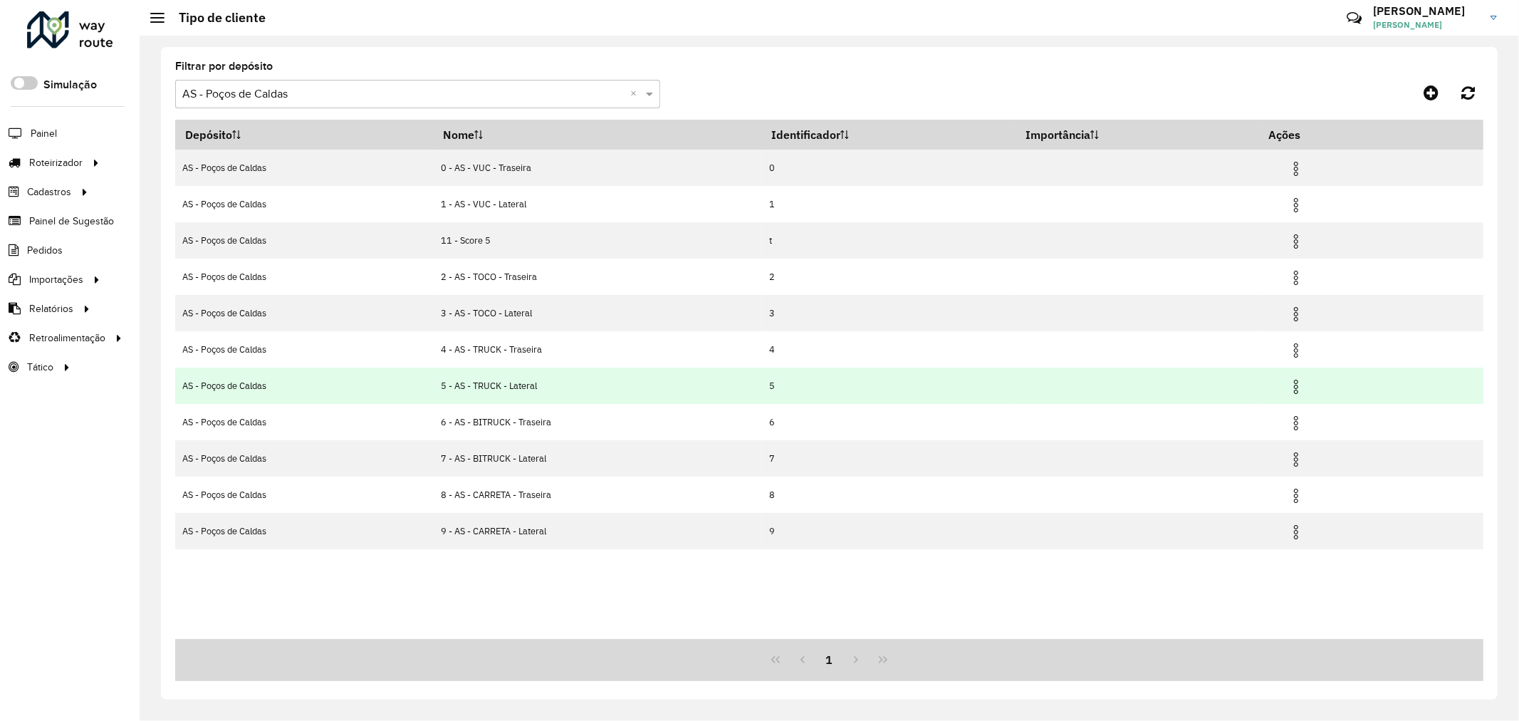
click at [1299, 393] on img at bounding box center [1295, 386] width 17 height 17
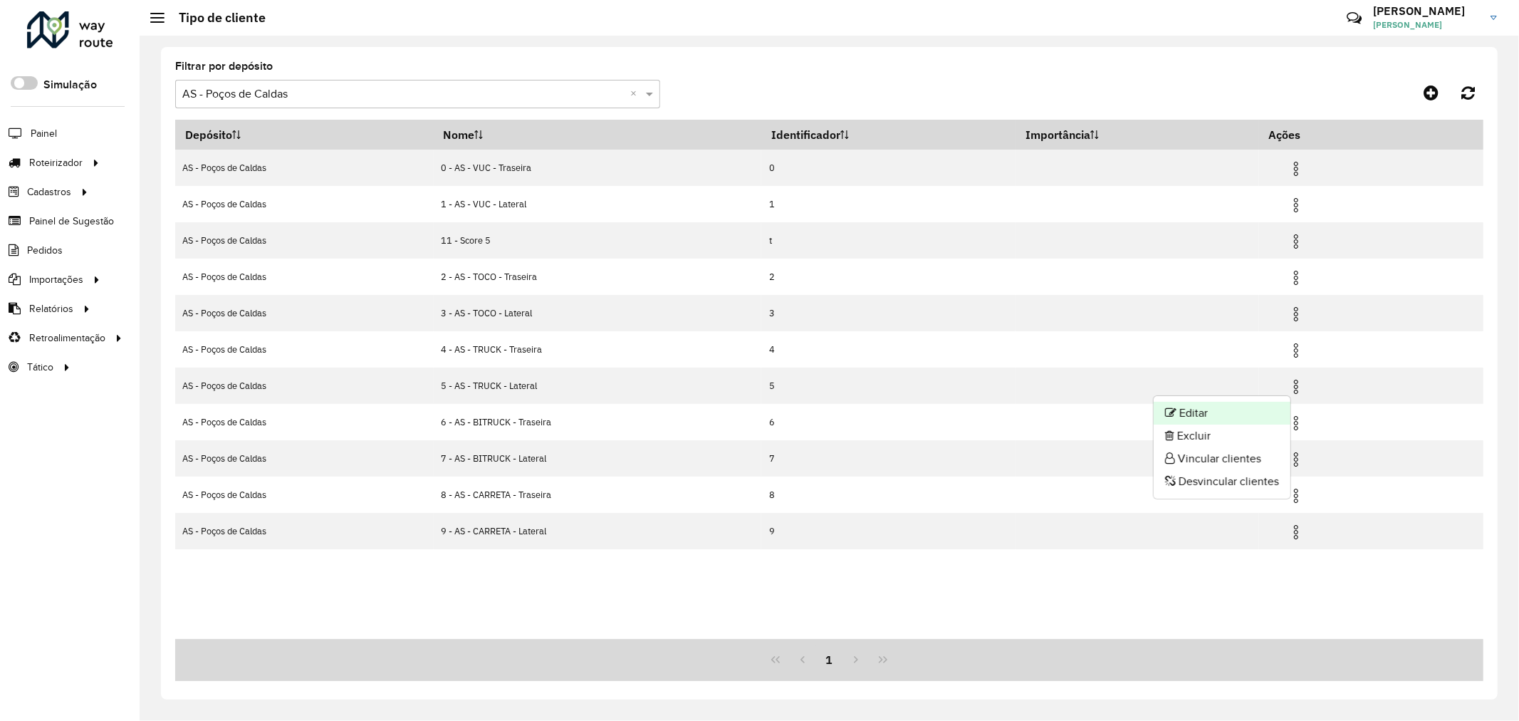
click at [1238, 414] on li "Editar" at bounding box center [1222, 413] width 137 height 23
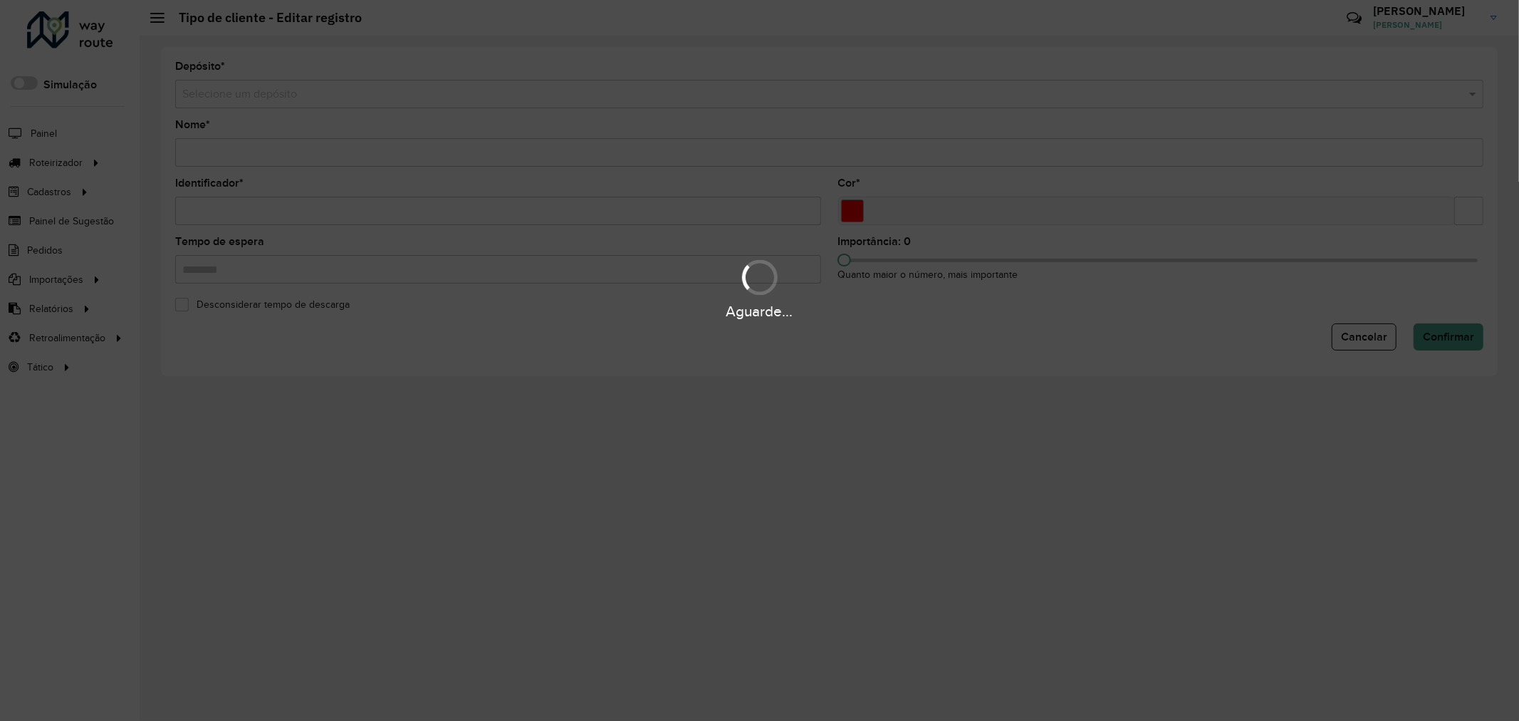
type input "**********"
type input "*"
type input "*******"
click at [326, 212] on div "Aguarde..." at bounding box center [759, 360] width 1519 height 721
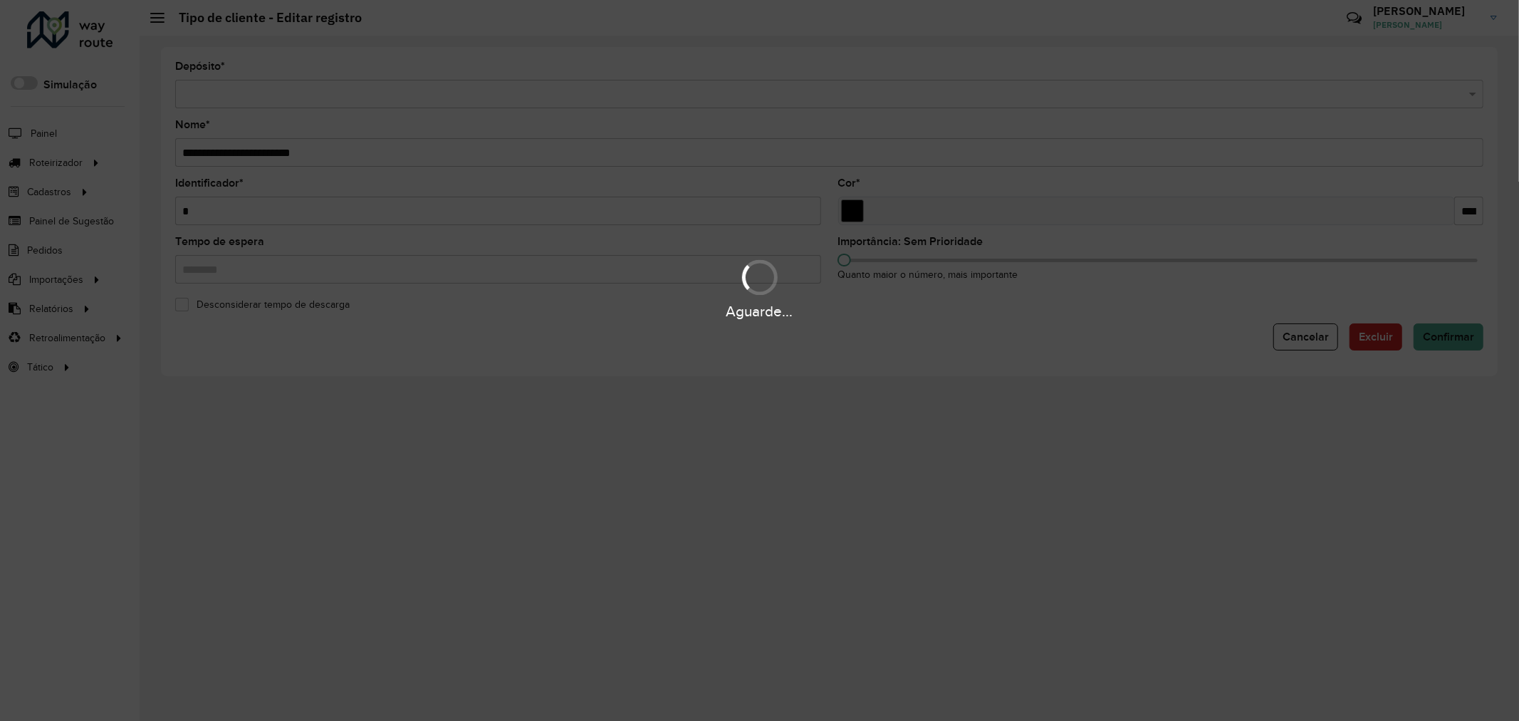
click at [326, 212] on div "Aguarde..." at bounding box center [759, 360] width 1519 height 721
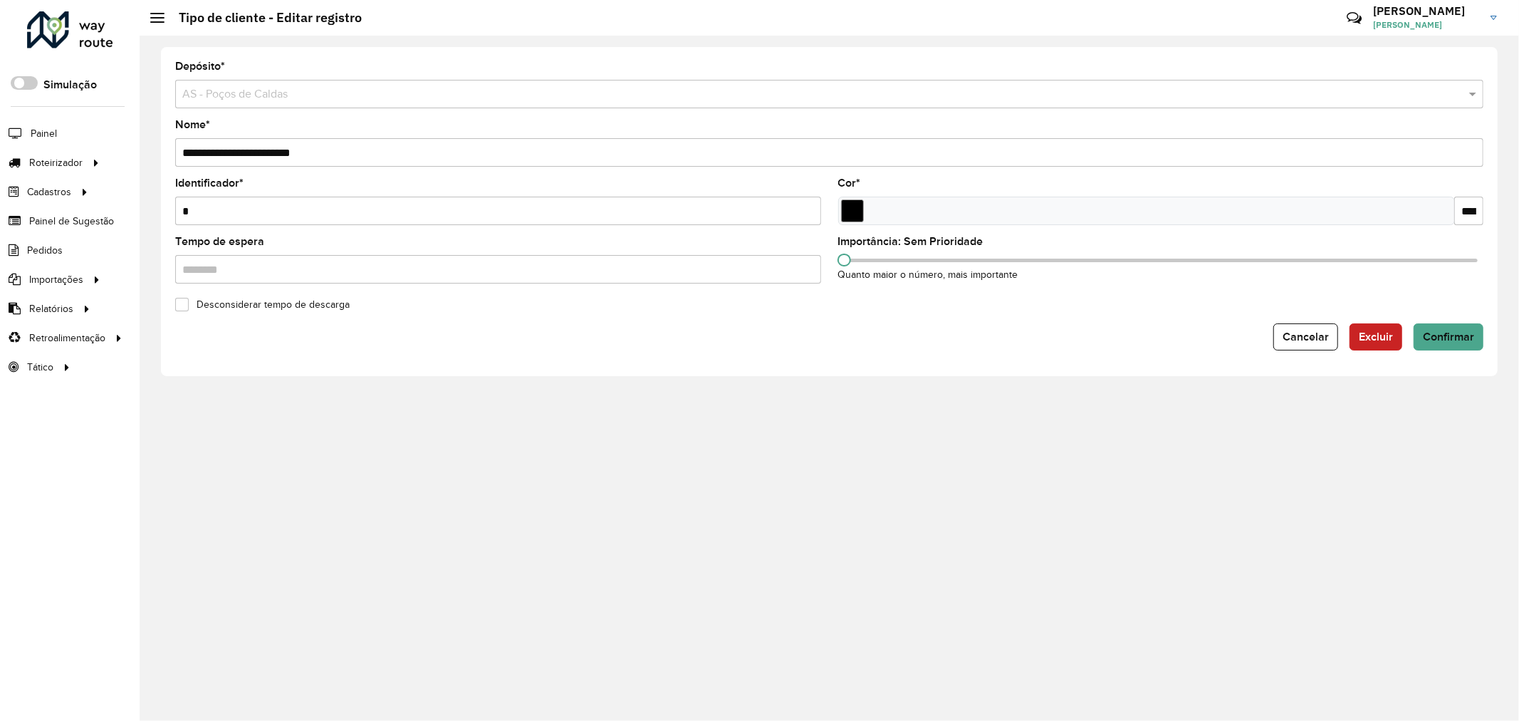
click at [236, 211] on input "*" at bounding box center [498, 211] width 646 height 28
type input "*"
click at [1453, 335] on span "Confirmar" at bounding box center [1448, 336] width 51 height 12
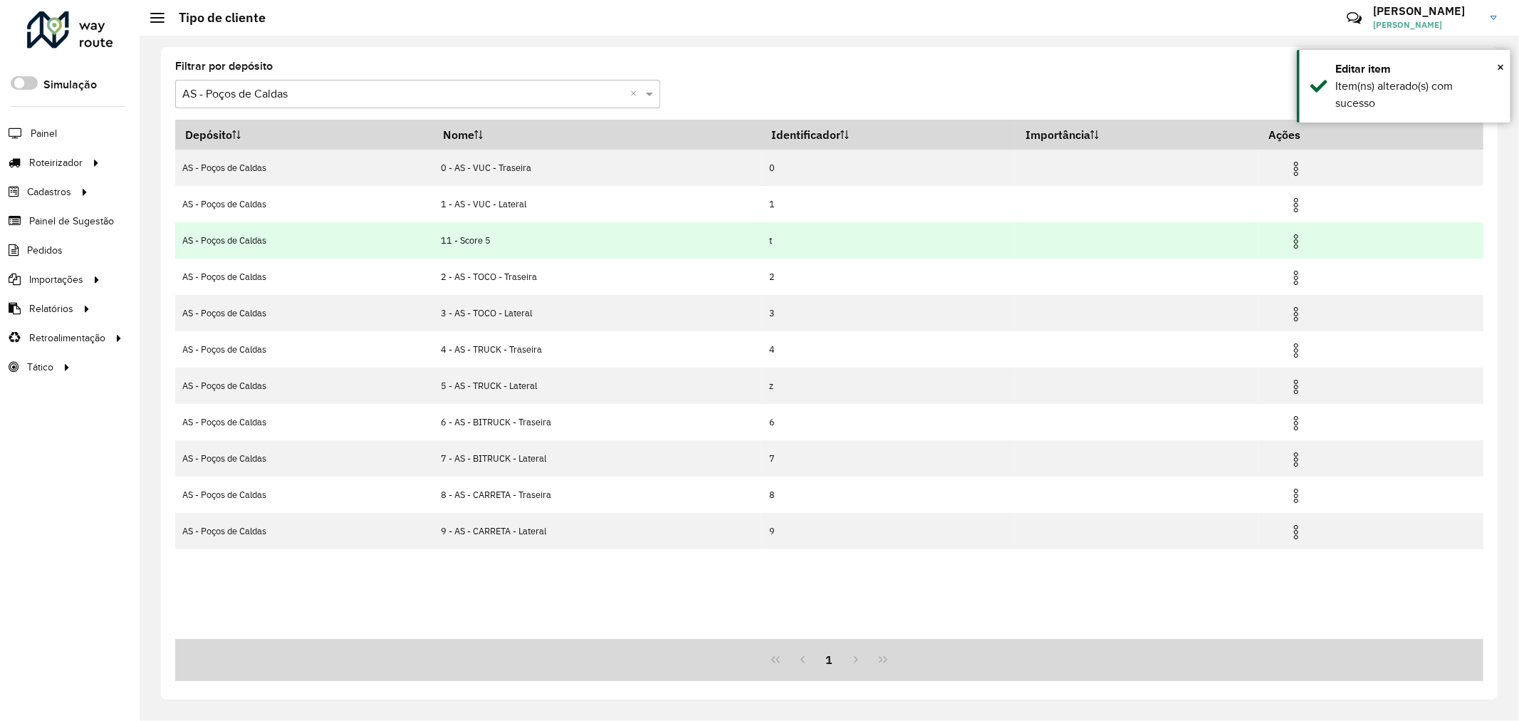
click at [1292, 239] on img at bounding box center [1295, 241] width 17 height 17
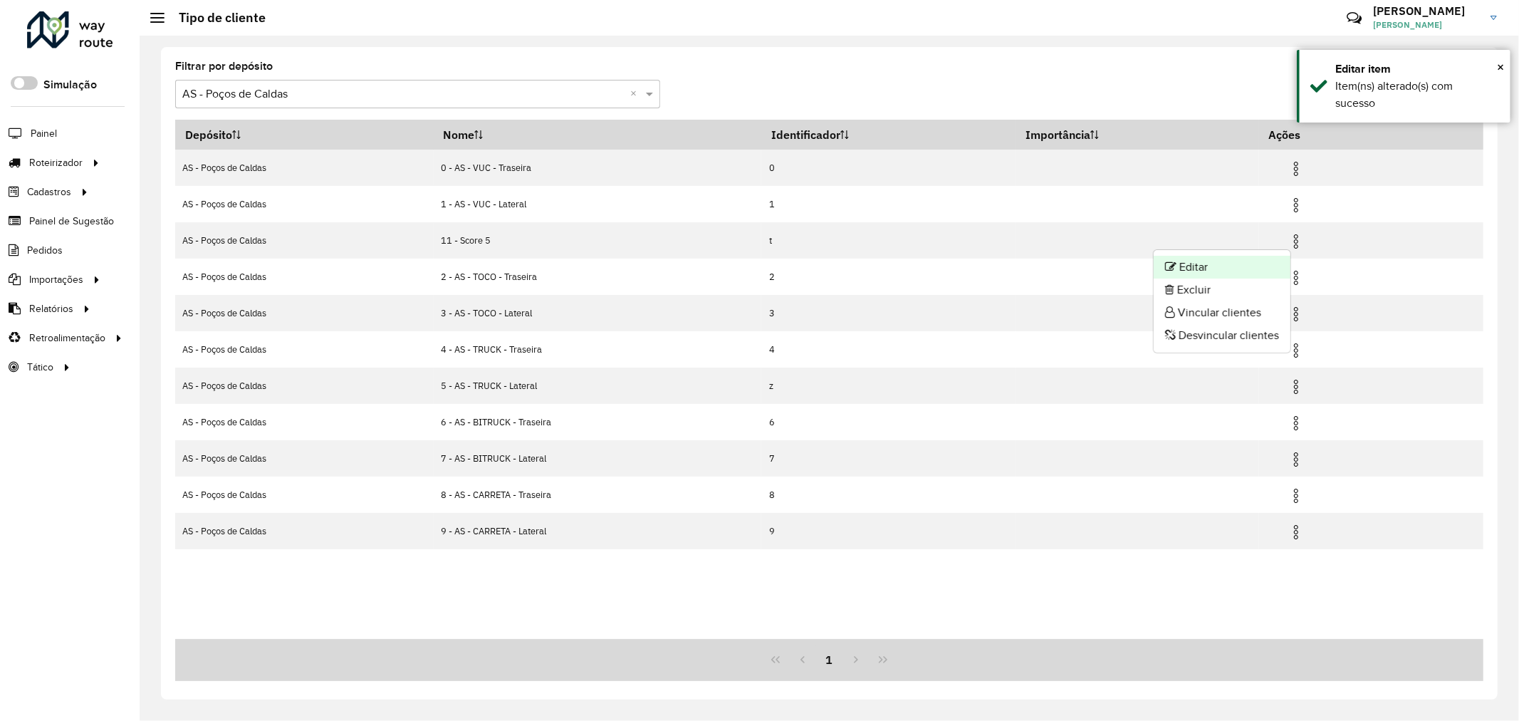
click at [1240, 271] on li "Editar" at bounding box center [1222, 267] width 137 height 23
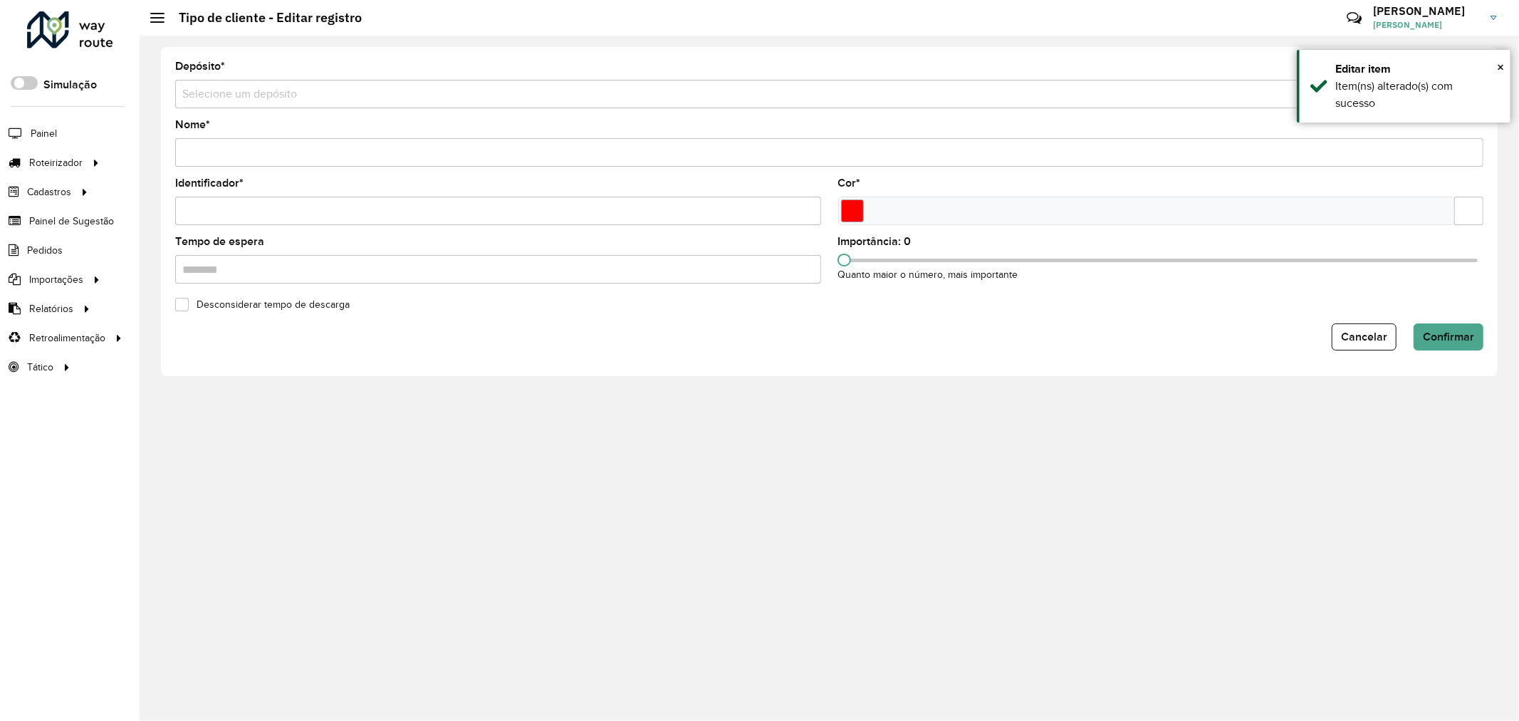
type input "**********"
type input "*"
type input "*******"
click at [244, 200] on input "*" at bounding box center [498, 211] width 646 height 28
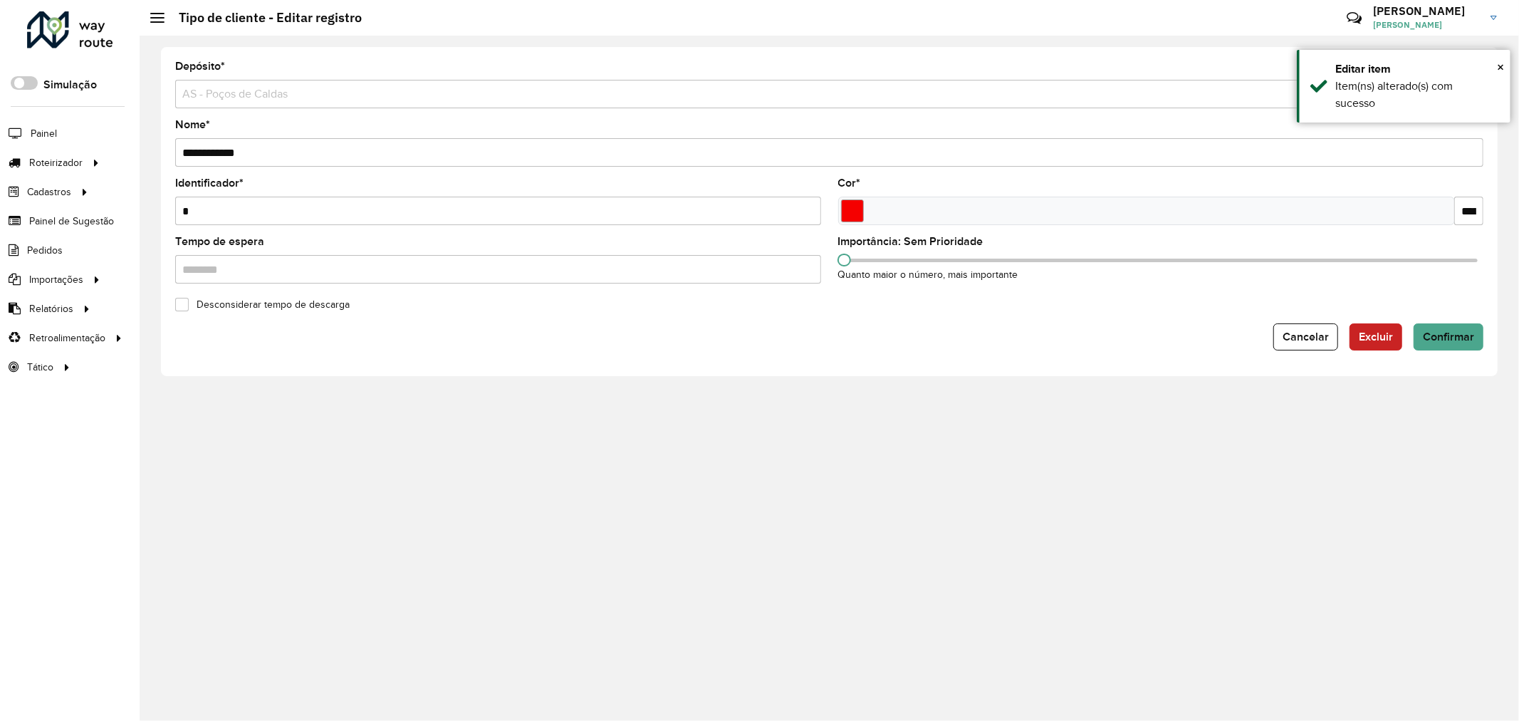
type input "*"
click at [1436, 342] on span "Confirmar" at bounding box center [1448, 336] width 51 height 12
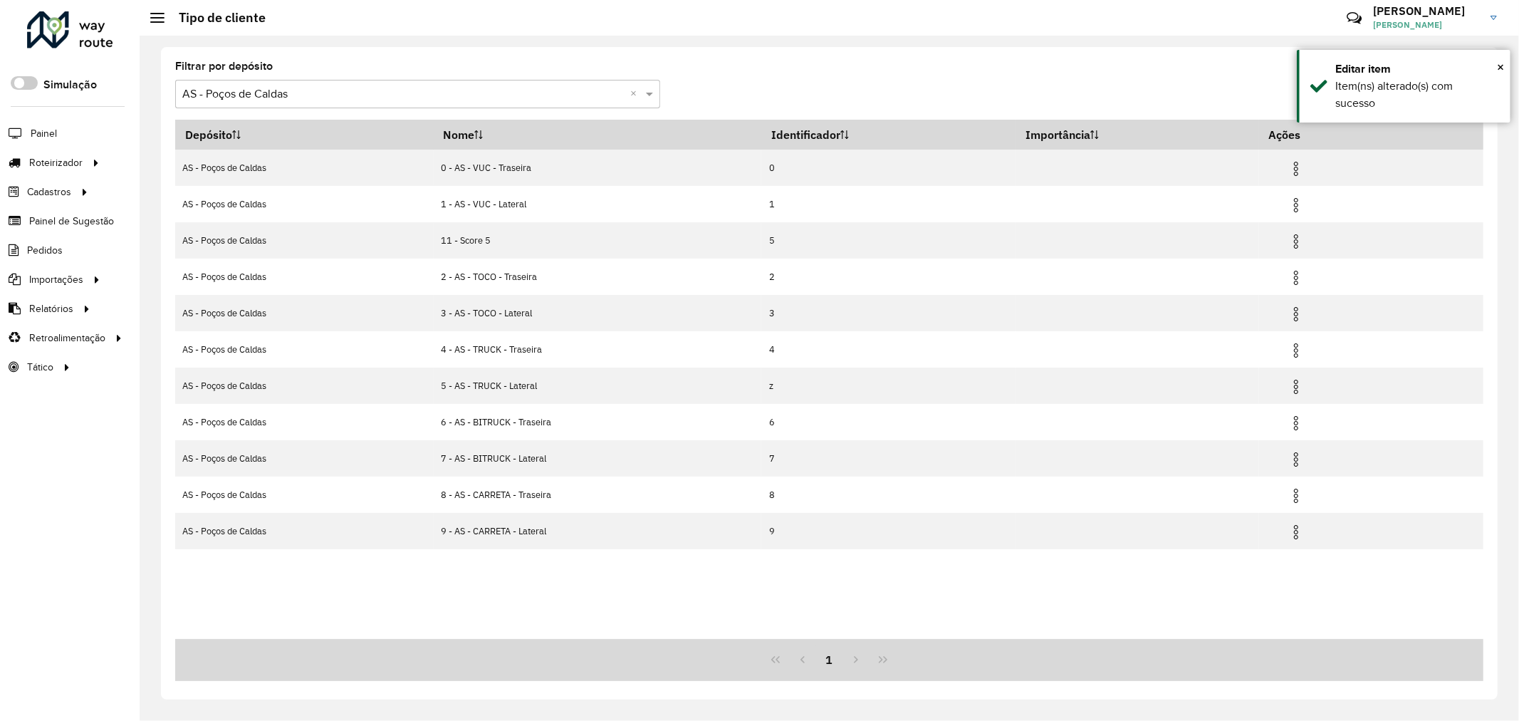
click at [224, 70] on label "Filtrar por depósito" at bounding box center [224, 66] width 98 height 17
click at [233, 70] on label "Filtrar por depósito" at bounding box center [224, 66] width 98 height 17
click at [278, 90] on input "text" at bounding box center [403, 94] width 442 height 17
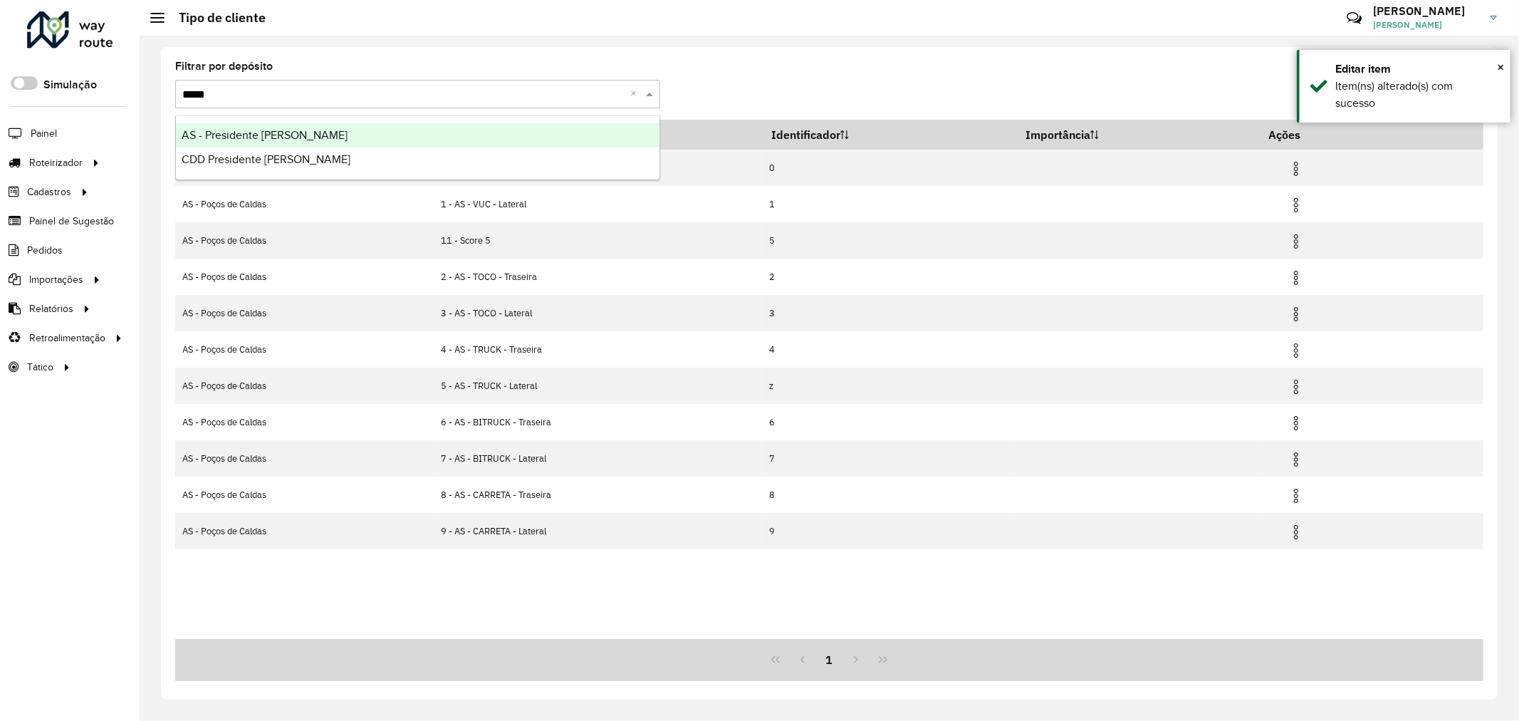
type input "******"
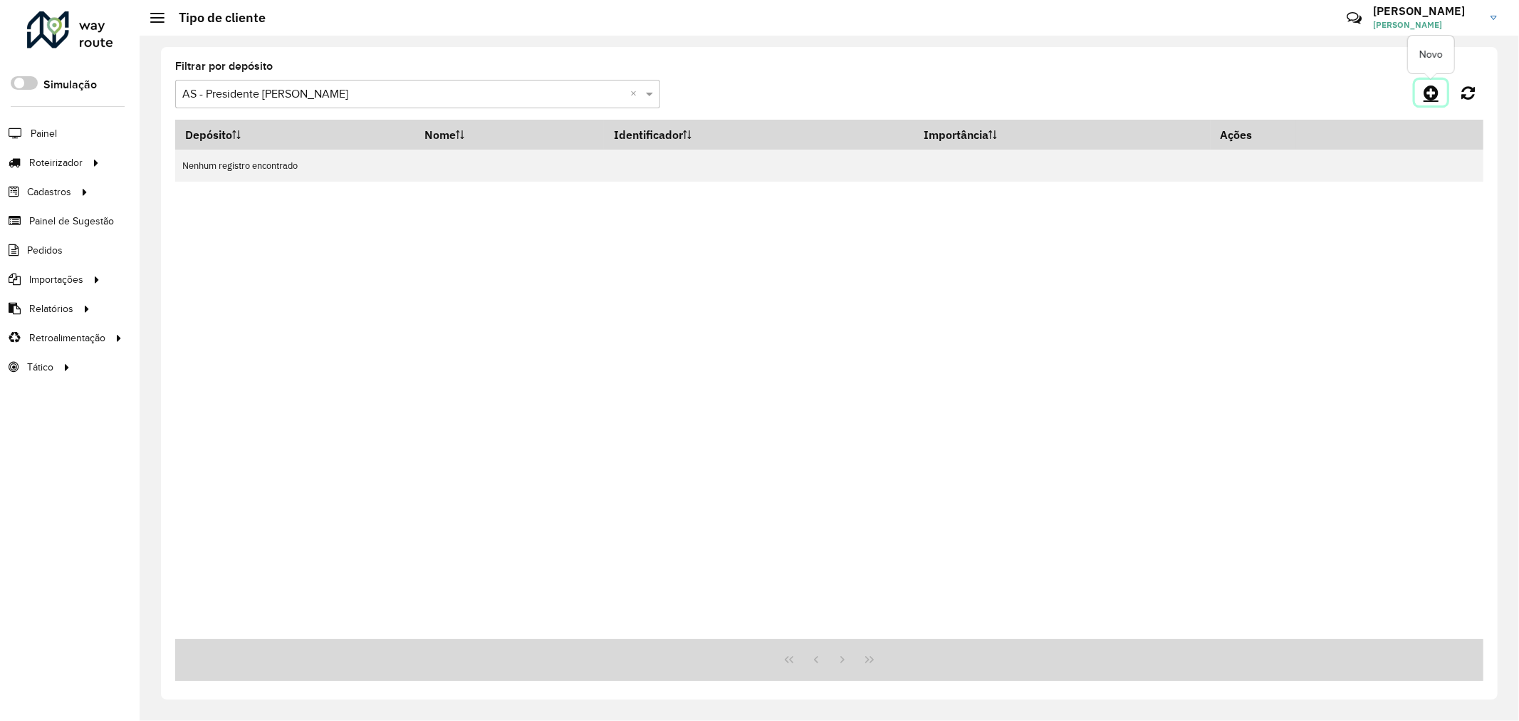
click at [1431, 95] on icon at bounding box center [1430, 92] width 15 height 17
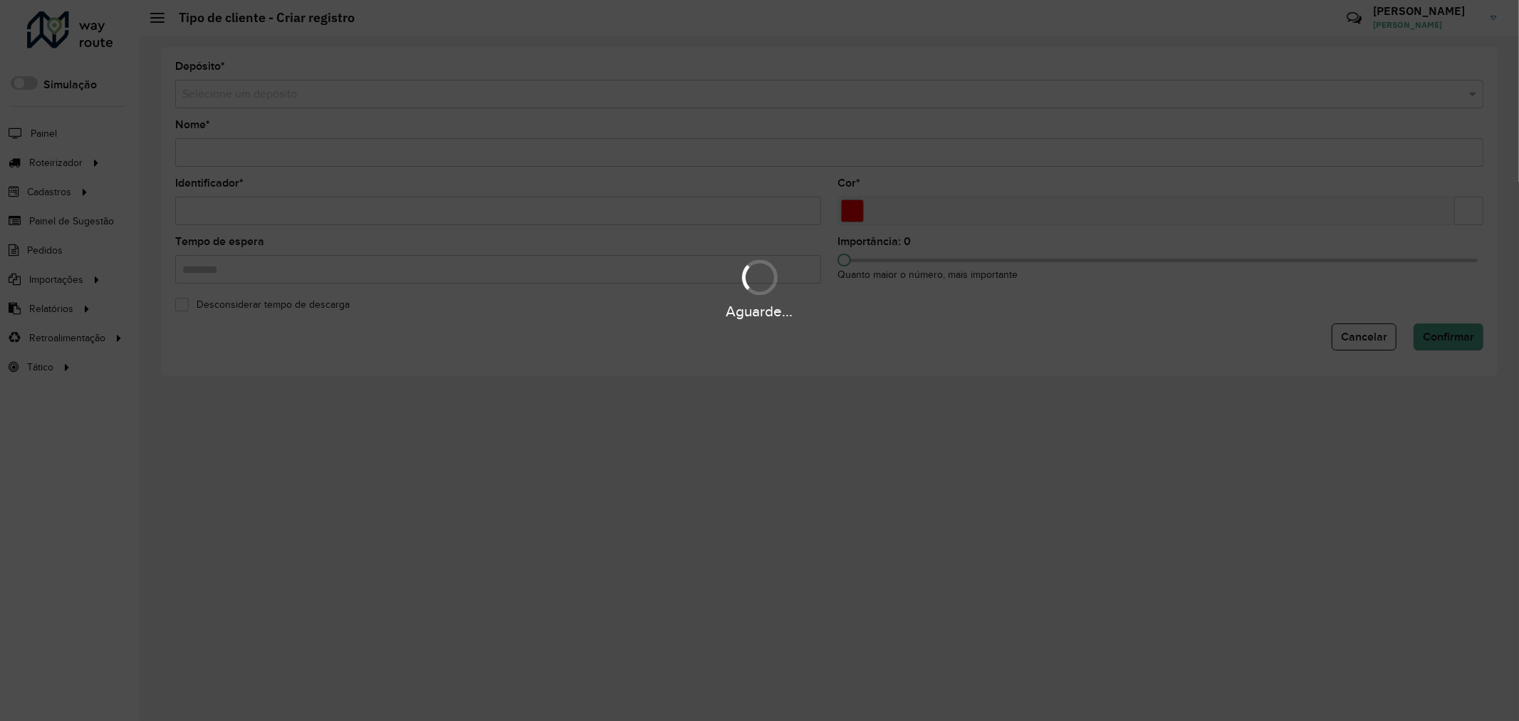
click at [376, 93] on div "Aguarde..." at bounding box center [759, 360] width 1519 height 721
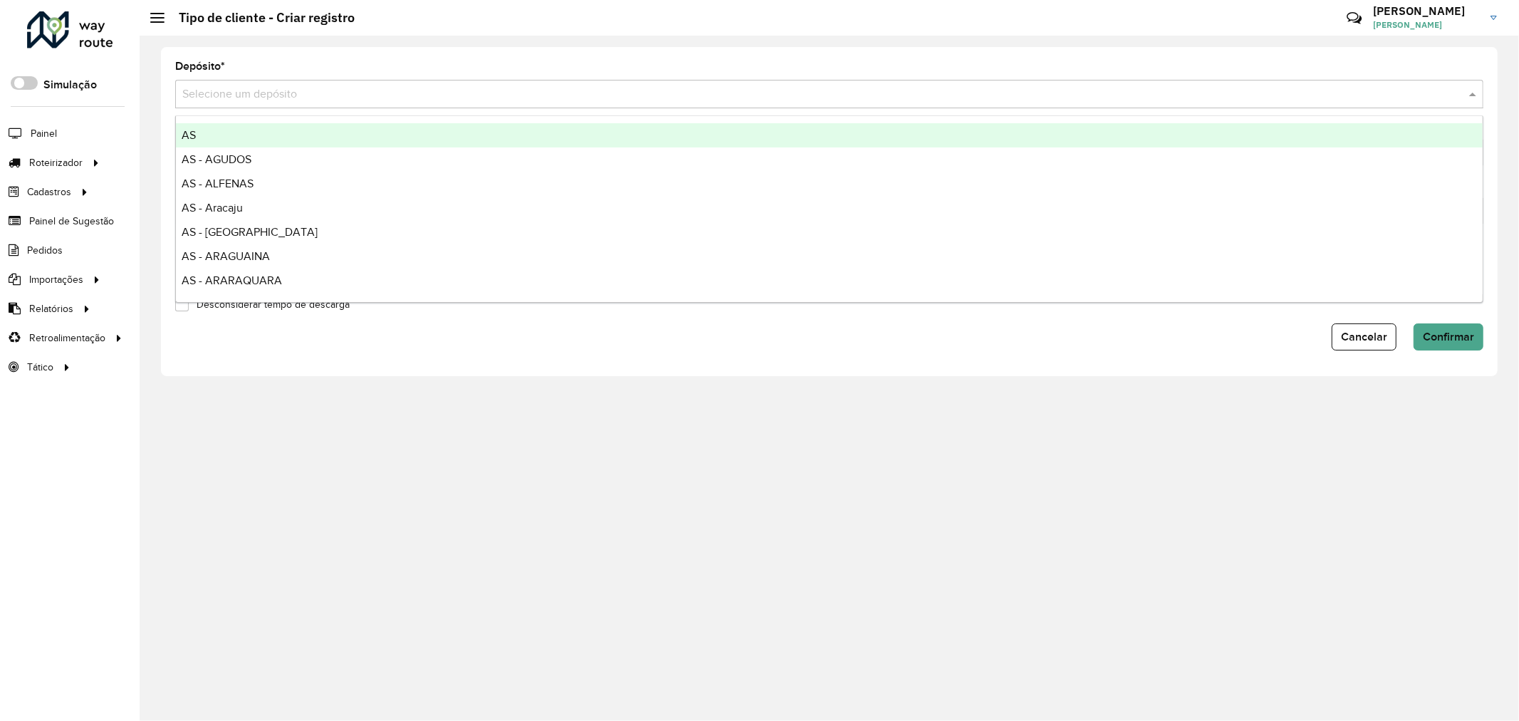
click at [357, 93] on input "text" at bounding box center [814, 94] width 1265 height 17
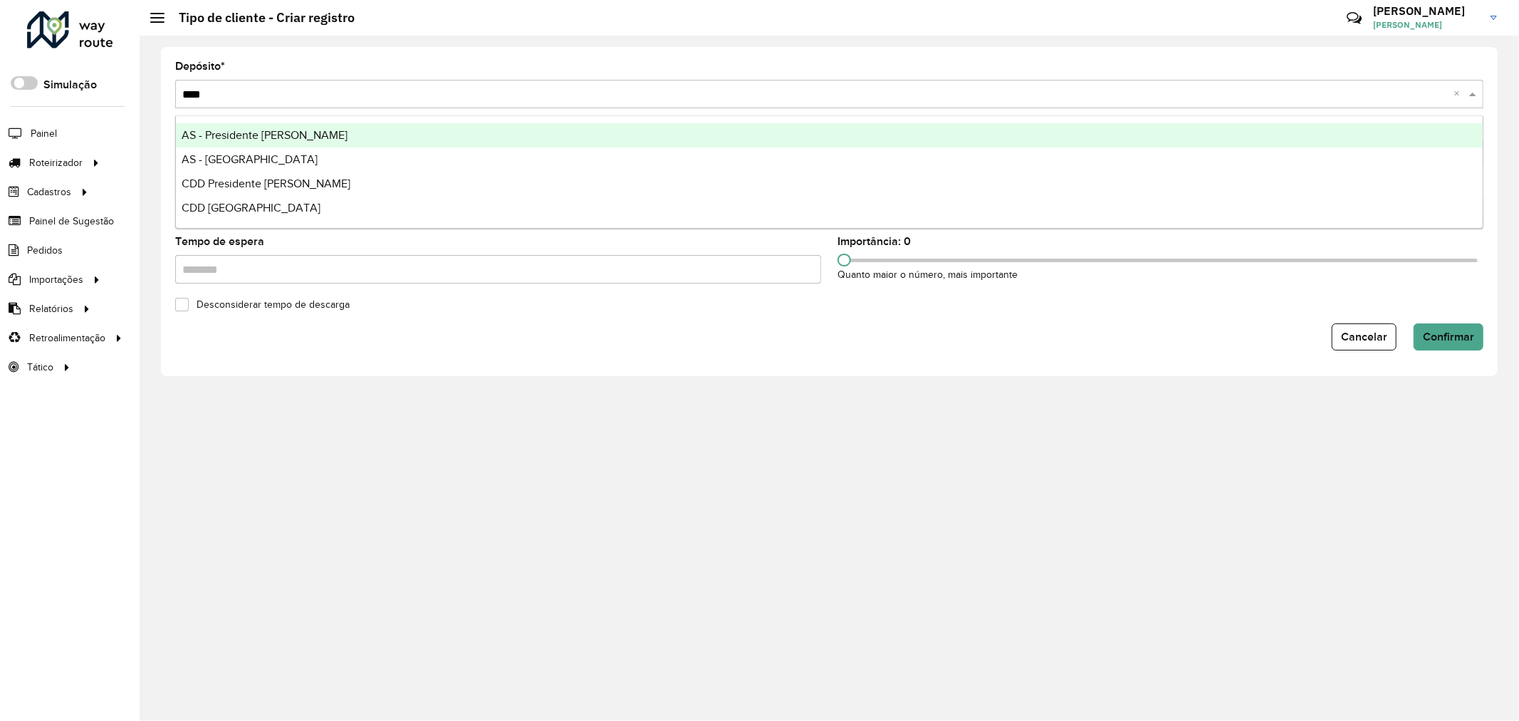
type input "*****"
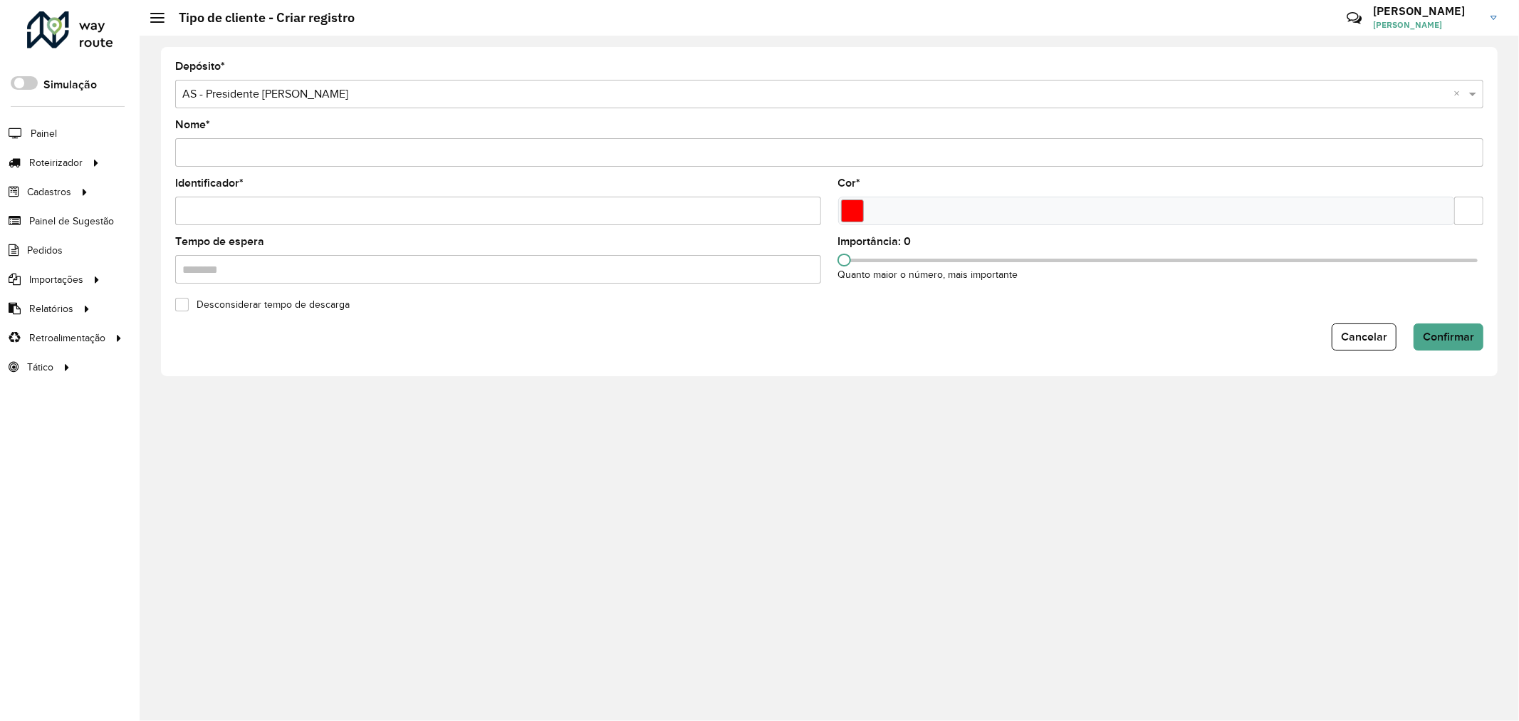
click at [354, 147] on input "Nome *" at bounding box center [829, 152] width 1308 height 28
paste input "**********"
type input "**********"
type input "*"
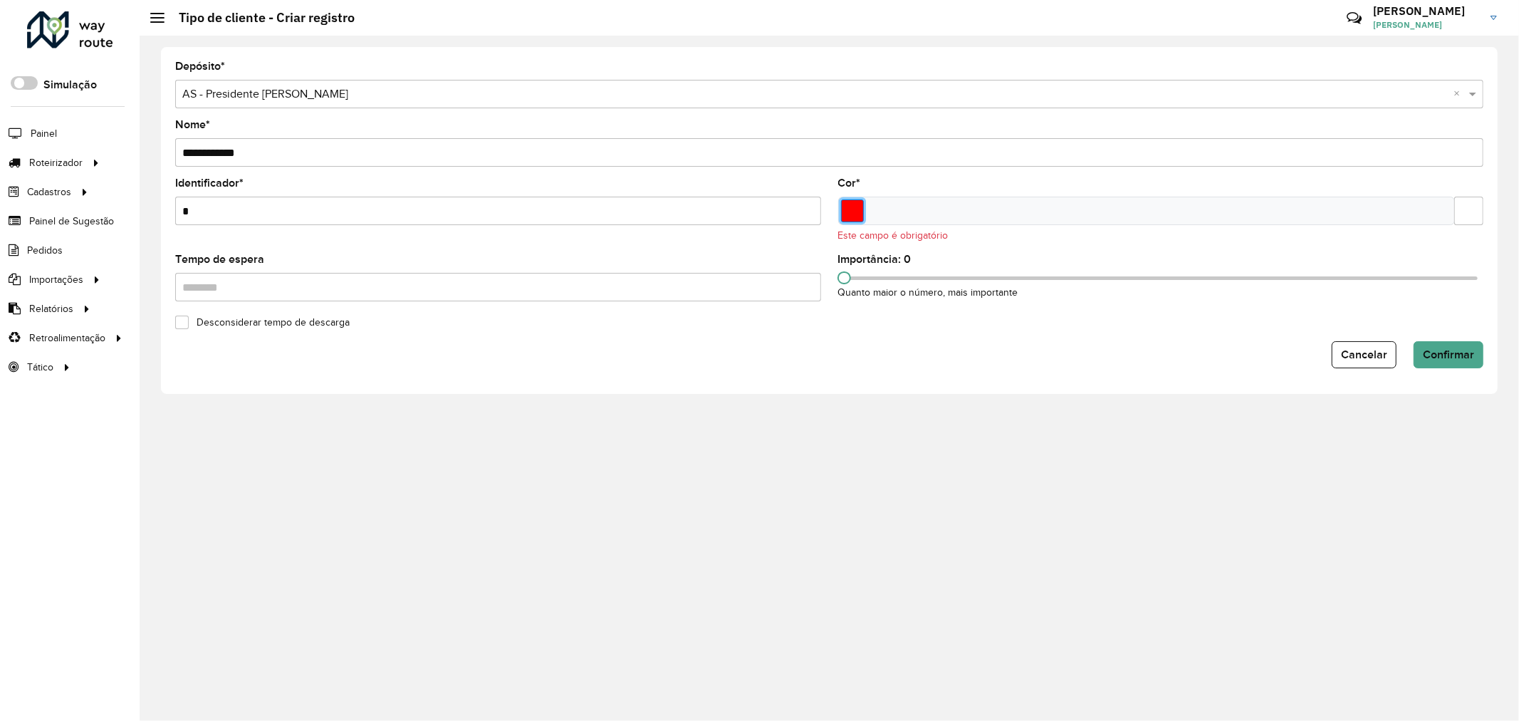
click at [856, 209] on input "Select a color" at bounding box center [852, 210] width 23 height 23
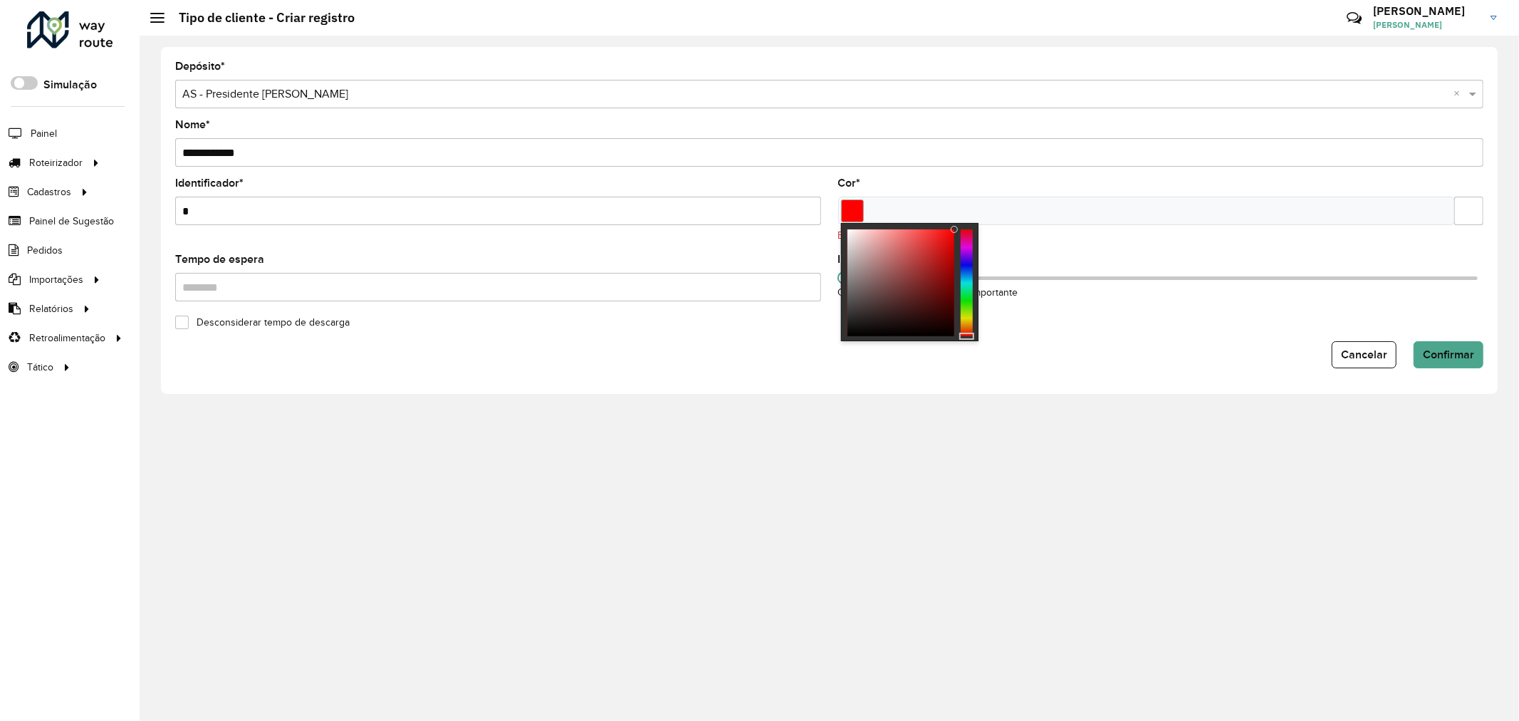
type input "*******"
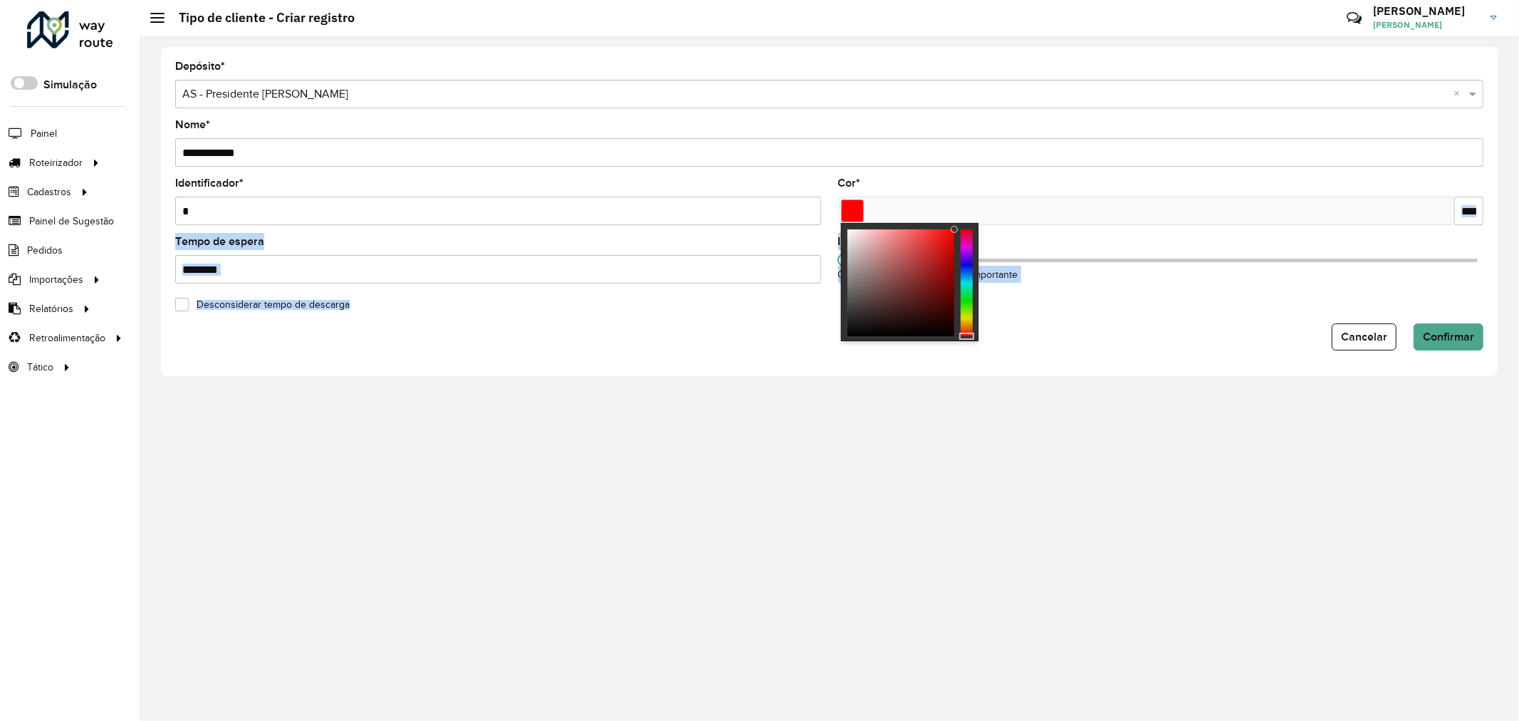
drag, startPoint x: 955, startPoint y: 229, endPoint x: 1200, endPoint y: 211, distance: 245.6
click at [1102, 197] on body "Aguarde... Pop-up bloqueado! Seu navegador bloqueou automáticamente a abertura …" at bounding box center [759, 360] width 1519 height 721
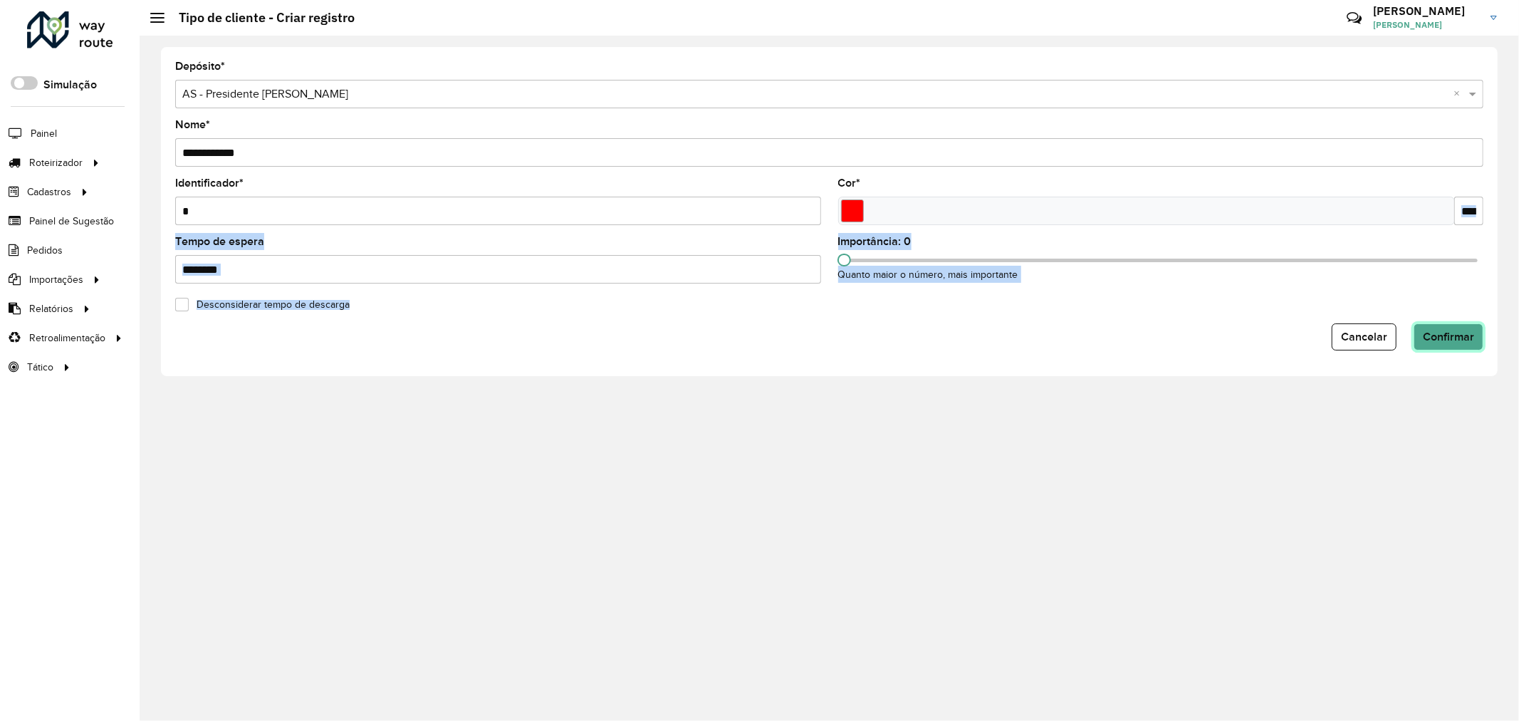
click at [1450, 340] on span "Confirmar" at bounding box center [1448, 336] width 51 height 12
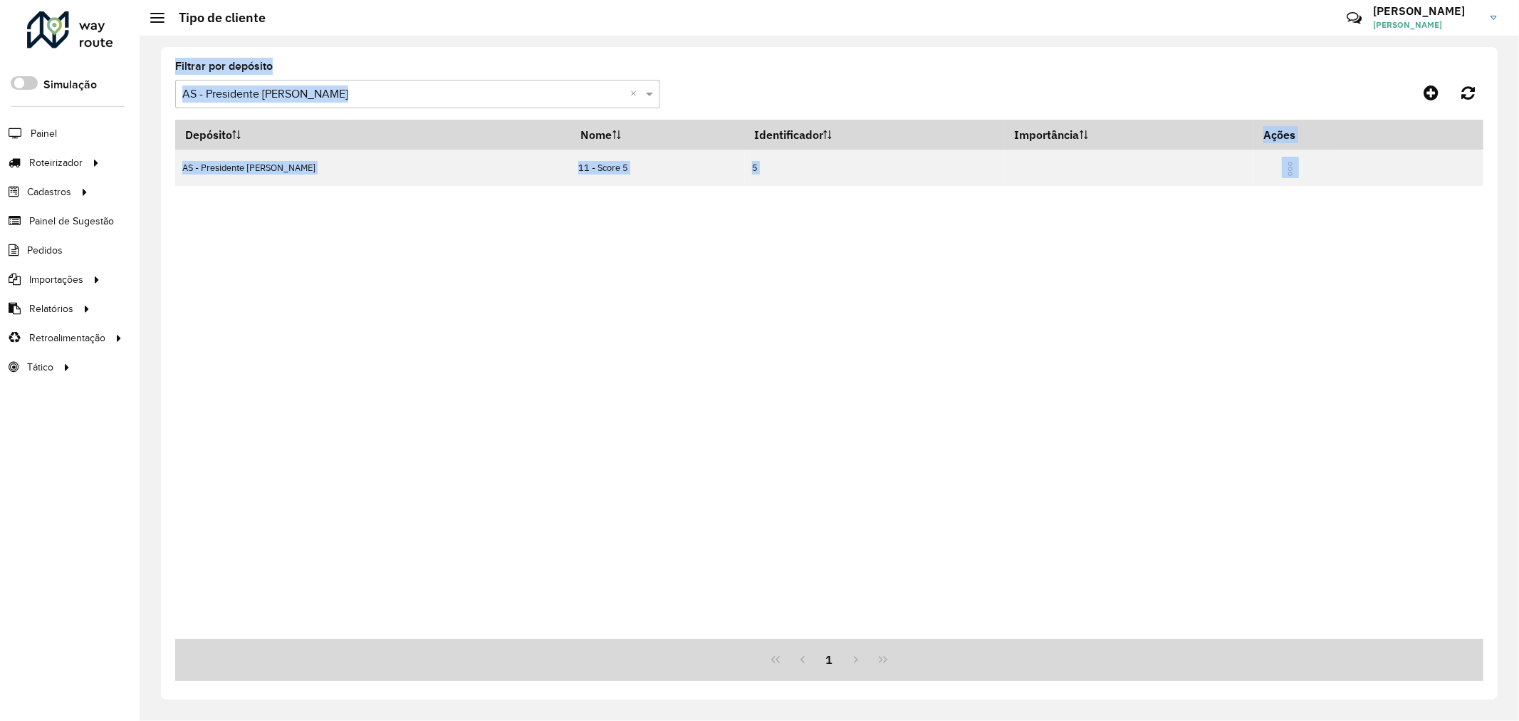
click at [422, 102] on input "text" at bounding box center [403, 94] width 442 height 17
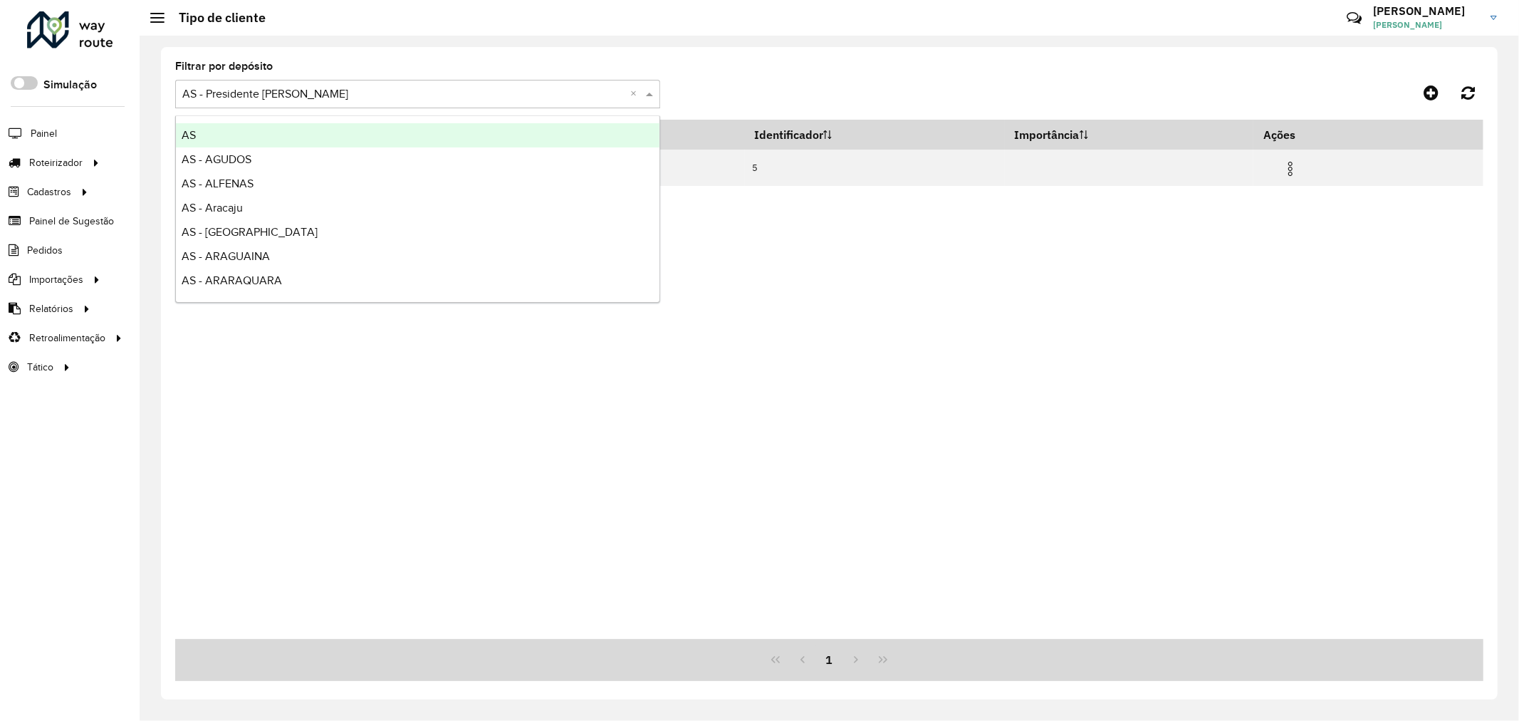
paste input "**********"
type input "**********"
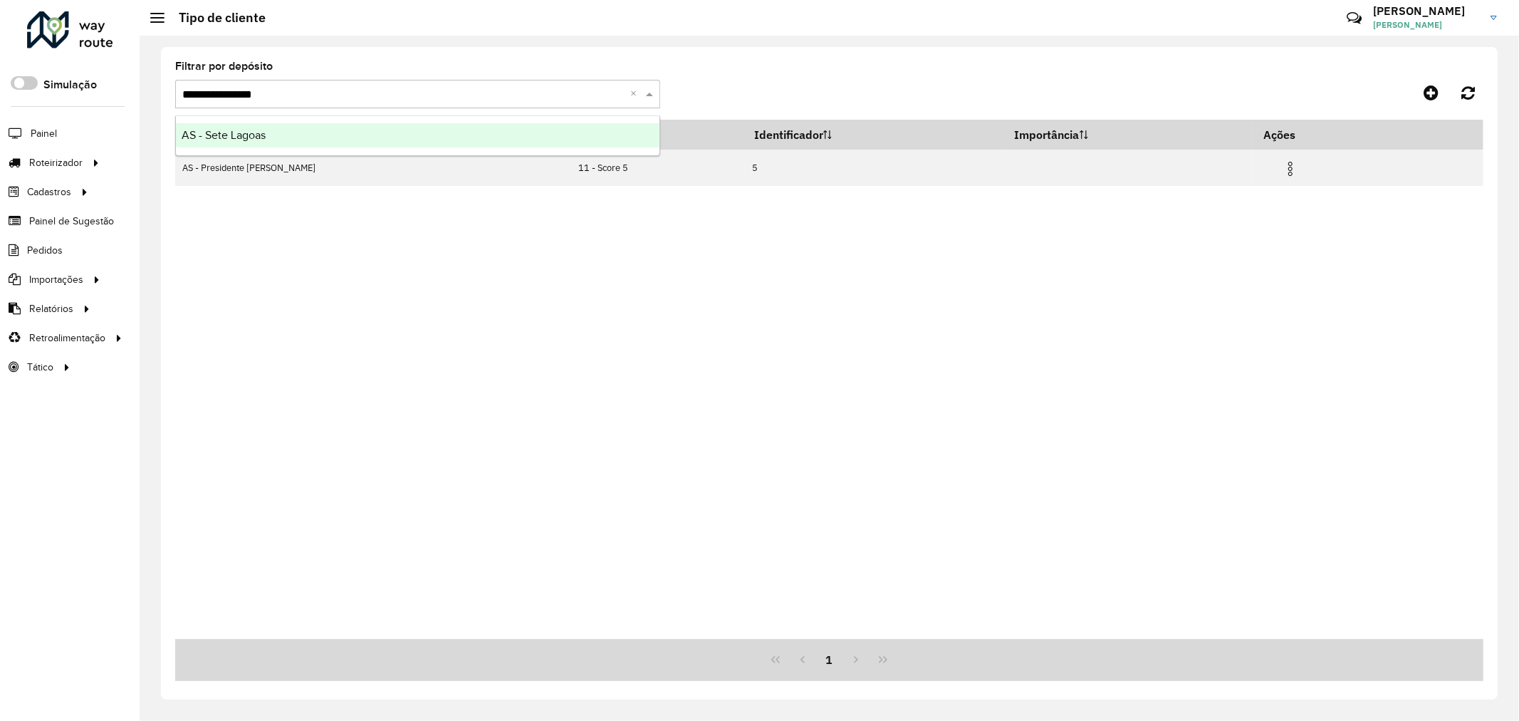
click at [414, 128] on div "AS - Sete Lagoas" at bounding box center [417, 135] width 483 height 24
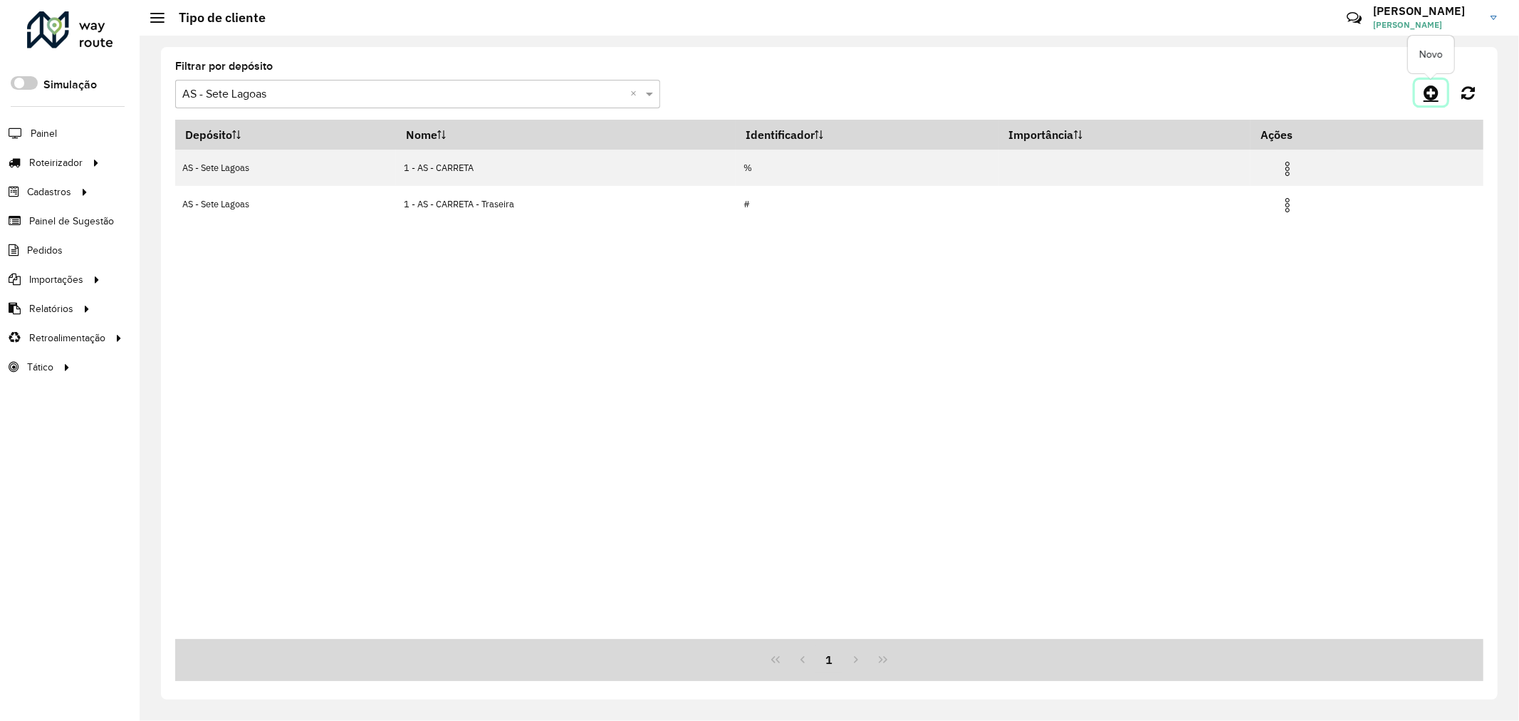
click at [1438, 90] on icon at bounding box center [1430, 92] width 15 height 17
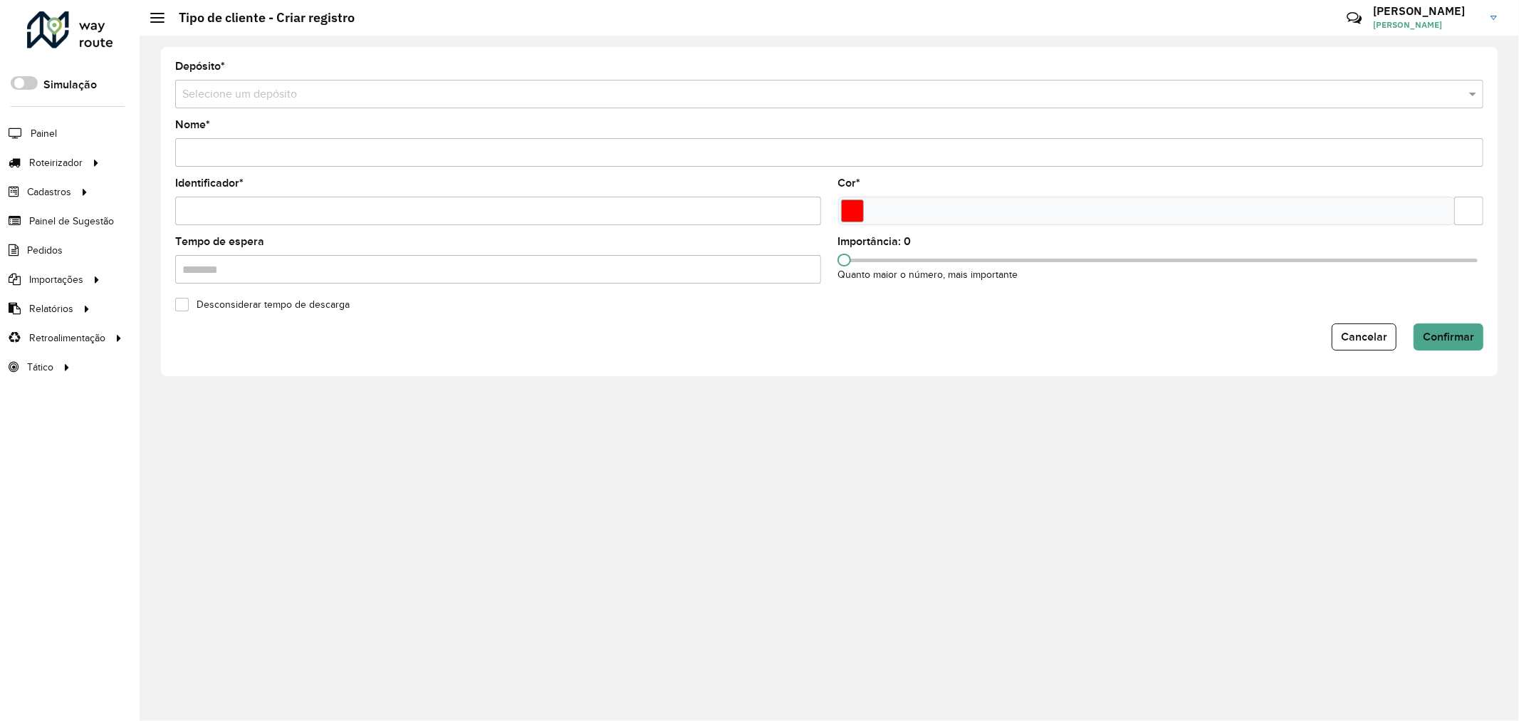
click at [410, 94] on input "text" at bounding box center [814, 94] width 1265 height 17
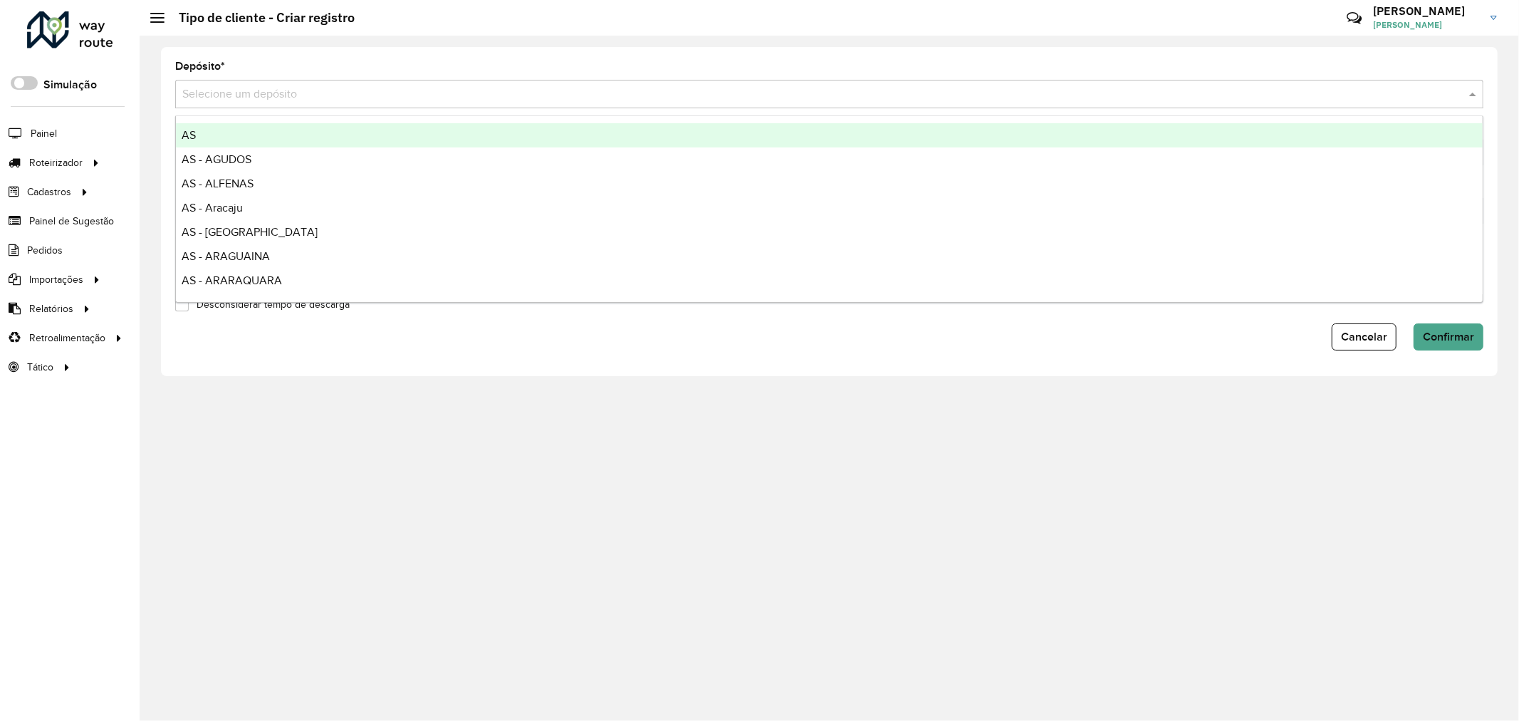
paste input "**********"
type input "**********"
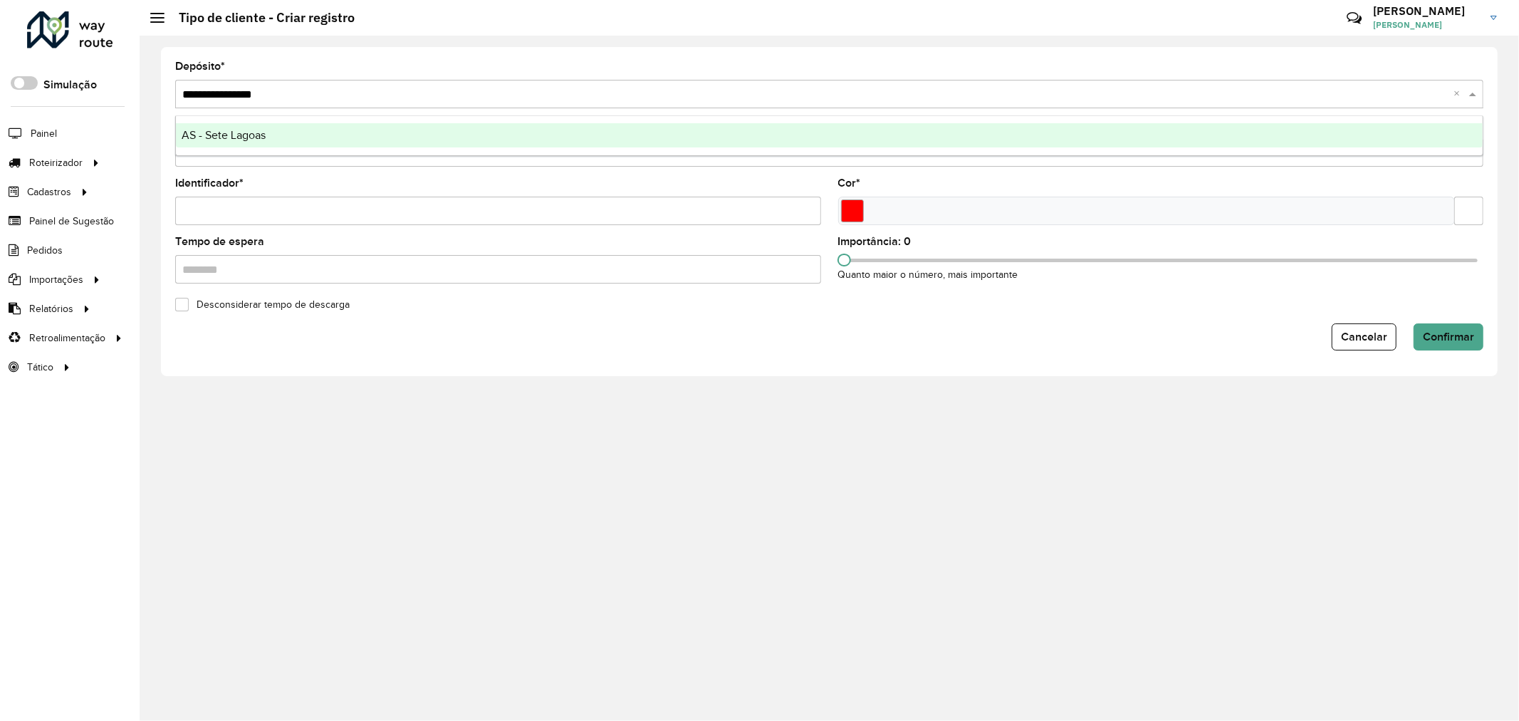
click at [340, 125] on div "AS - Sete Lagoas" at bounding box center [829, 135] width 1307 height 24
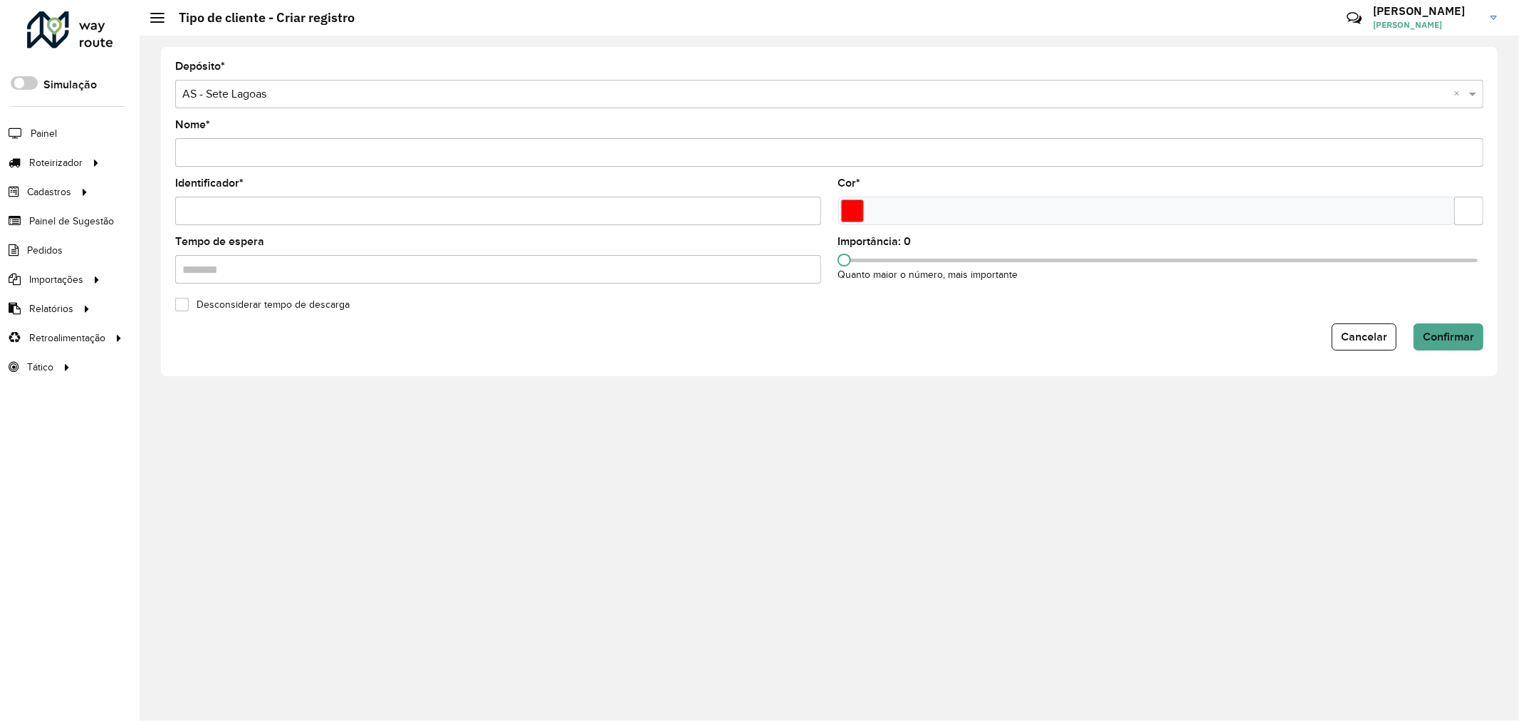
click at [343, 157] on input "Nome *" at bounding box center [829, 152] width 1308 height 28
type input "**********"
type input "*"
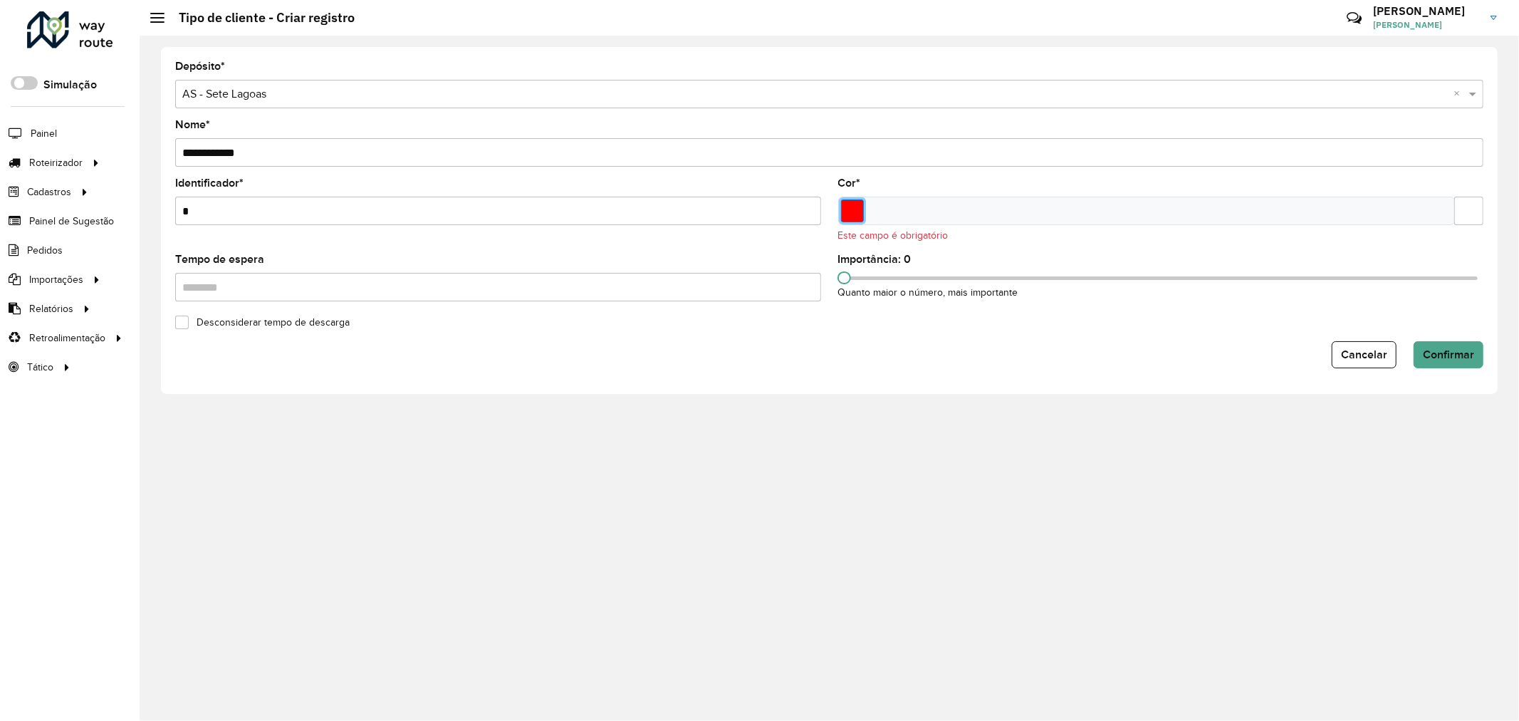
click at [859, 216] on input "Select a color" at bounding box center [852, 210] width 23 height 23
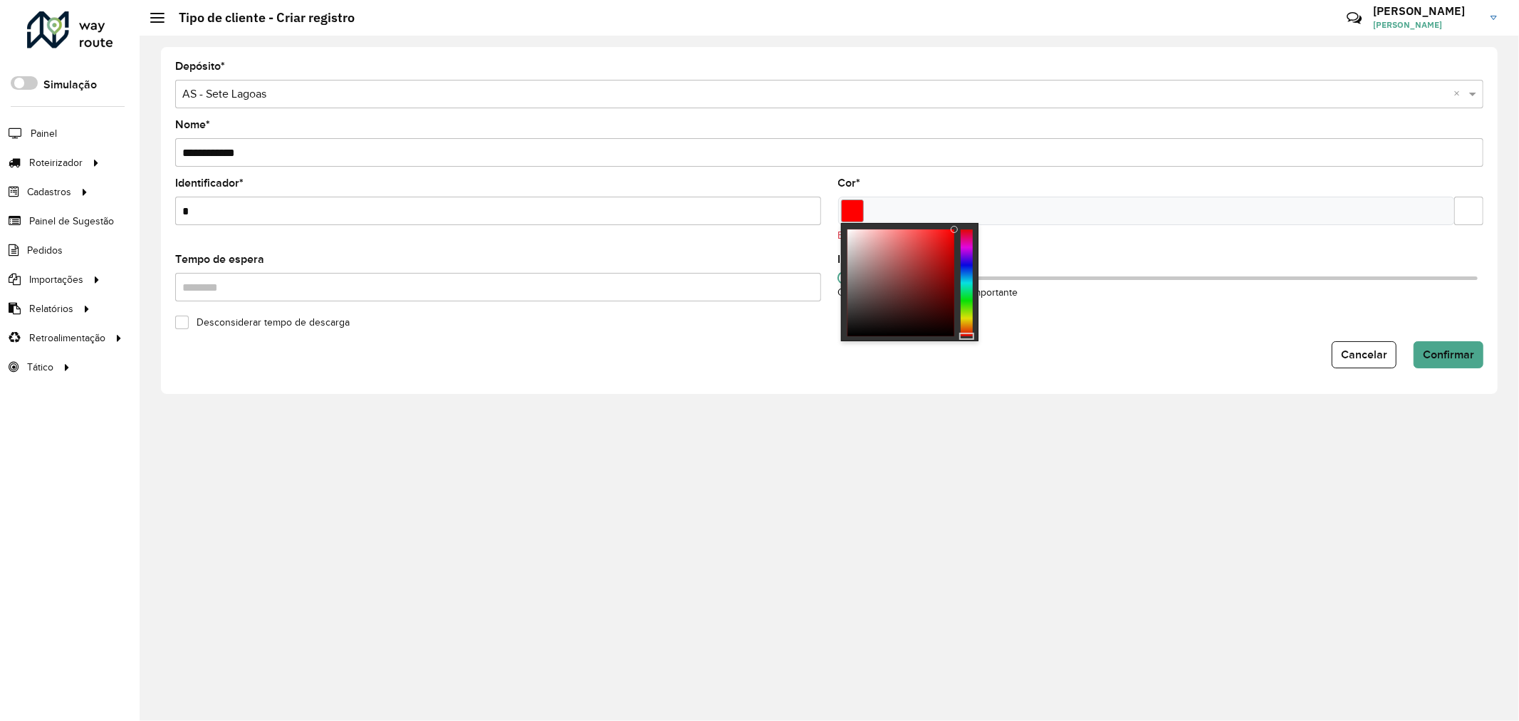
type input "*******"
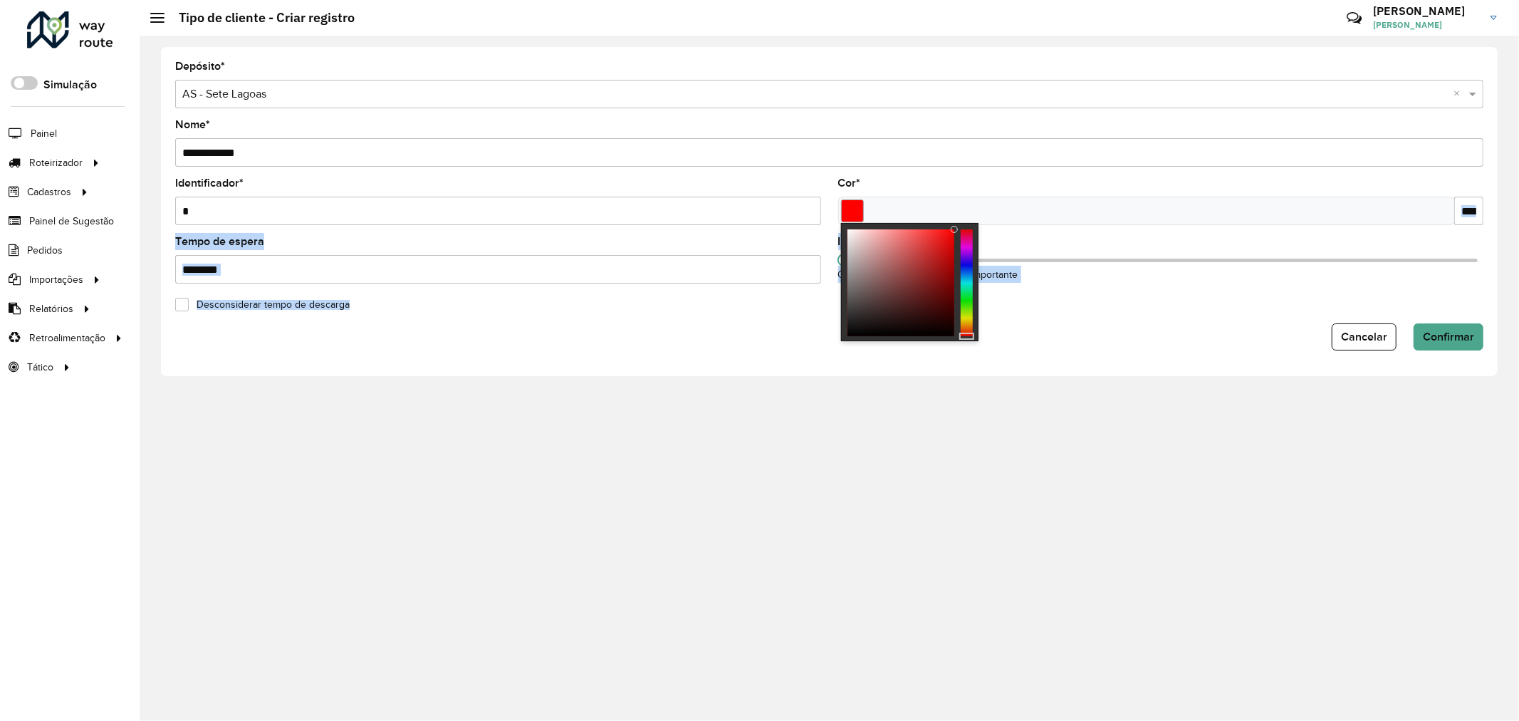
drag, startPoint x: 955, startPoint y: 226, endPoint x: 1289, endPoint y: 254, distance: 335.2
click at [1123, 214] on body "Aguarde... Pop-up bloqueado! Seu navegador bloqueou automáticamente a abertura …" at bounding box center [759, 360] width 1519 height 721
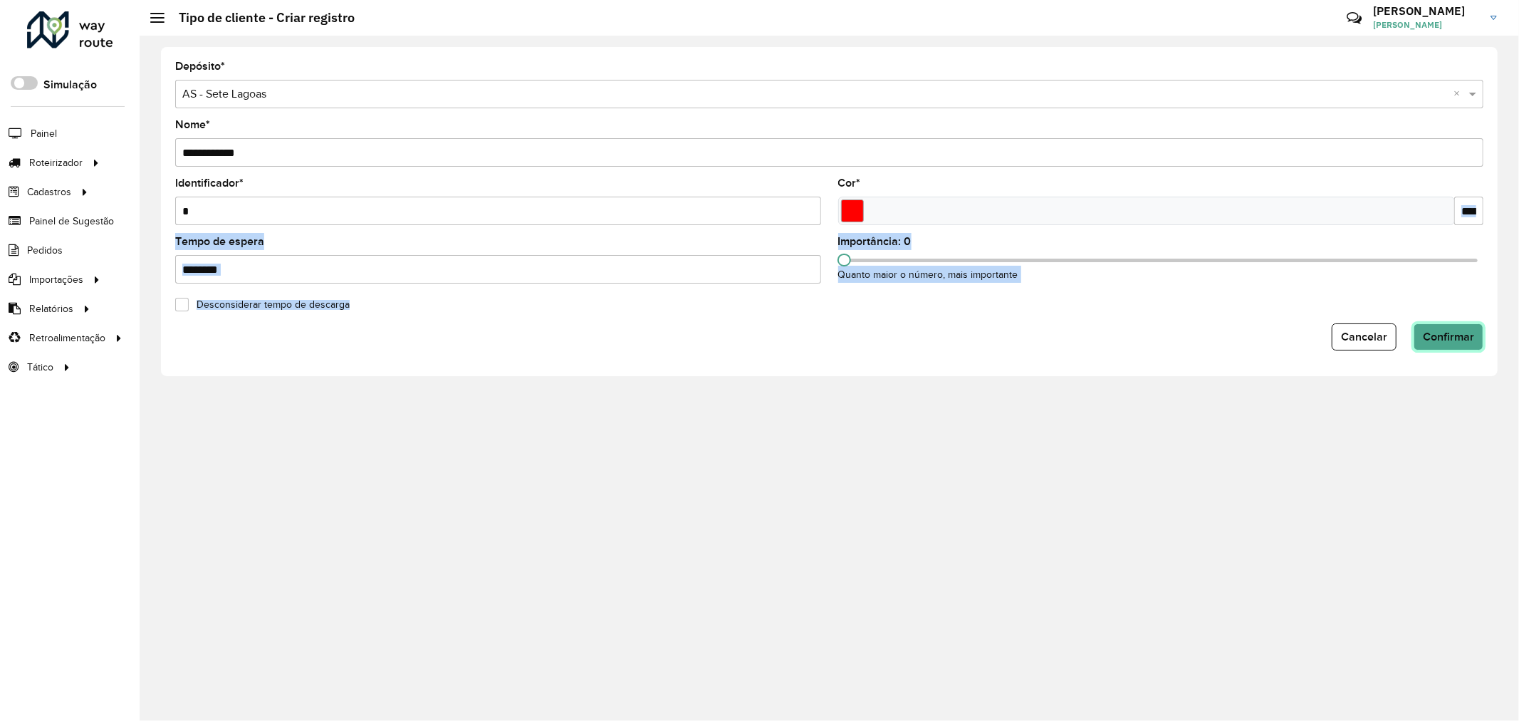
click at [1469, 332] on span "Confirmar" at bounding box center [1448, 336] width 51 height 12
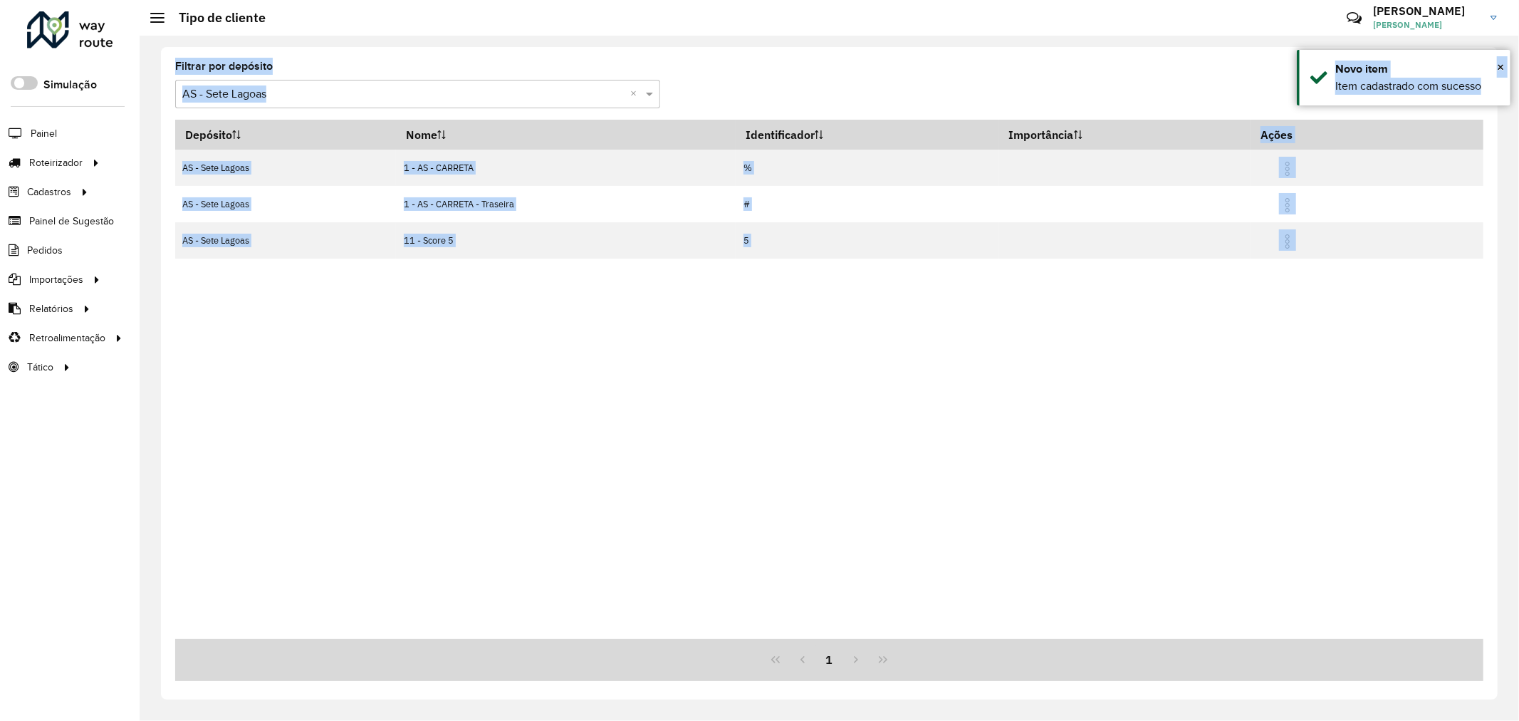
click at [414, 95] on input "text" at bounding box center [403, 94] width 442 height 17
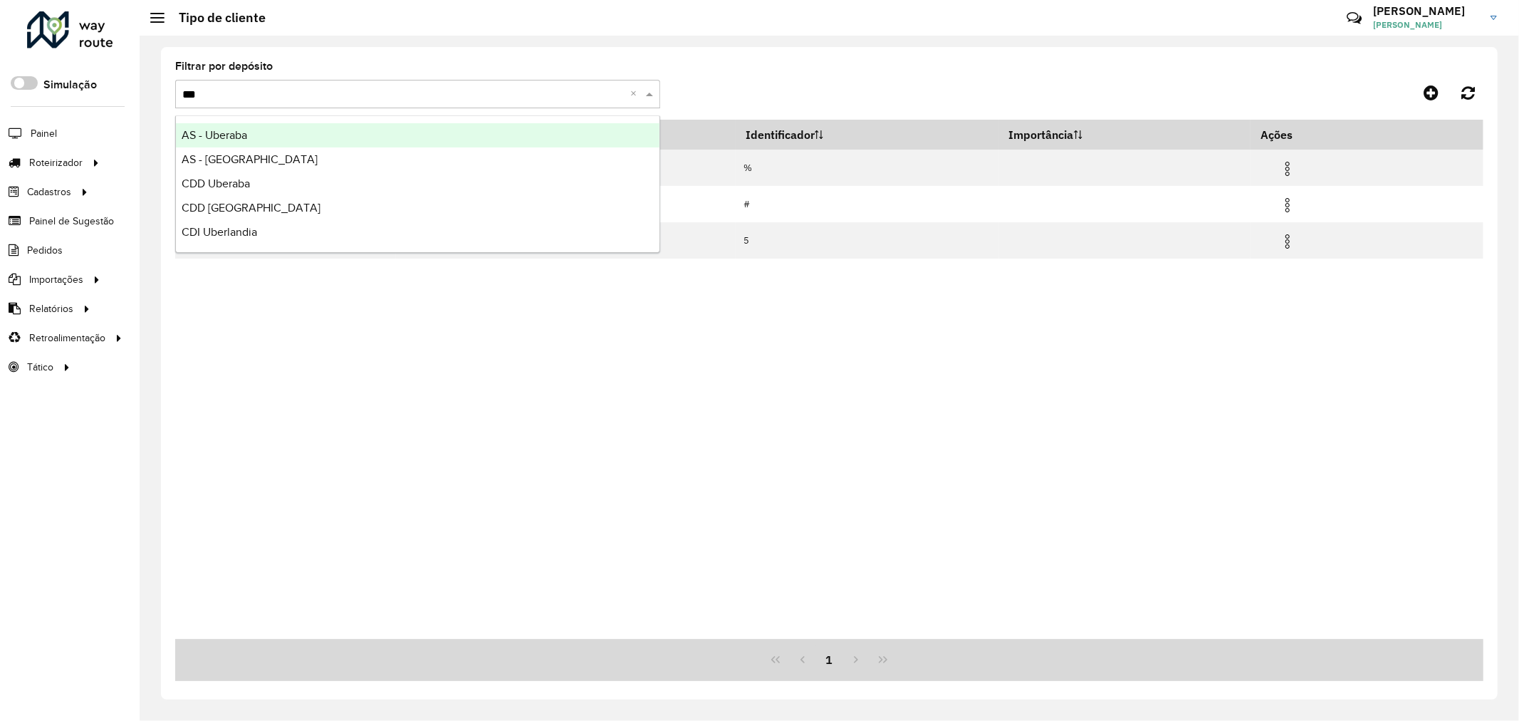
type input "****"
click at [387, 158] on div "AS - Uberlandia" at bounding box center [417, 159] width 483 height 24
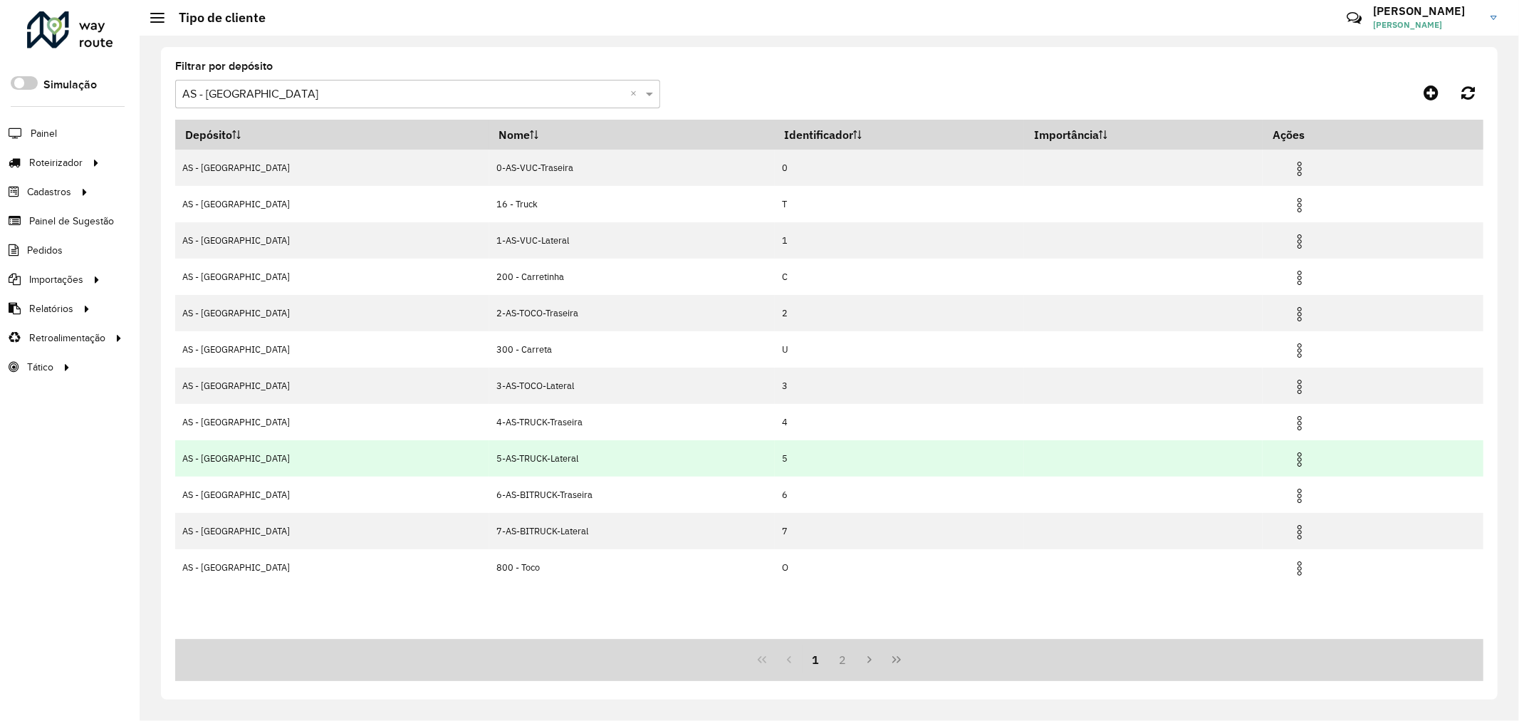
click at [1291, 459] on img at bounding box center [1299, 459] width 17 height 17
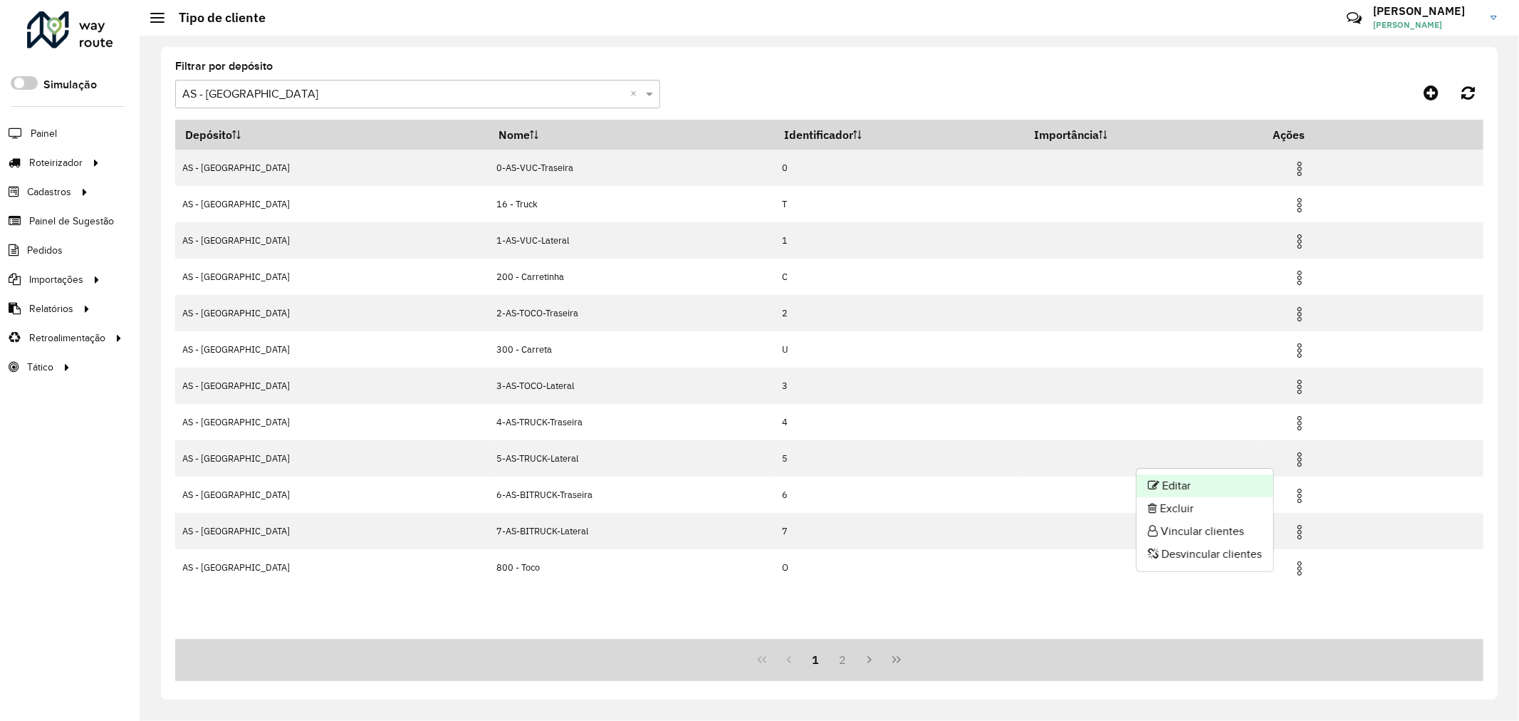
click at [1200, 481] on li "Editar" at bounding box center [1204, 485] width 137 height 23
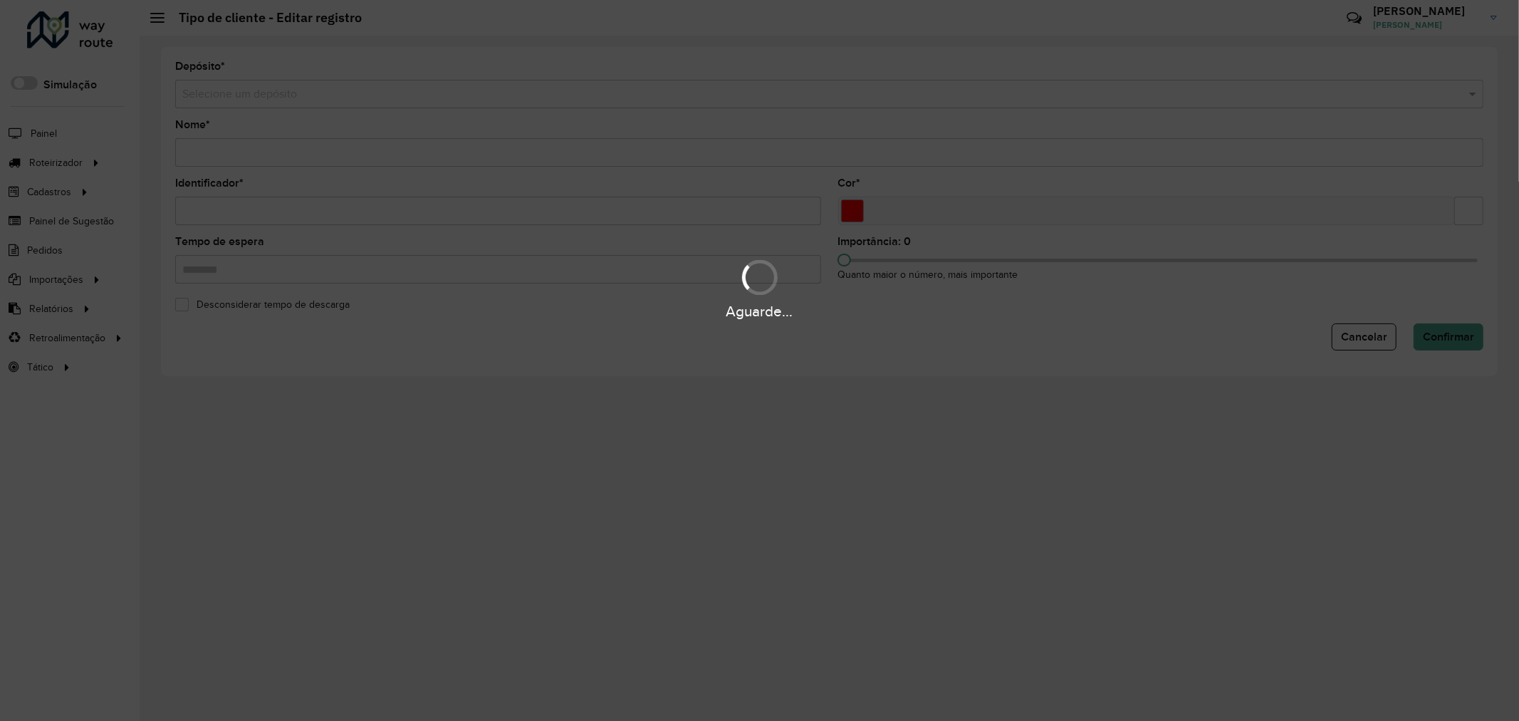
type input "**********"
type input "*"
type input "*******"
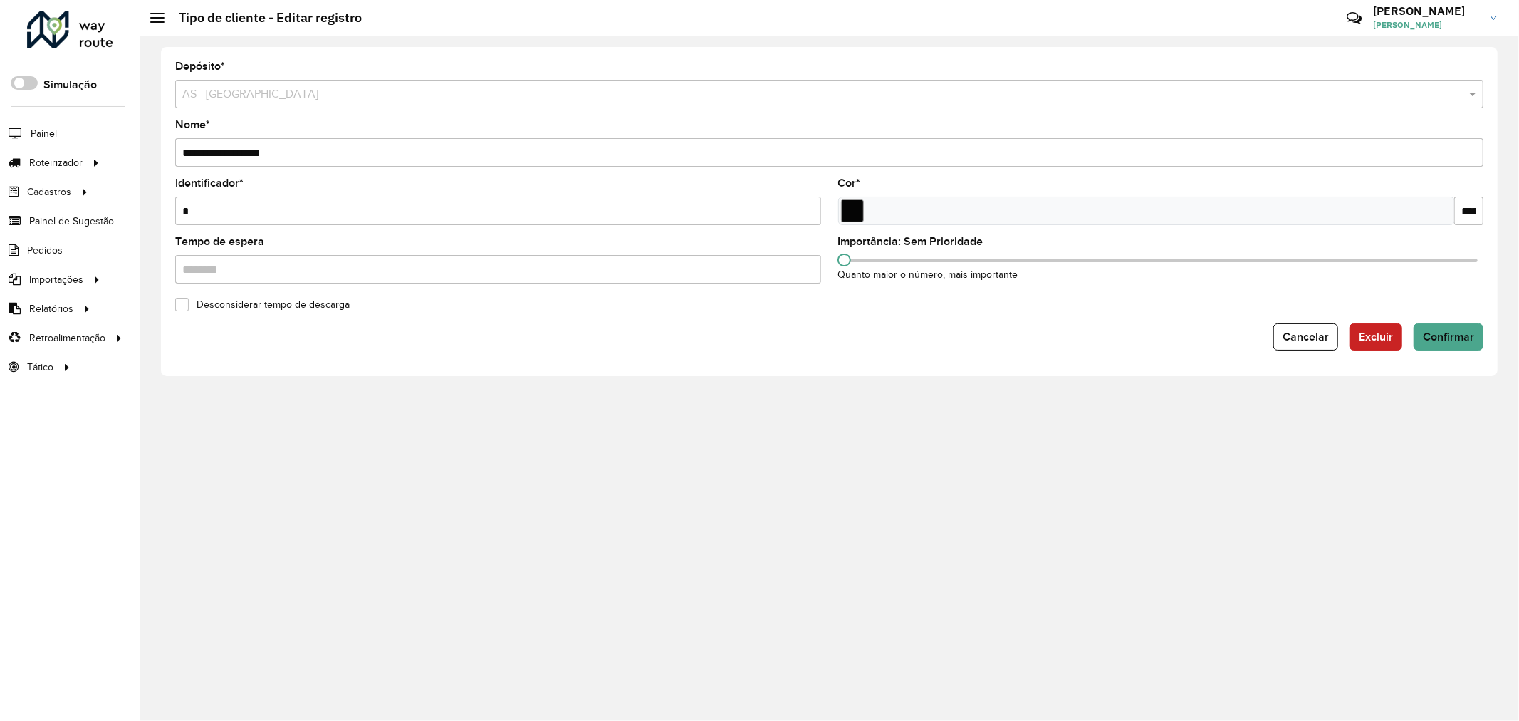
click at [342, 202] on input "*" at bounding box center [498, 211] width 646 height 28
type input "*"
click at [1448, 323] on form "**********" at bounding box center [829, 205] width 1308 height 289
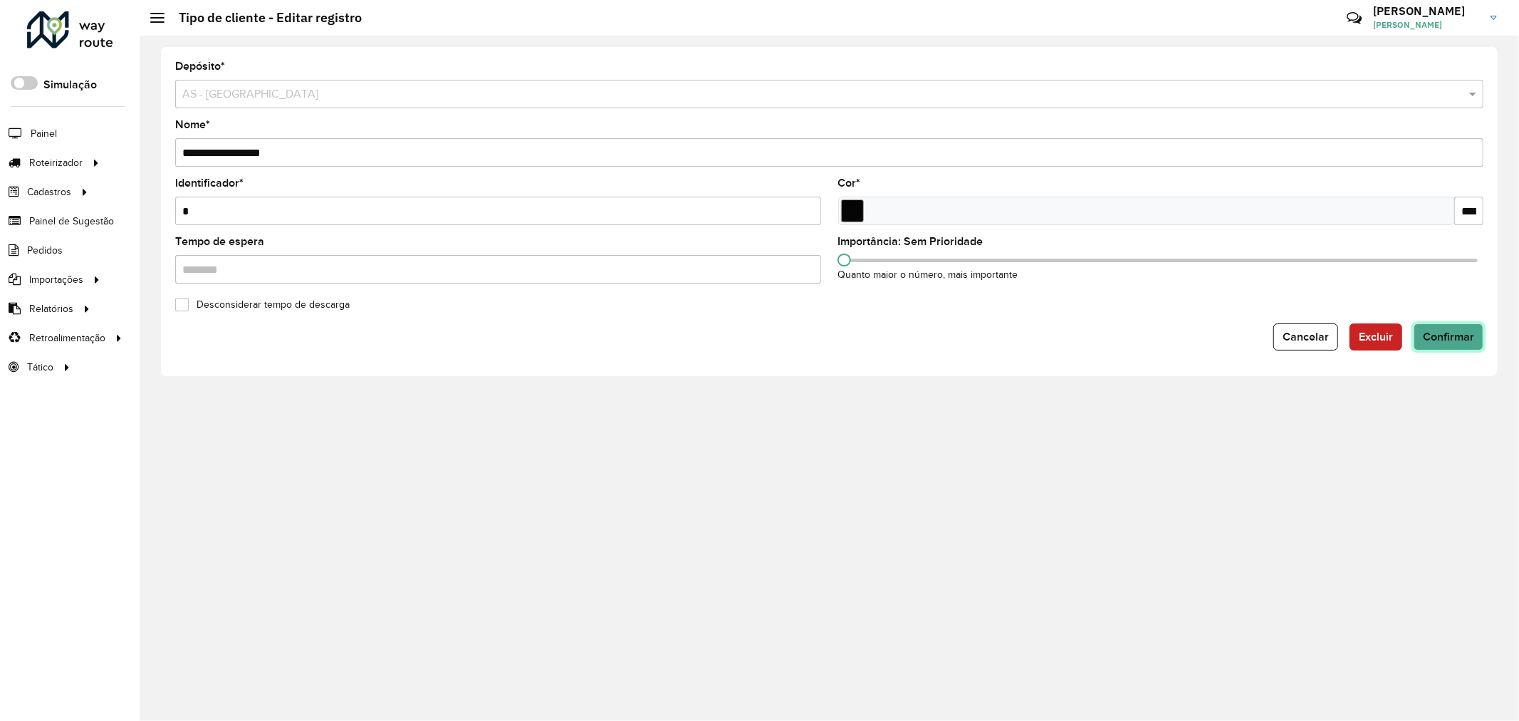
click at [1447, 347] on button "Confirmar" at bounding box center [1448, 336] width 70 height 27
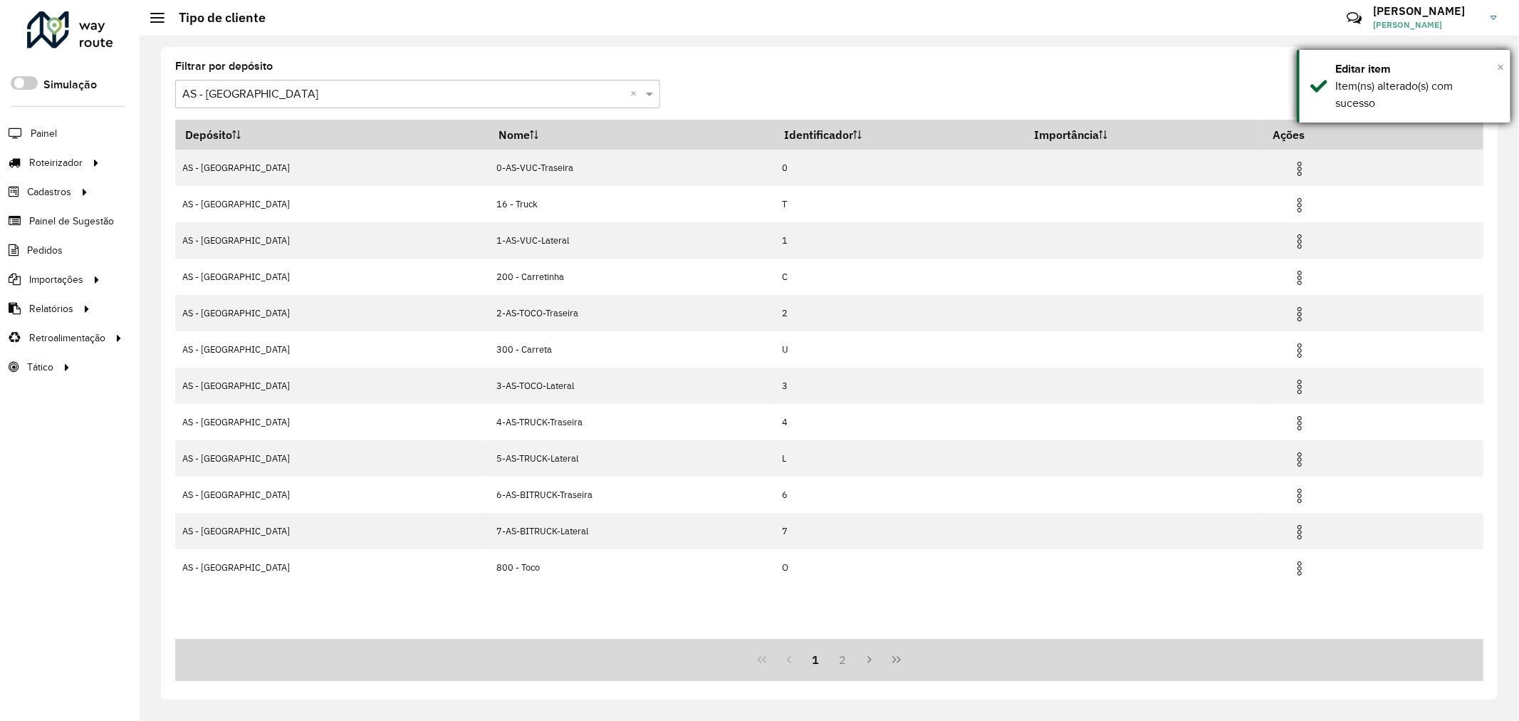
click at [1500, 72] on span "×" at bounding box center [1500, 67] width 7 height 16
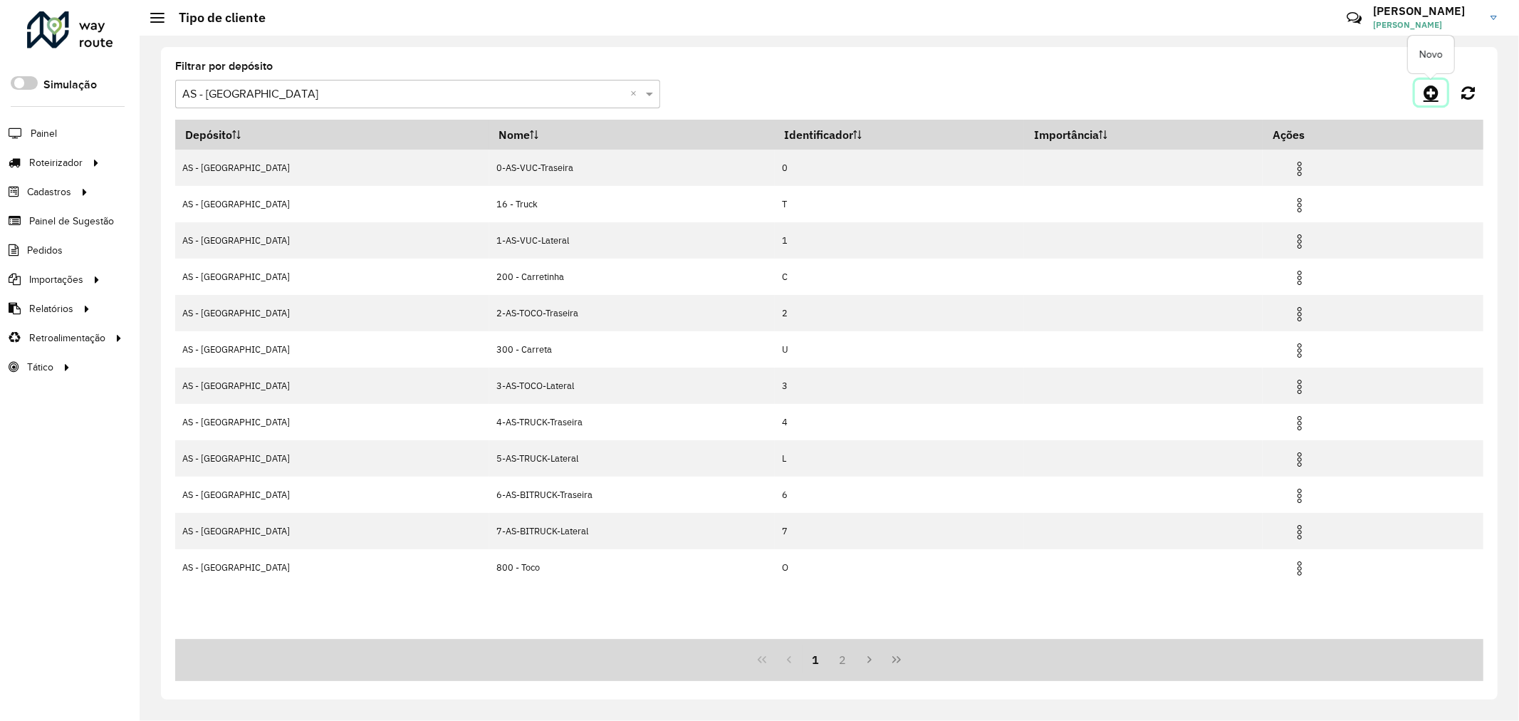
click at [1439, 86] on link at bounding box center [1431, 93] width 32 height 26
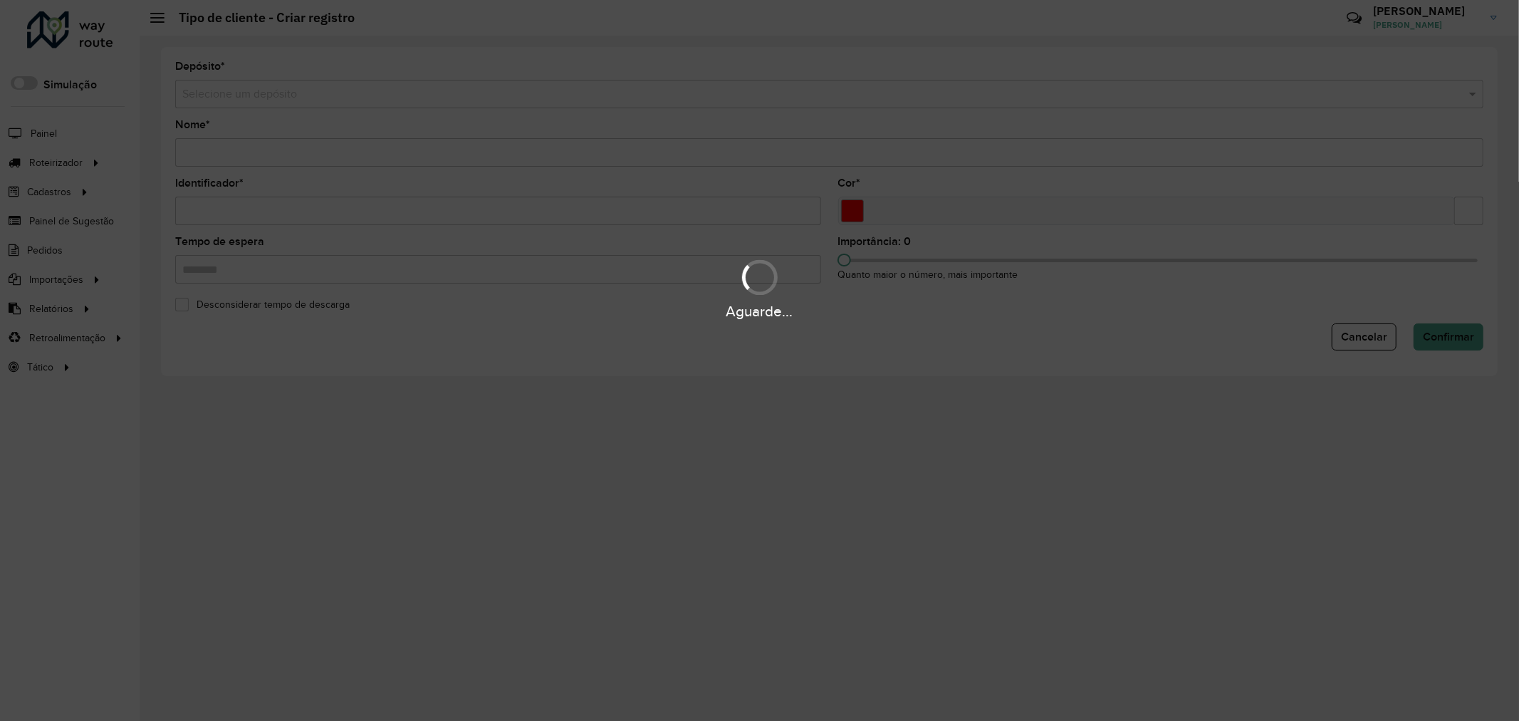
click at [444, 104] on hb-app "Aguarde... Pop-up bloqueado! Seu navegador bloqueou automáticamente a abertura …" at bounding box center [759, 360] width 1519 height 721
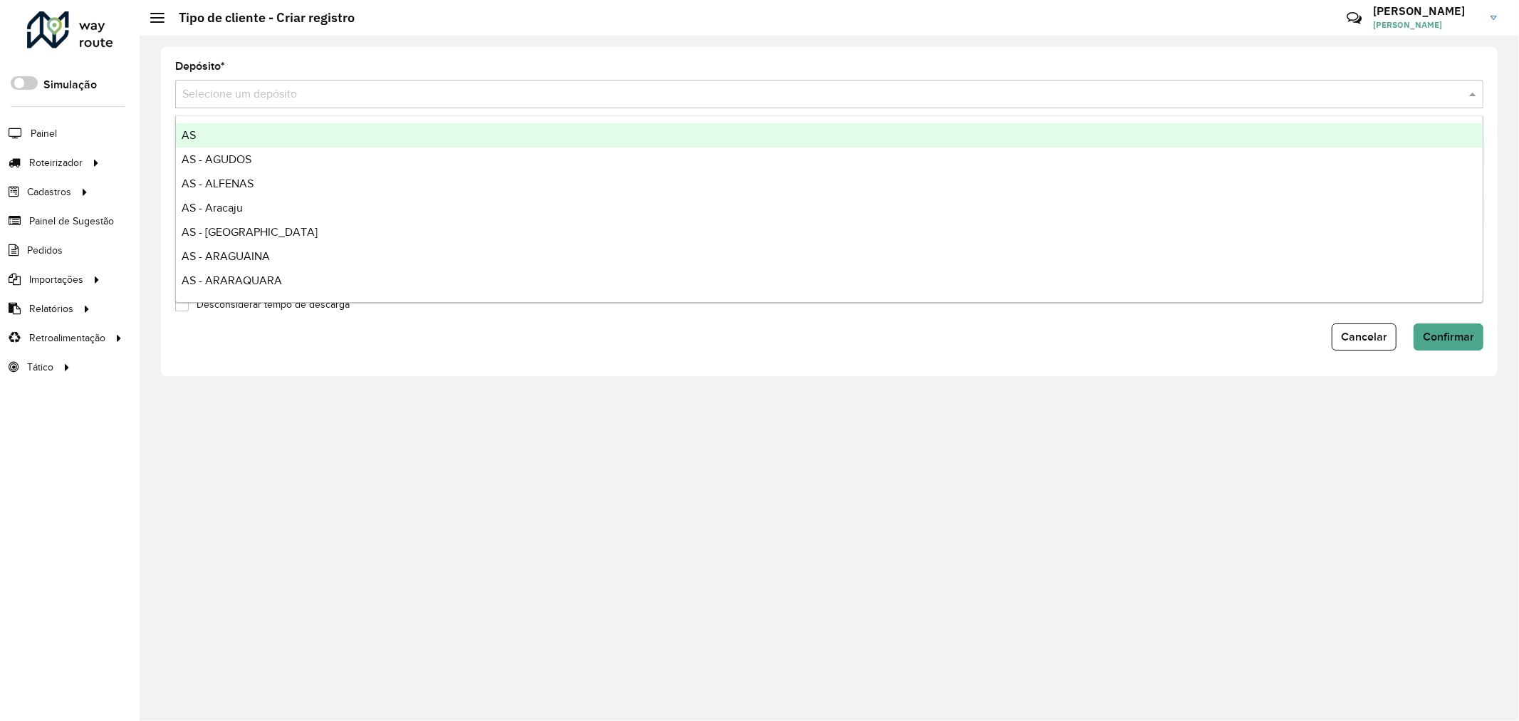
click at [443, 95] on input "text" at bounding box center [814, 94] width 1265 height 17
type input "****"
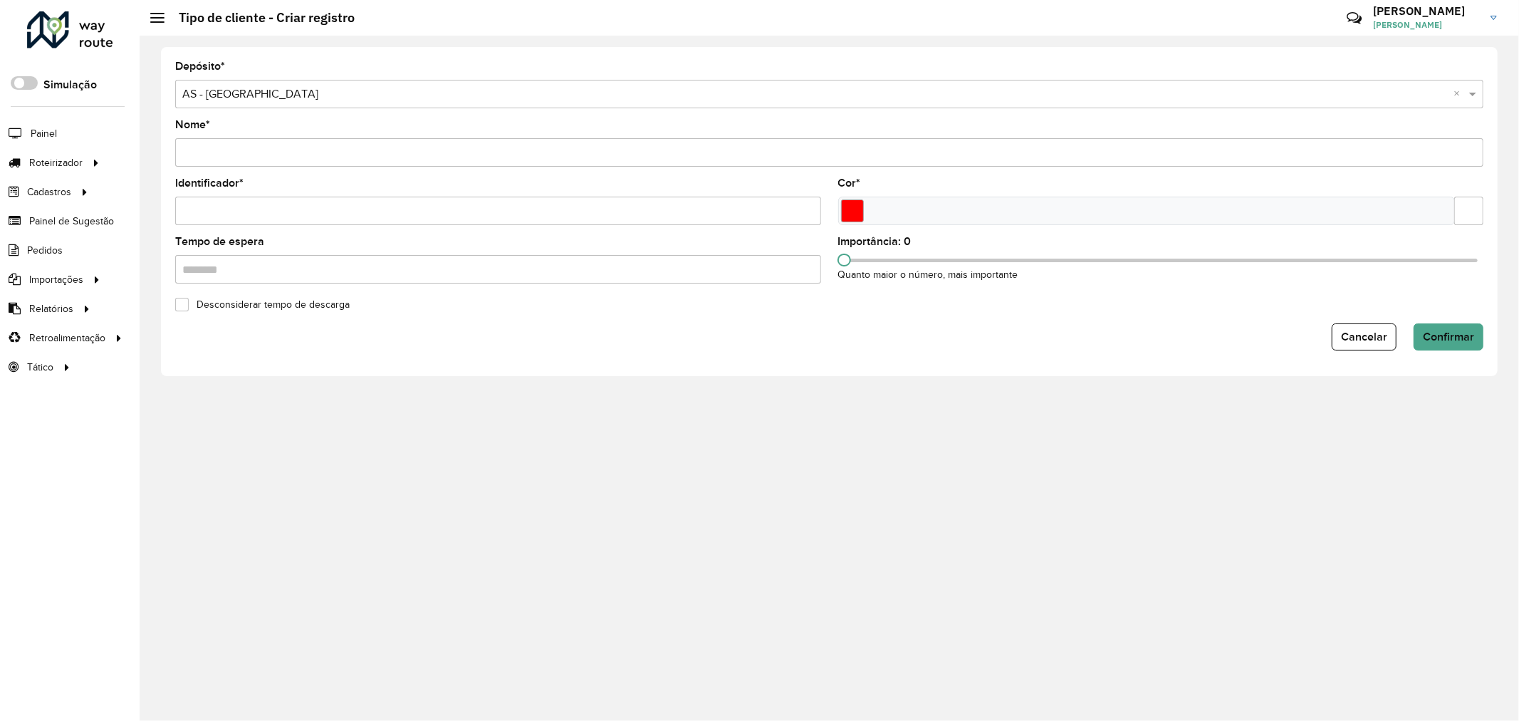
click at [316, 159] on input "Nome *" at bounding box center [829, 152] width 1308 height 28
paste input "*"
type input "**********"
type input "*"
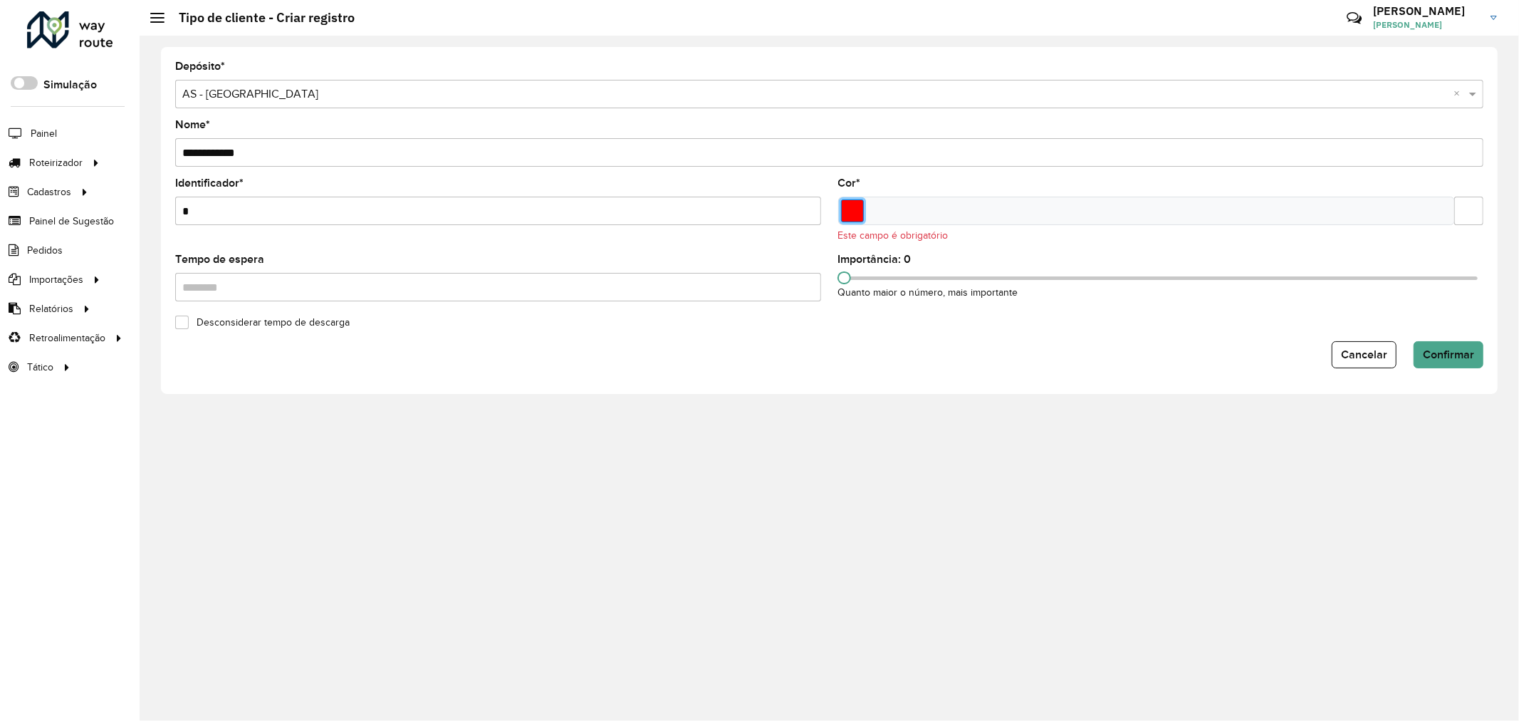
click at [844, 216] on input "Select a color" at bounding box center [852, 210] width 23 height 23
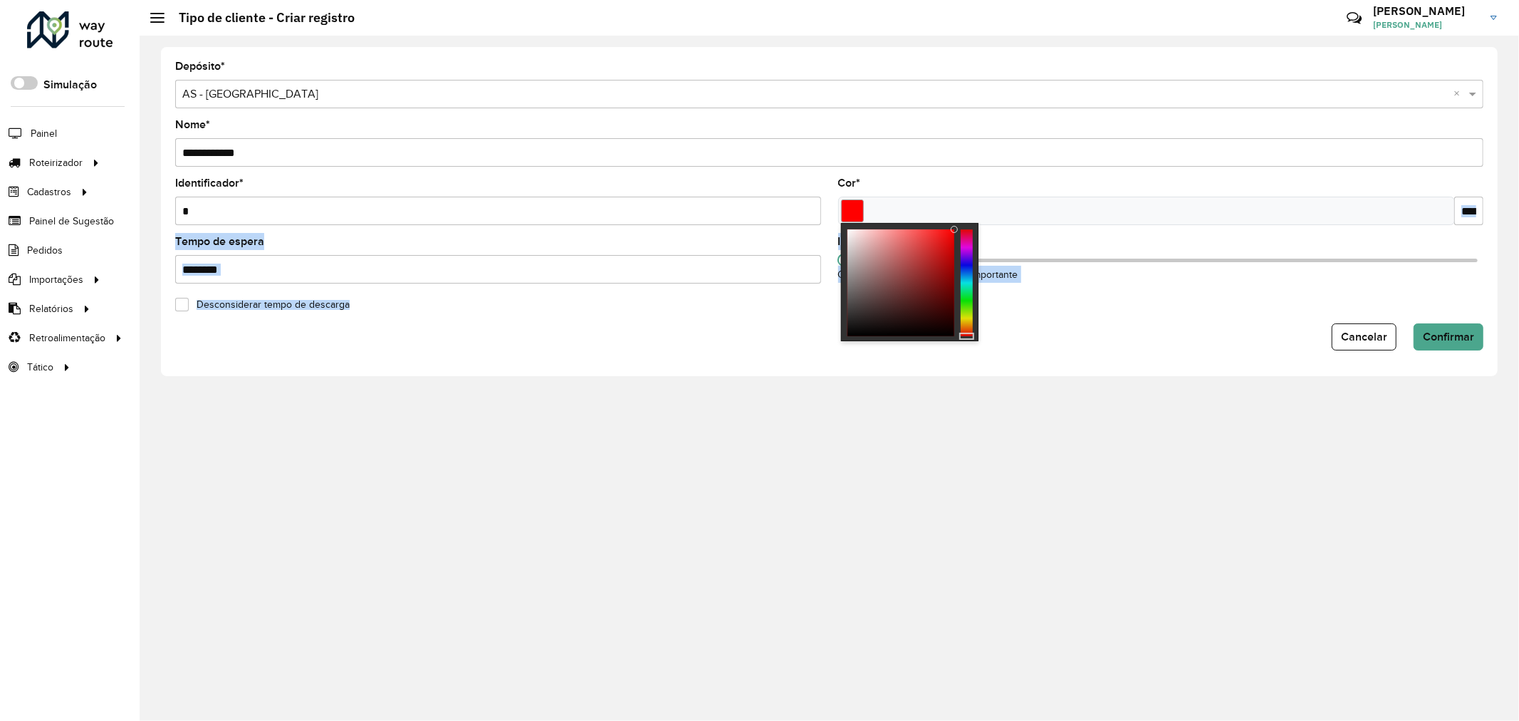
drag, startPoint x: 952, startPoint y: 229, endPoint x: 1301, endPoint y: 248, distance: 349.4
click at [1280, 245] on body "Aguarde... Pop-up bloqueado! Seu navegador bloqueou automáticamente a abertura …" at bounding box center [759, 360] width 1519 height 721
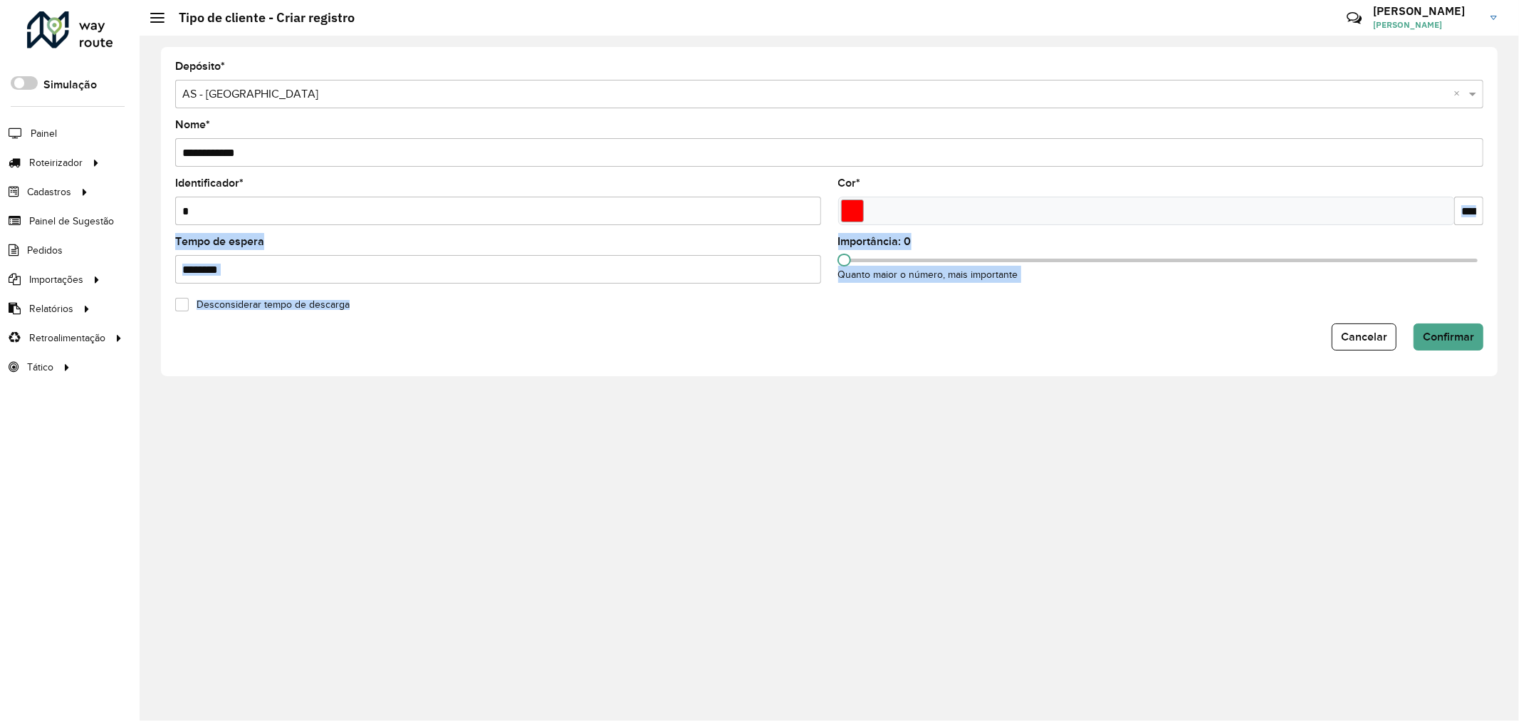
type input "*******"
click at [1478, 343] on button "Confirmar" at bounding box center [1448, 336] width 70 height 27
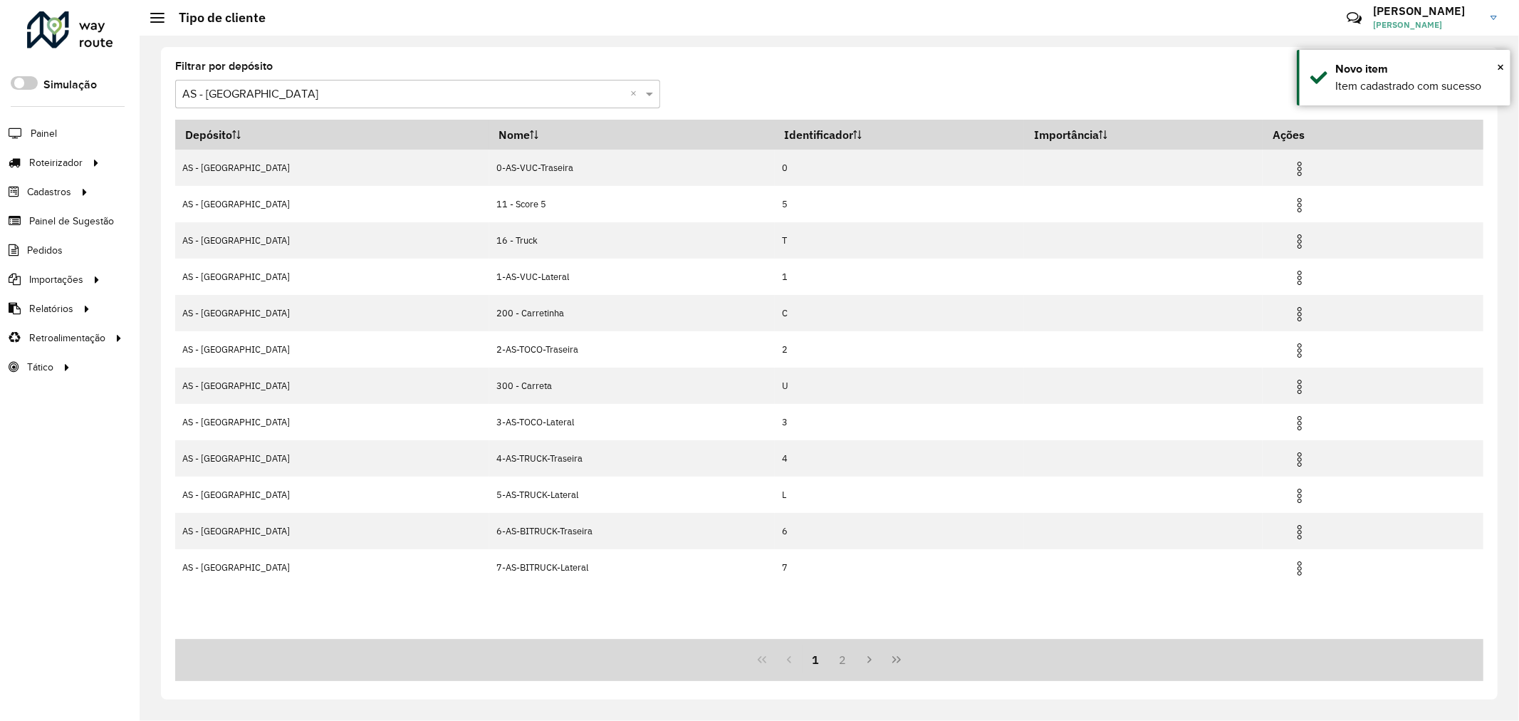
click at [383, 98] on input "text" at bounding box center [403, 94] width 442 height 17
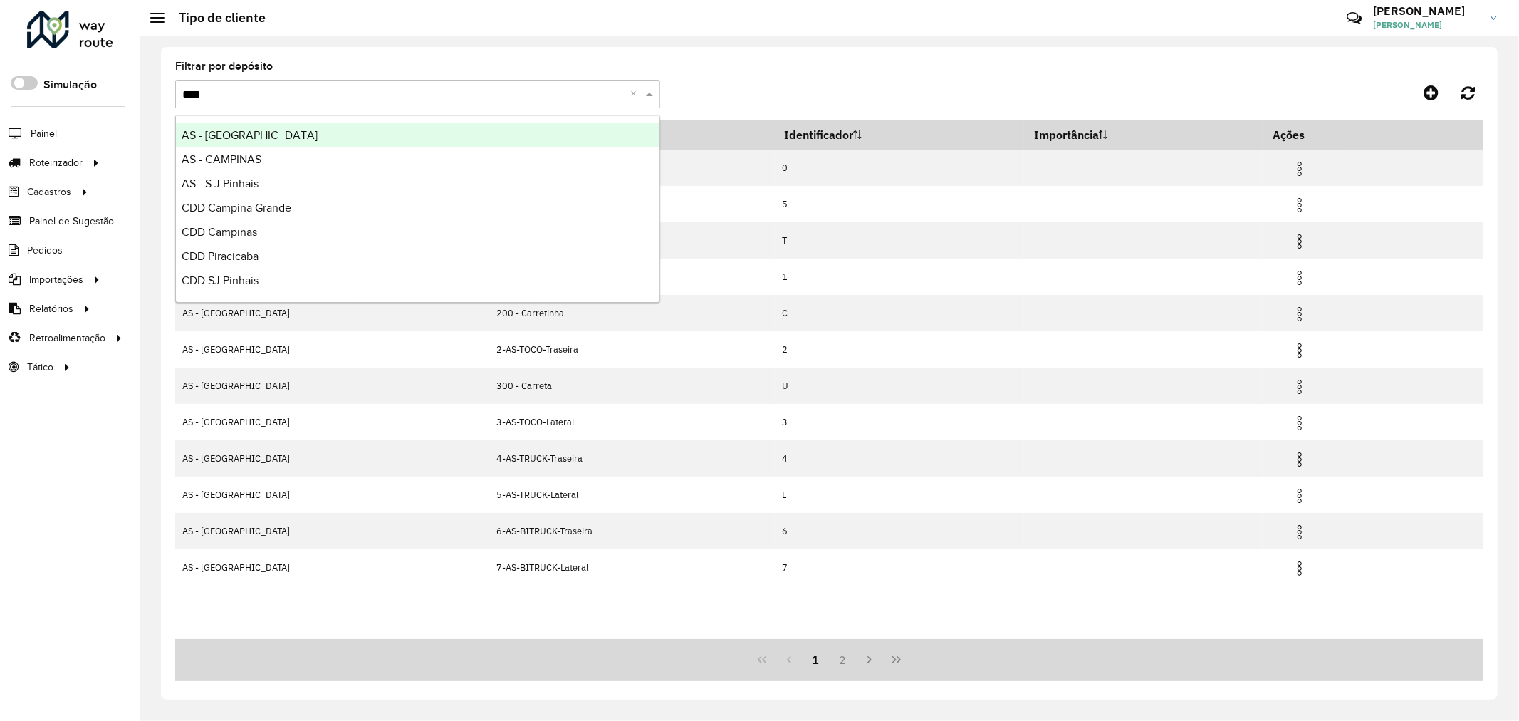
type input "*****"
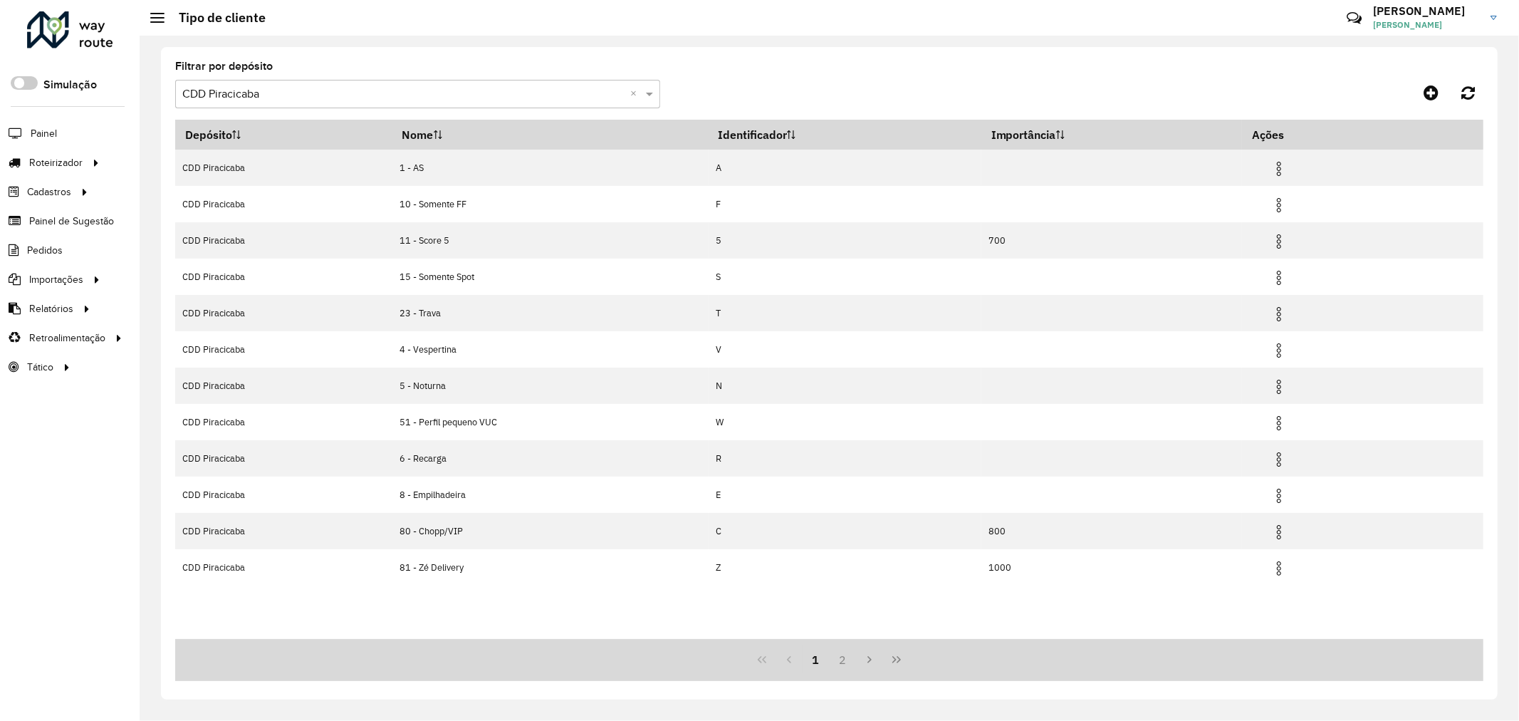
click at [402, 97] on input "text" at bounding box center [403, 94] width 442 height 17
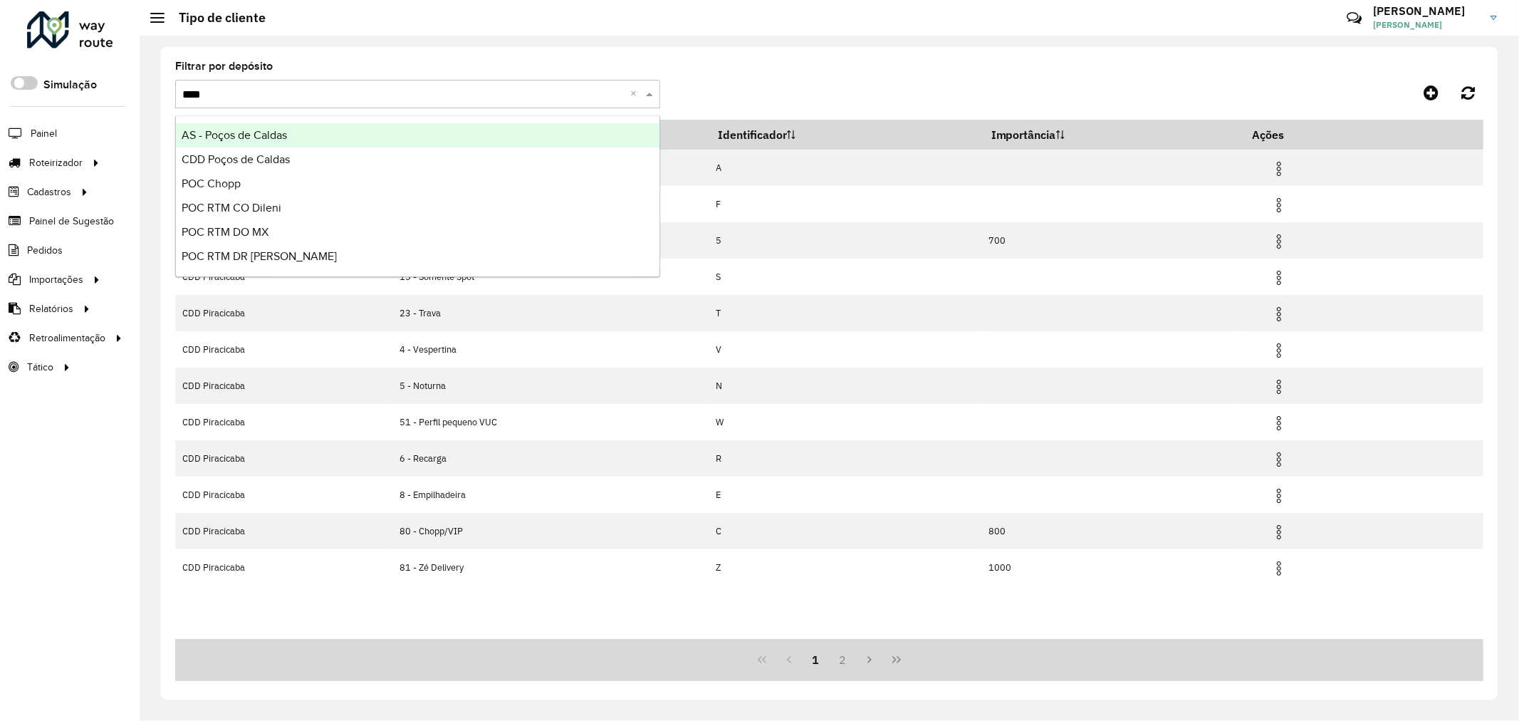
type input "*****"
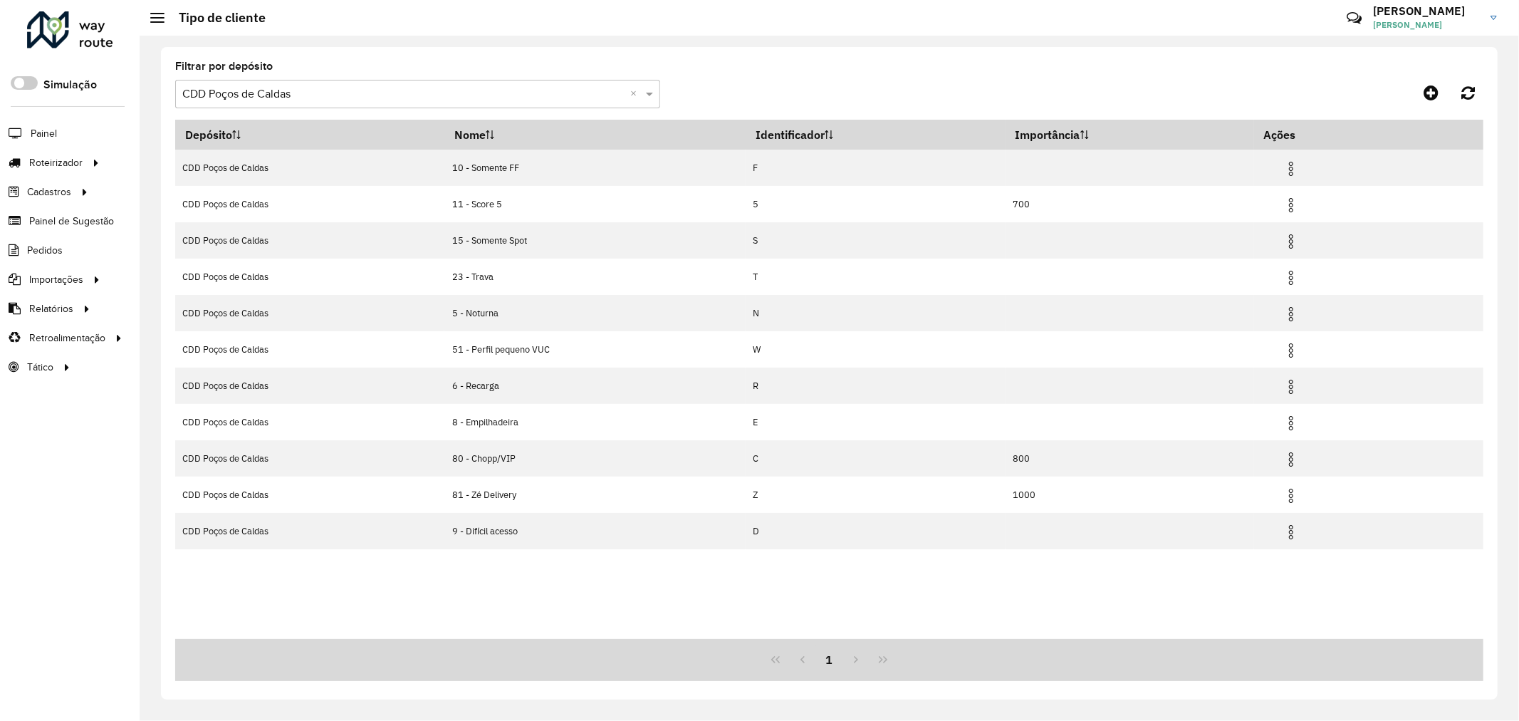
click at [411, 94] on div "Selecione um depósito × CDD Poços de Caldas ×" at bounding box center [417, 94] width 485 height 28
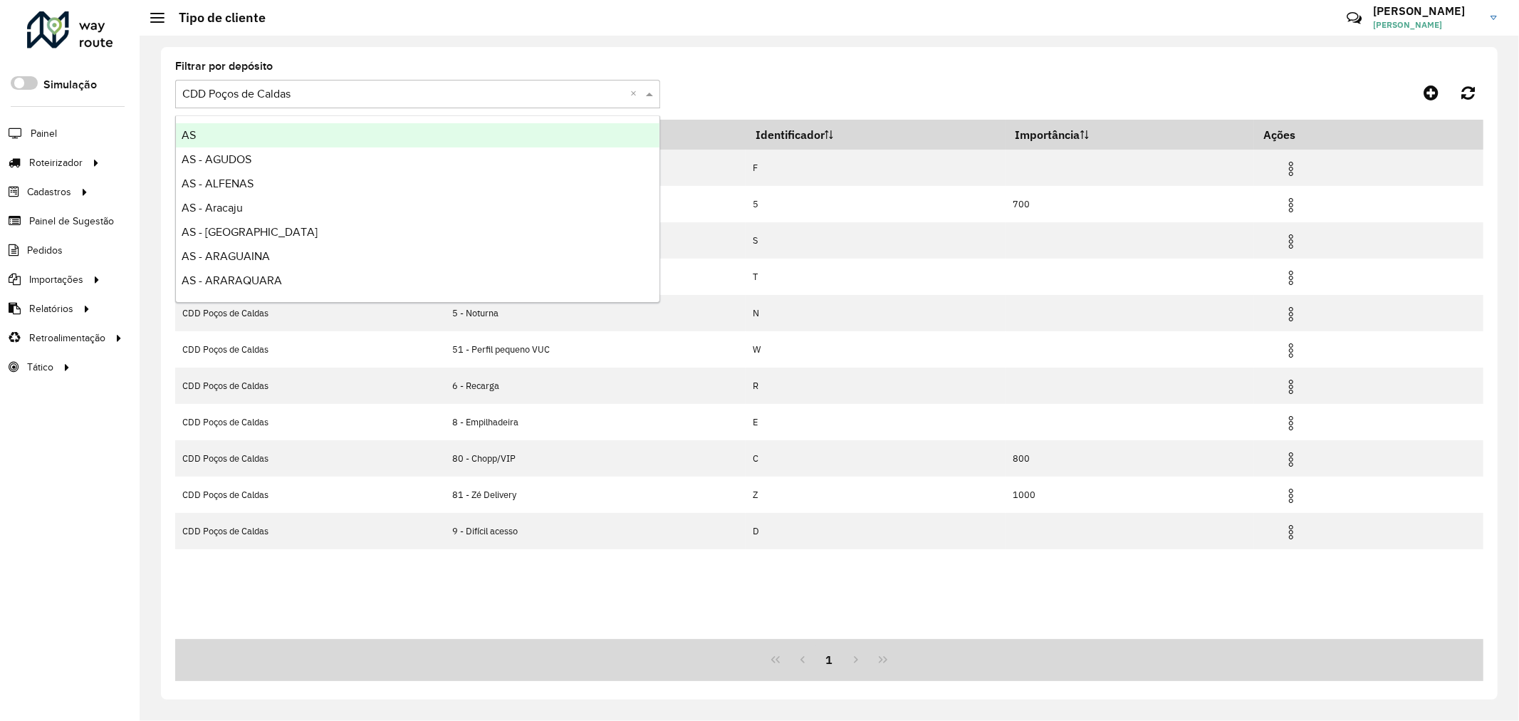
click at [410, 94] on input "text" at bounding box center [403, 94] width 442 height 17
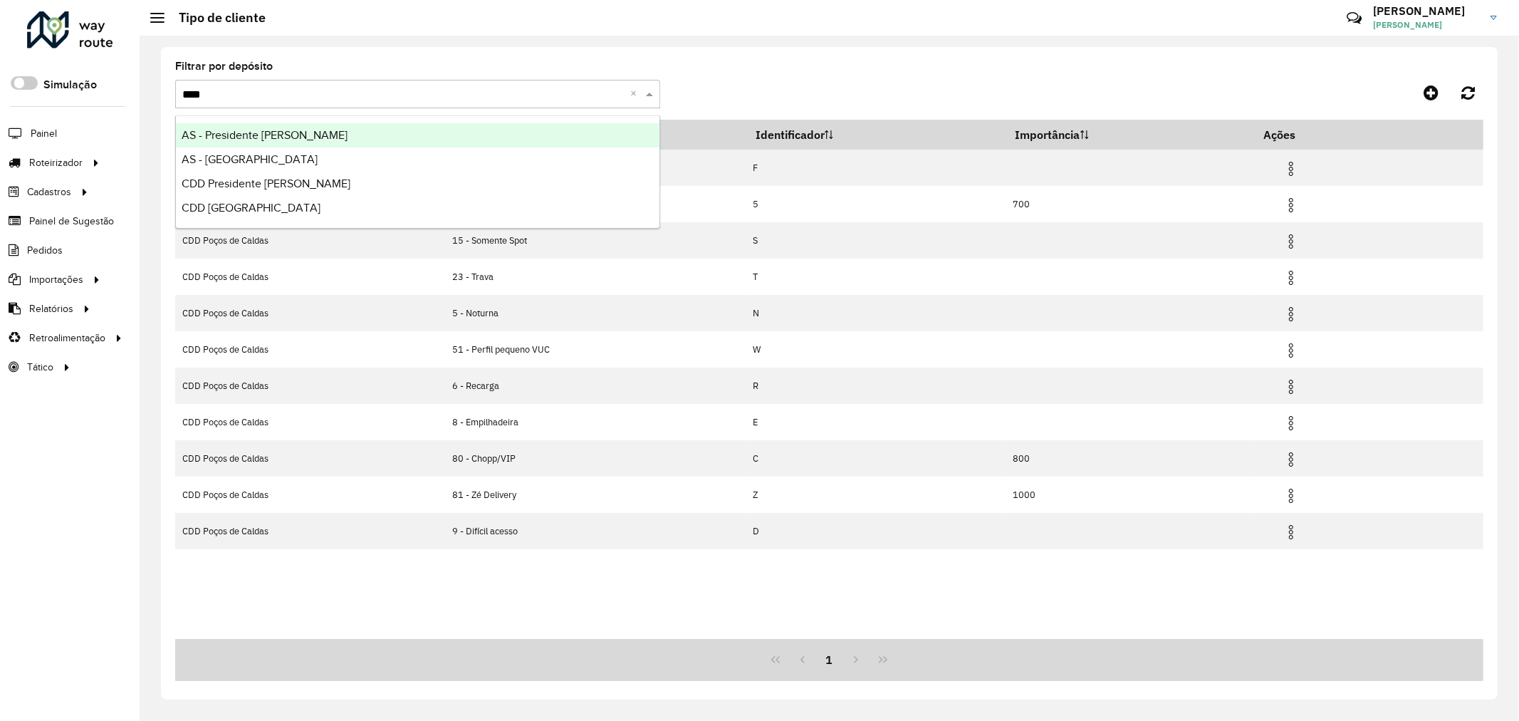
type input "*****"
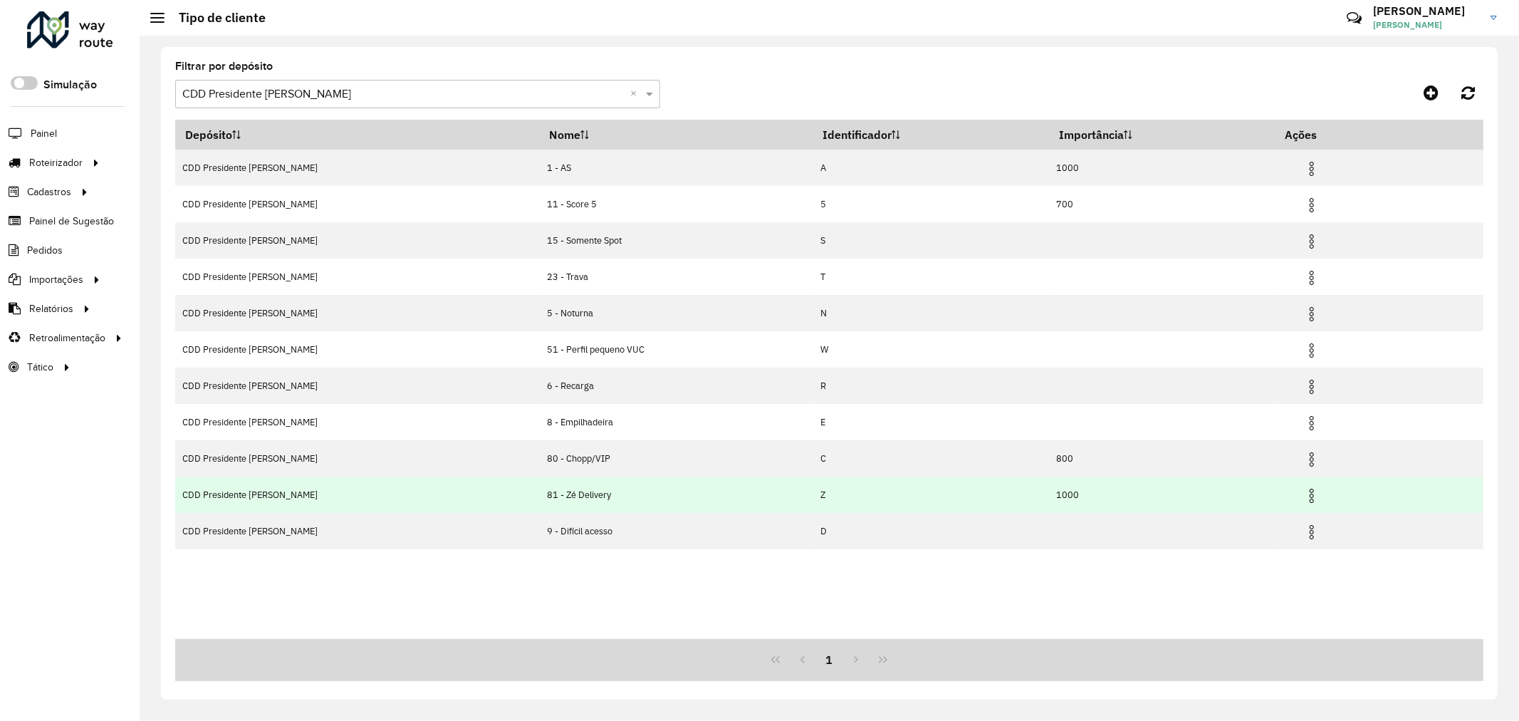
click at [540, 493] on td "81 - Zé Delivery" at bounding box center [676, 494] width 273 height 36
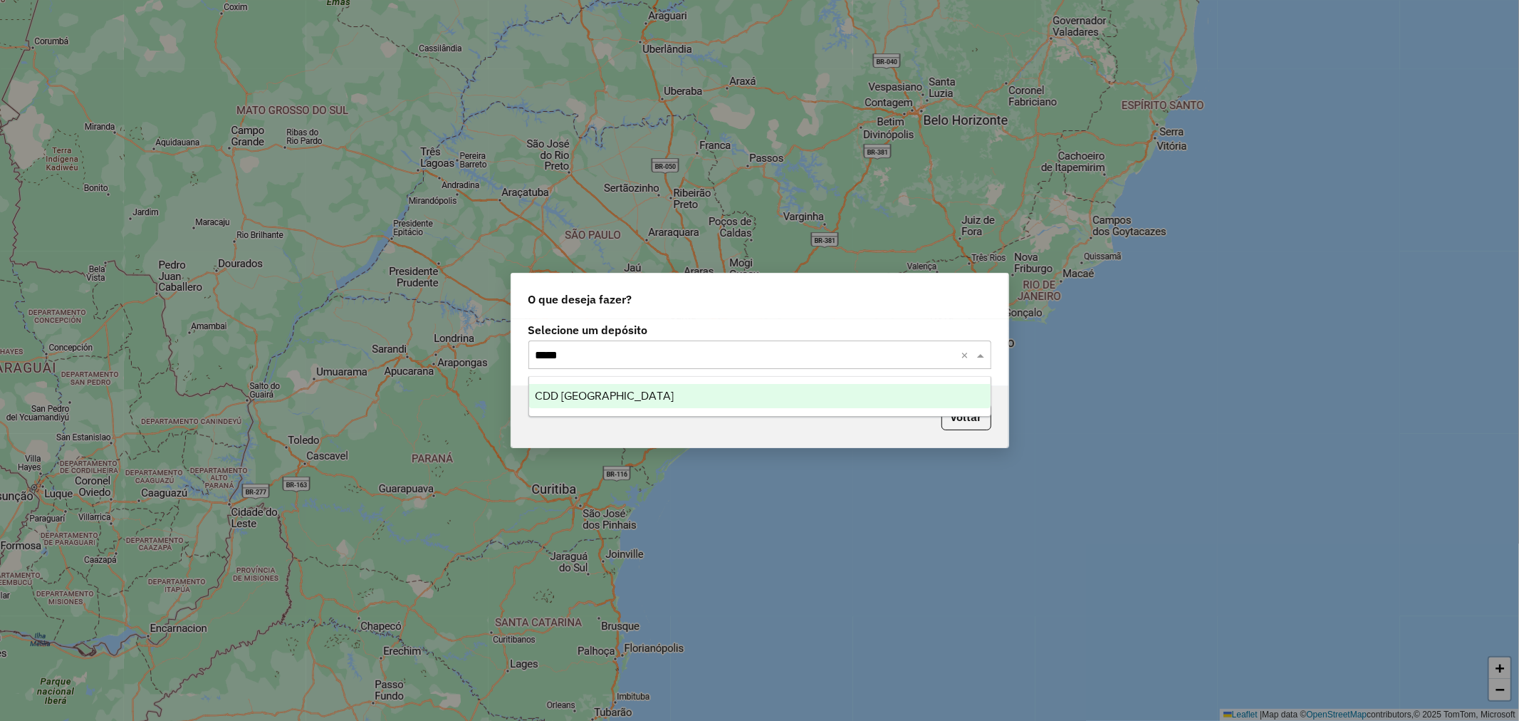
type input "******"
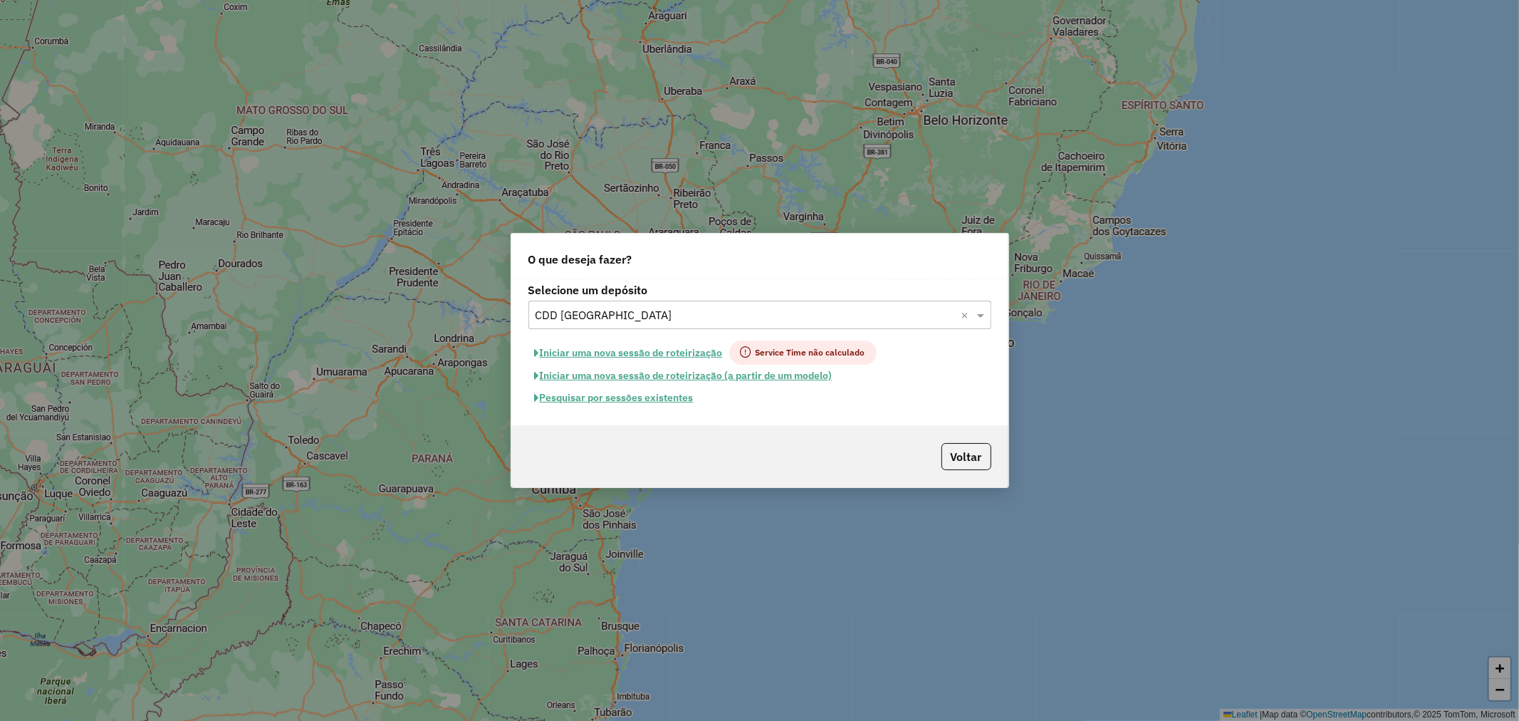
click at [662, 402] on button "Pesquisar por sessões existentes" at bounding box center [614, 398] width 172 height 22
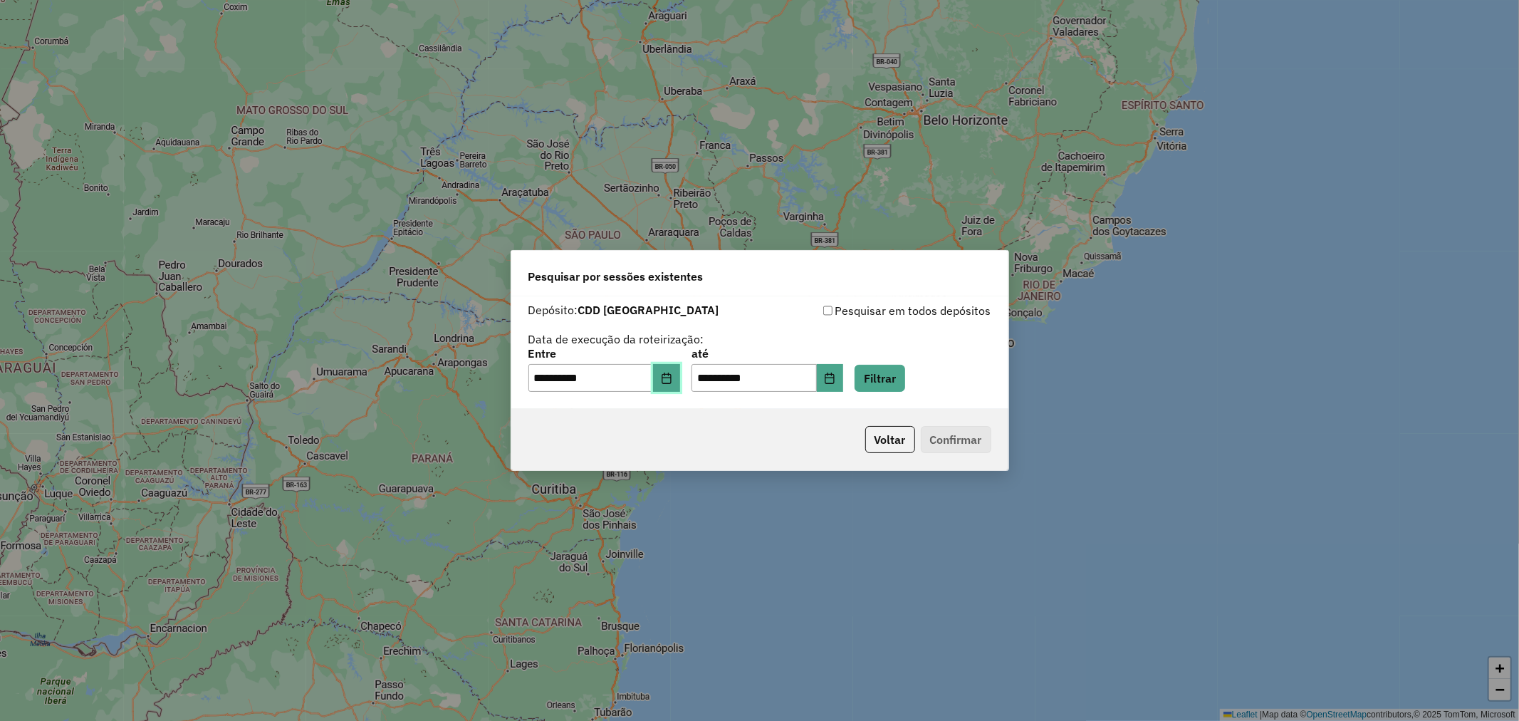
click at [664, 373] on button "Choose Date" at bounding box center [666, 378] width 27 height 28
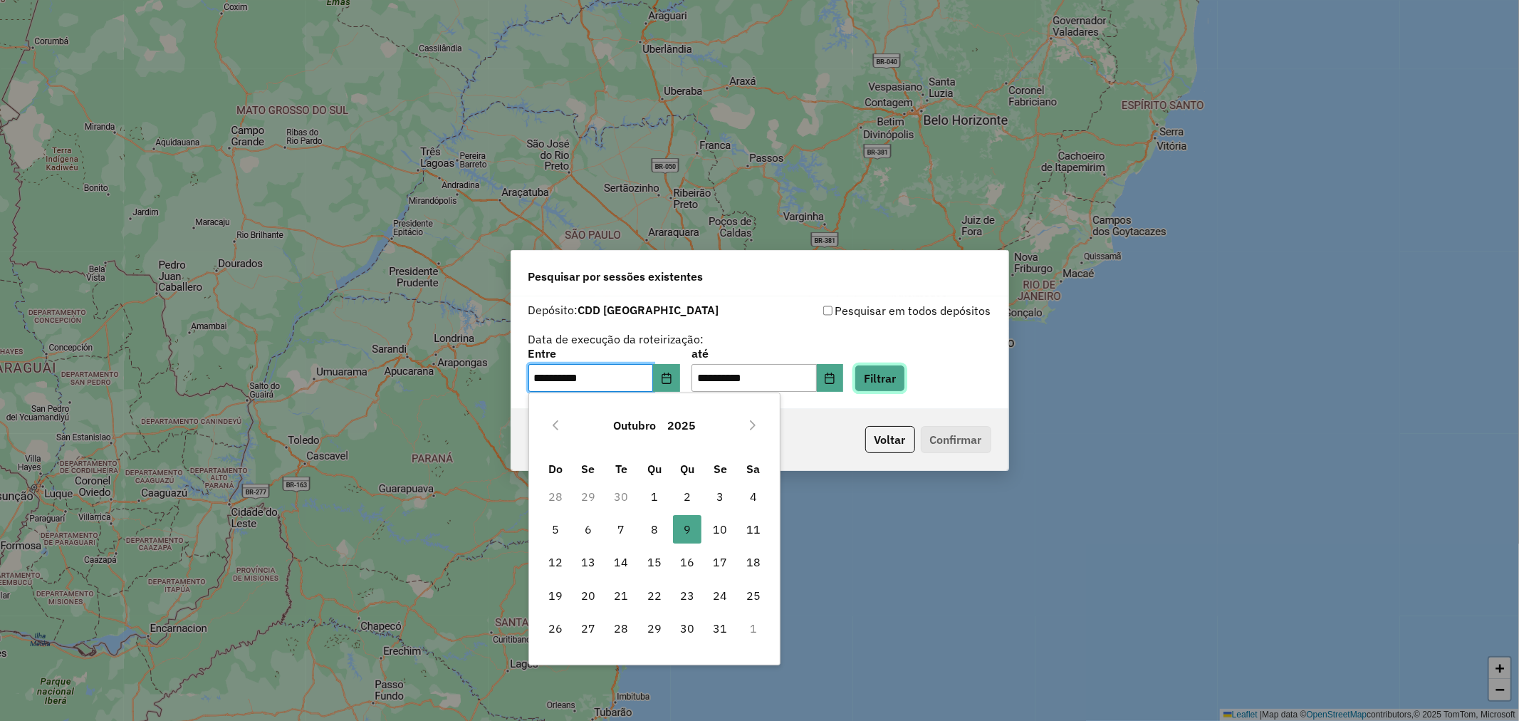
click at [905, 379] on button "Filtrar" at bounding box center [879, 378] width 51 height 27
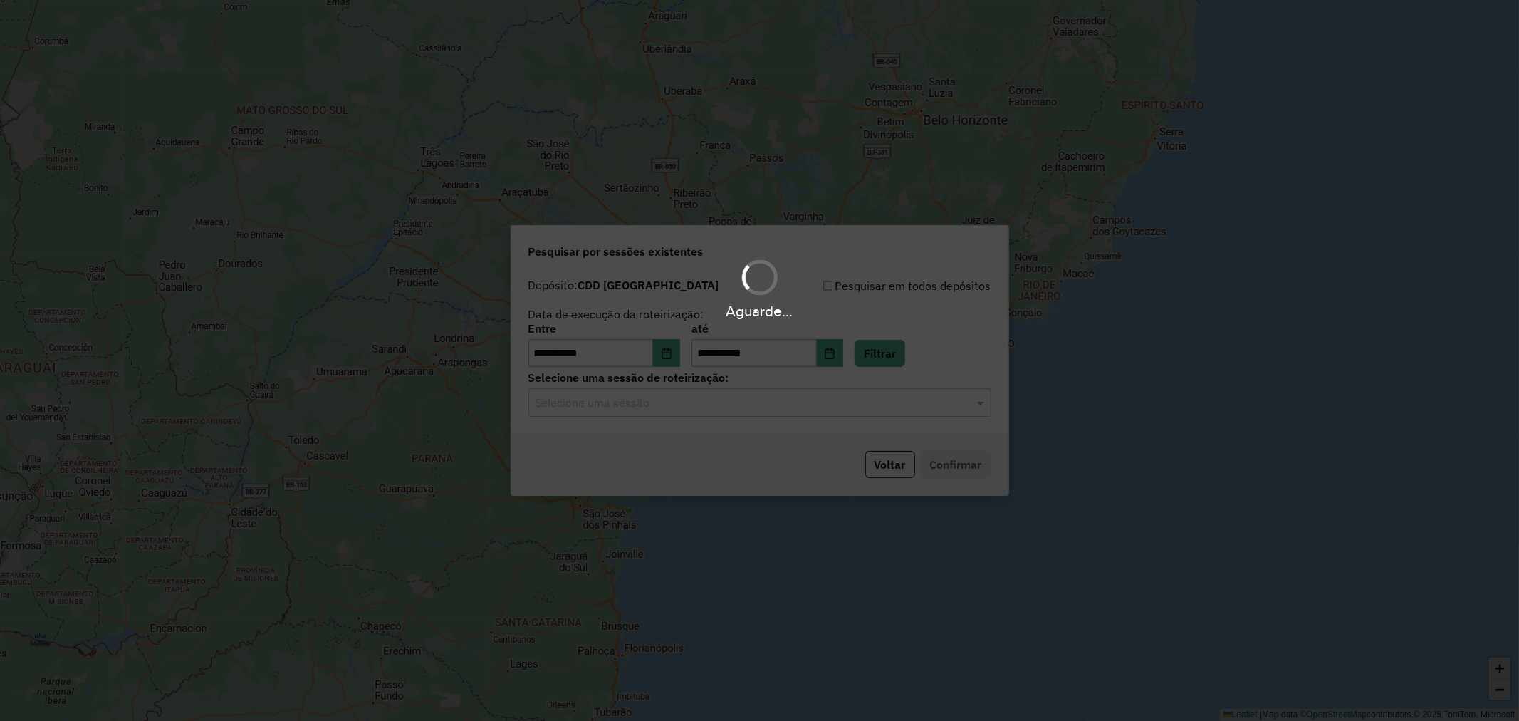
drag, startPoint x: 726, startPoint y: 401, endPoint x: 728, endPoint y: 408, distance: 7.4
click at [727, 402] on div "Aguarde..." at bounding box center [759, 360] width 1519 height 721
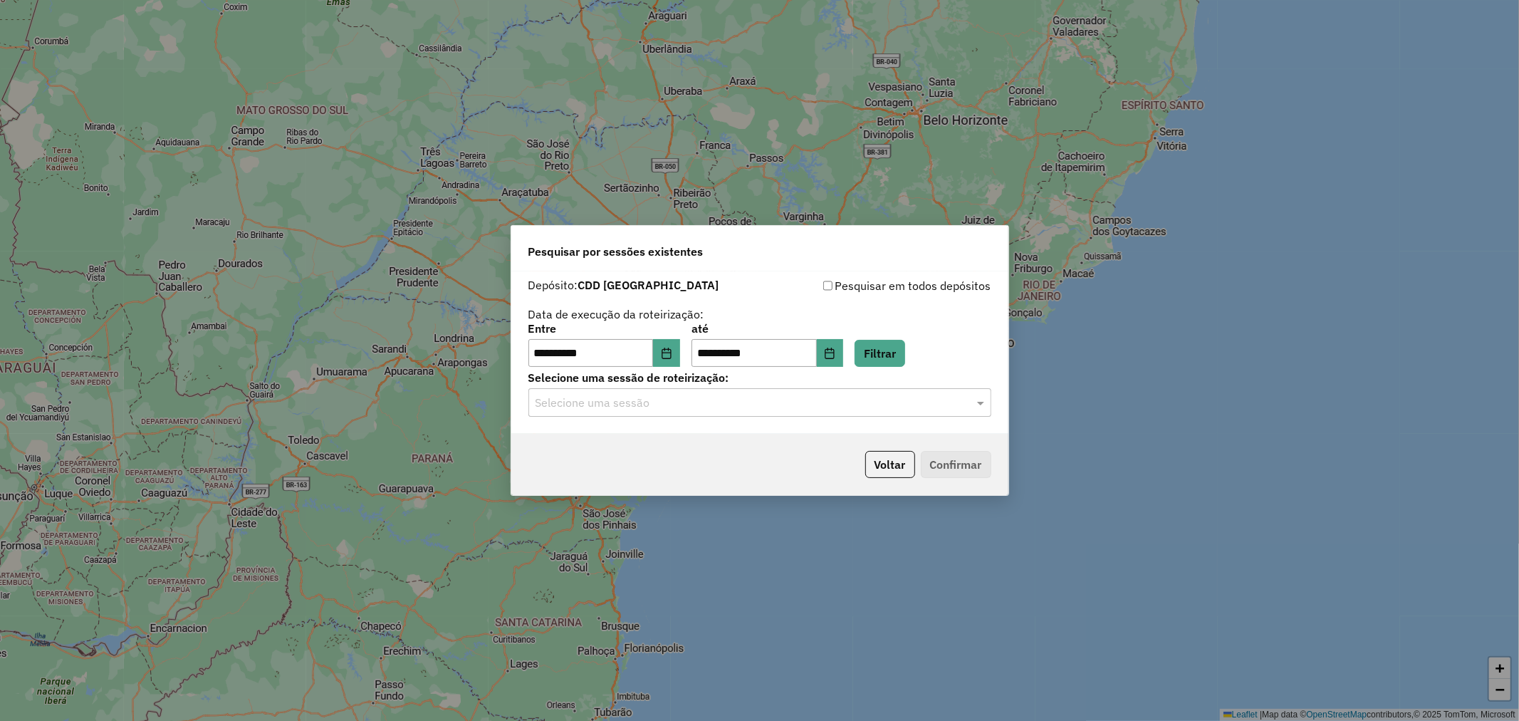
drag, startPoint x: 728, startPoint y: 408, endPoint x: 728, endPoint y: 415, distance: 7.2
click at [729, 409] on input "text" at bounding box center [745, 402] width 420 height 17
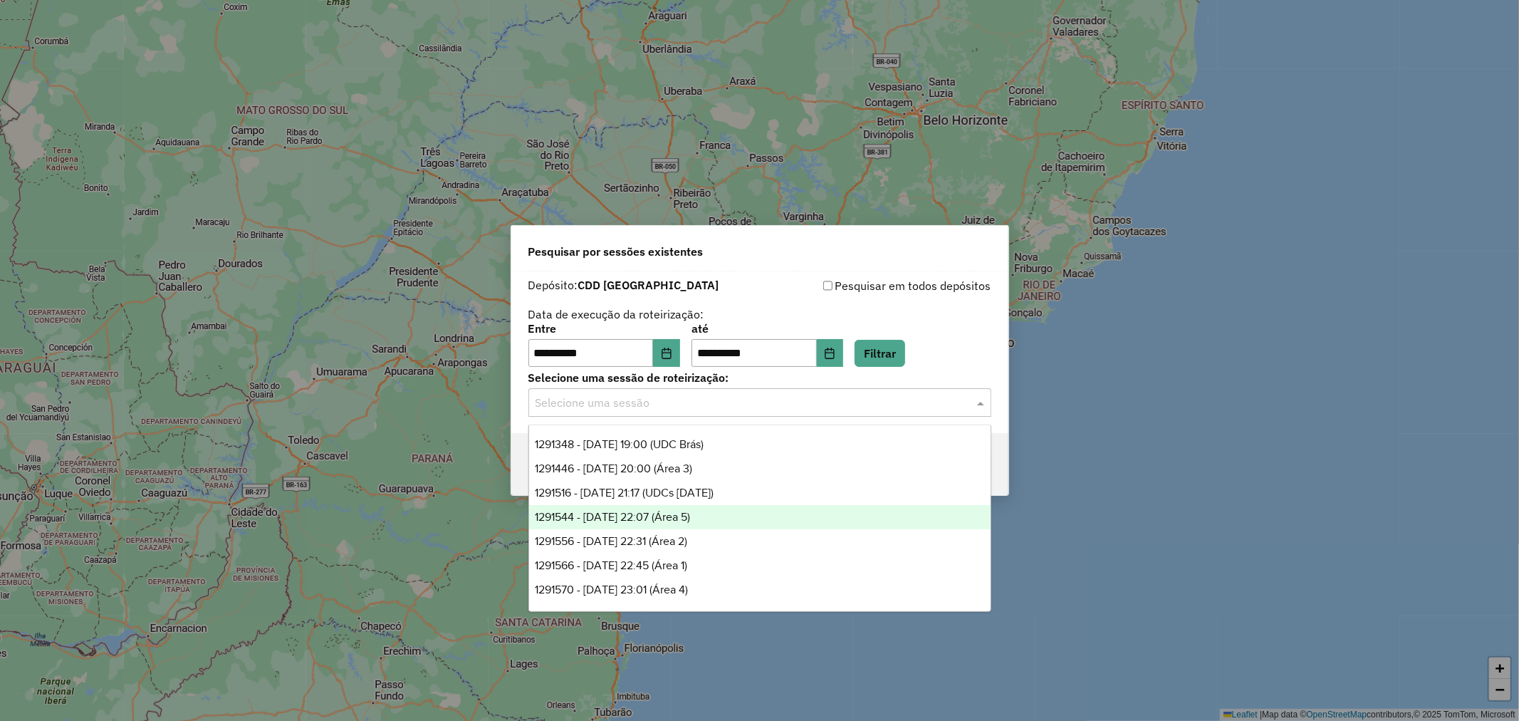
click at [730, 521] on div "1291544 - 09/10/2025 22:07 (Área 5)" at bounding box center [759, 517] width 461 height 24
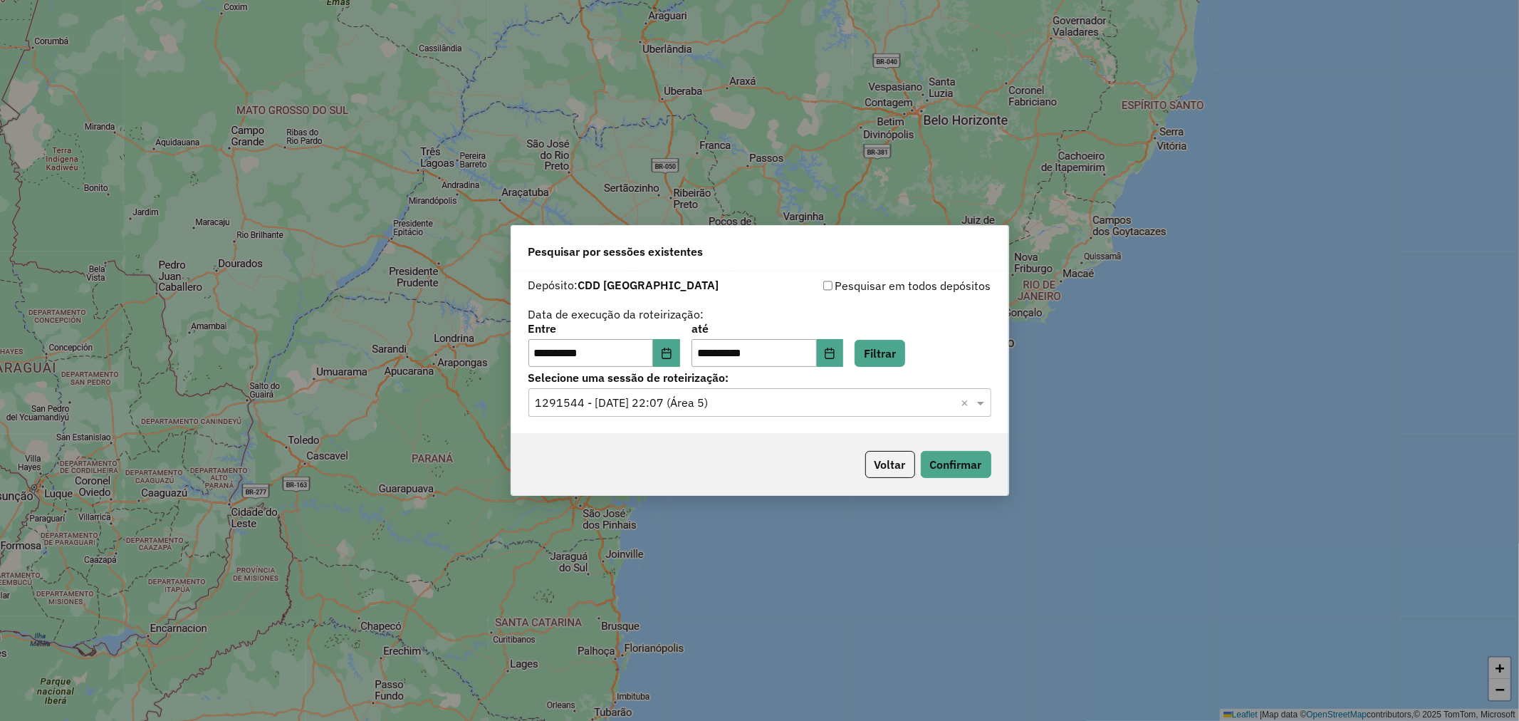
click at [959, 445] on div "Voltar Confirmar" at bounding box center [759, 464] width 497 height 61
click at [970, 463] on button "Confirmar" at bounding box center [956, 464] width 70 height 27
click at [896, 466] on button "Voltar" at bounding box center [890, 464] width 50 height 27
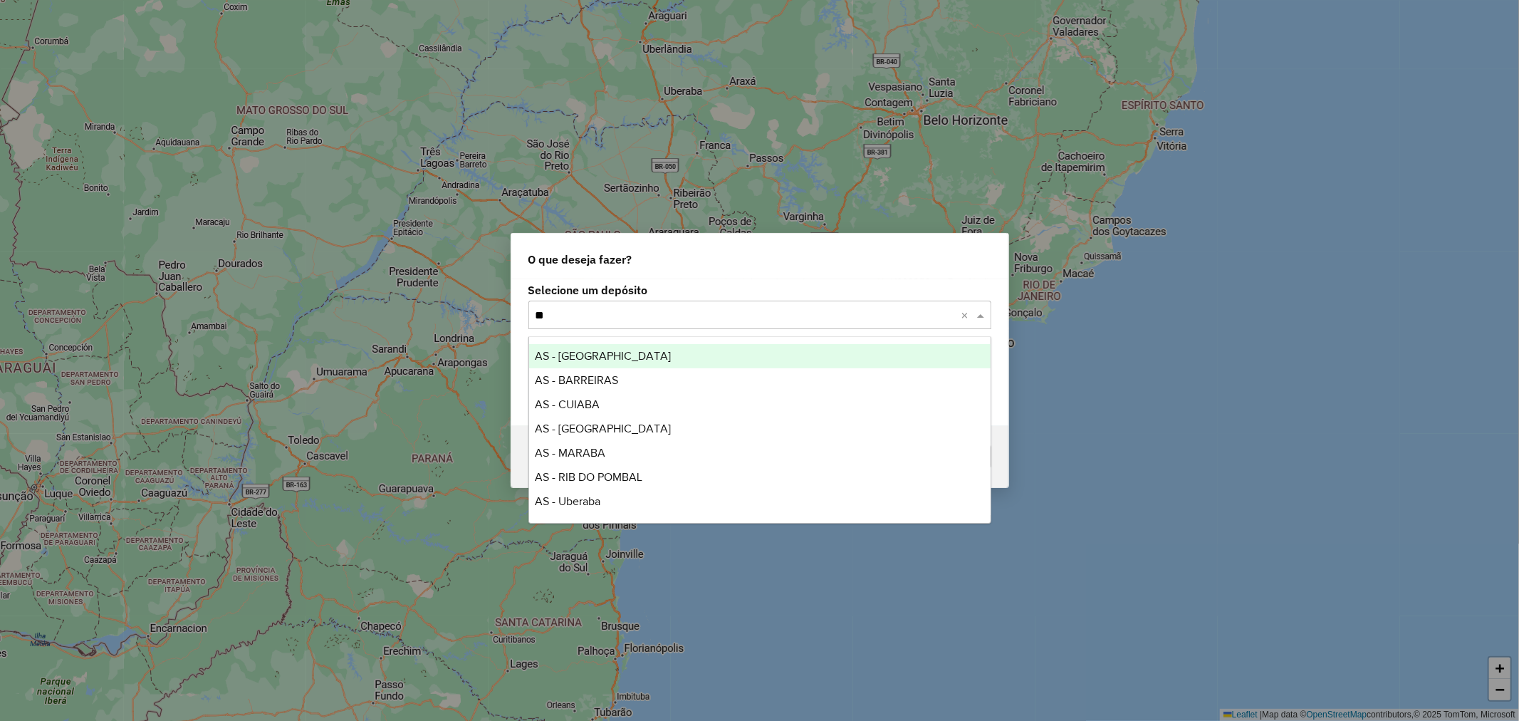
type input "***"
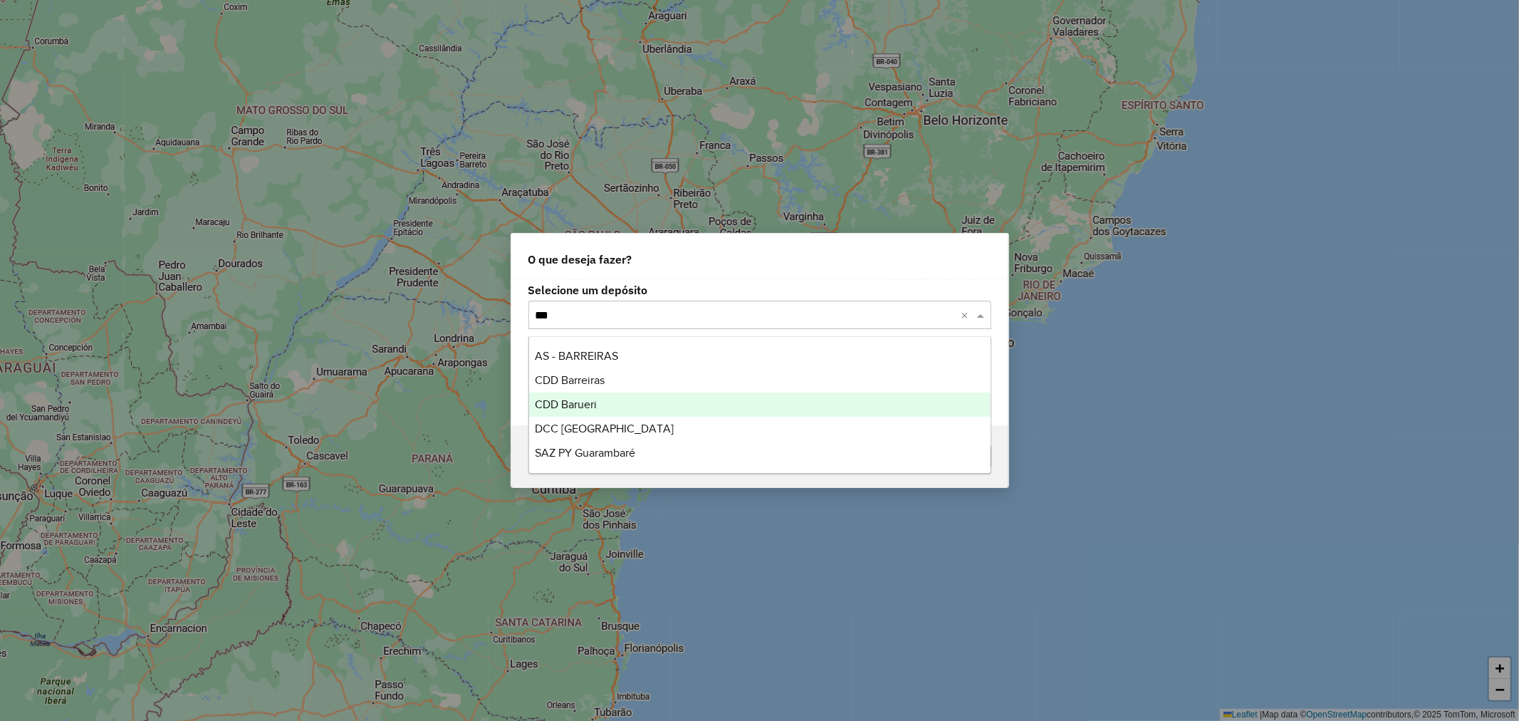
click at [595, 395] on div "CDD Barueri" at bounding box center [759, 404] width 461 height 24
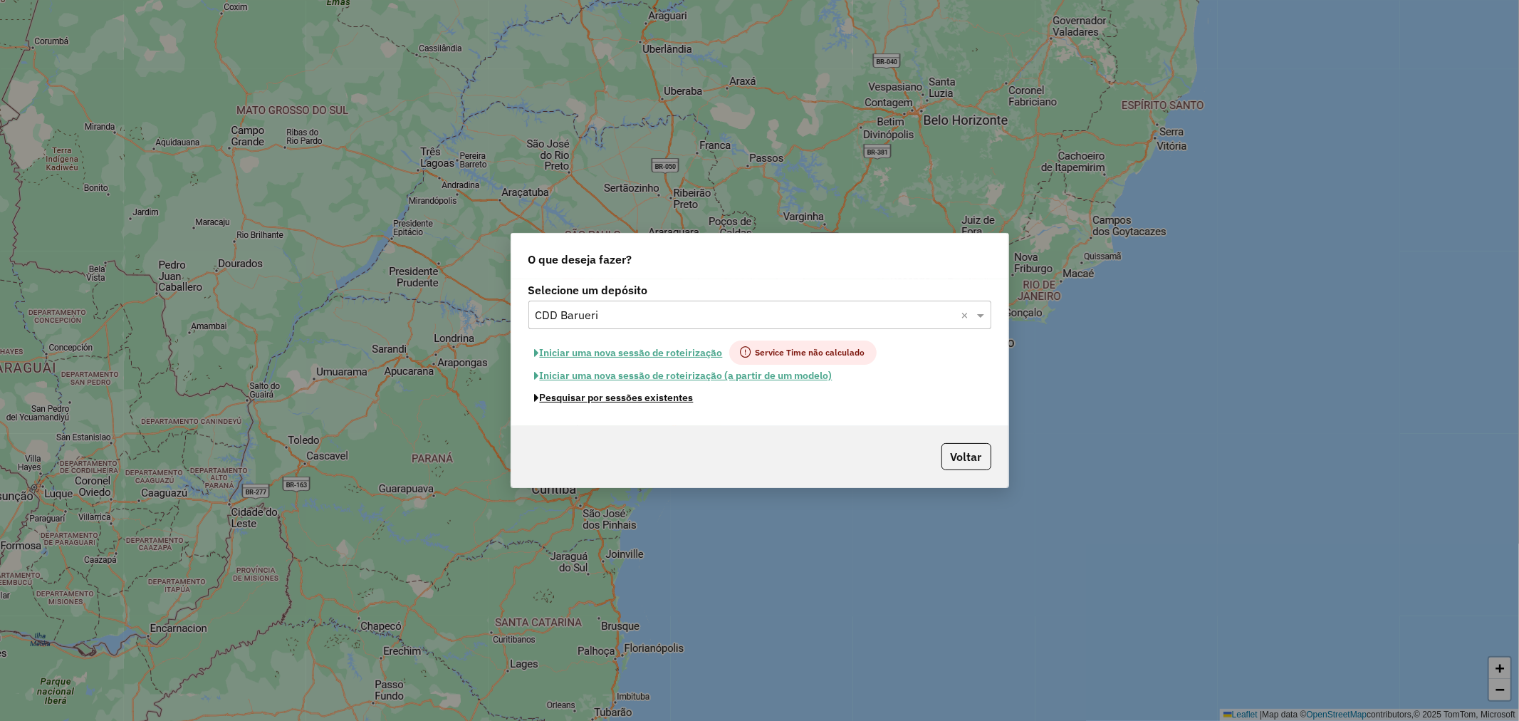
click at [656, 399] on button "Pesquisar por sessões existentes" at bounding box center [614, 398] width 172 height 22
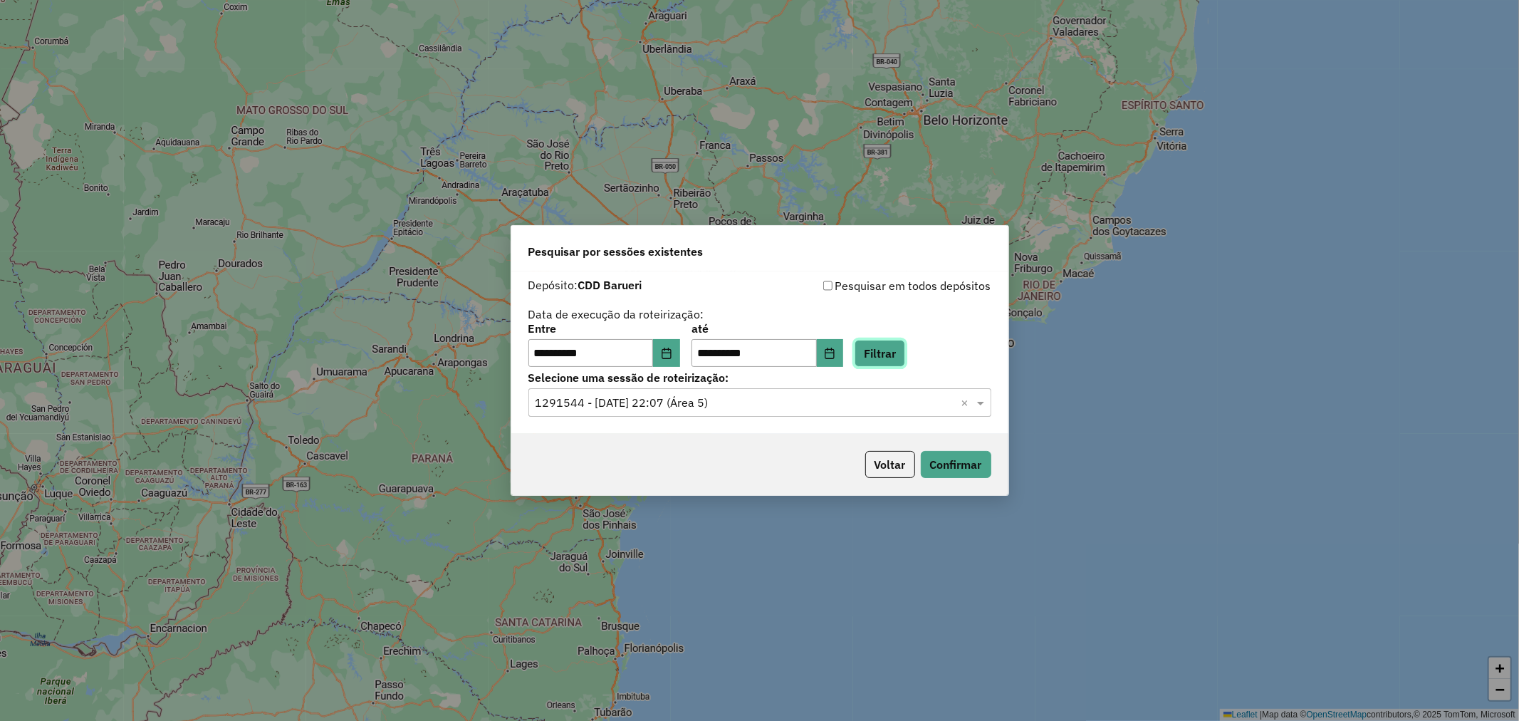
click at [889, 347] on button "Filtrar" at bounding box center [879, 353] width 51 height 27
click at [651, 404] on input "text" at bounding box center [745, 402] width 420 height 17
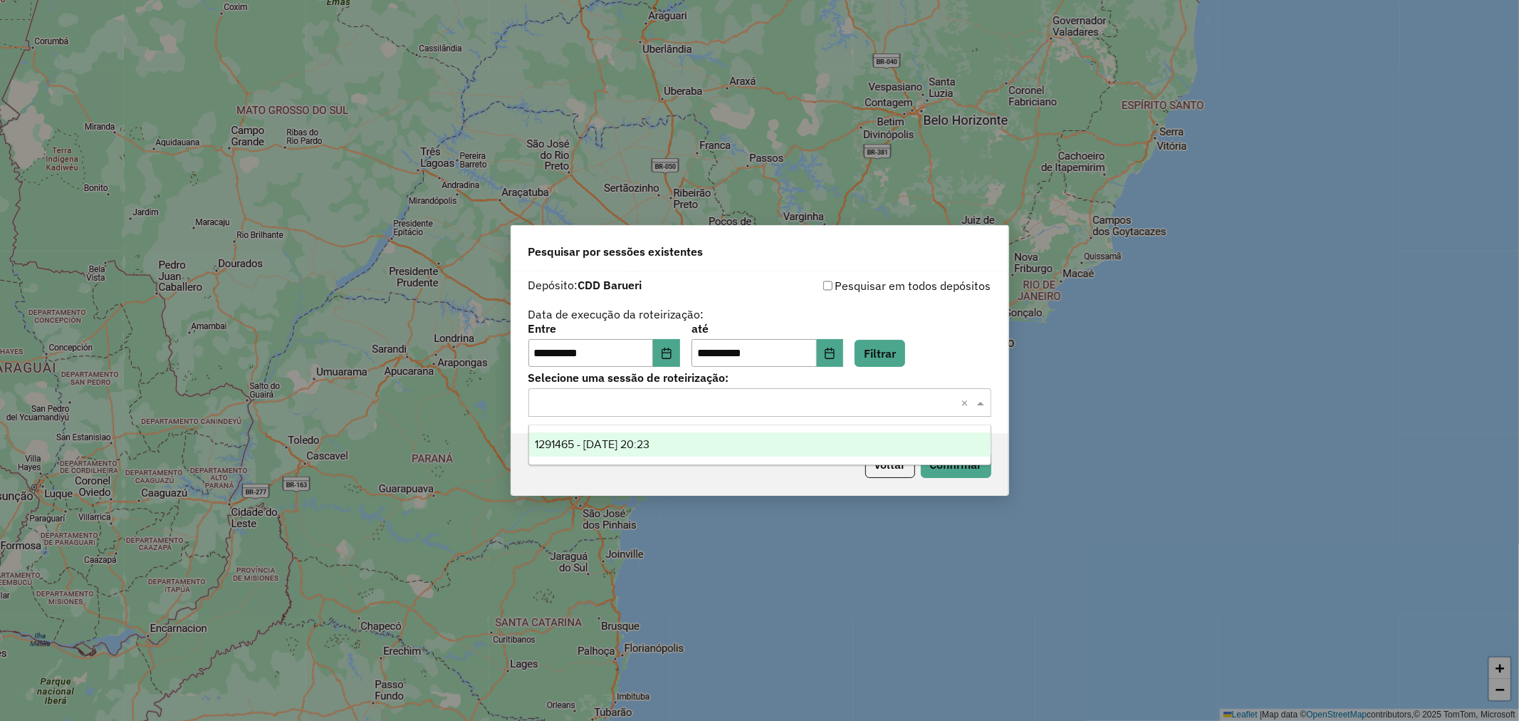
click at [642, 445] on span "1291465 - 09/10/2025 20:23" at bounding box center [592, 444] width 115 height 12
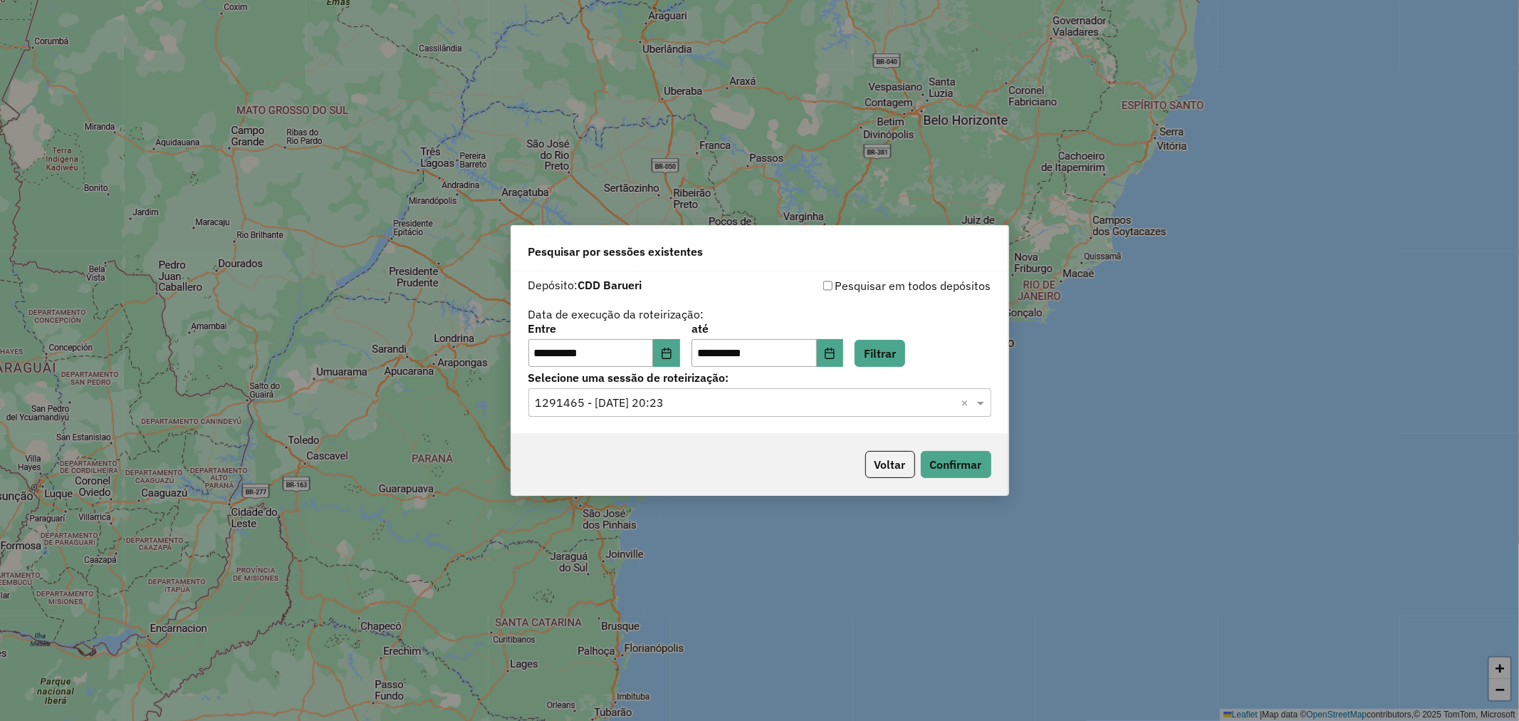
click at [967, 485] on div "Voltar Confirmar" at bounding box center [759, 464] width 497 height 61
click at [961, 473] on button "Confirmar" at bounding box center [956, 464] width 70 height 27
click at [895, 460] on button "Voltar" at bounding box center [890, 464] width 50 height 27
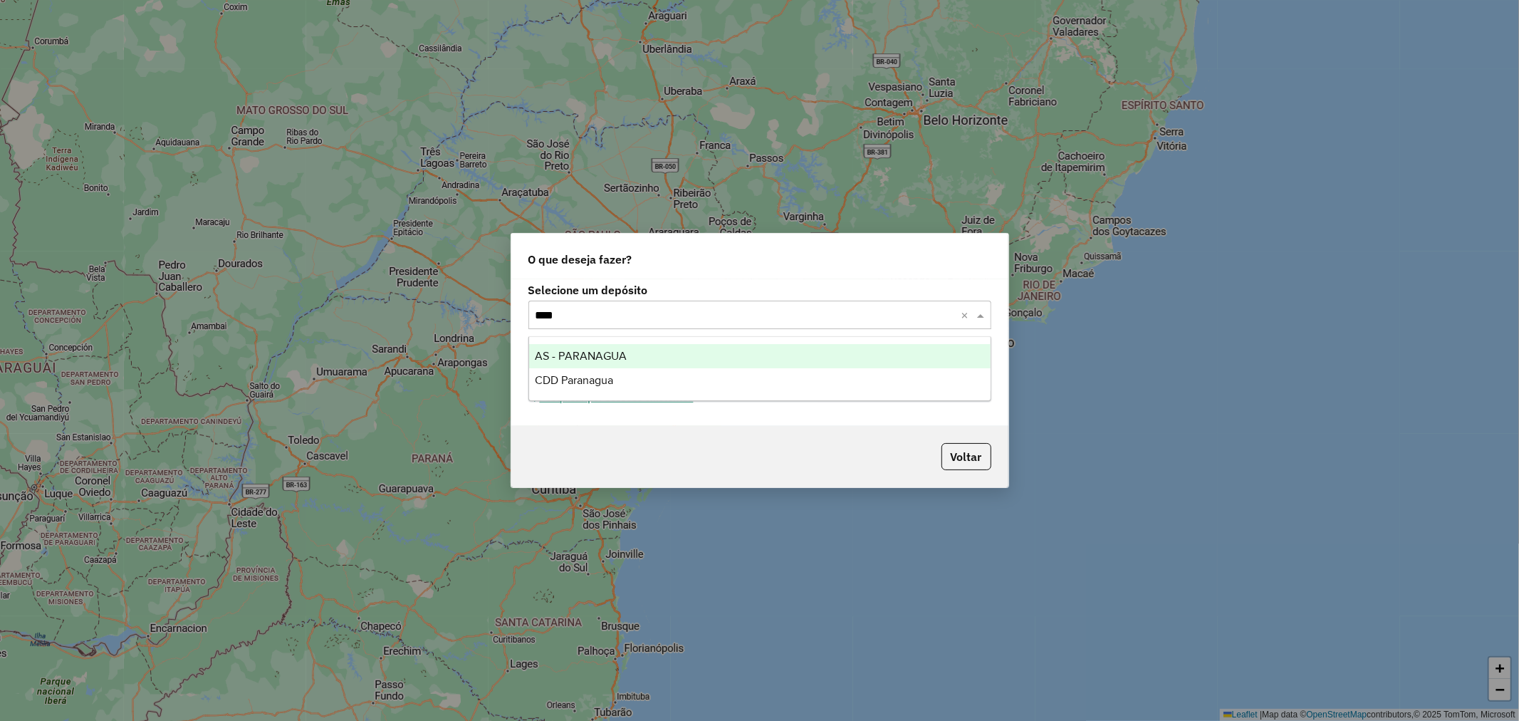
type input "*****"
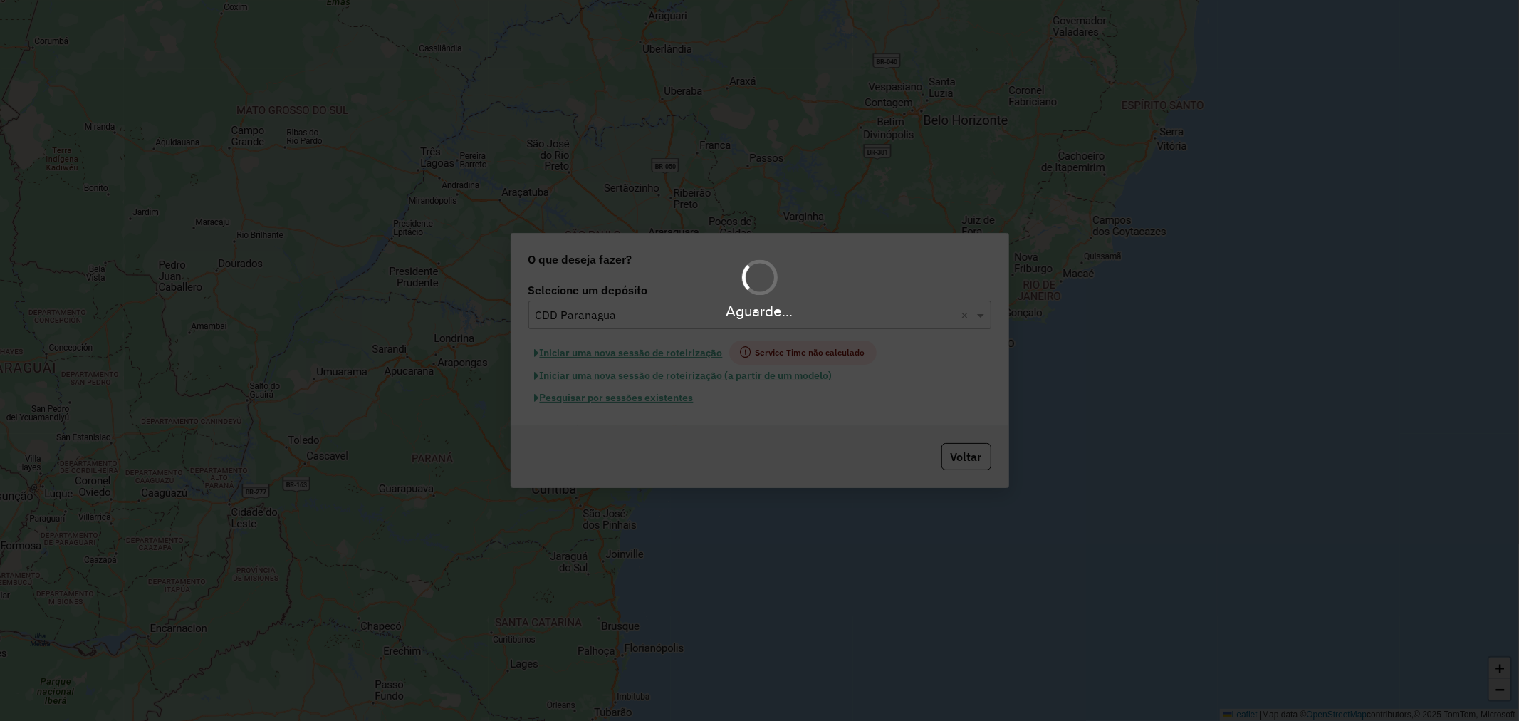
click at [657, 397] on div "Aguarde..." at bounding box center [759, 360] width 1519 height 721
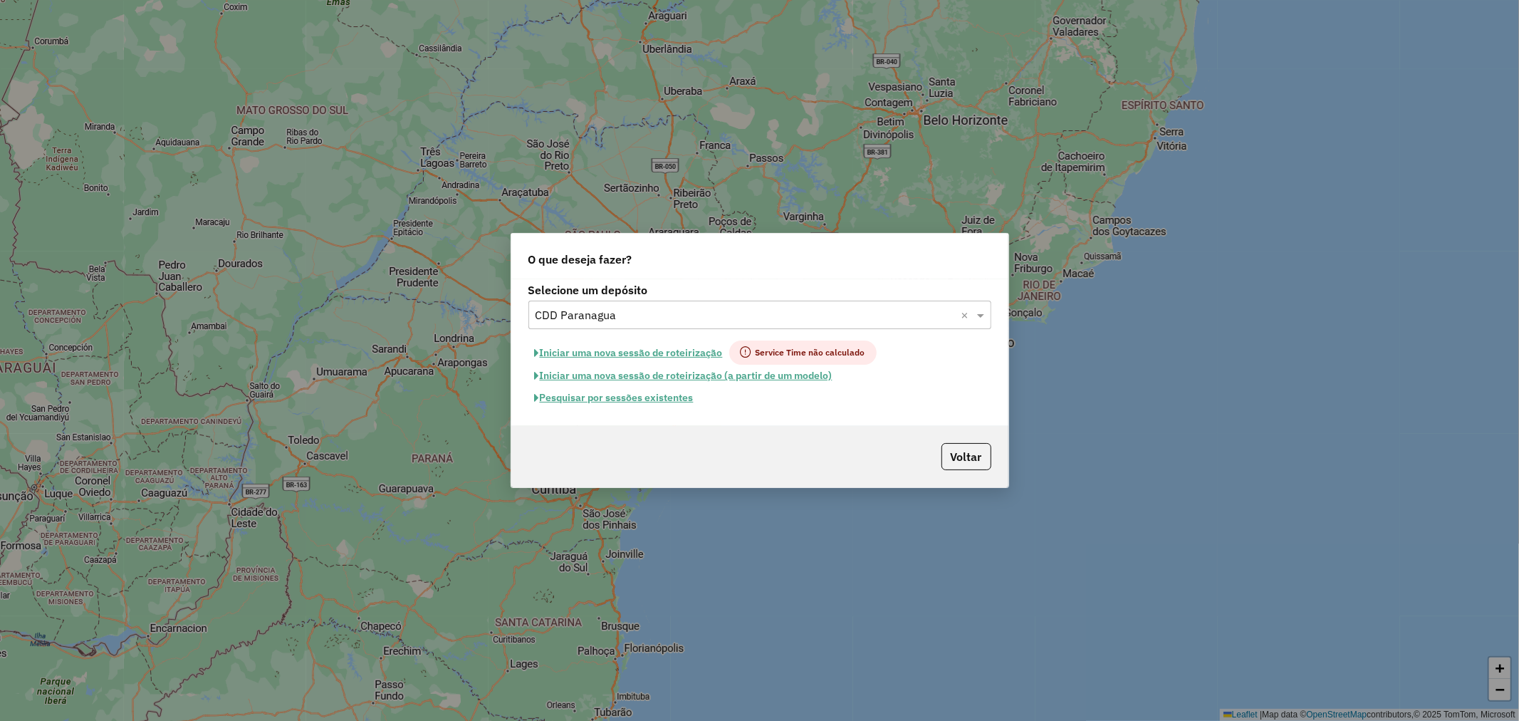
click at [648, 400] on button "Pesquisar por sessões existentes" at bounding box center [614, 398] width 172 height 22
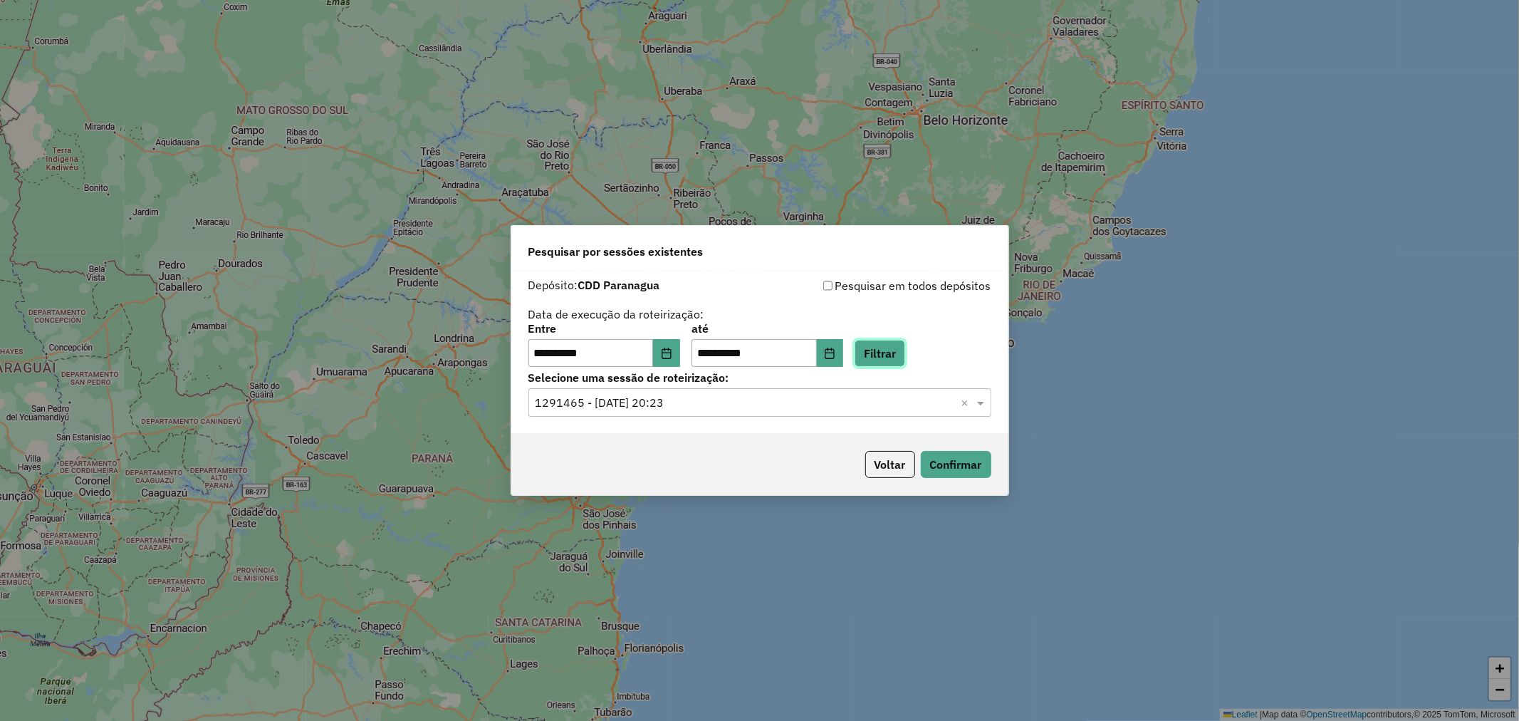
click at [896, 347] on button "Filtrar" at bounding box center [879, 353] width 51 height 27
click at [654, 408] on hb-app "**********" at bounding box center [759, 360] width 1519 height 721
click at [752, 413] on div "Selecione uma sessão × ×" at bounding box center [759, 402] width 463 height 28
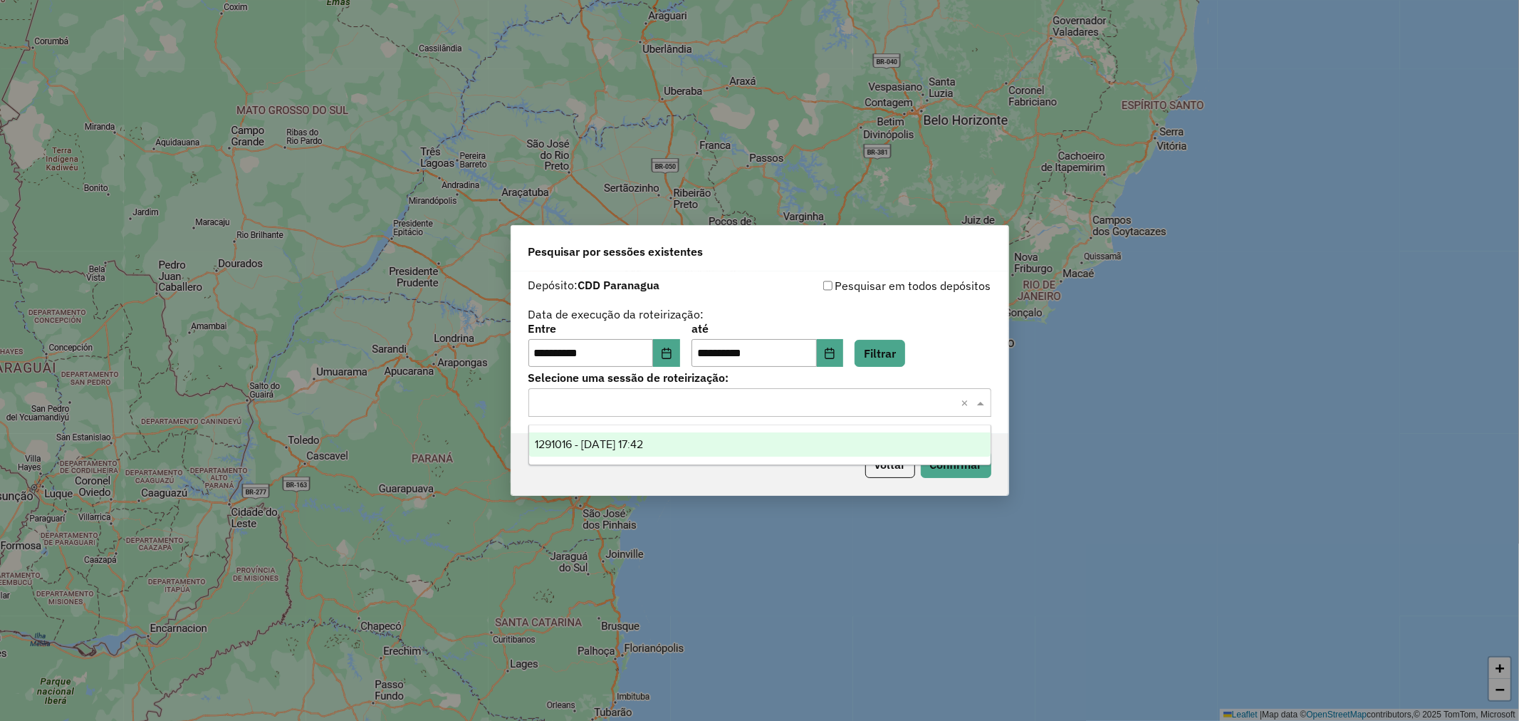
click at [746, 434] on div "1291016 - 09/10/2025 17:42" at bounding box center [759, 444] width 461 height 24
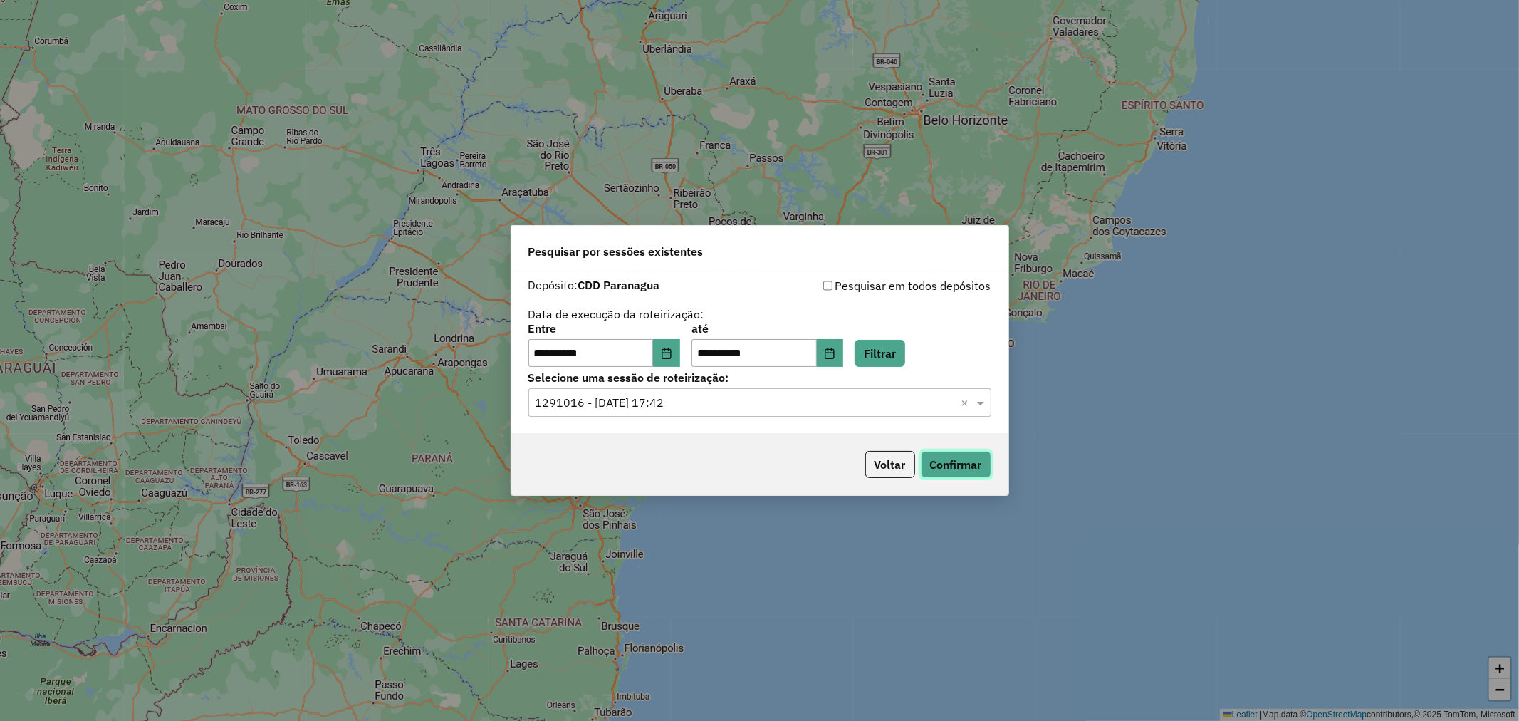
click at [954, 466] on button "Confirmar" at bounding box center [956, 464] width 70 height 27
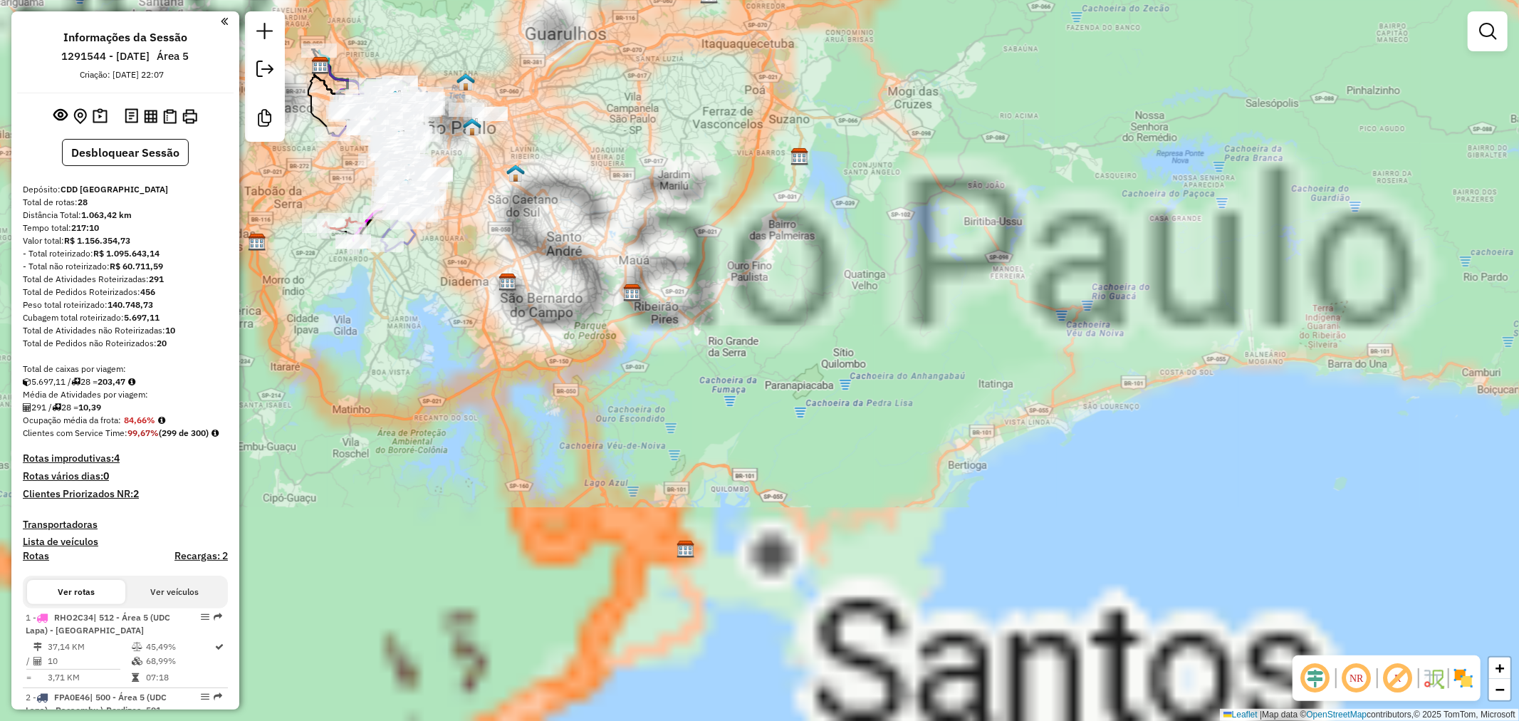
click at [138, 422] on strong "84,66%" at bounding box center [139, 419] width 31 height 11
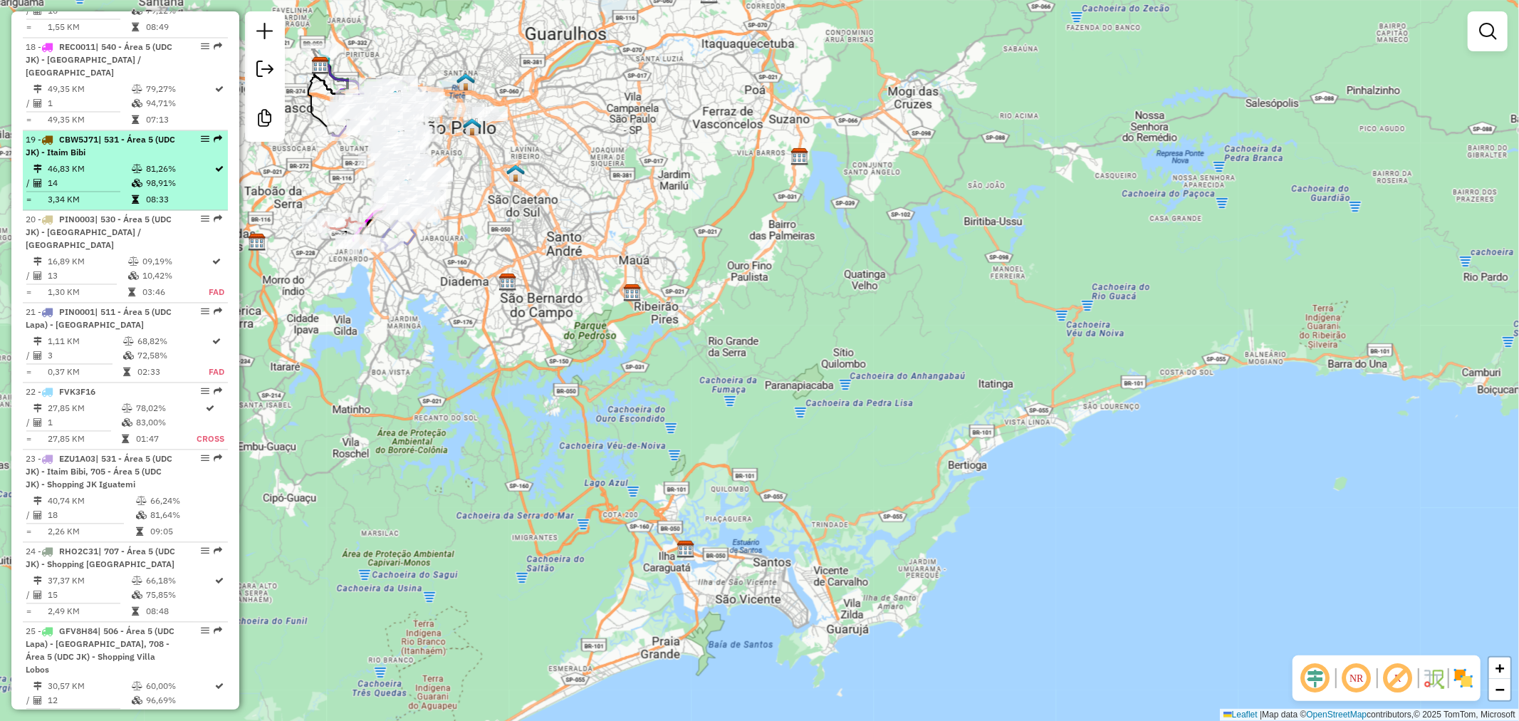
scroll to position [2297, 0]
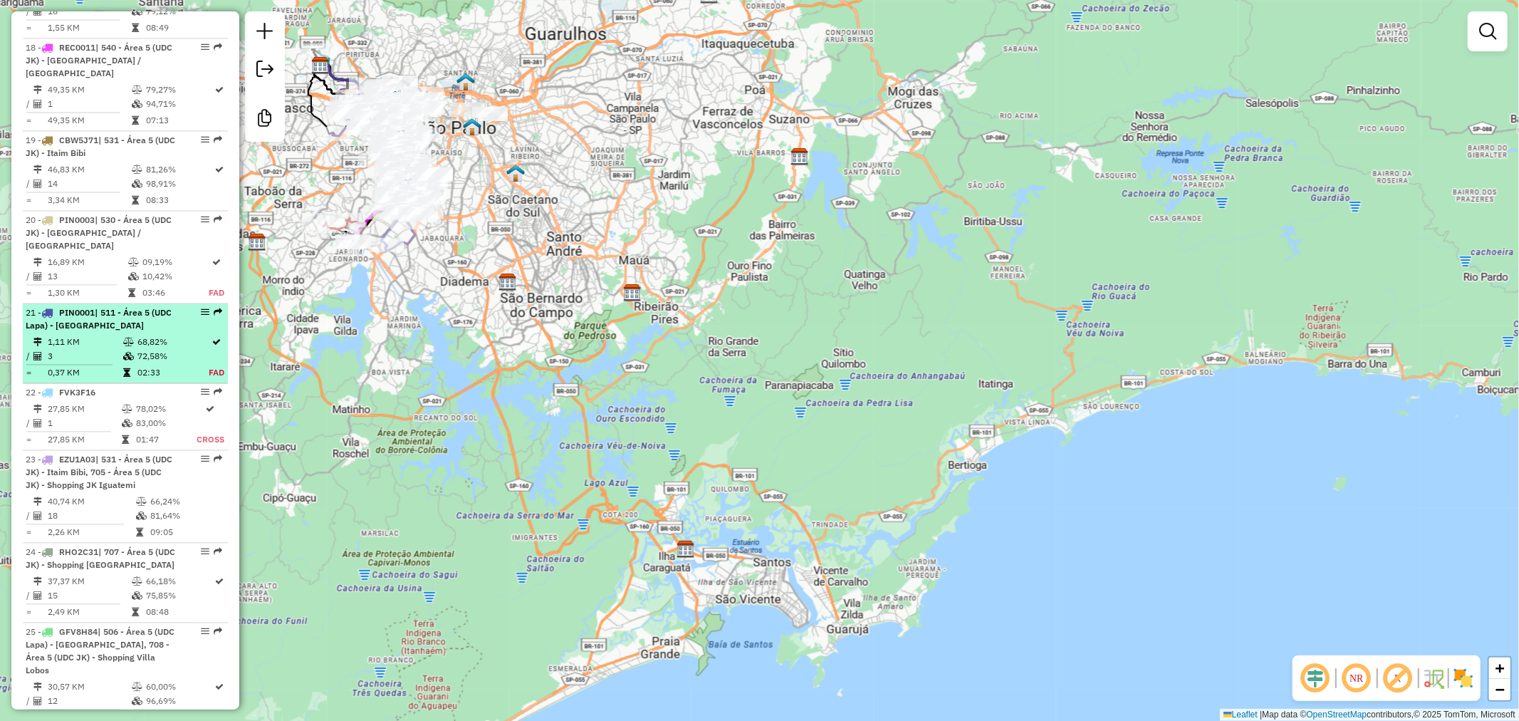
click at [94, 306] on div "21 - PIN0001 | 511 - Área 5 (UDC Lapa) - Alto de Pinheiros" at bounding box center [101, 319] width 151 height 26
select select "**********"
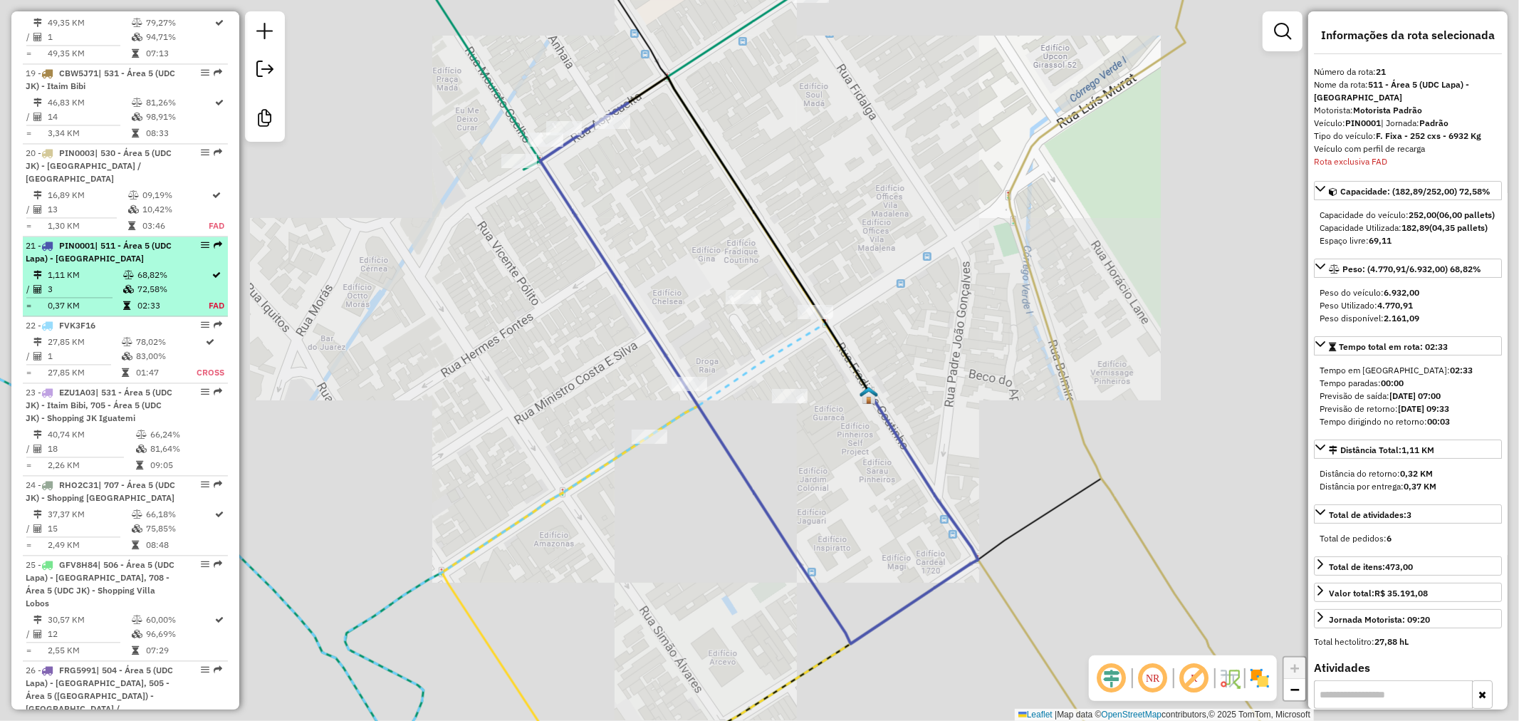
scroll to position [2222, 0]
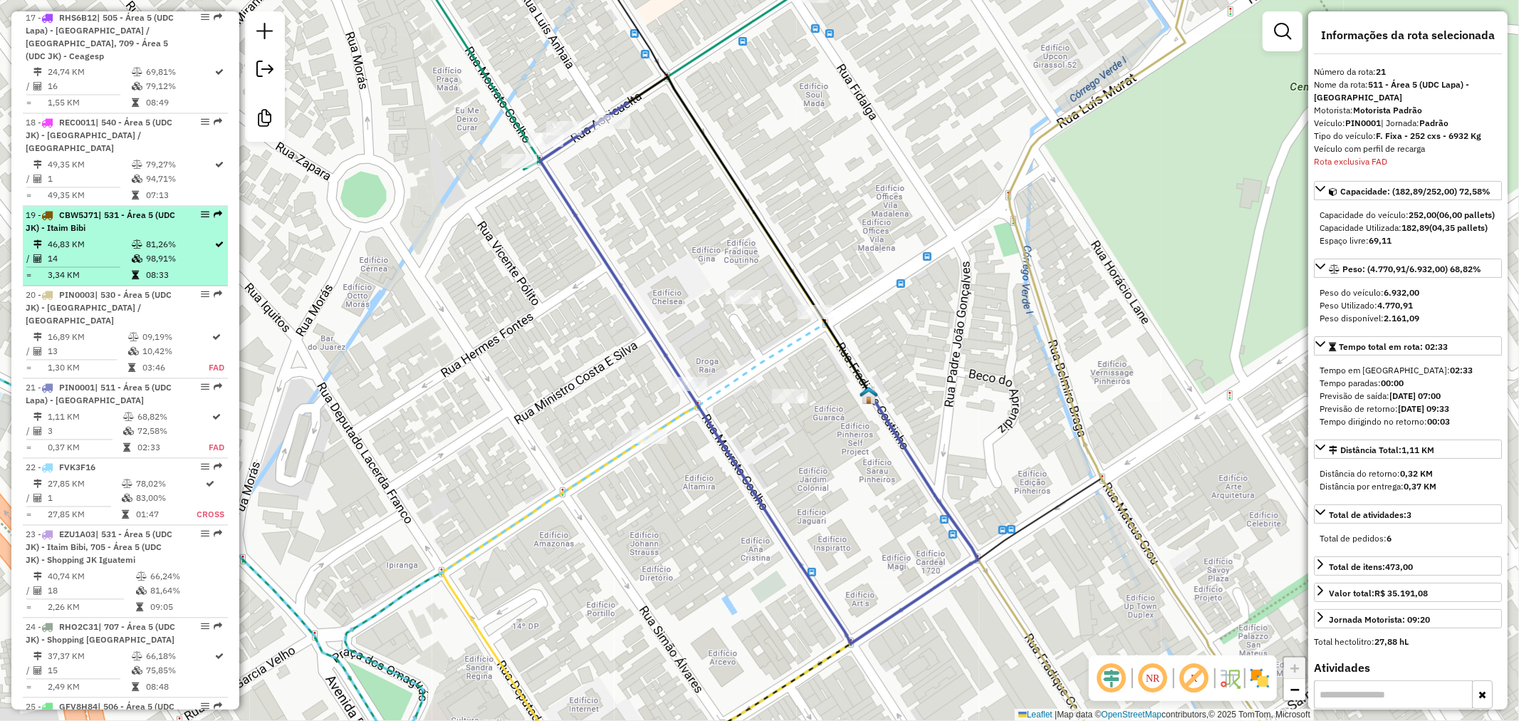
click at [88, 210] on span "CBW5J71" at bounding box center [78, 215] width 39 height 11
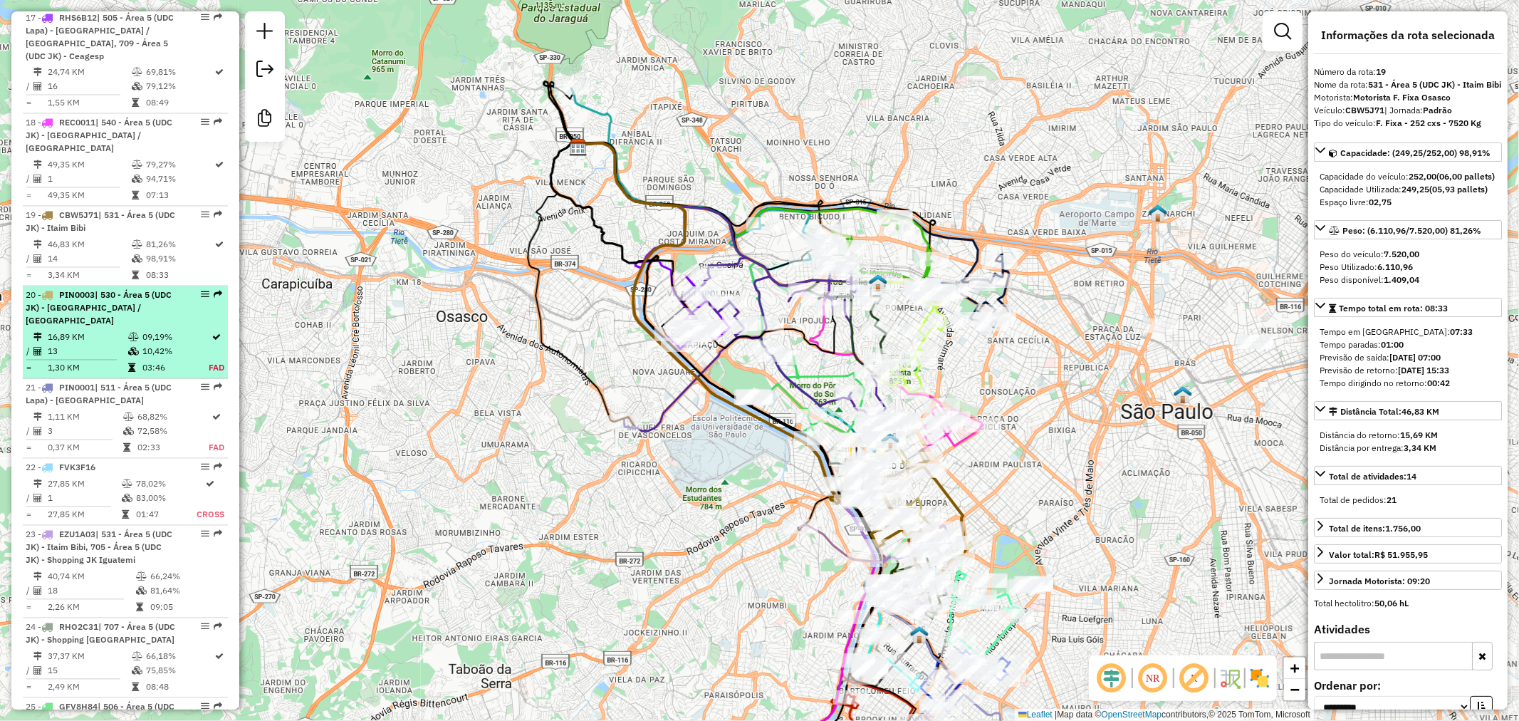
click at [192, 289] on div "20 - PIN0003 | 530 - Área 5 (UDC JK) - Cidade Jardim / Jardim Europa" at bounding box center [125, 308] width 199 height 38
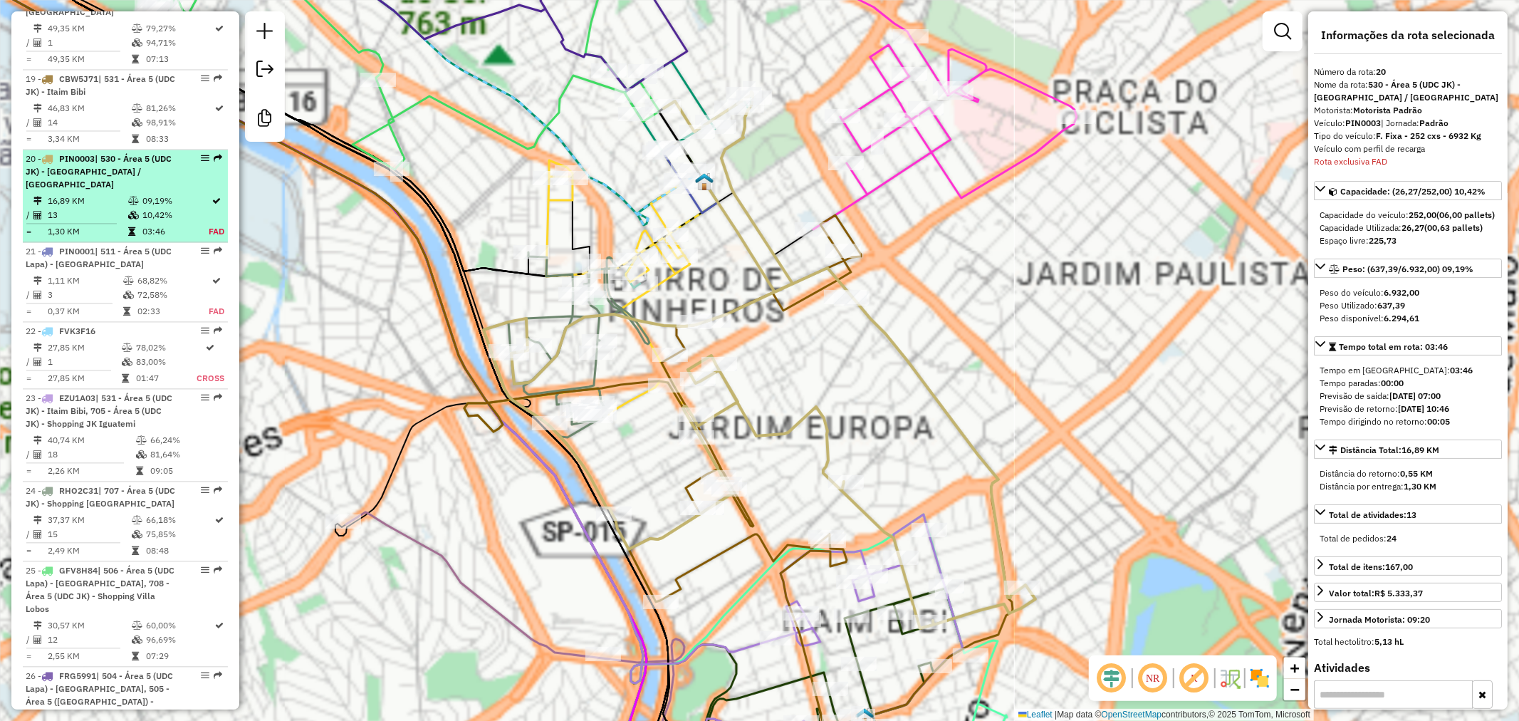
scroll to position [2366, 0]
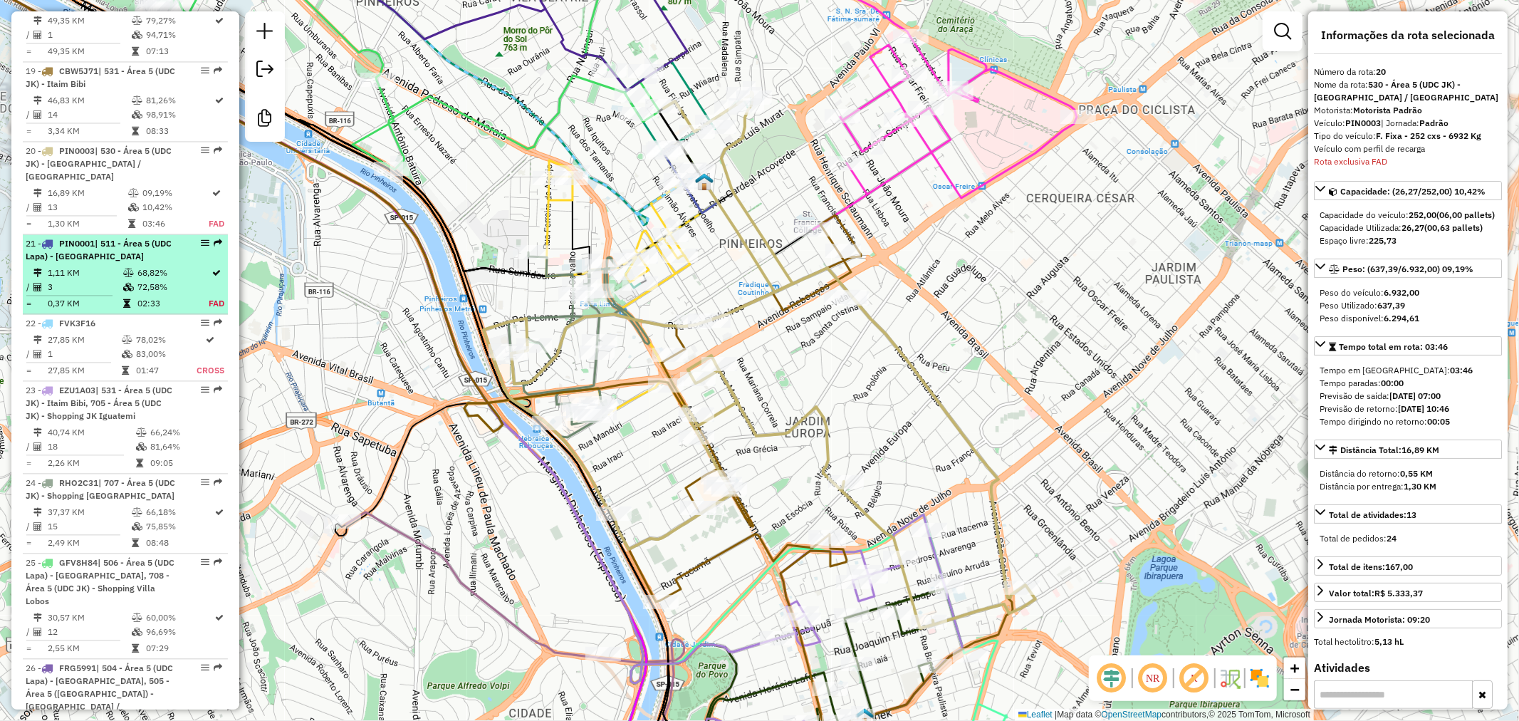
click at [144, 266] on td "68,82%" at bounding box center [172, 273] width 71 height 14
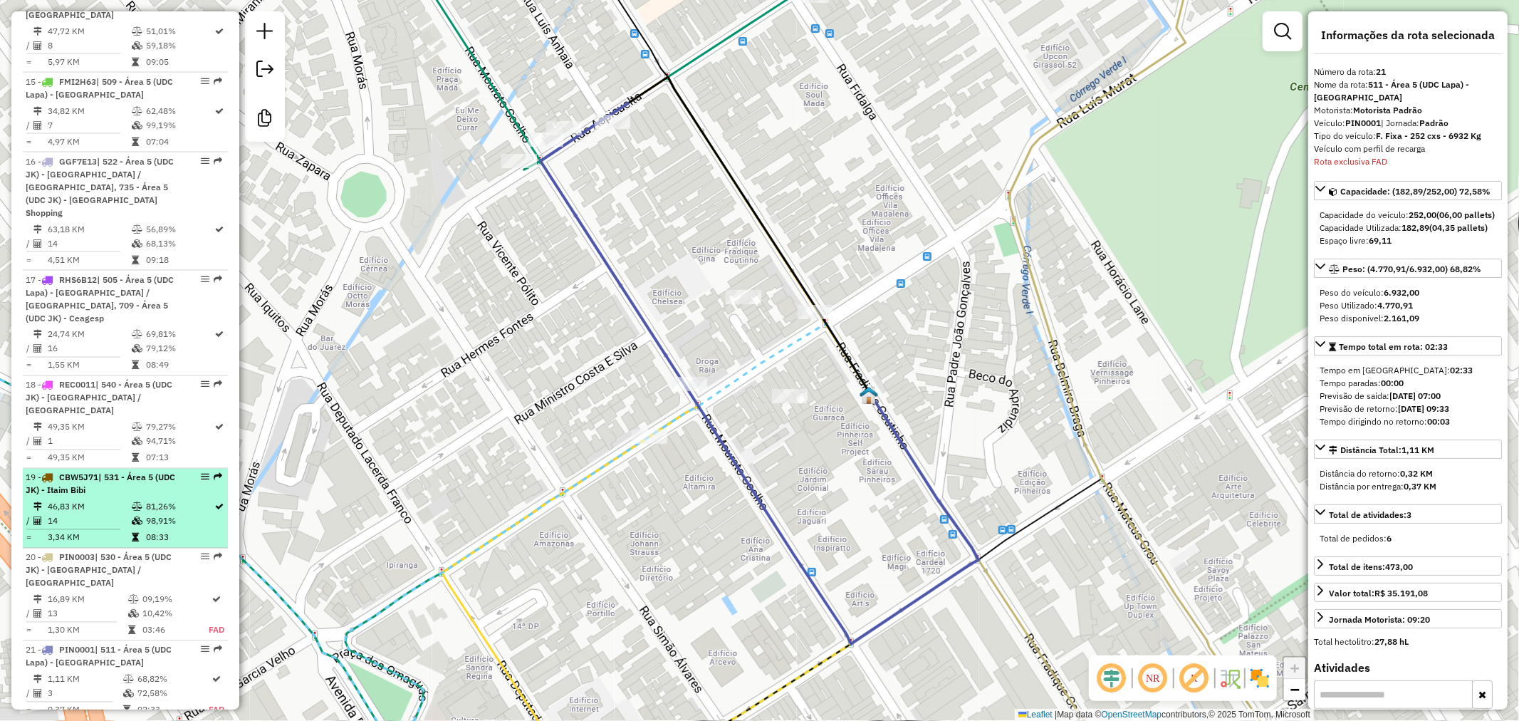
scroll to position [1984, 0]
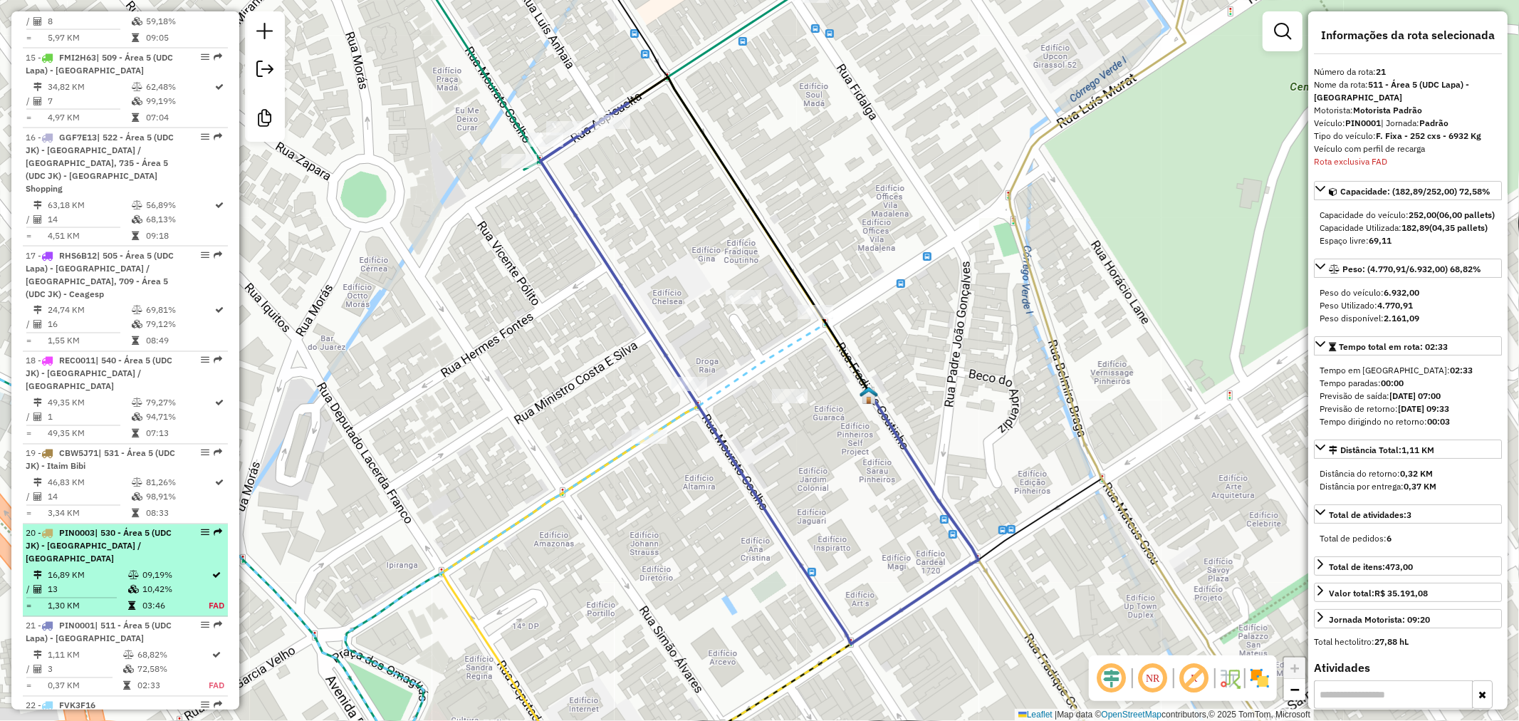
click at [157, 528] on span "| 530 - Área 5 (UDC JK) - Cidade Jardim / Jardim Europa" at bounding box center [99, 546] width 146 height 36
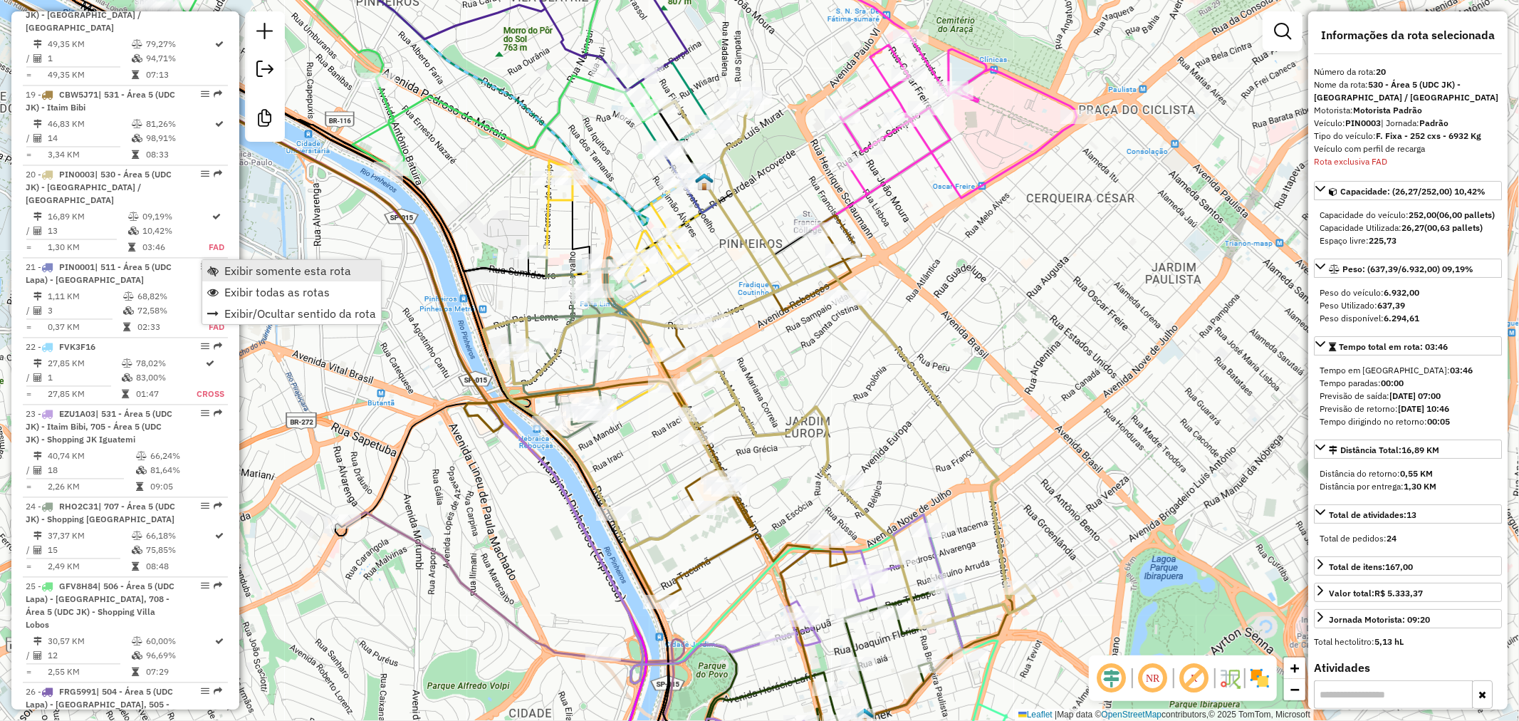
scroll to position [2366, 0]
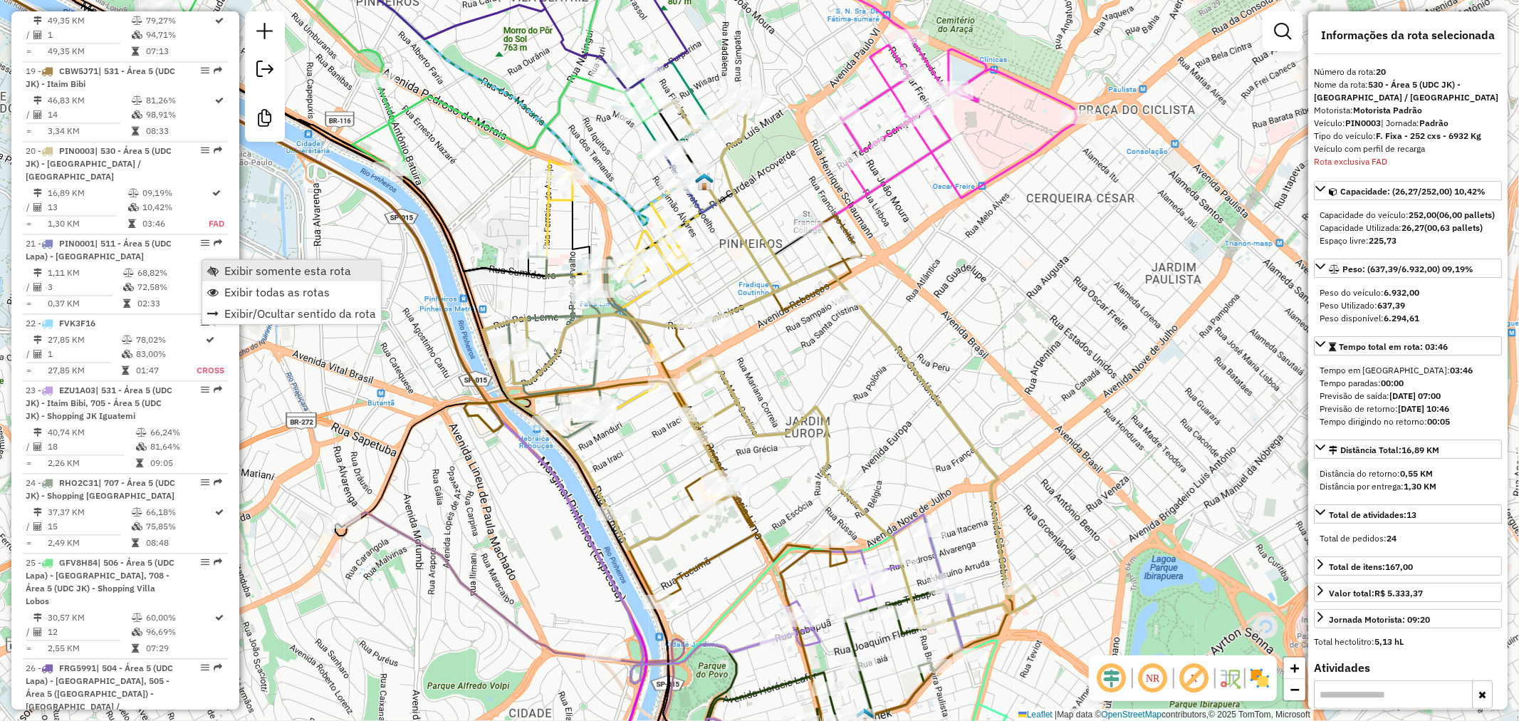
click at [223, 272] on link "Exibir somente esta rota" at bounding box center [291, 270] width 179 height 21
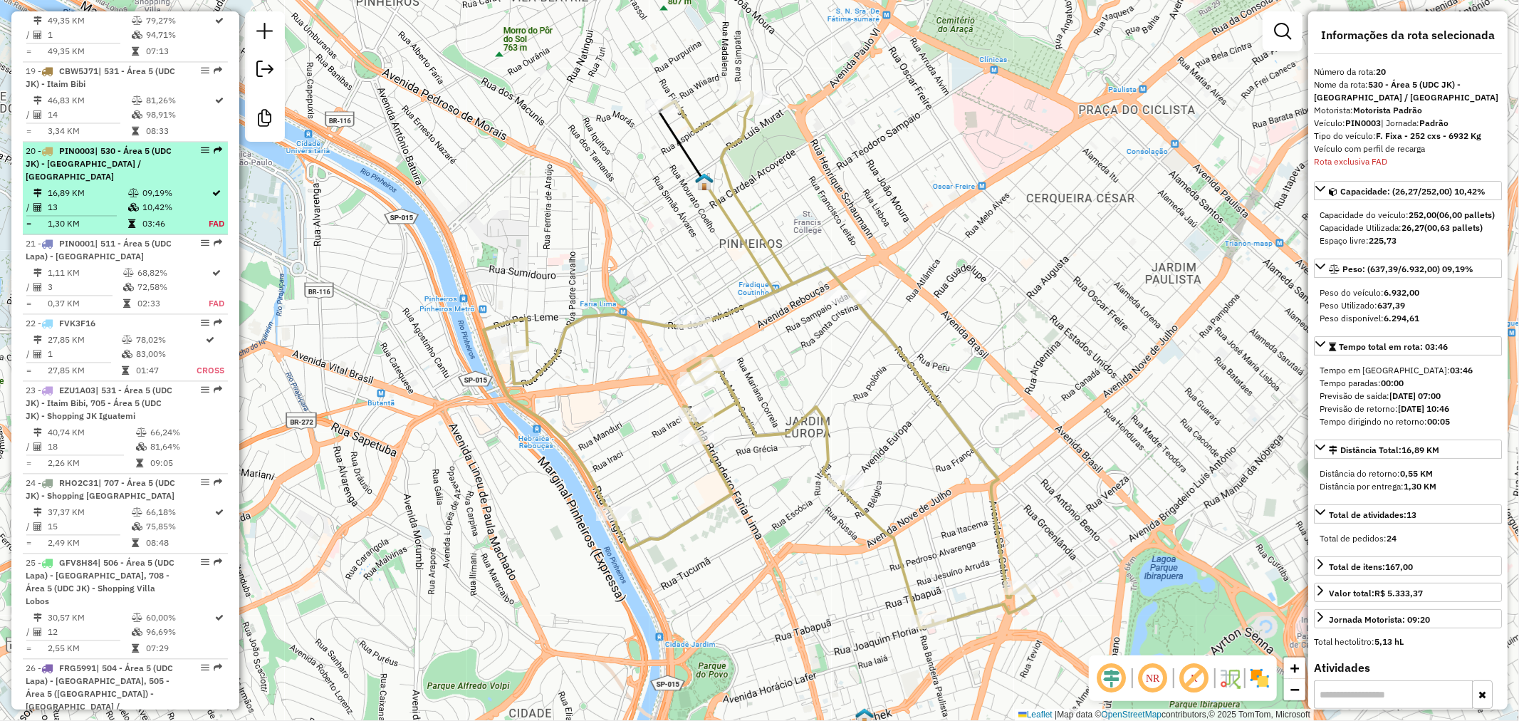
click at [117, 145] on div "20 - PIN0003 | 530 - Área 5 (UDC JK) - Cidade Jardim / Jardim Europa" at bounding box center [101, 164] width 151 height 38
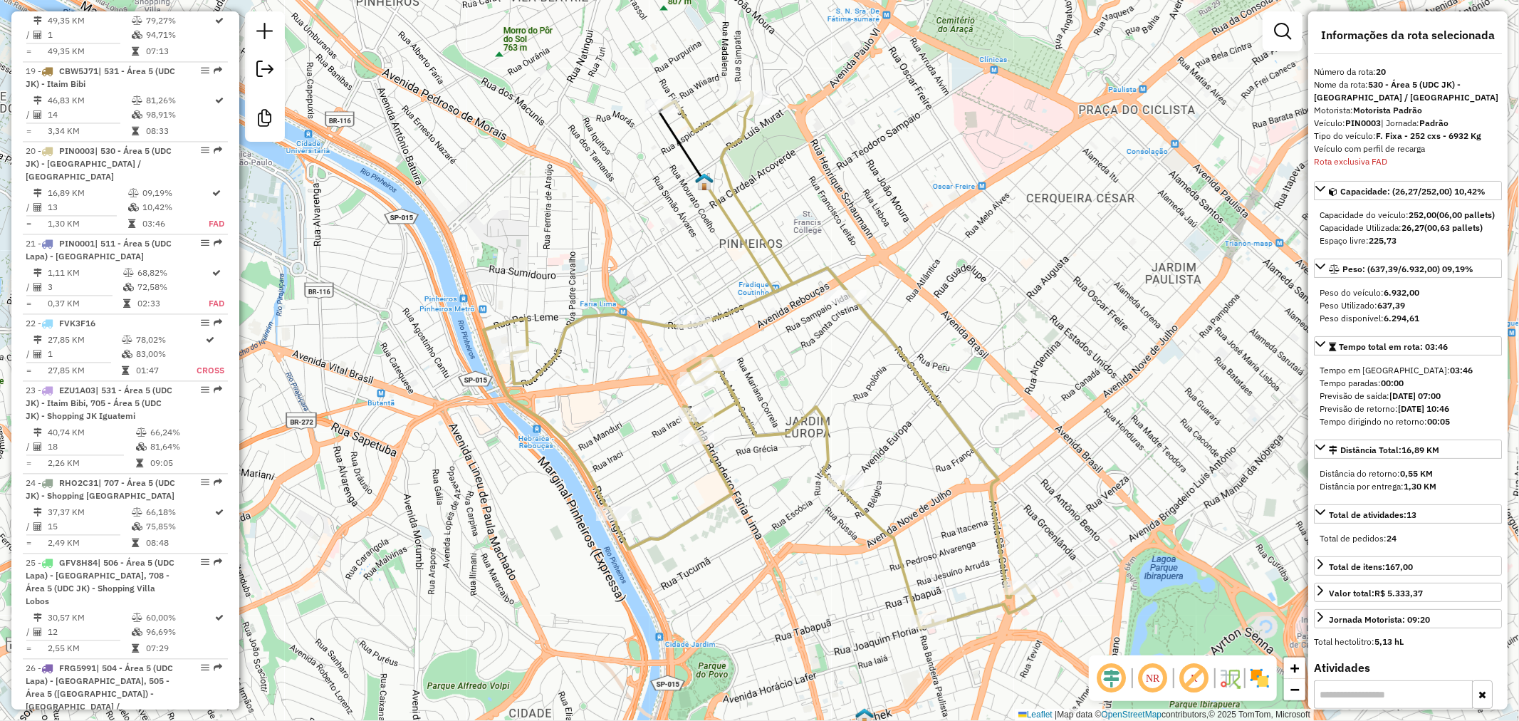
click at [1287, 31] on em at bounding box center [1282, 31] width 17 height 17
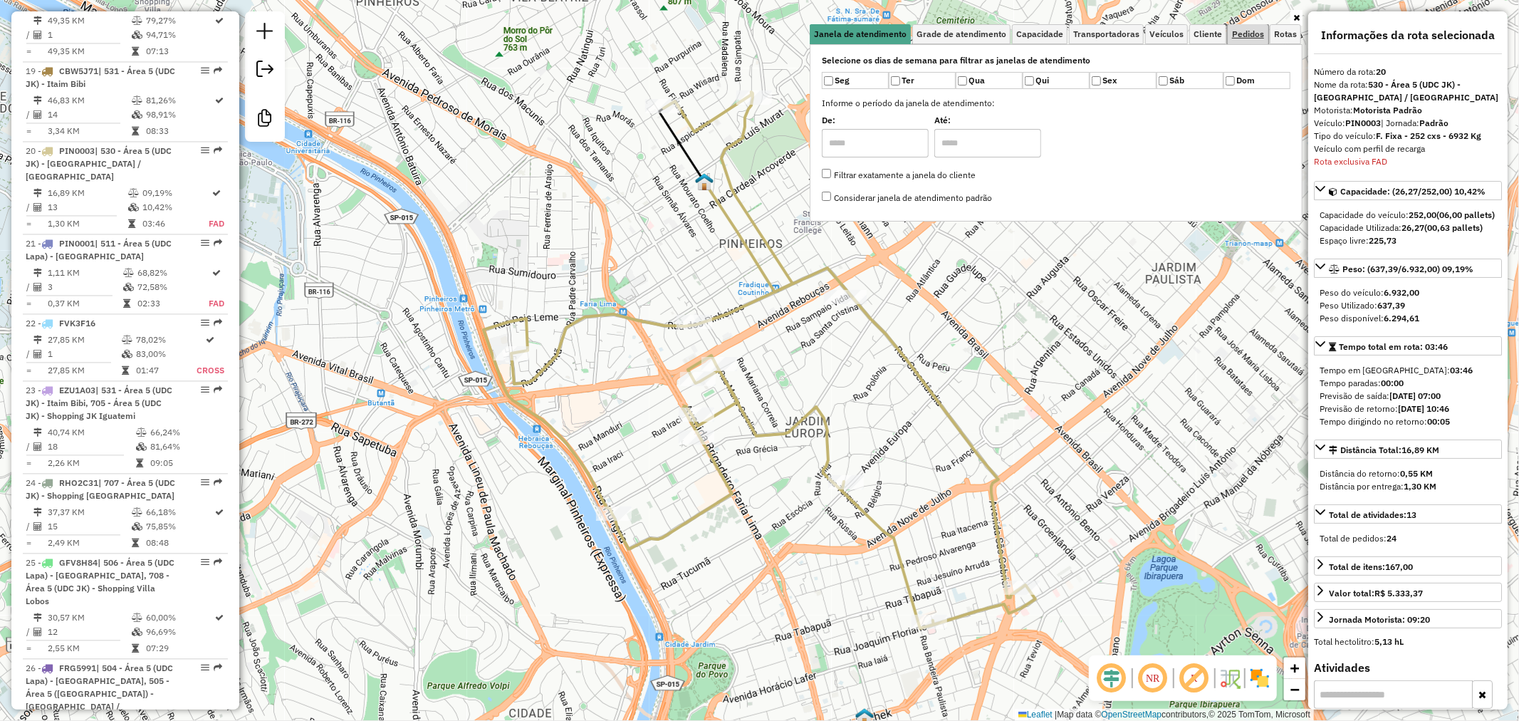
click at [1247, 31] on span "Pedidos" at bounding box center [1248, 34] width 32 height 9
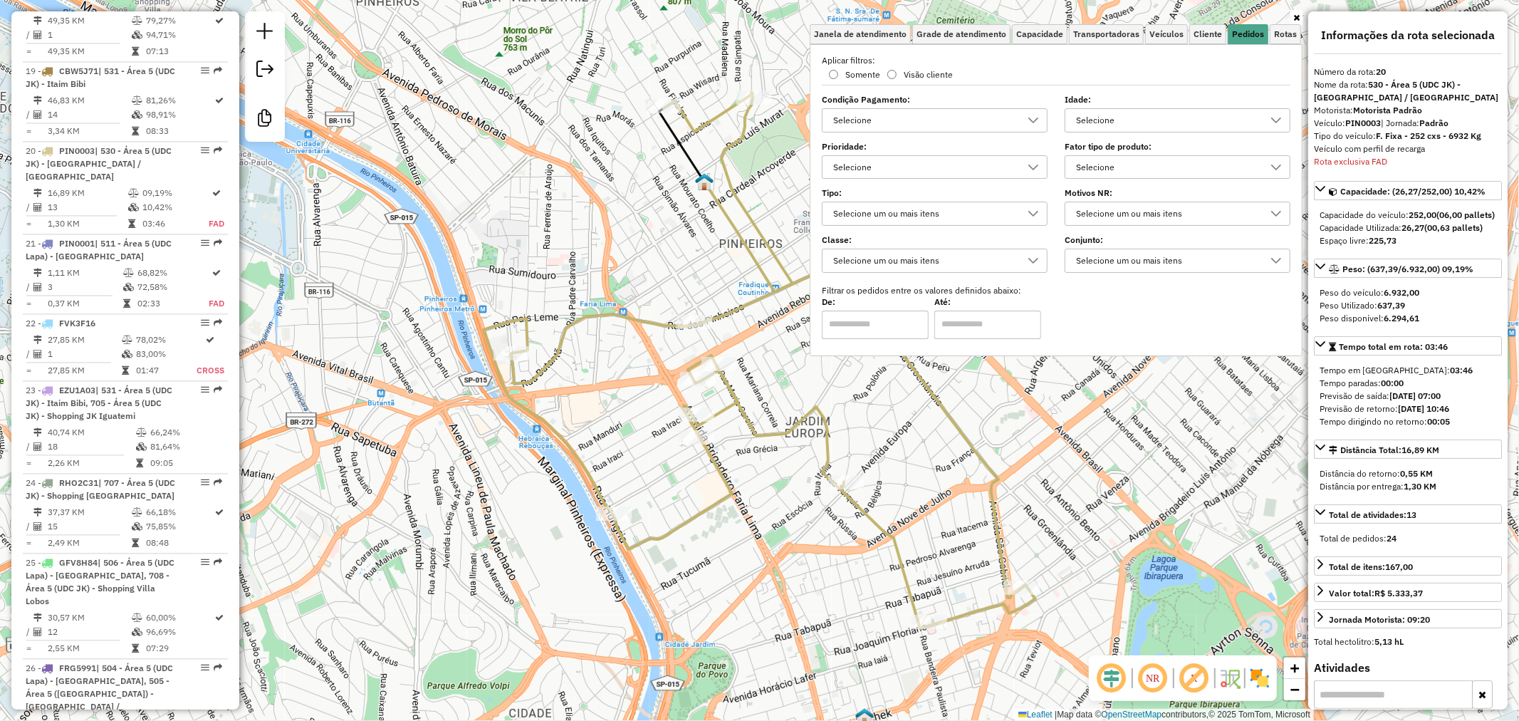
click at [1151, 165] on div "Selecione" at bounding box center [1167, 167] width 192 height 23
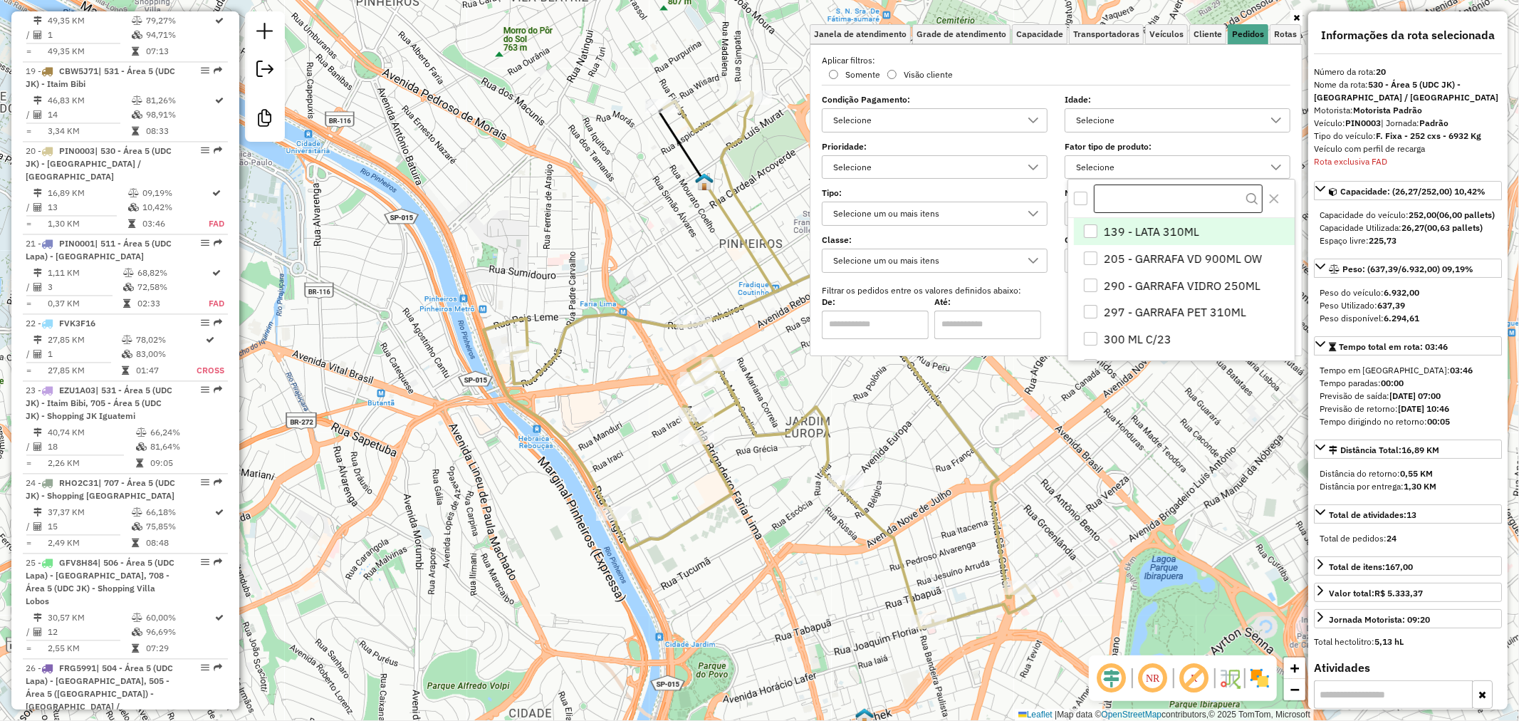
scroll to position [8, 48]
click at [1128, 191] on input "text" at bounding box center [1178, 198] width 169 height 28
type input "***"
click at [1158, 239] on span "BARRIL KEG 30 L" at bounding box center [1147, 232] width 88 height 17
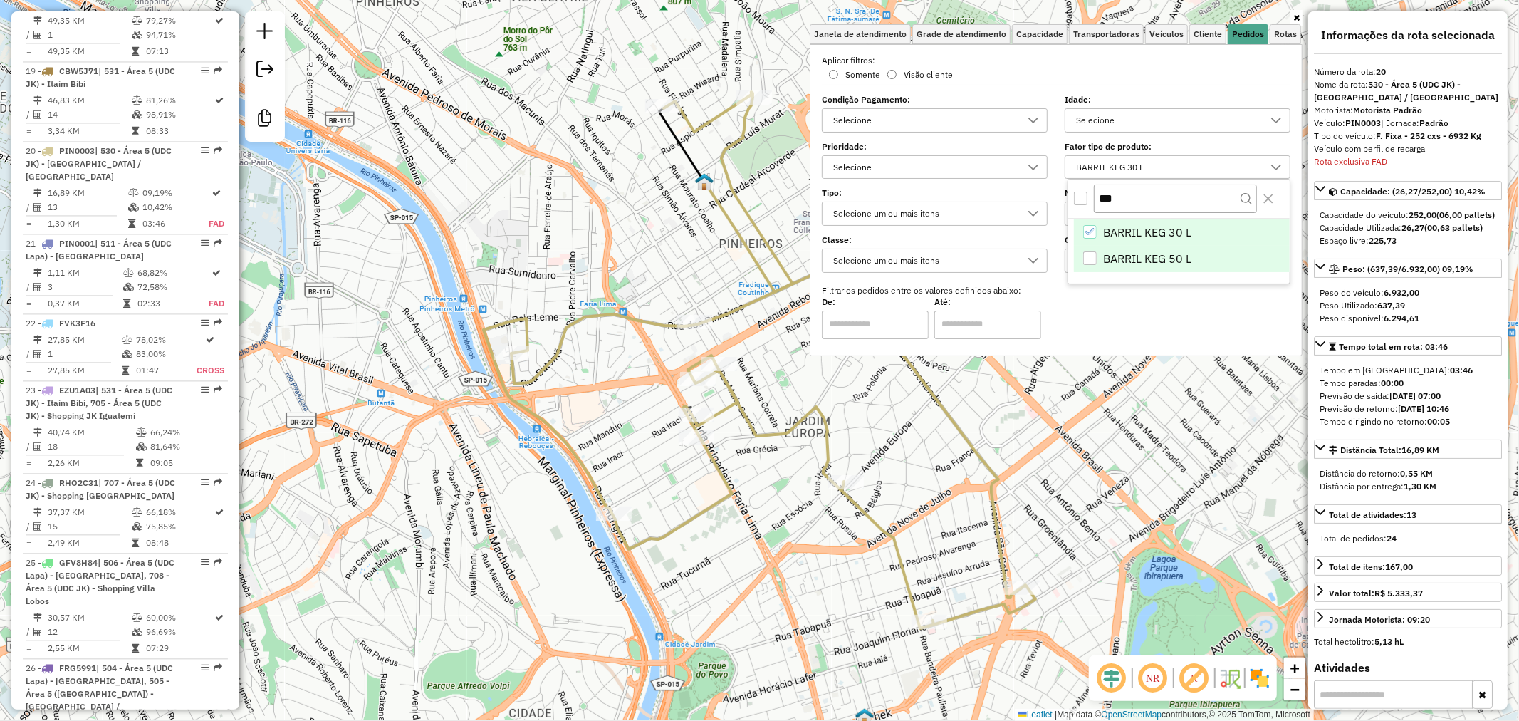
click at [1156, 259] on span "BARRIL KEG 50 L" at bounding box center [1147, 258] width 88 height 17
click at [1178, 349] on div "Selecione os dias de semana para filtrar as janelas de atendimento Seg Ter Qua …" at bounding box center [1056, 200] width 493 height 312
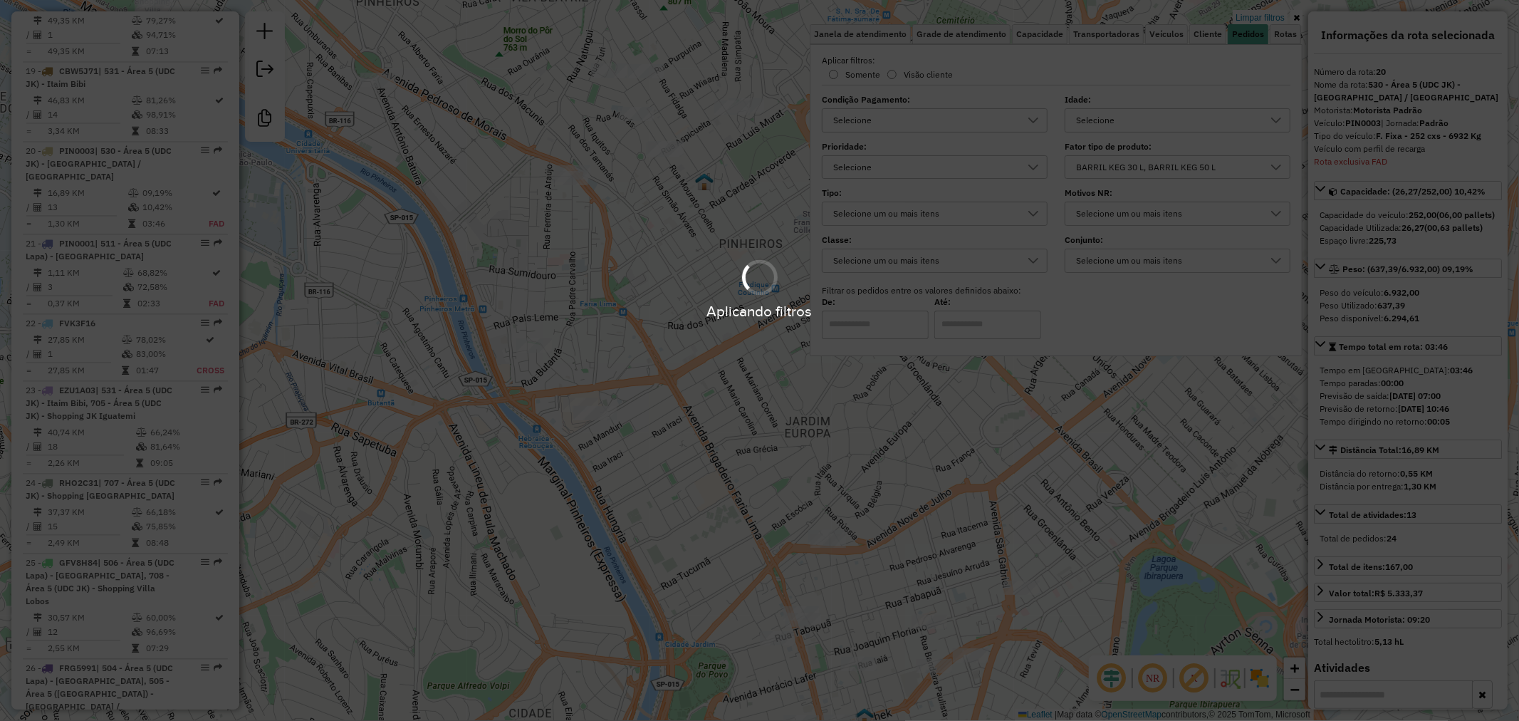
click at [1141, 473] on div "Limpar filtros Janela de atendimento Grade de atendimento Capacidade Transporta…" at bounding box center [759, 360] width 1519 height 721
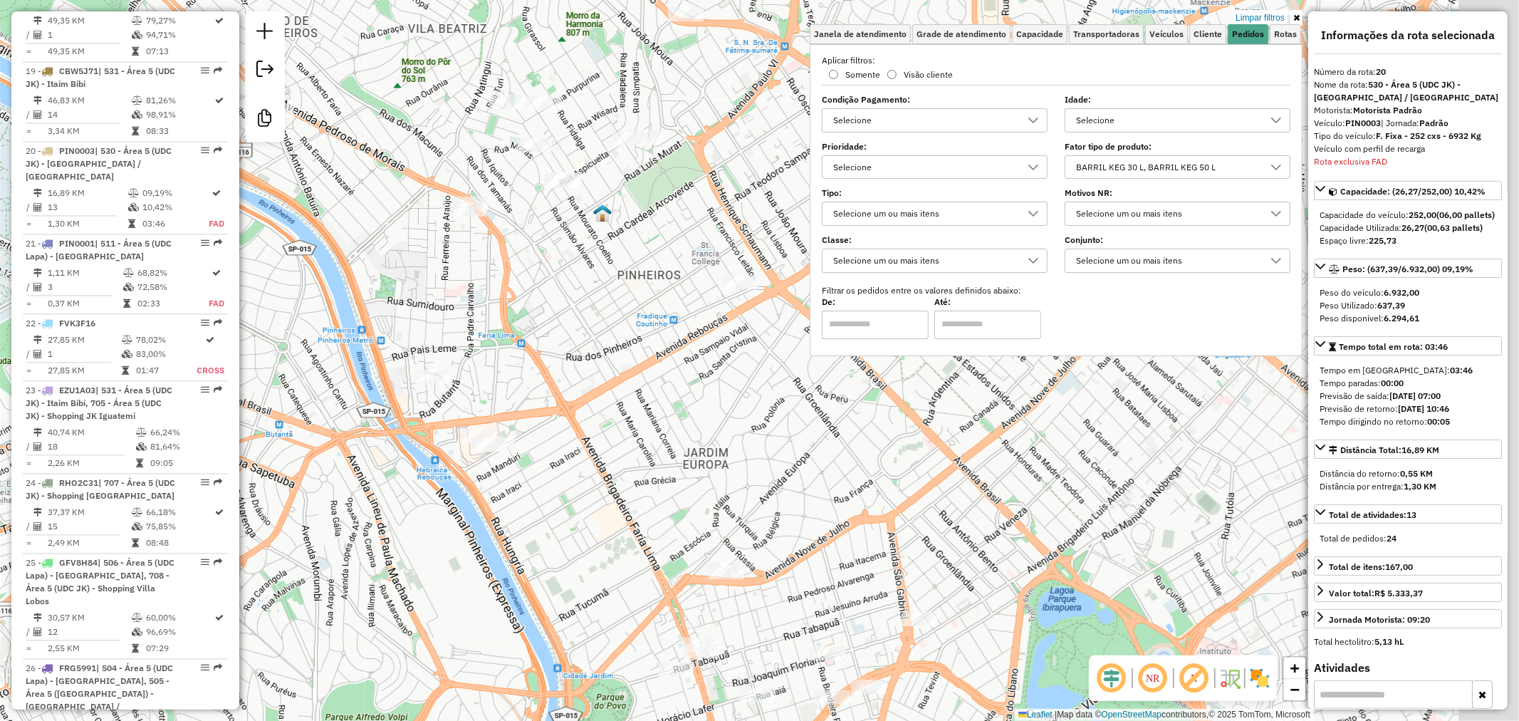
drag, startPoint x: 1005, startPoint y: 459, endPoint x: 899, endPoint y: 492, distance: 111.0
click at [899, 492] on div "Limpar filtros Janela de atendimento Grade de atendimento Capacidade Transporta…" at bounding box center [759, 360] width 1519 height 721
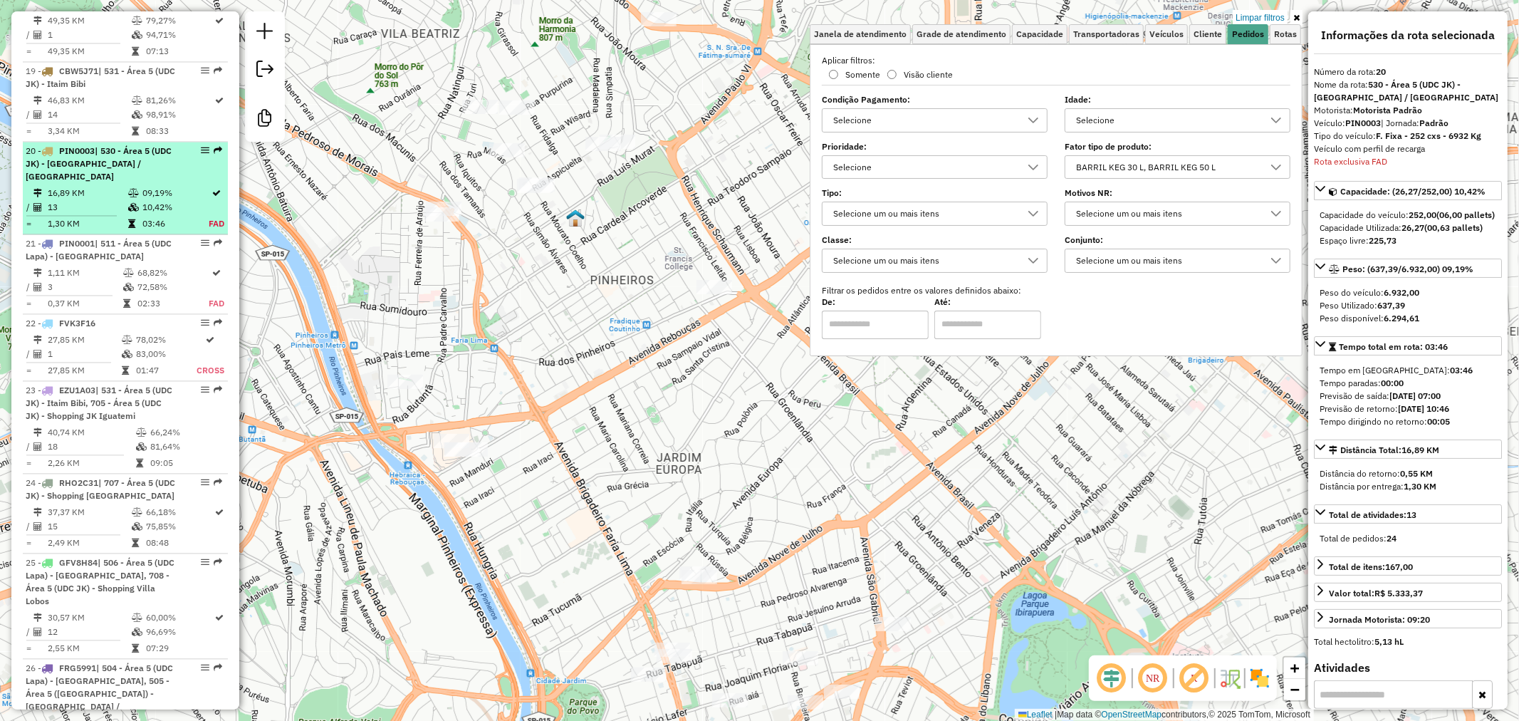
click at [169, 145] on div "20 - PIN0003 | 530 - Área 5 (UDC JK) - Cidade Jardim / Jardim Europa" at bounding box center [101, 164] width 151 height 38
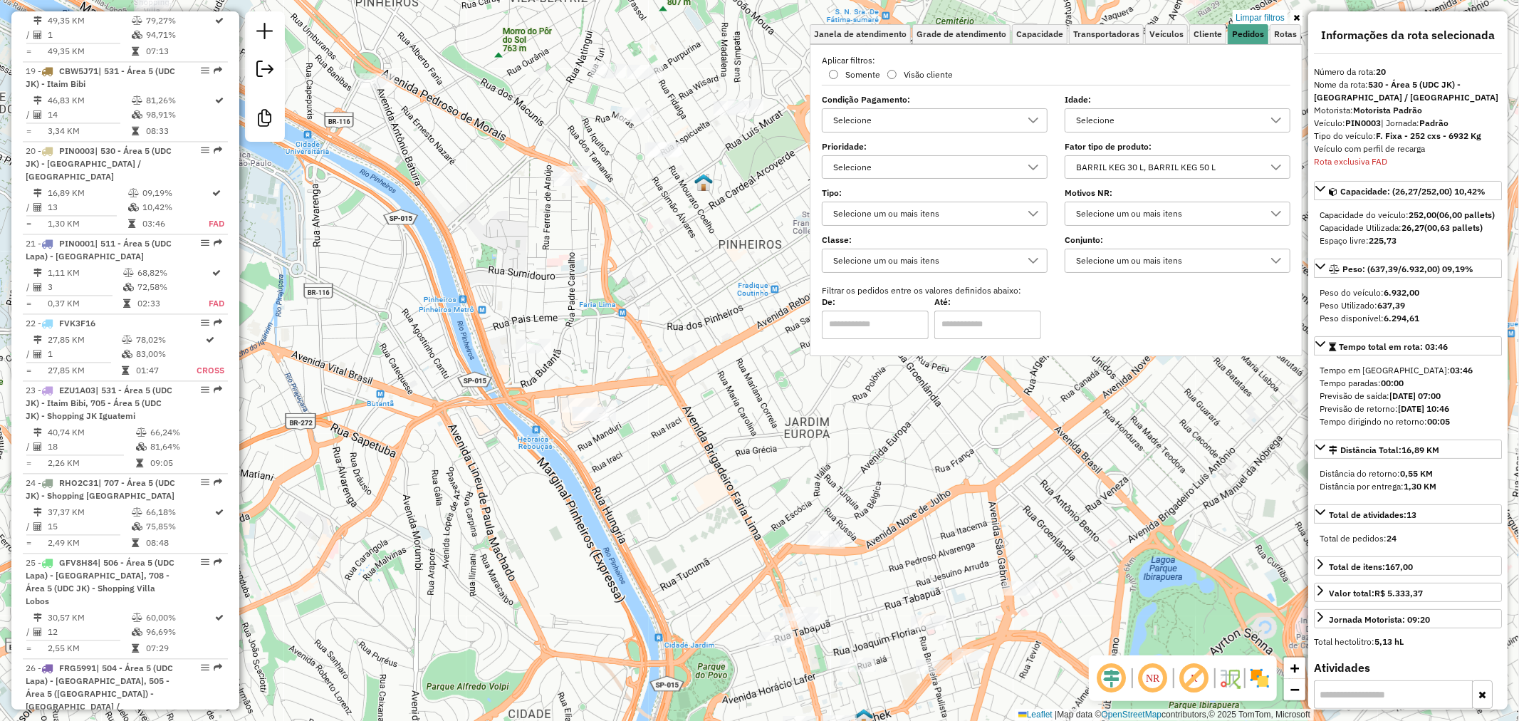
click at [774, 414] on div "Limpar filtros Janela de atendimento Grade de atendimento Capacidade Transporta…" at bounding box center [759, 360] width 1519 height 721
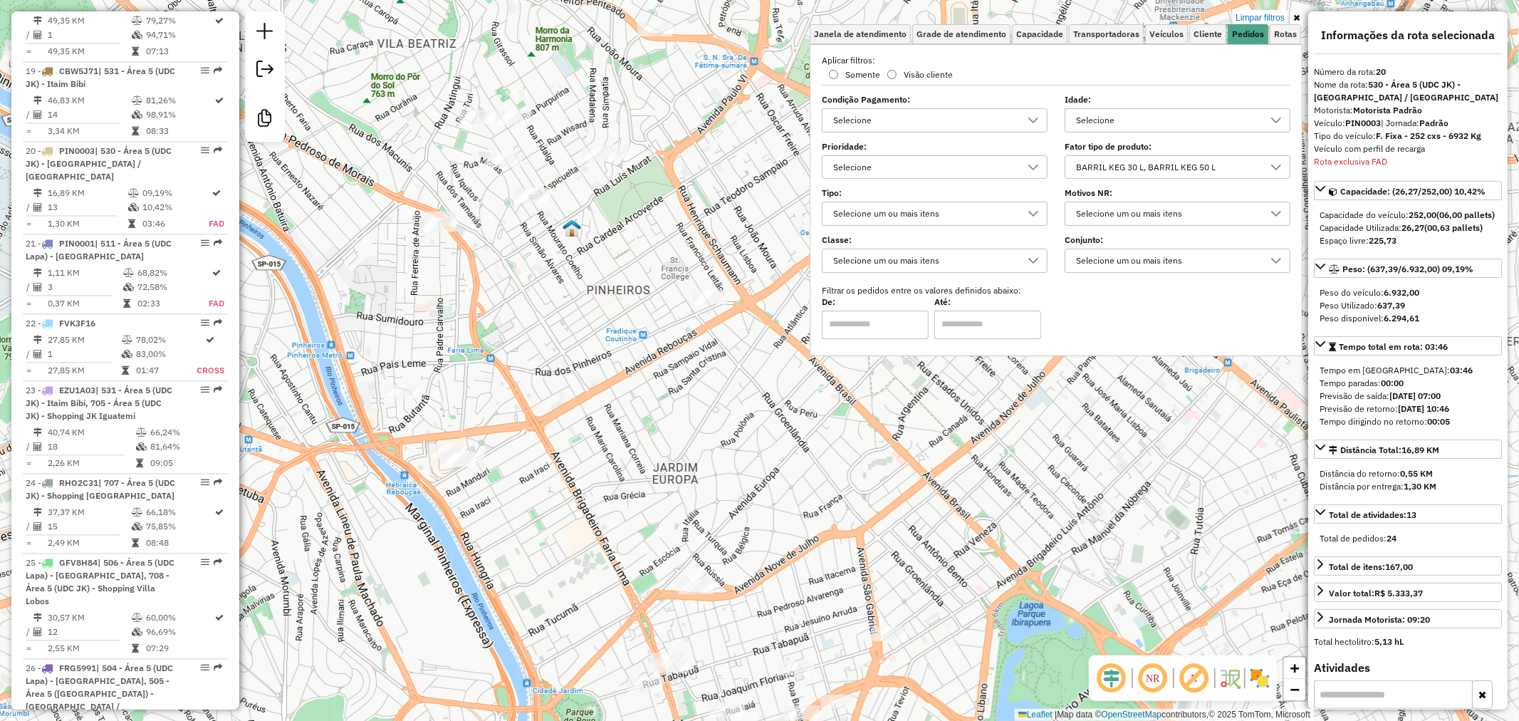
drag, startPoint x: 760, startPoint y: 402, endPoint x: 570, endPoint y: 486, distance: 206.9
click at [570, 486] on div "Limpar filtros Janela de atendimento Grade de atendimento Capacidade Transporta…" at bounding box center [759, 360] width 1519 height 721
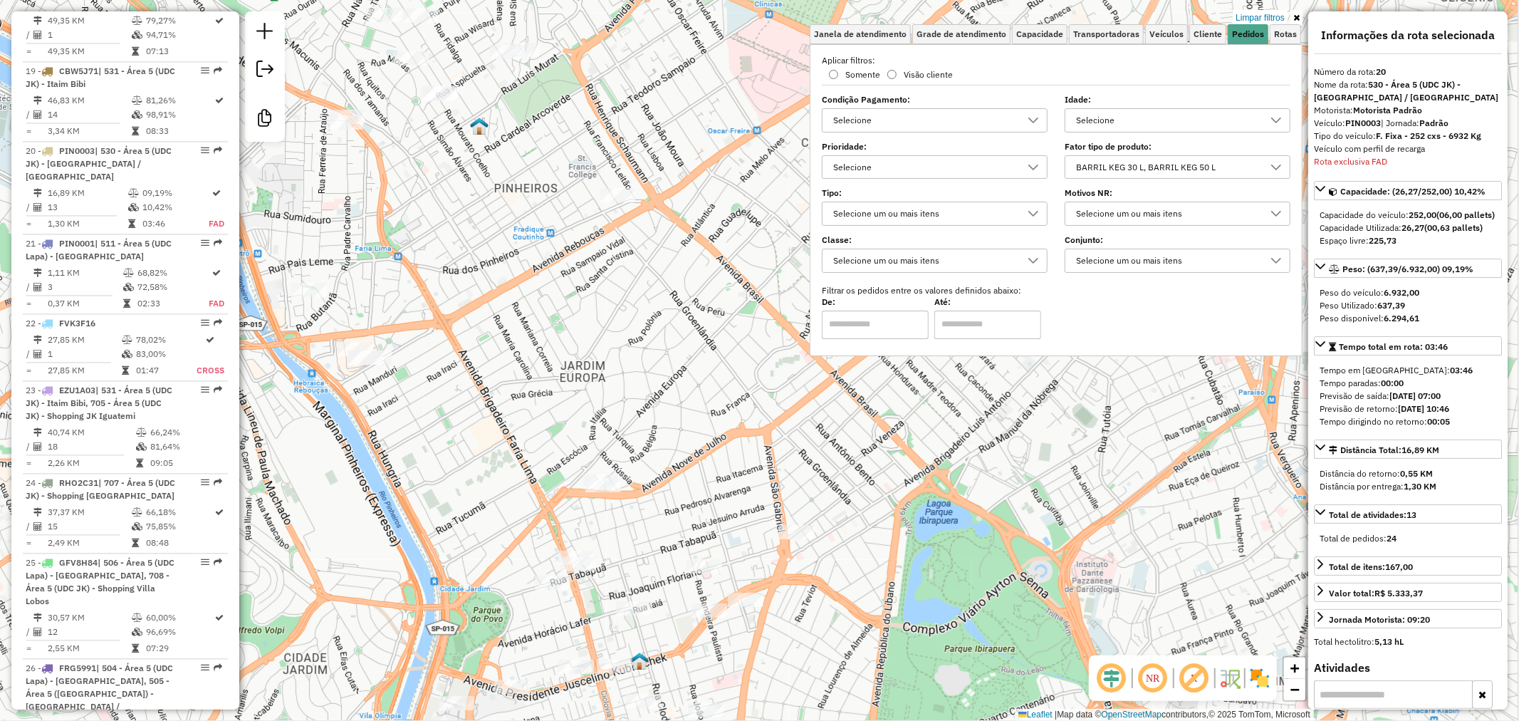
drag, startPoint x: 570, startPoint y: 460, endPoint x: 506, endPoint y: 208, distance: 259.9
click at [503, 194] on div "Limpar filtros Janela de atendimento Grade de atendimento Capacidade Transporta…" at bounding box center [759, 360] width 1519 height 721
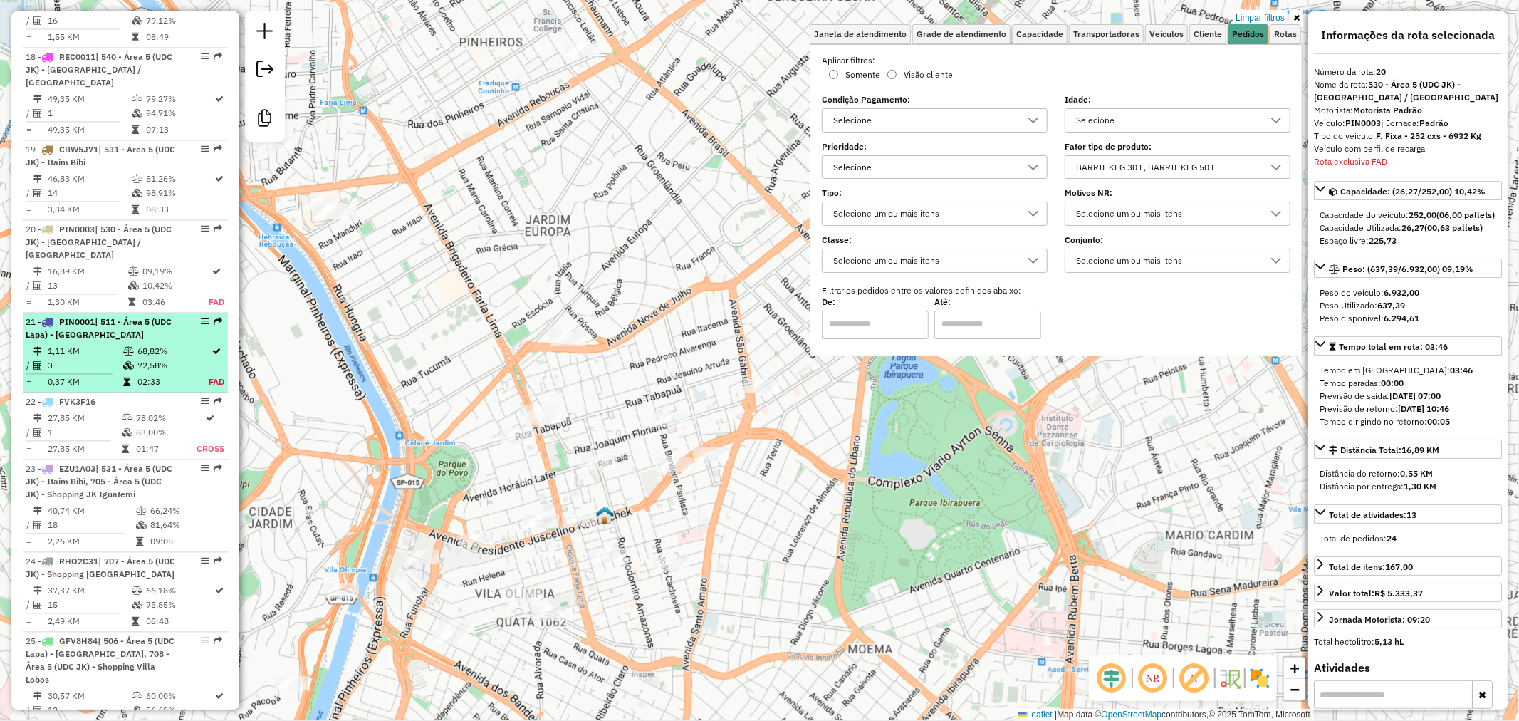
click at [135, 317] on span "| 511 - Área 5 (UDC Lapa) - Alto de Pinheiros" at bounding box center [99, 328] width 146 height 23
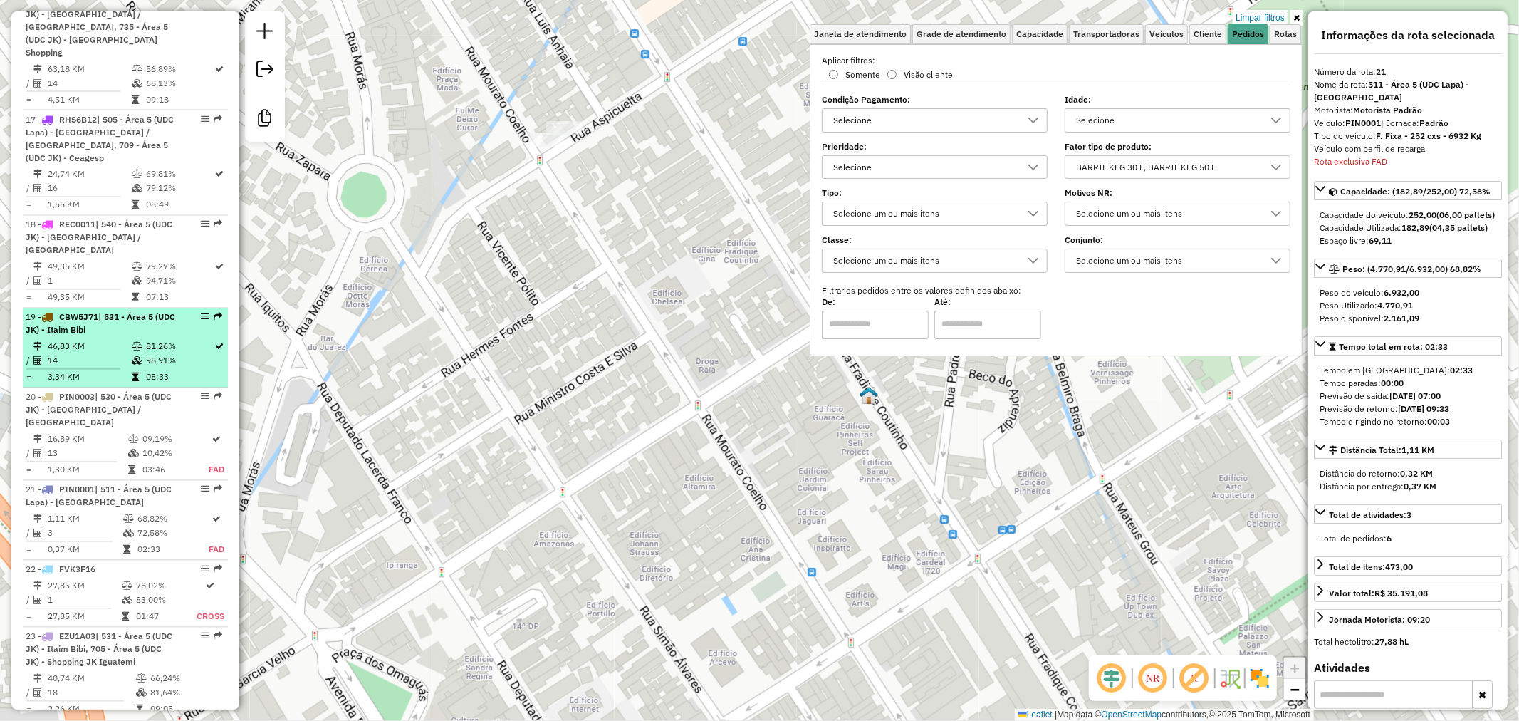
scroll to position [2142, 0]
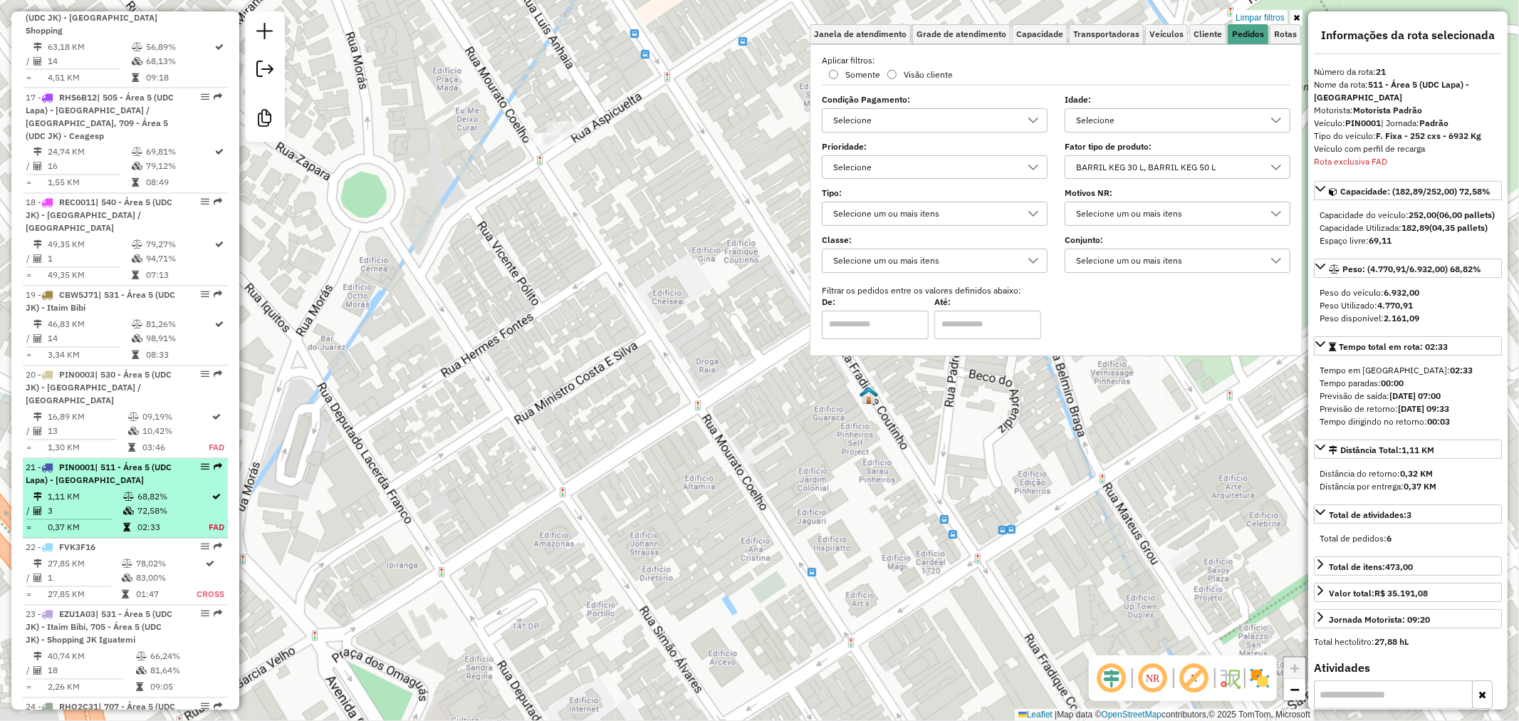
click at [157, 461] on div "21 - PIN0001 | 511 - Área 5 (UDC Lapa) - Alto de Pinheiros" at bounding box center [101, 474] width 151 height 26
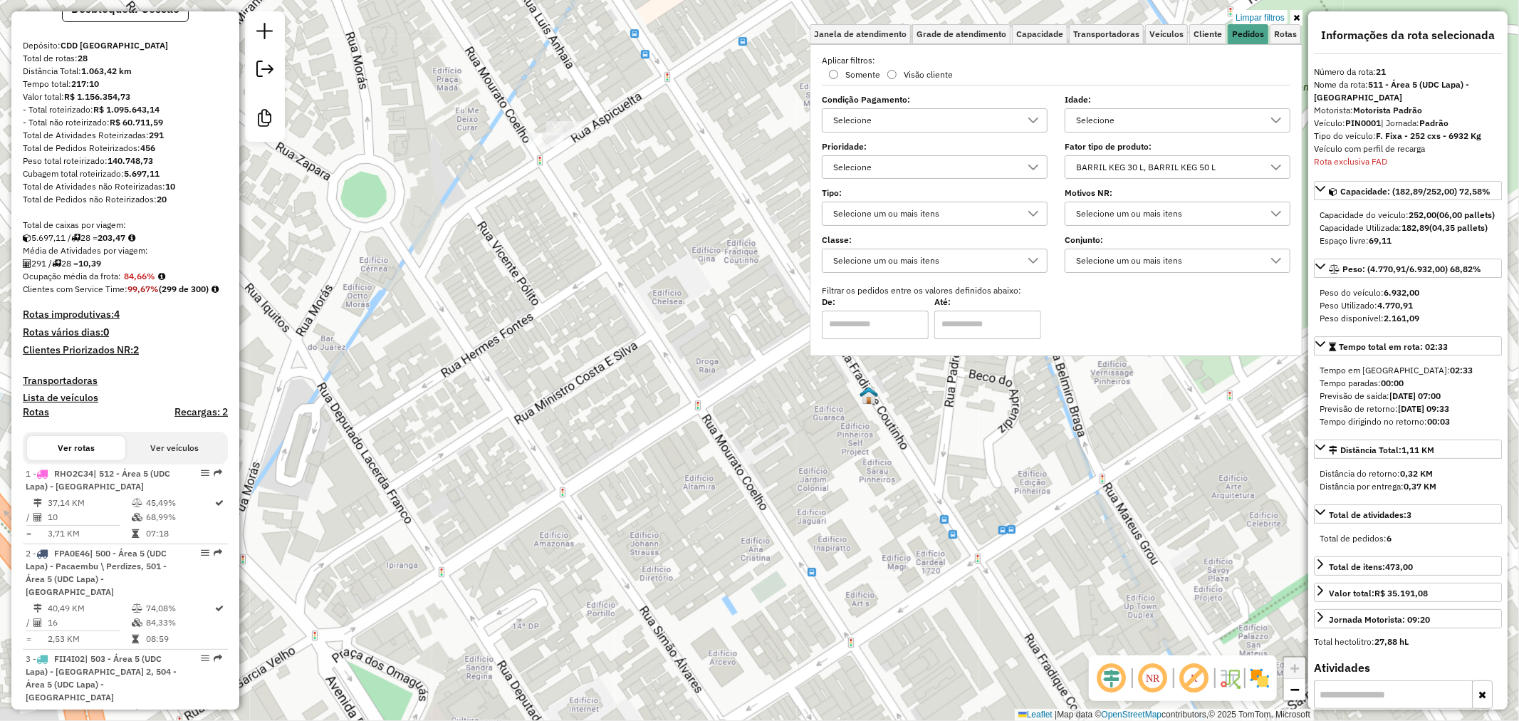
scroll to position [0, 0]
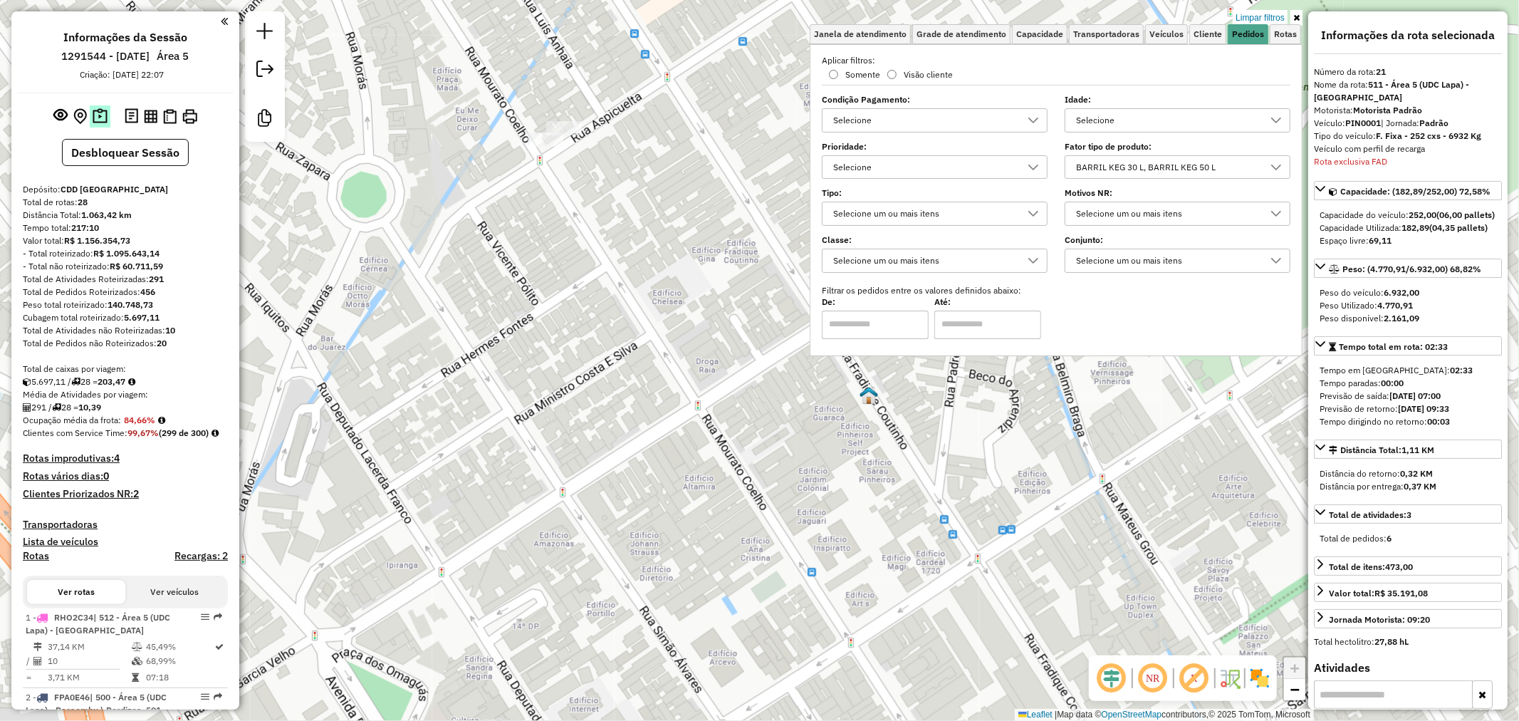
click at [95, 109] on img at bounding box center [100, 116] width 15 height 16
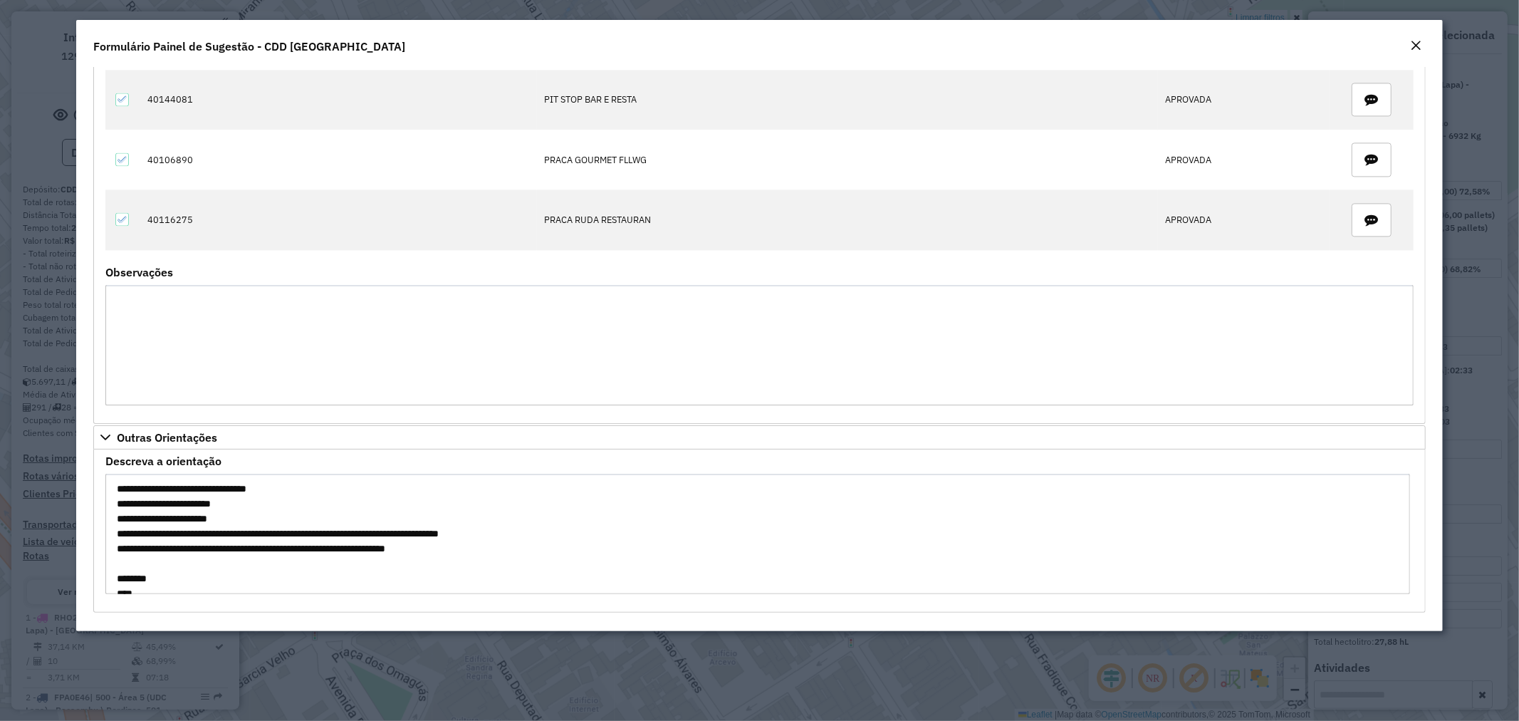
scroll to position [2573, 0]
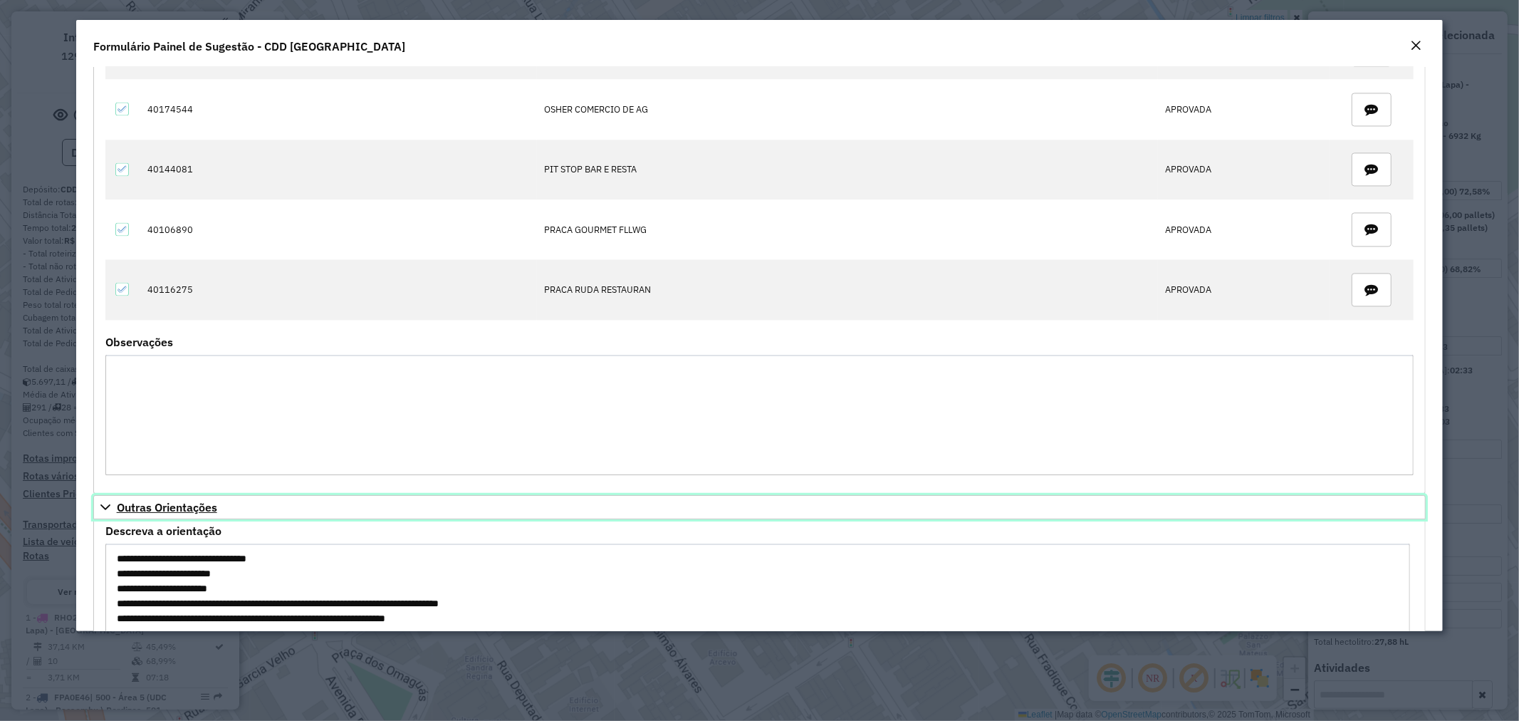
click at [212, 513] on span "Outras Orientações" at bounding box center [167, 506] width 100 height 11
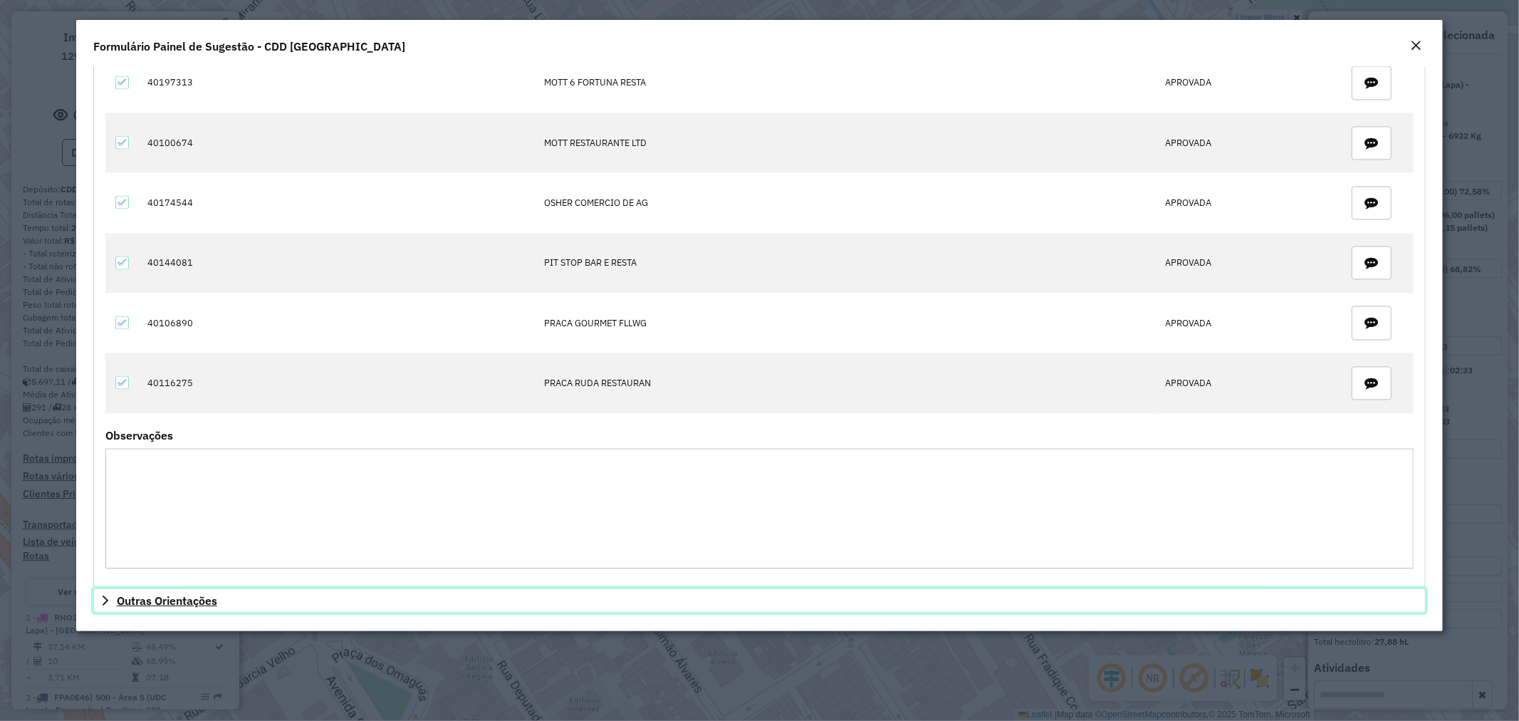
click at [212, 604] on span "Outras Orientações" at bounding box center [167, 600] width 100 height 11
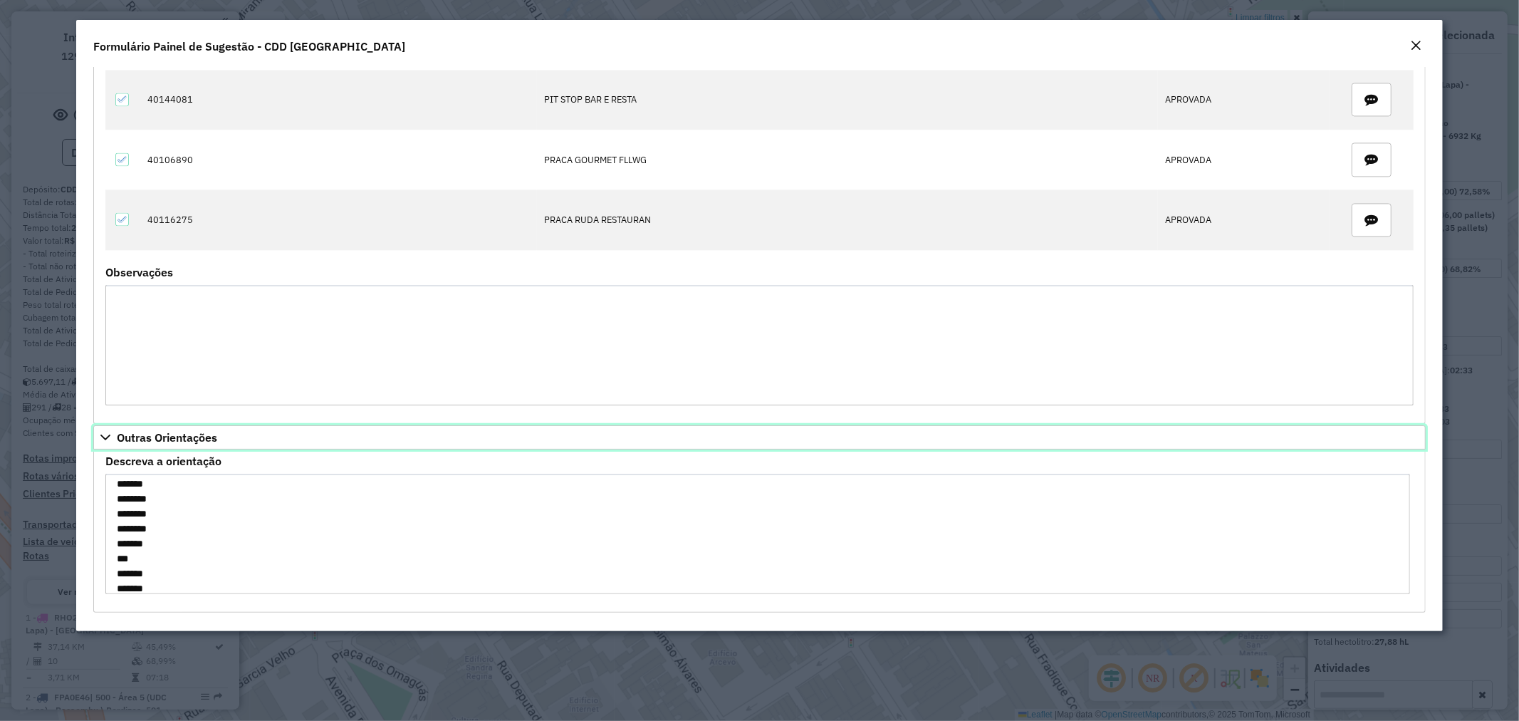
scroll to position [204, 0]
click at [185, 439] on span "Outras Orientações" at bounding box center [167, 436] width 100 height 11
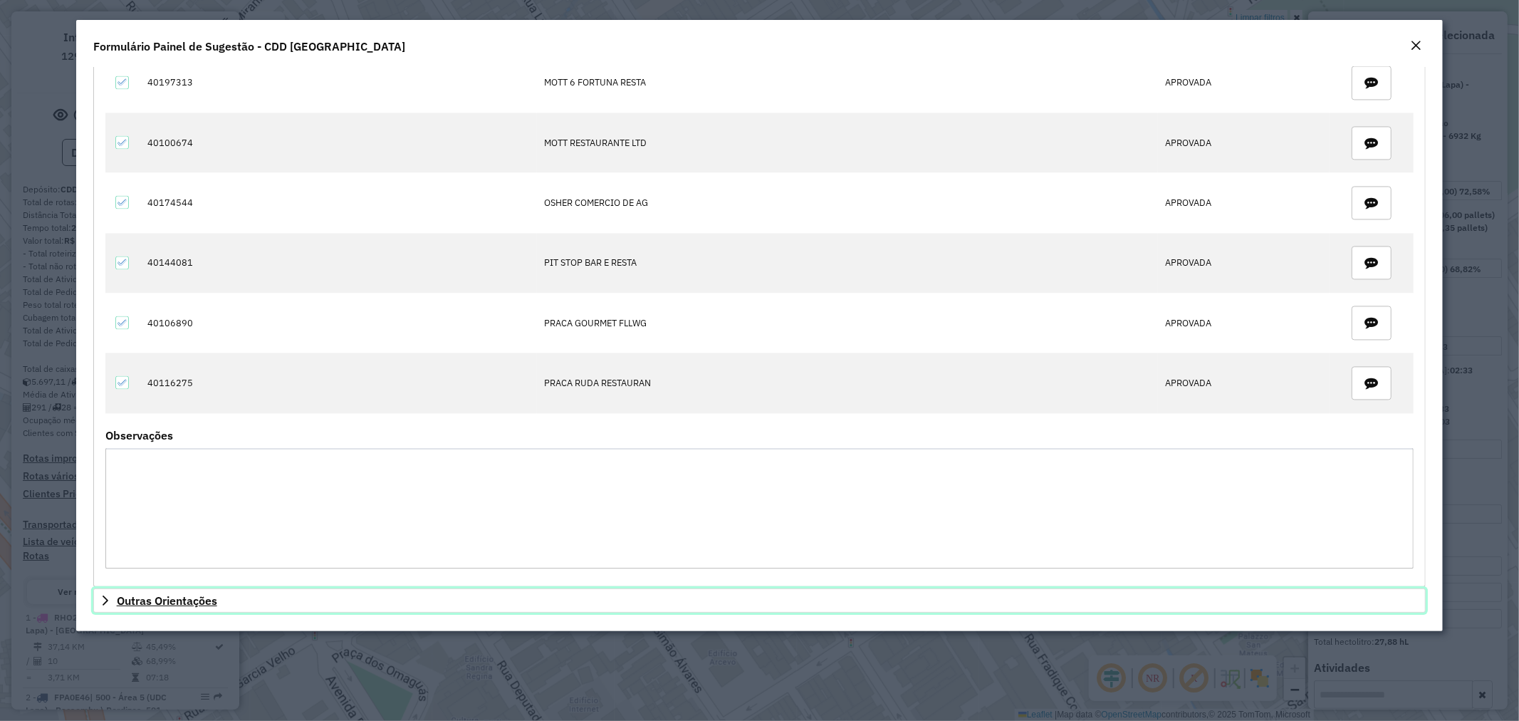
scroll to position [2489, 0]
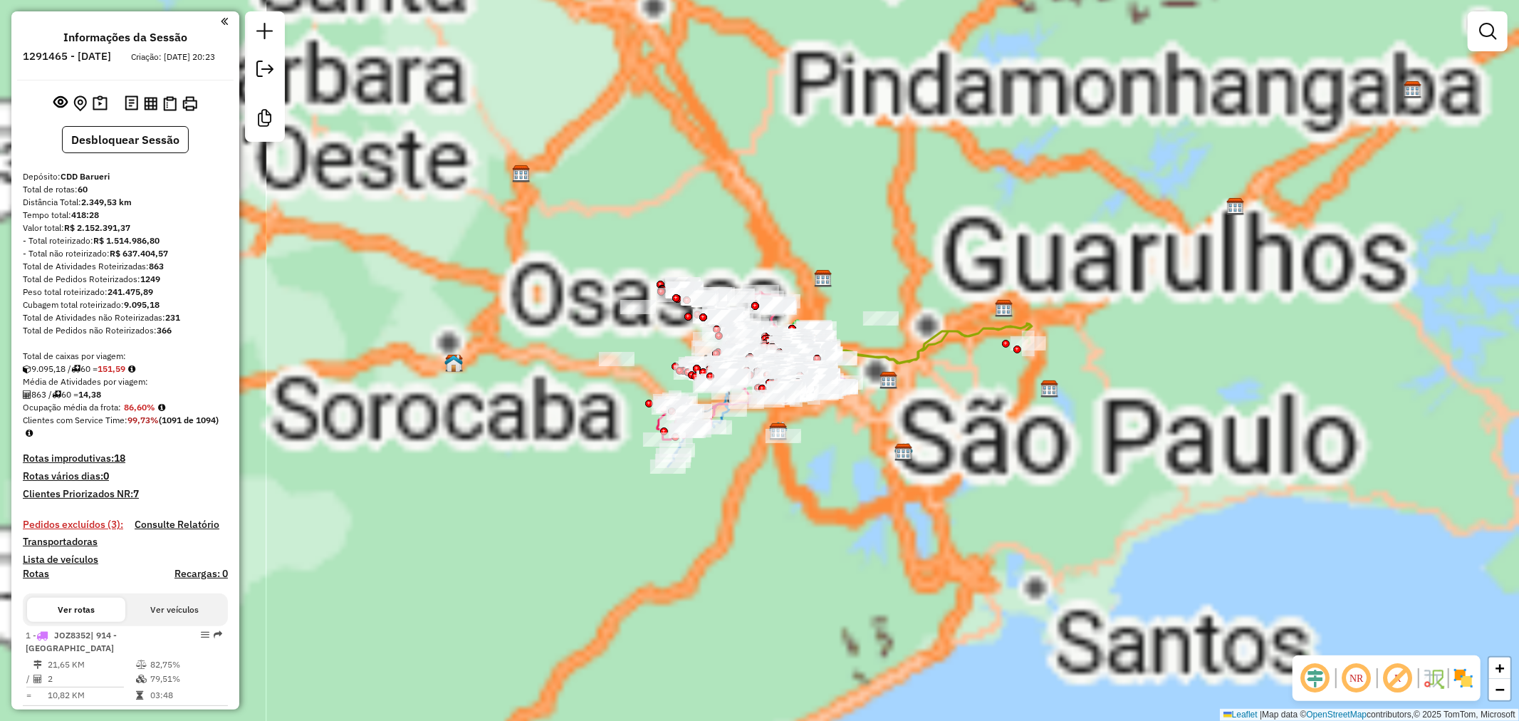
click at [203, 311] on div "Cubagem total roteirizado: 9.095,18" at bounding box center [125, 304] width 205 height 13
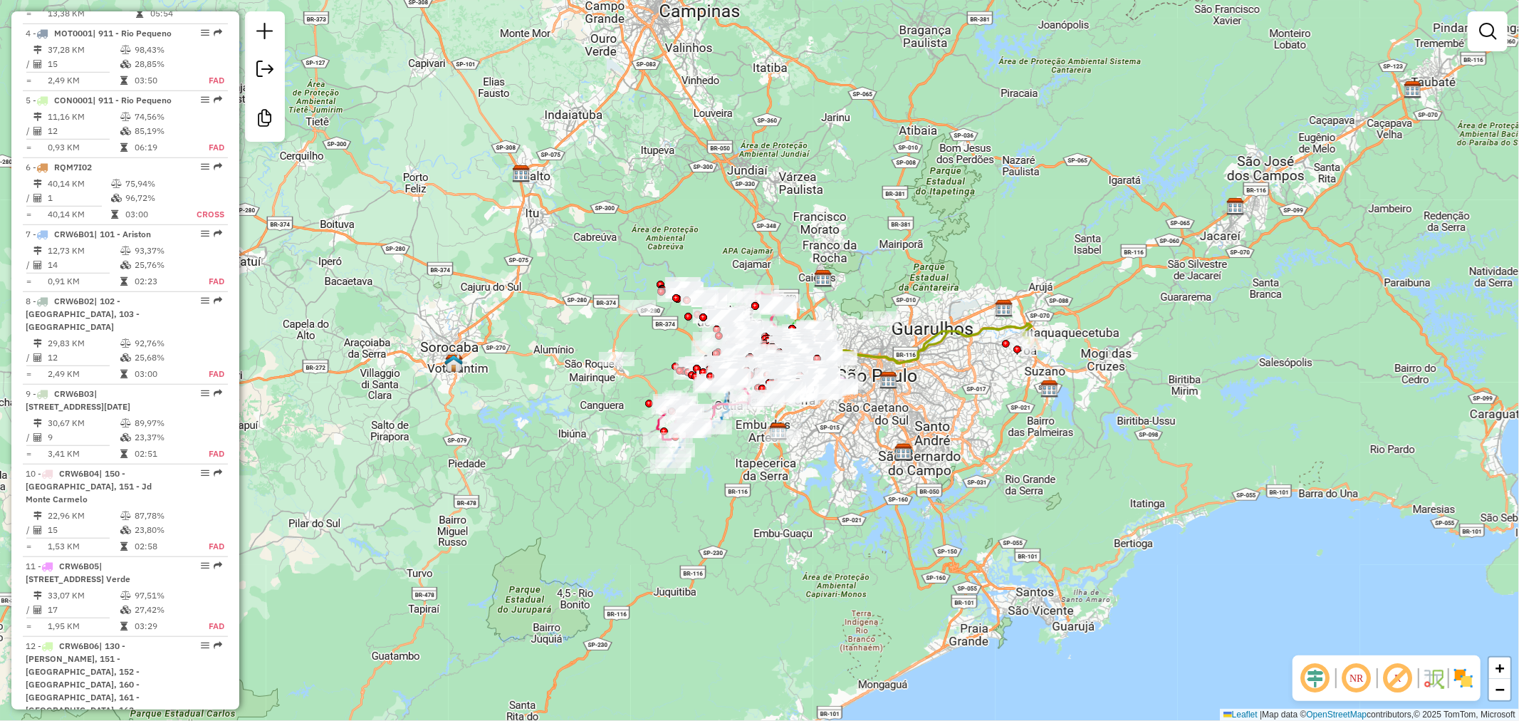
scroll to position [712, 0]
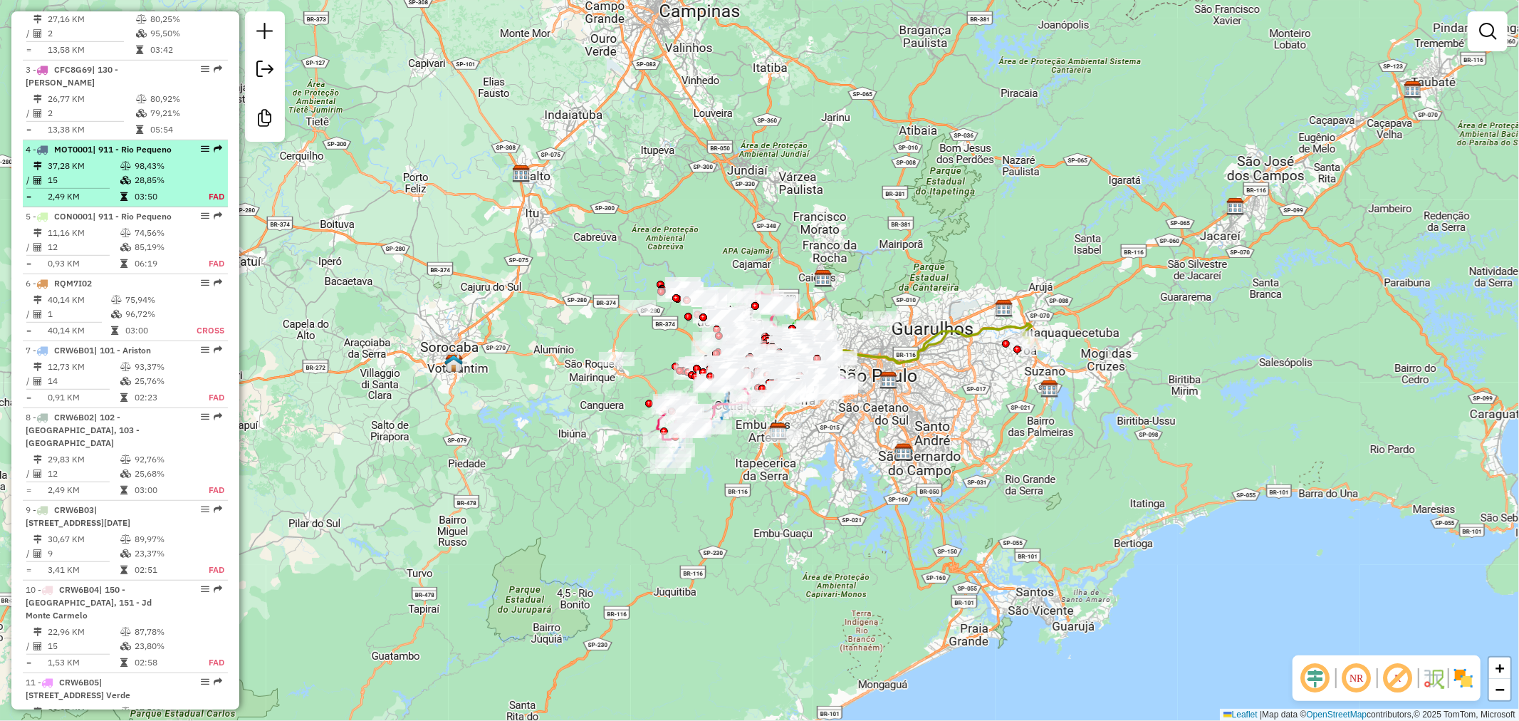
click at [127, 156] on div "4 - MOT0001 | 911 - Rio Pequeno" at bounding box center [101, 149] width 151 height 13
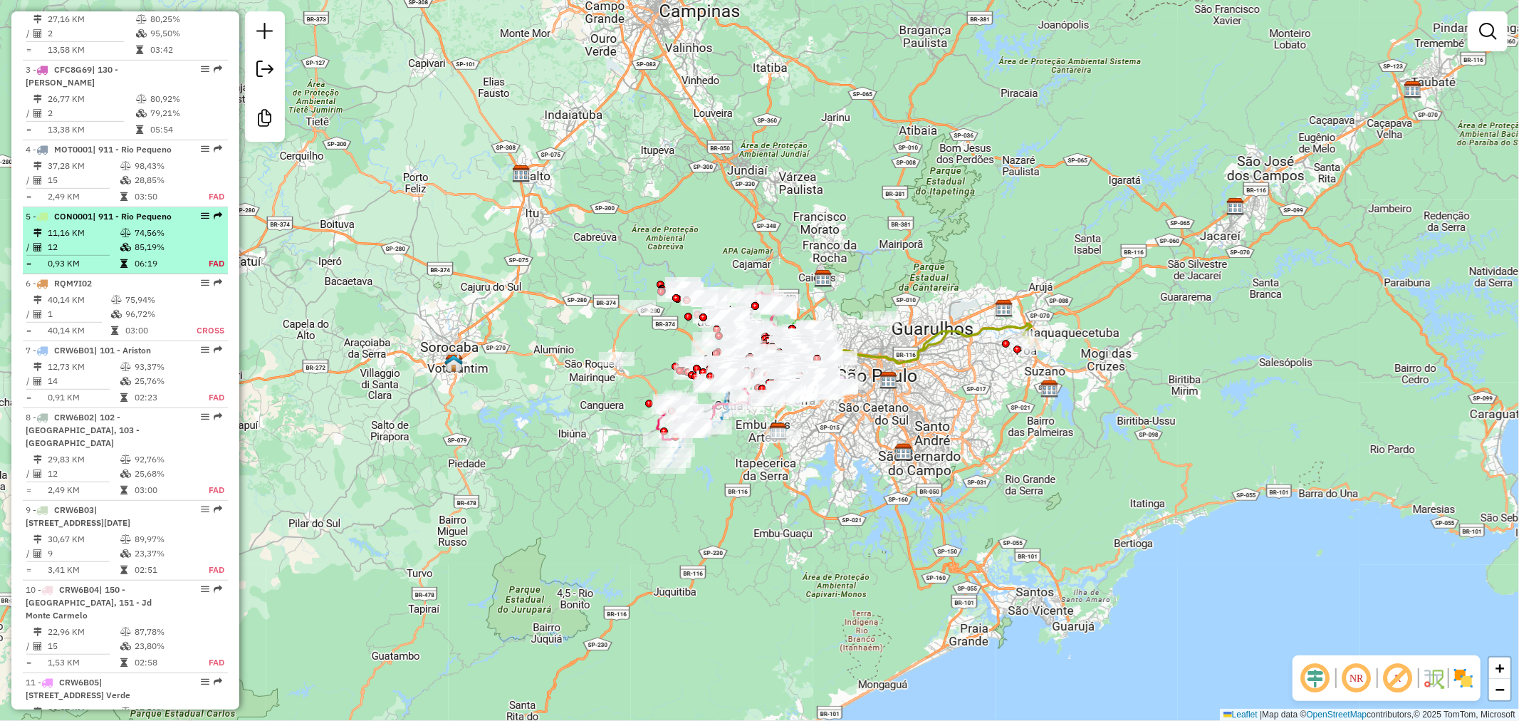
select select "**********"
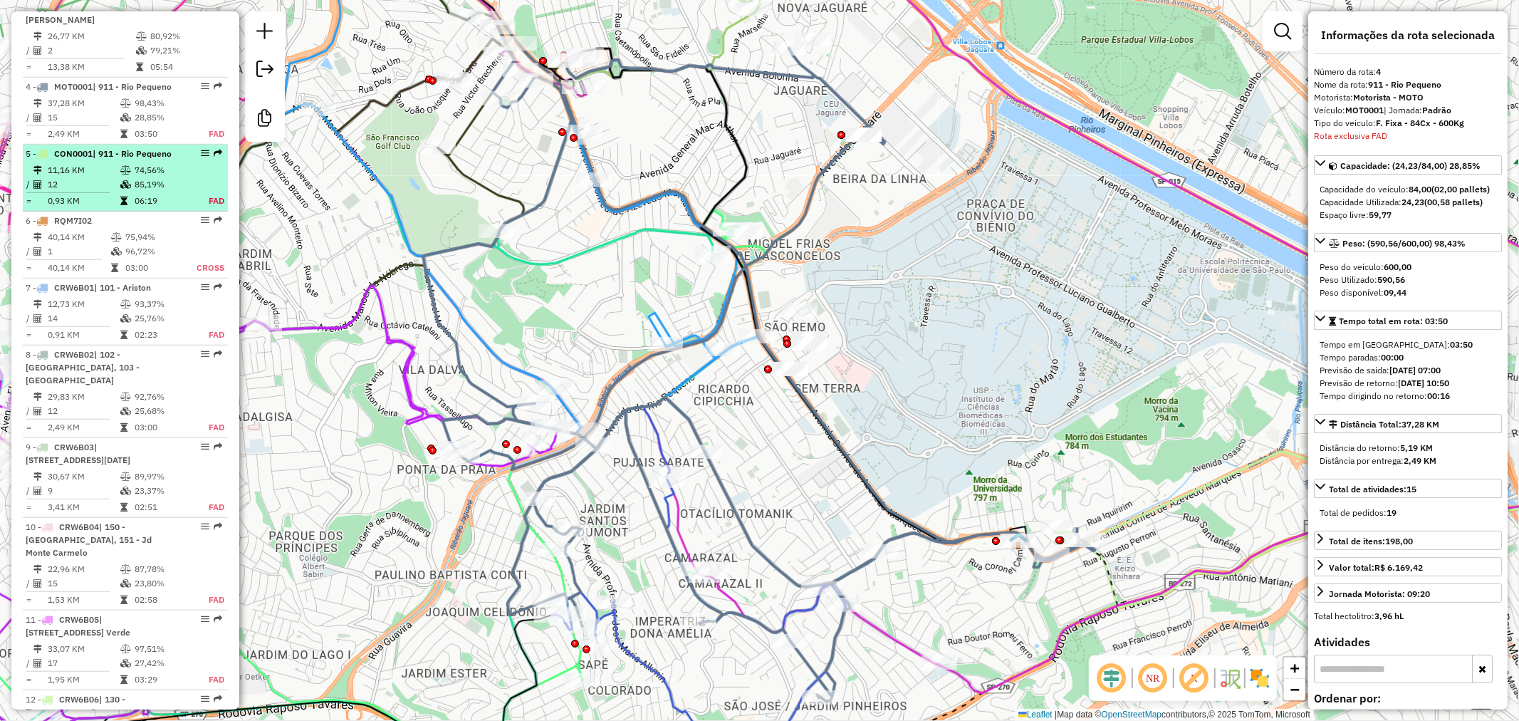
scroll to position [773, 0]
click at [117, 162] on div "5 - CON0001 | 911 - Rio Pequeno" at bounding box center [101, 155] width 151 height 13
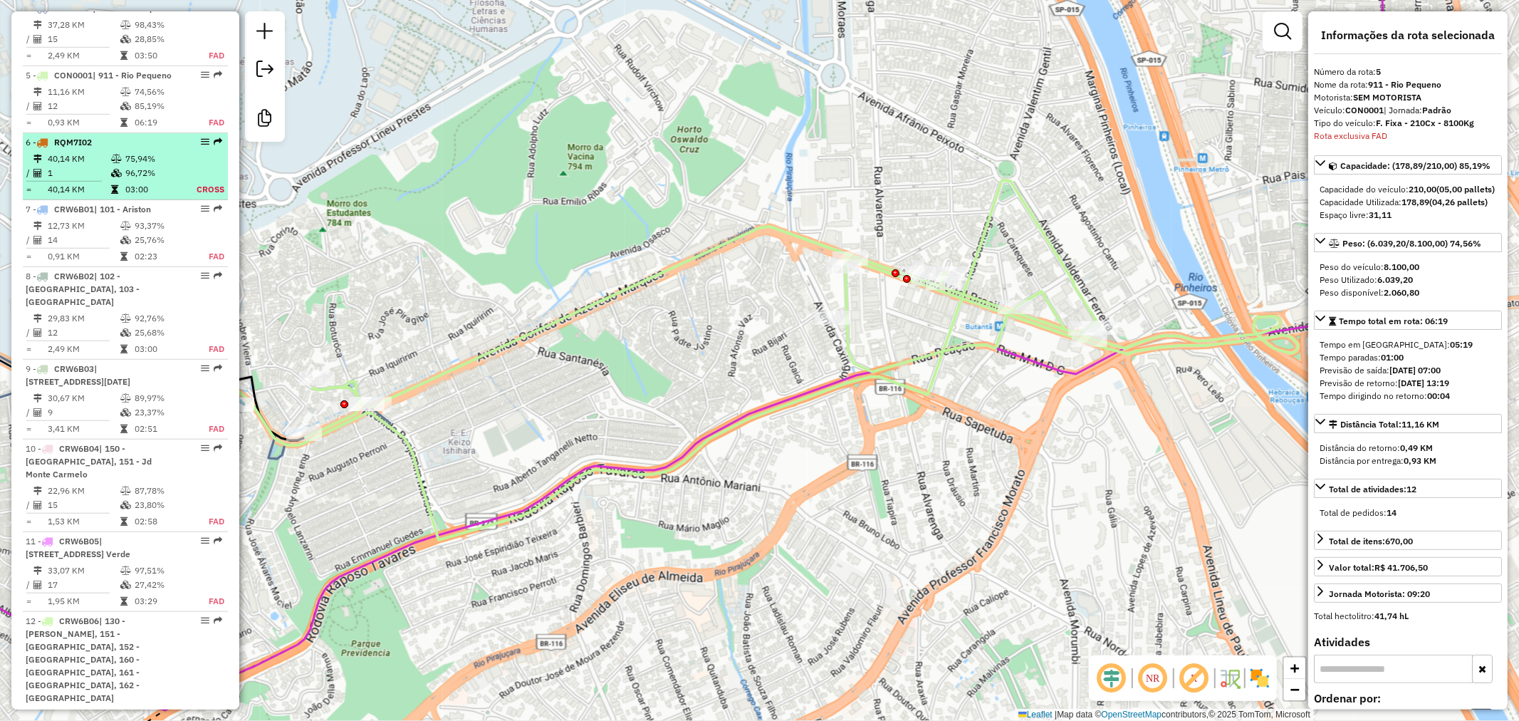
scroll to position [695, 0]
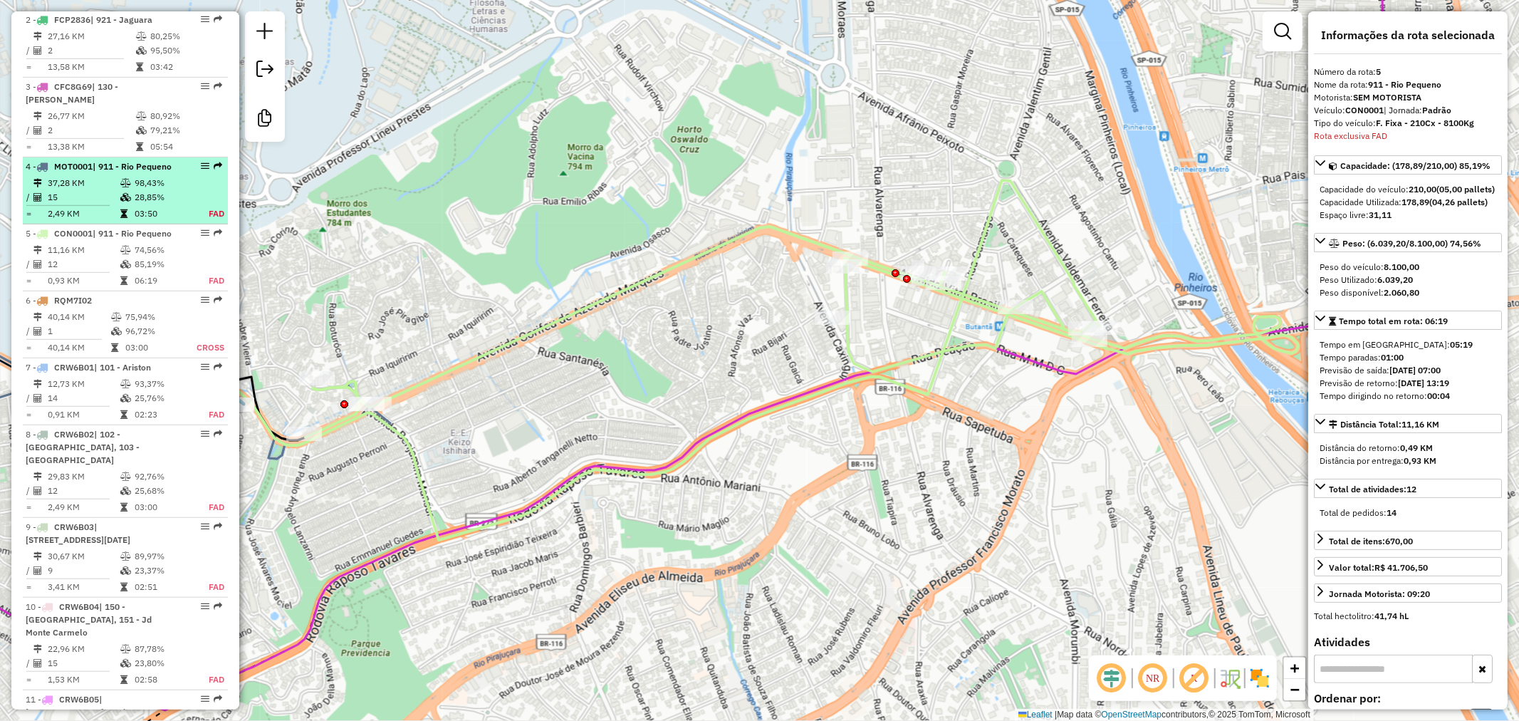
click at [150, 204] on td "28,85%" at bounding box center [163, 197] width 59 height 14
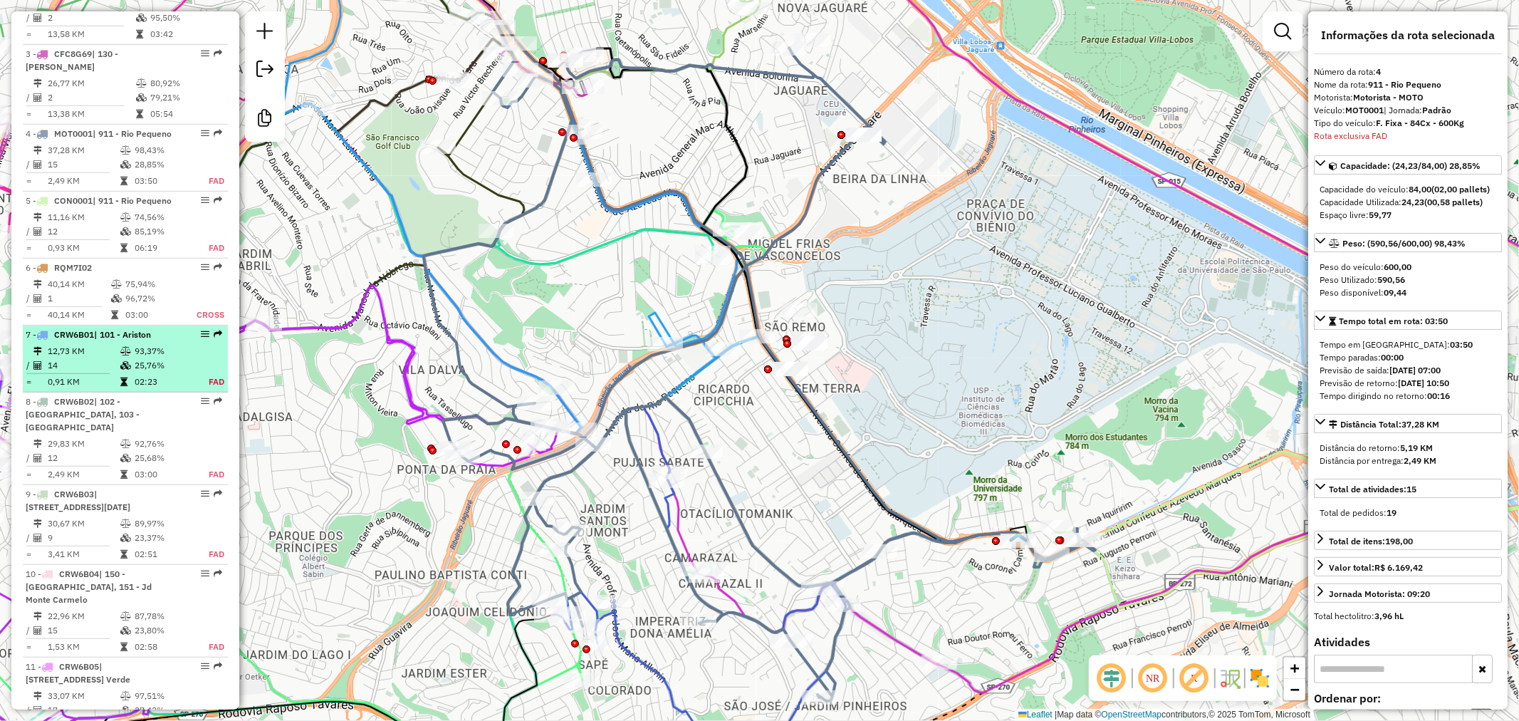
scroll to position [609, 0]
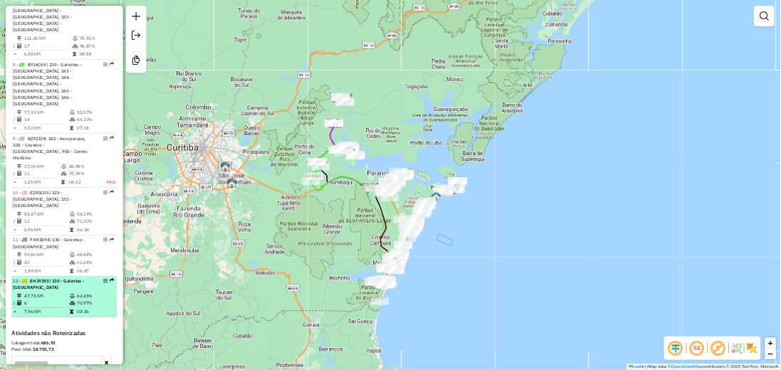
scroll to position [1213, 0]
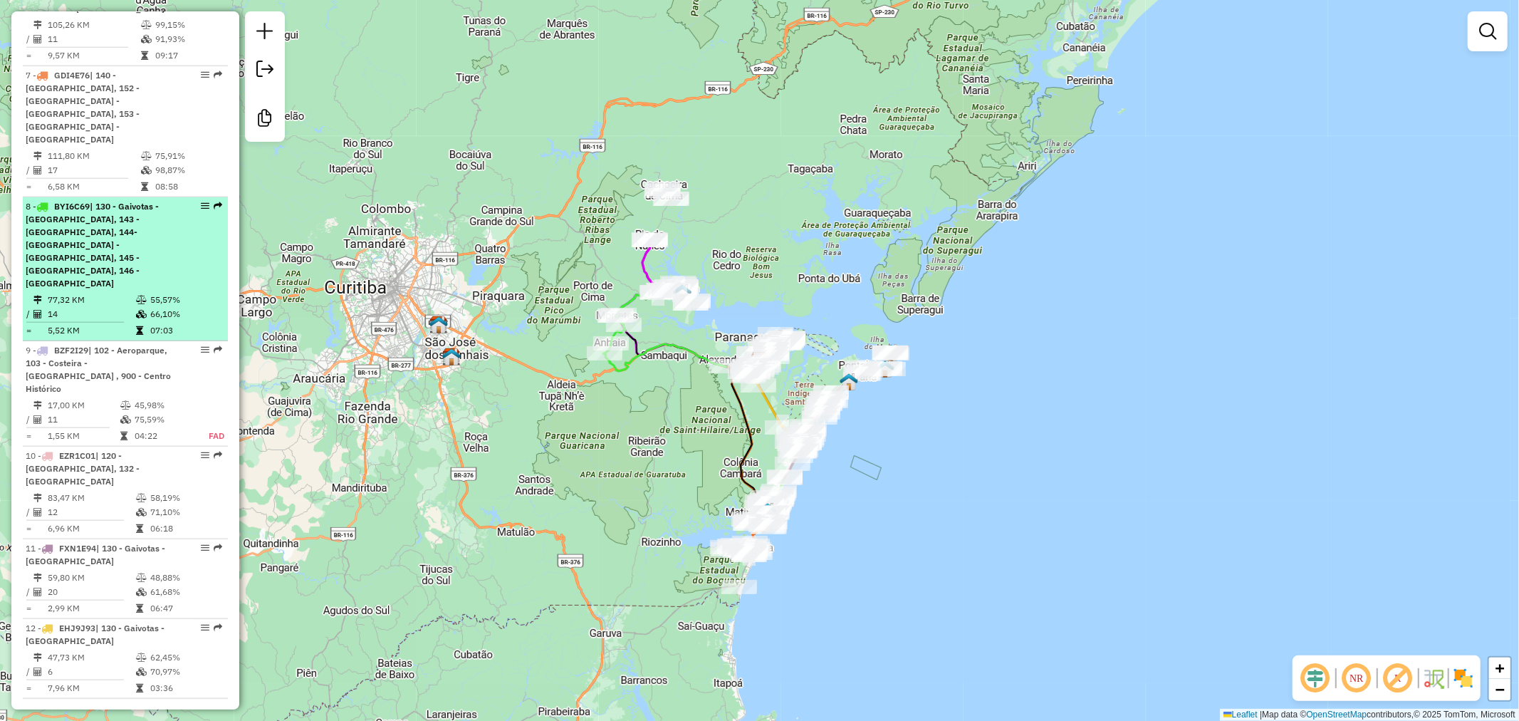
click at [75, 201] on span "| 130 - Gaivotas - [GEOGRAPHIC_DATA], 143 - [GEOGRAPHIC_DATA], 144- [GEOGRAPHIC…" at bounding box center [92, 245] width 133 height 88
select select "**********"
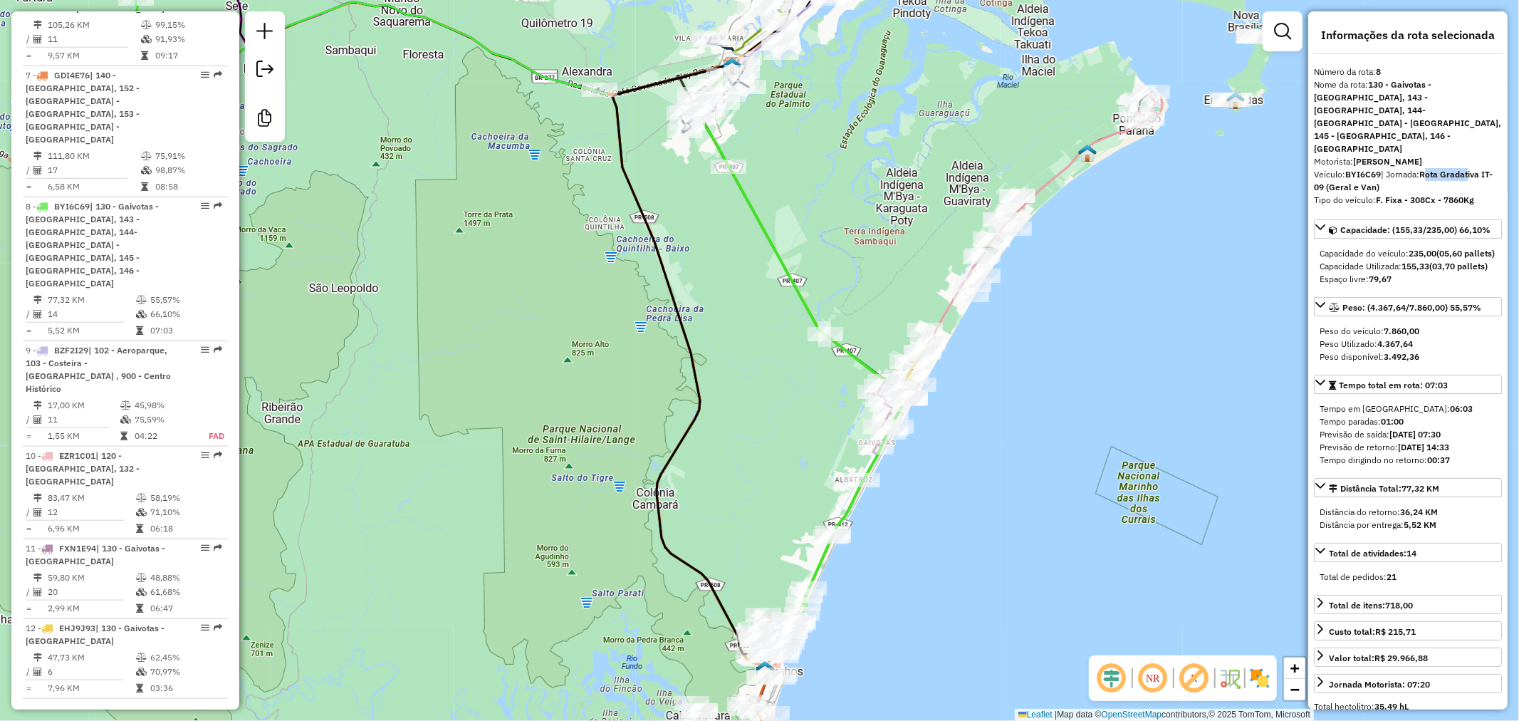
drag, startPoint x: 1428, startPoint y: 145, endPoint x: 1472, endPoint y: 147, distance: 44.2
click at [1472, 169] on strong "Rota Gradativa IT-09 (Geral e Van)" at bounding box center [1403, 180] width 179 height 23
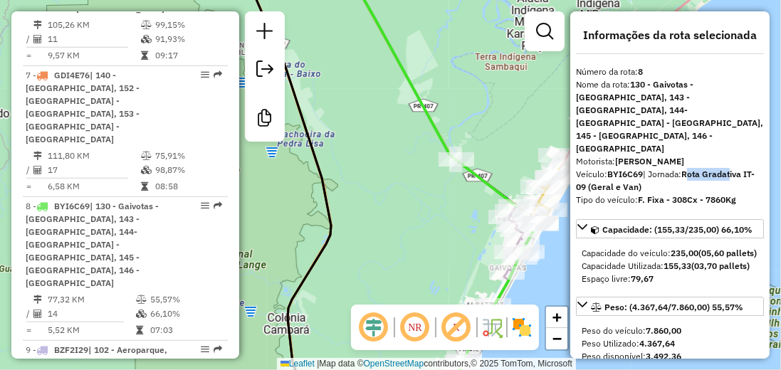
click at [691, 169] on strong "Rota Gradativa IT-09 (Geral e Van)" at bounding box center [665, 180] width 179 height 23
drag, startPoint x: 689, startPoint y: 149, endPoint x: 699, endPoint y: 158, distance: 13.6
click at [699, 168] on div "Veículo: BYI6C69 | Jornada: Rota Gradativa IT-09 (Geral e Van)" at bounding box center [670, 181] width 188 height 26
click at [679, 194] on strong "F. Fixa - 308Cx - 7860Kg" at bounding box center [687, 199] width 98 height 11
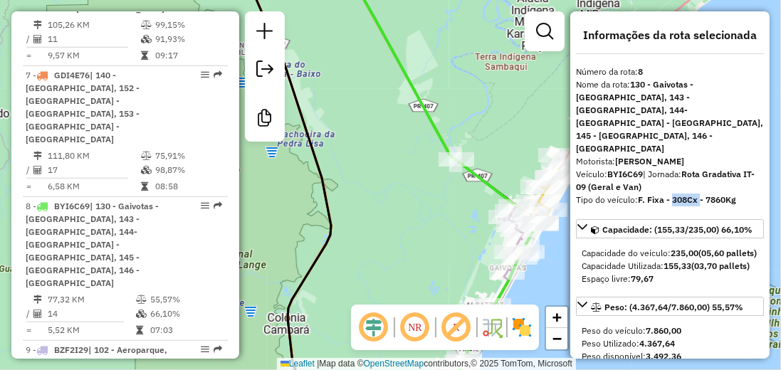
click at [686, 194] on strong "F. Fixa - 308Cx - 7860Kg" at bounding box center [687, 199] width 98 height 11
drag, startPoint x: 684, startPoint y: 174, endPoint x: 678, endPoint y: 167, distance: 10.1
click at [664, 194] on strong "F. Fixa - 308Cx - 7860Kg" at bounding box center [687, 199] width 98 height 11
drag, startPoint x: 702, startPoint y: 175, endPoint x: 724, endPoint y: 174, distance: 22.1
click at [724, 194] on strong "F. Fixa - 308Cx - 7860Kg" at bounding box center [687, 199] width 98 height 11
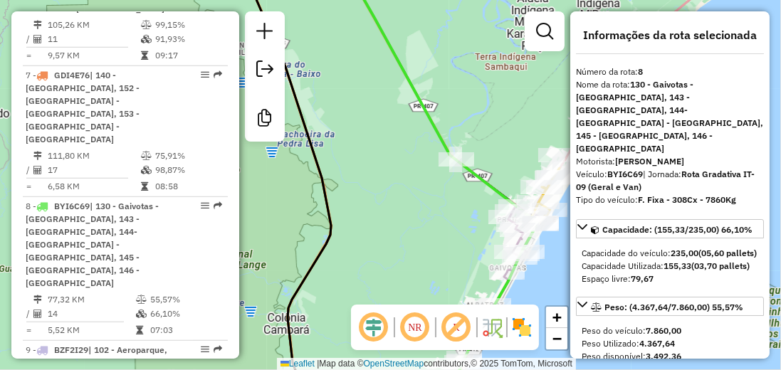
click at [686, 194] on strong "F. Fixa - 308Cx - 7860Kg" at bounding box center [687, 199] width 98 height 11
click at [684, 248] on strong "235,00" at bounding box center [685, 253] width 28 height 11
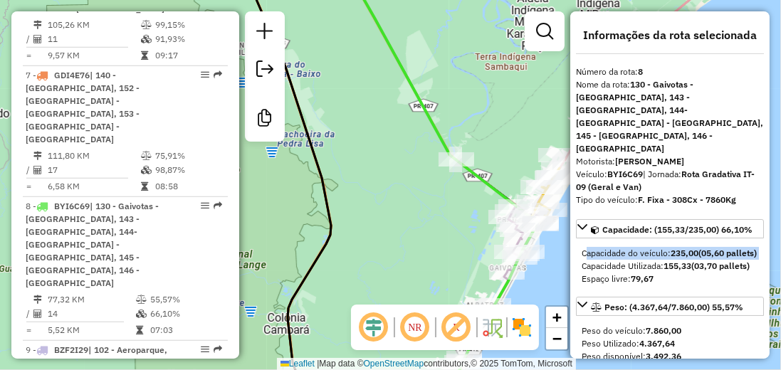
click at [685, 248] on strong "235,00" at bounding box center [685, 253] width 28 height 11
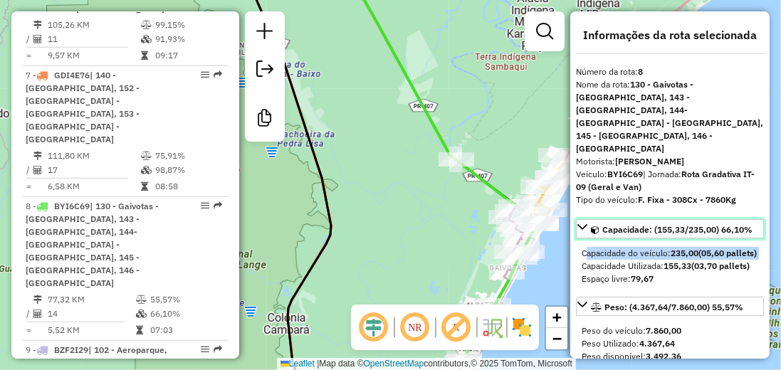
drag, startPoint x: 726, startPoint y: 203, endPoint x: 748, endPoint y: 251, distance: 52.9
click at [751, 251] on div "Capacidade: (155,33/235,00) 66,10% Capacidade do veículo: 235,00 (05,60 pallets…" at bounding box center [670, 255] width 188 height 72
